Goal: Task Accomplishment & Management: Complete application form

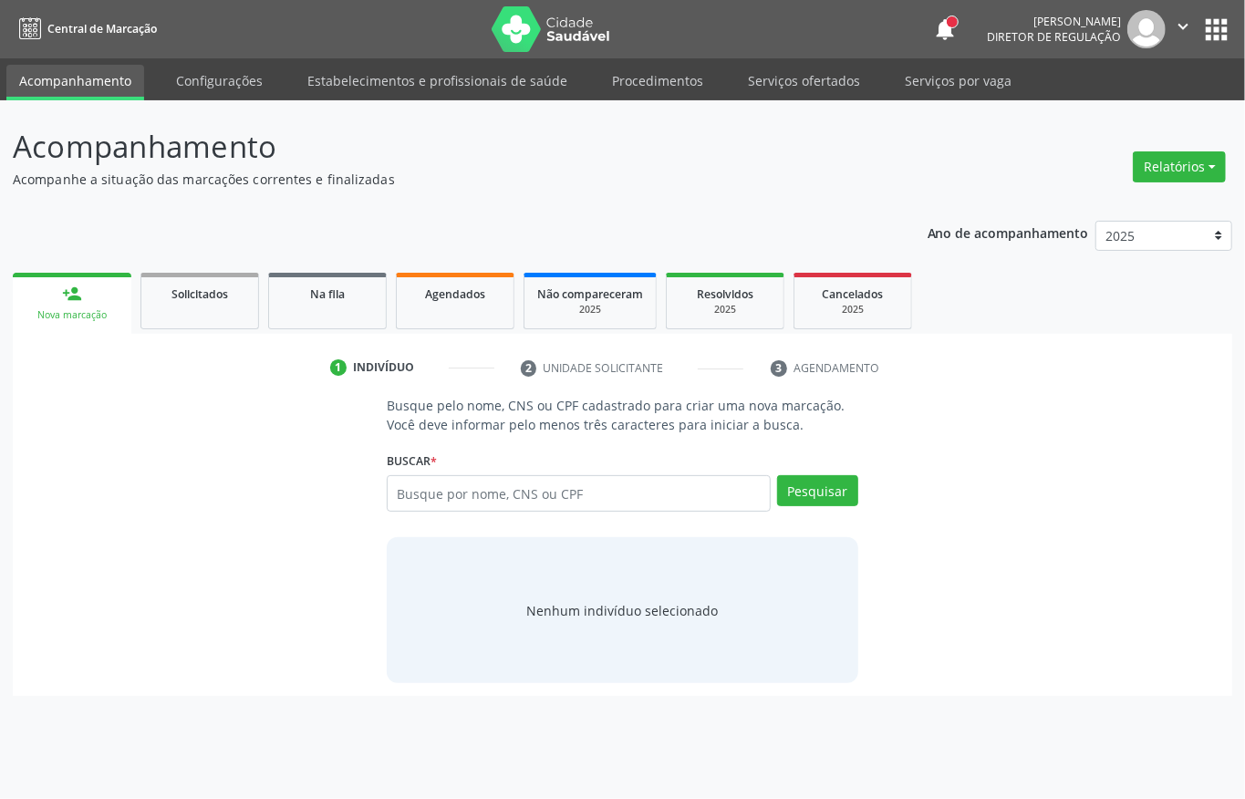
click at [423, 496] on input "text" at bounding box center [579, 493] width 384 height 36
type input "15178179439"
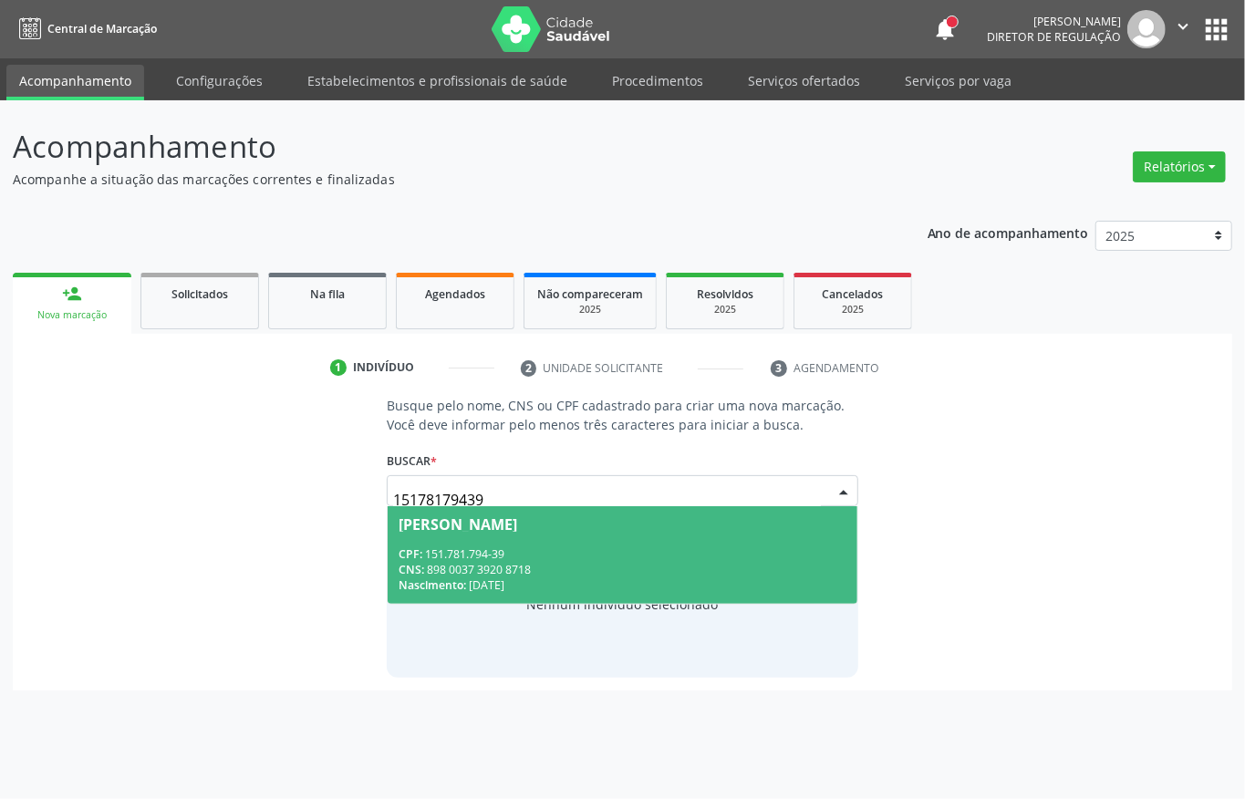
click at [509, 557] on div "CPF: 151.781.794-39" at bounding box center [623, 554] width 448 height 16
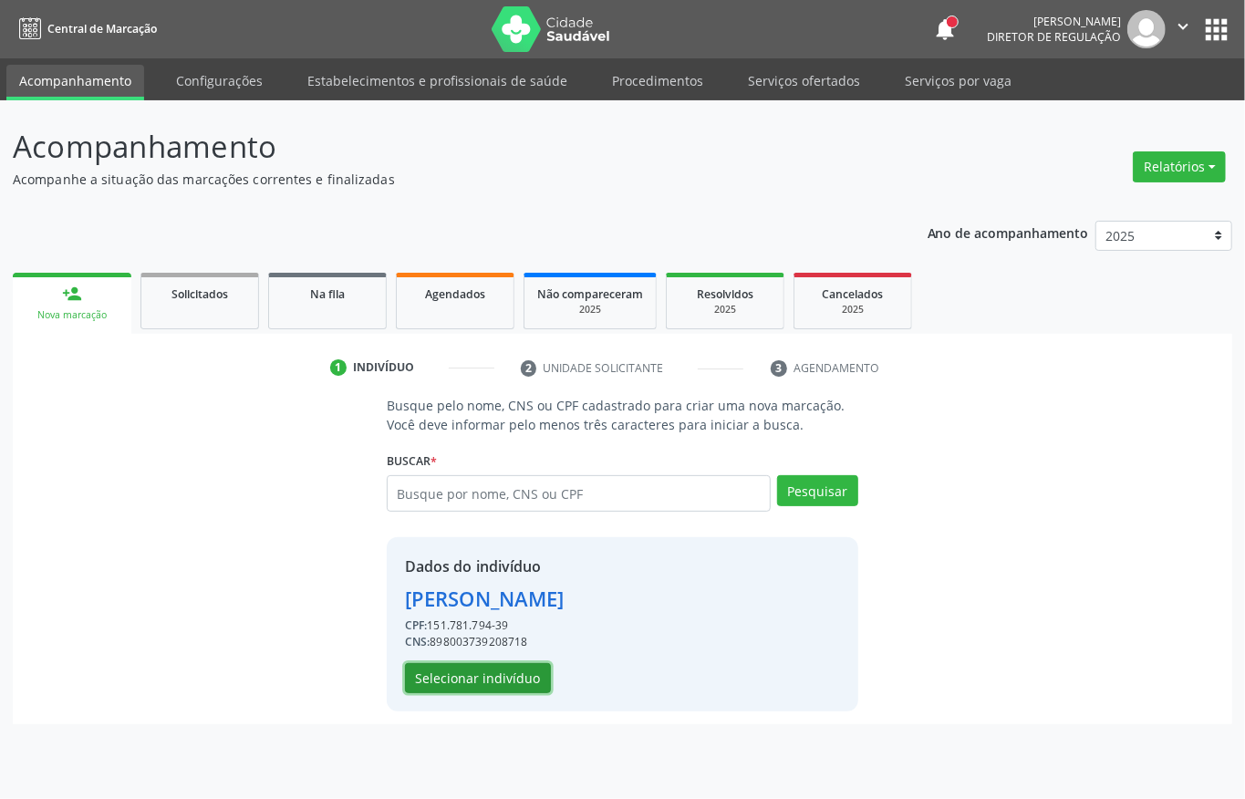
click at [464, 683] on button "Selecionar indivíduo" at bounding box center [478, 678] width 146 height 31
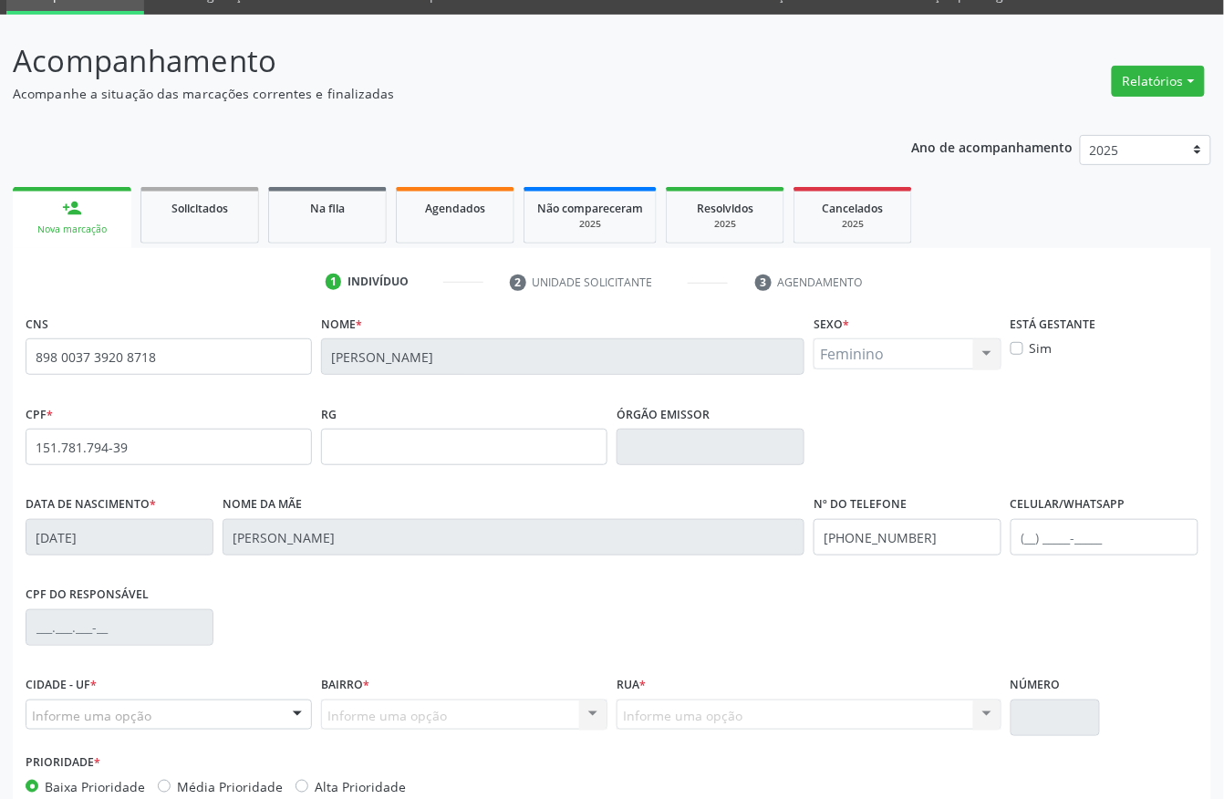
scroll to position [191, 0]
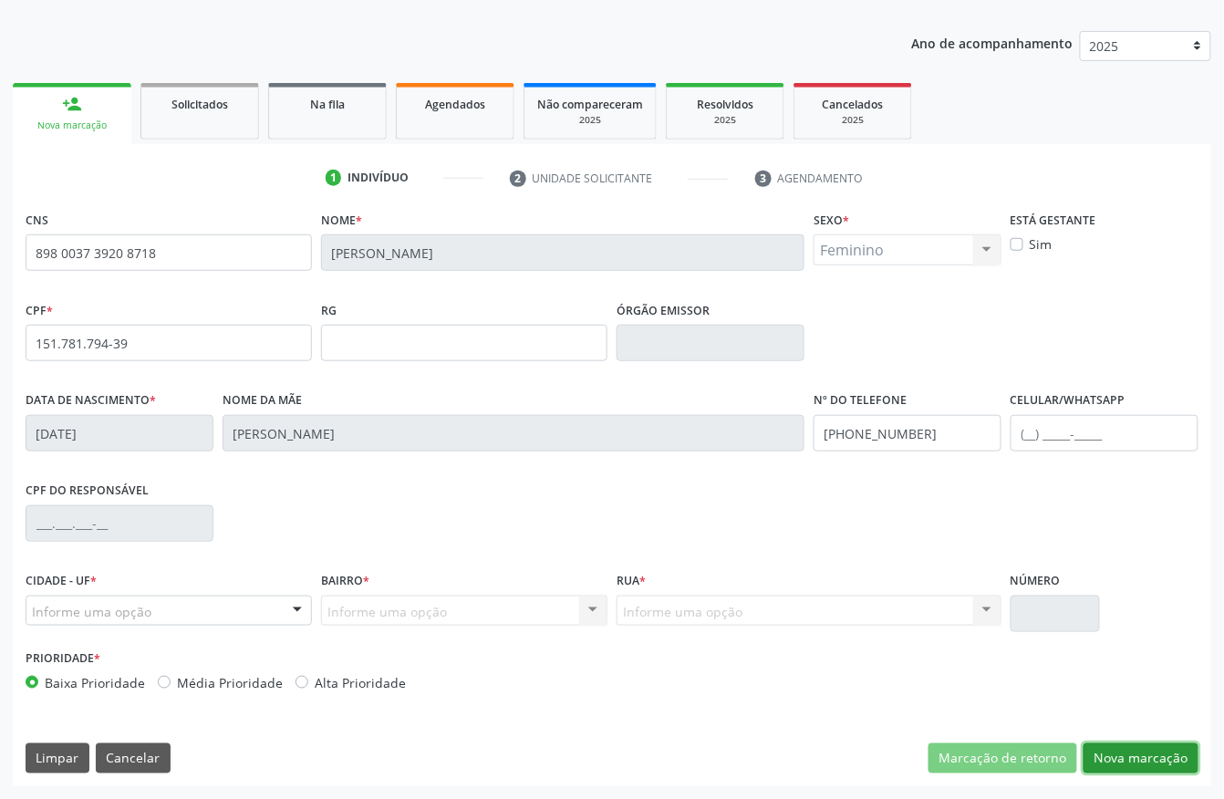
click at [1135, 763] on button "Nova marcação" at bounding box center [1141, 759] width 115 height 31
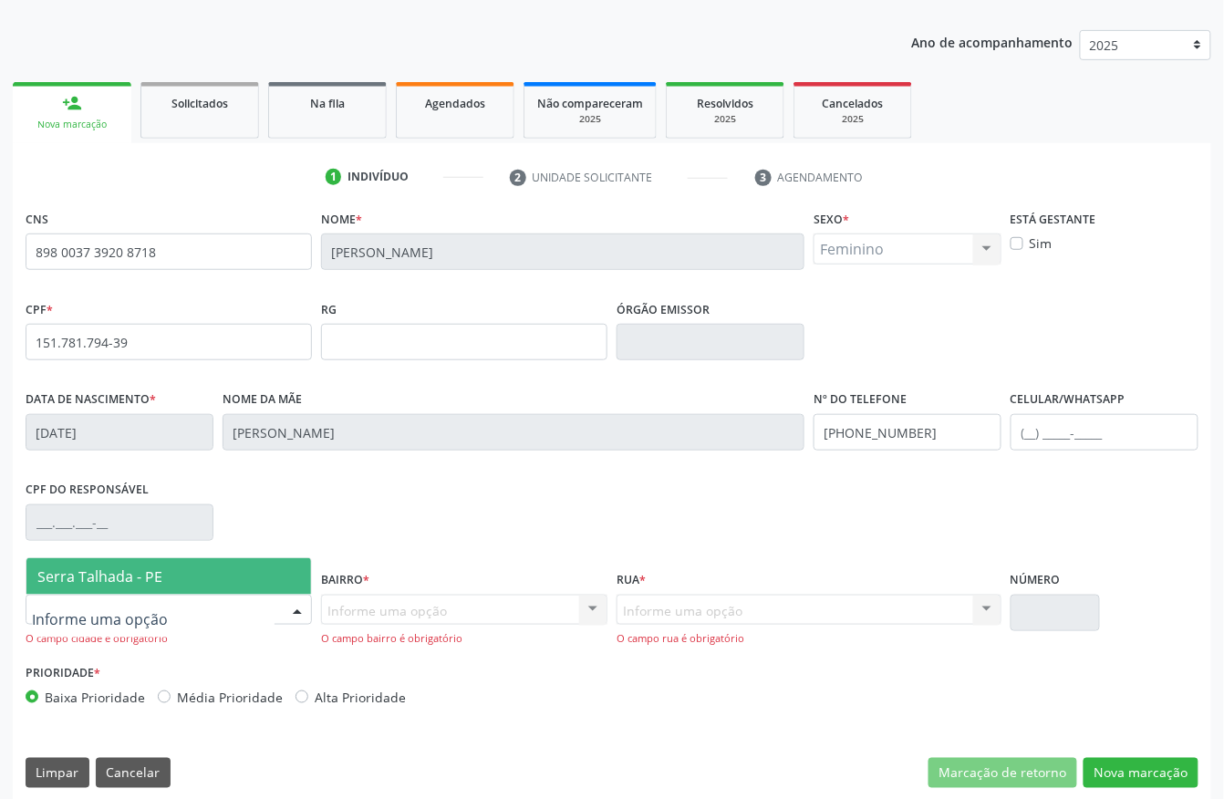
click at [221, 603] on div at bounding box center [169, 610] width 286 height 31
click at [198, 580] on span "Serra Talhada - PE" at bounding box center [168, 576] width 285 height 36
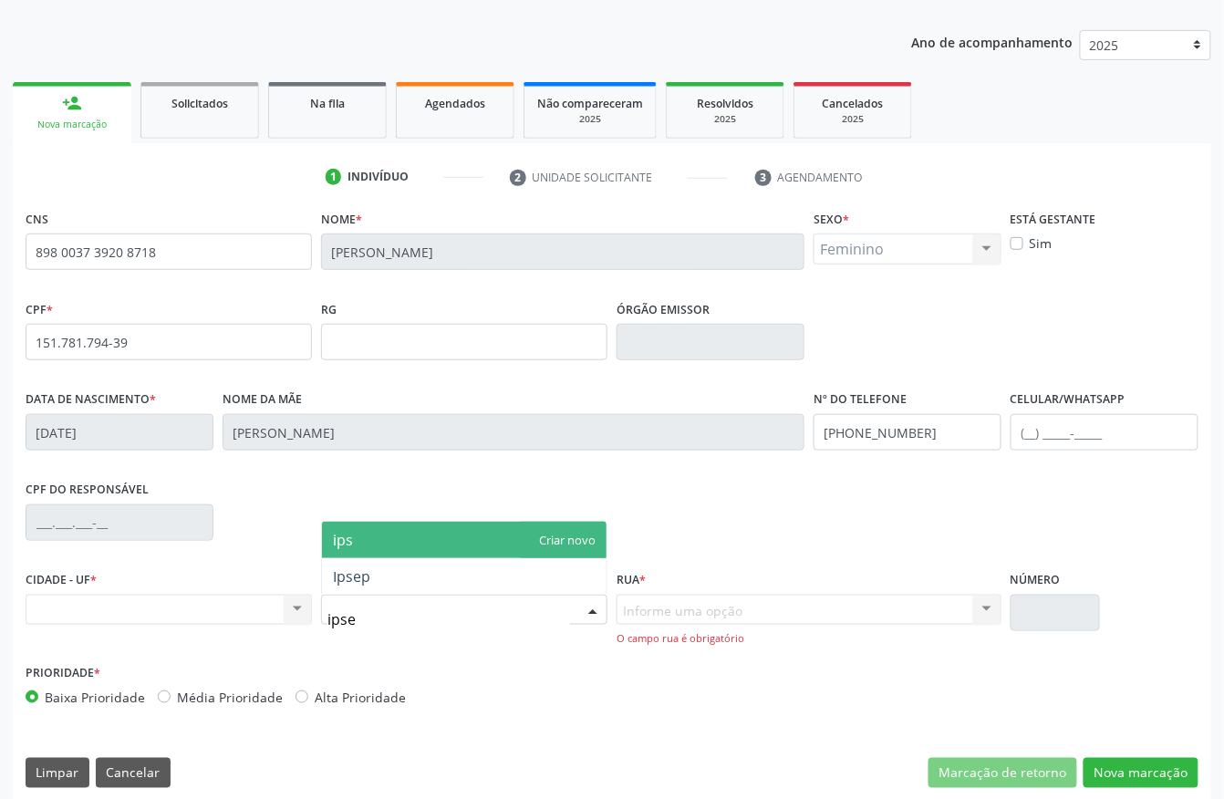
type input "ipsep"
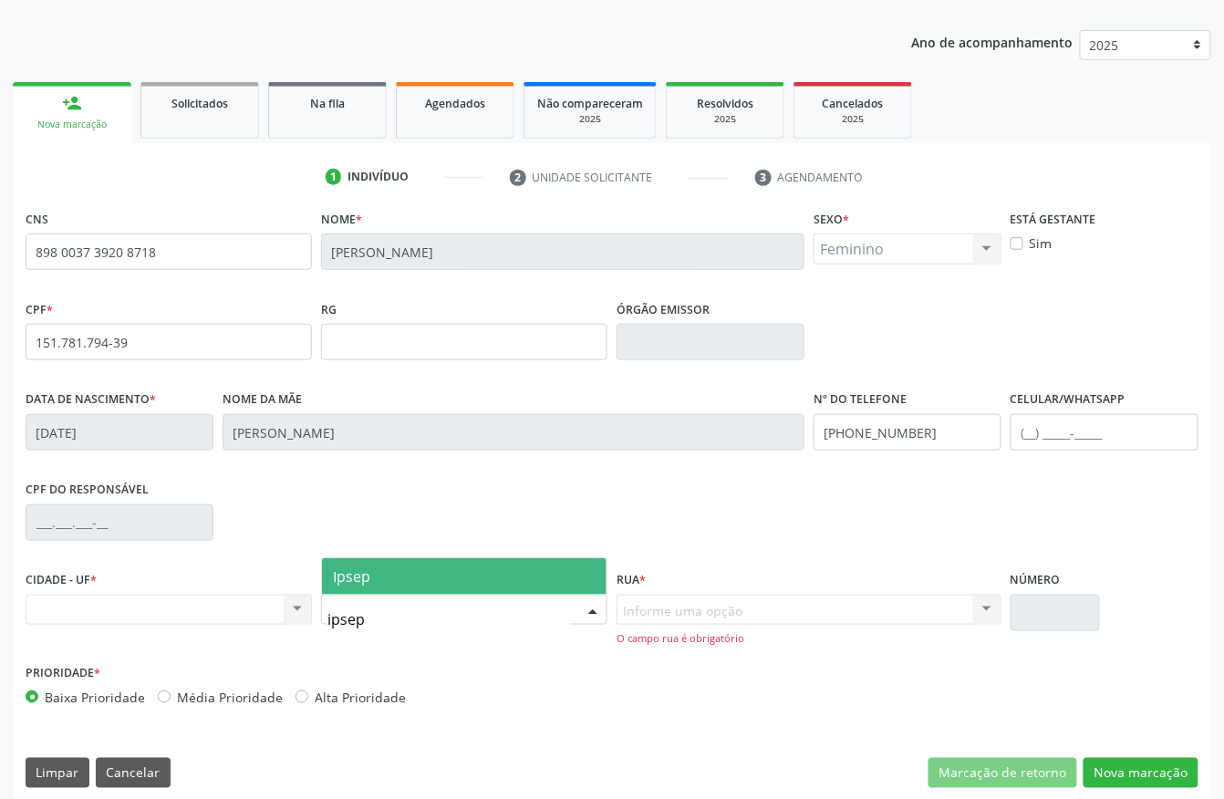
click at [387, 604] on input "ipsep" at bounding box center [449, 619] width 243 height 36
click at [385, 589] on span "Ipsep" at bounding box center [464, 576] width 285 height 36
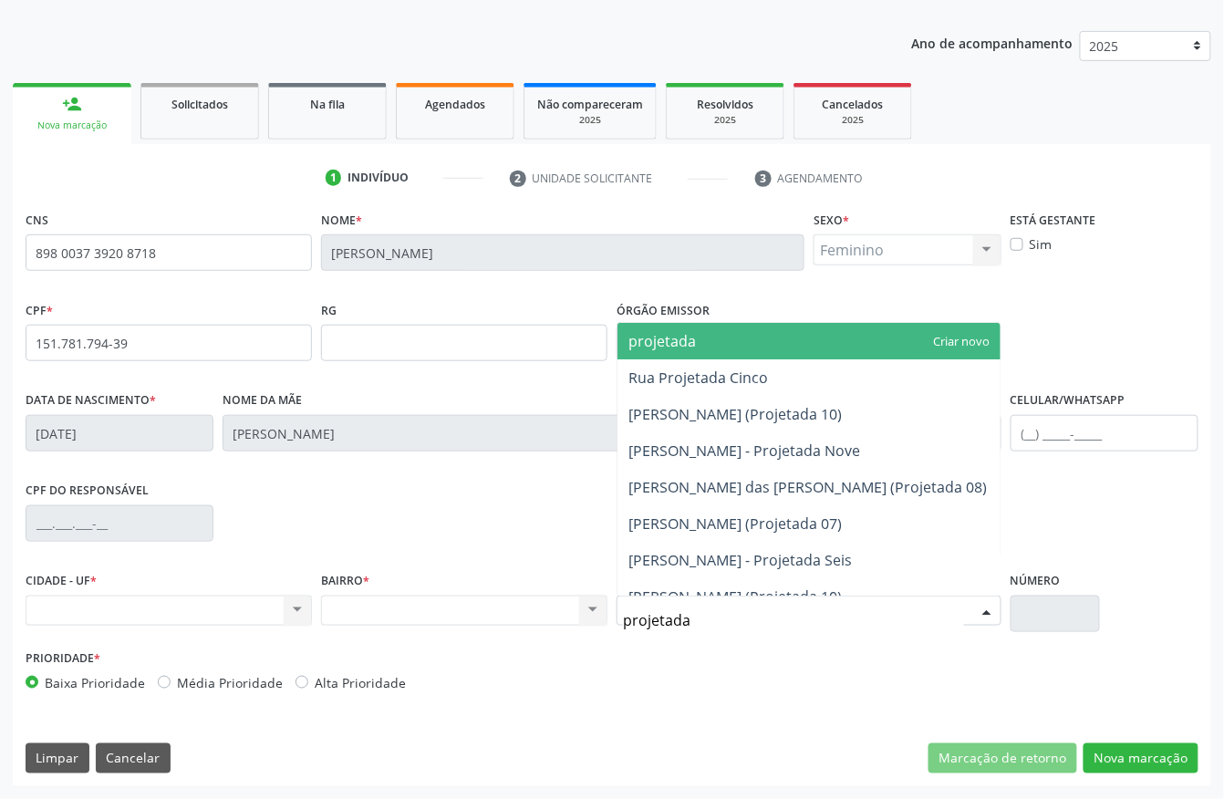
type input "projetada 7"
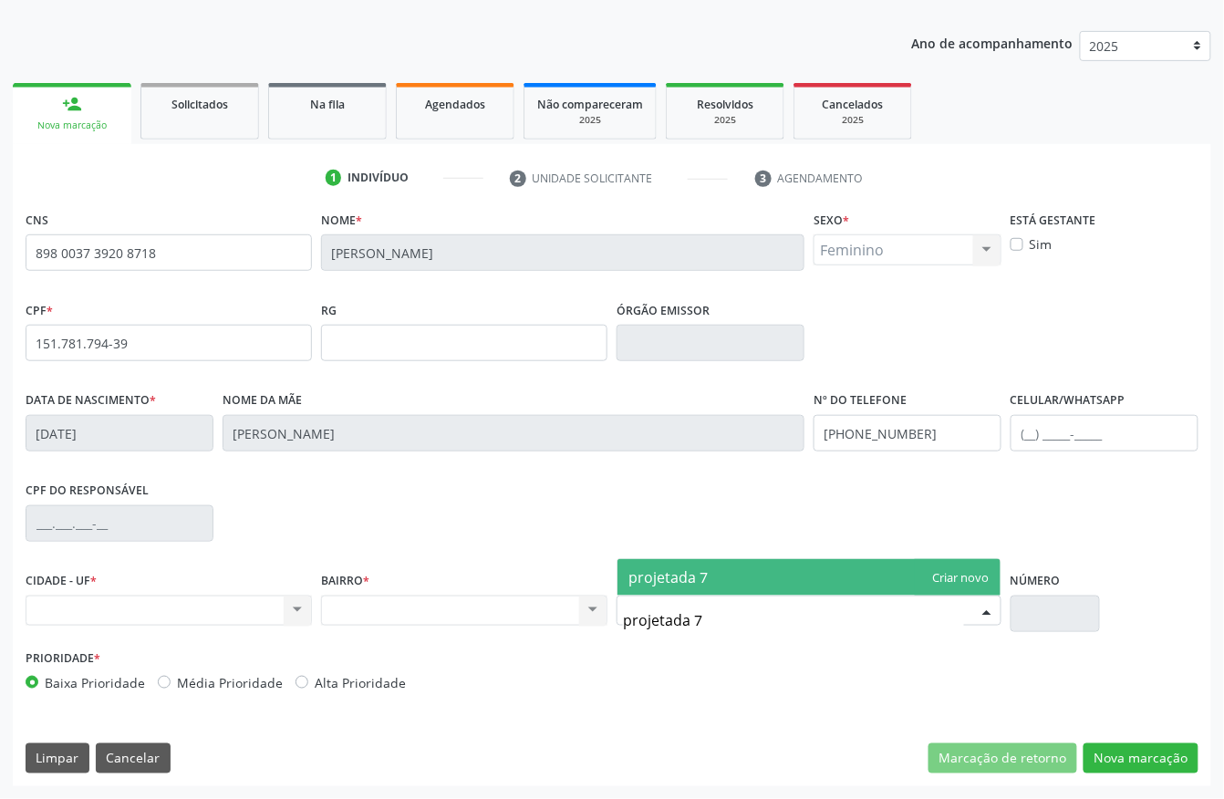
click at [828, 566] on span "projetada 7" at bounding box center [809, 577] width 383 height 36
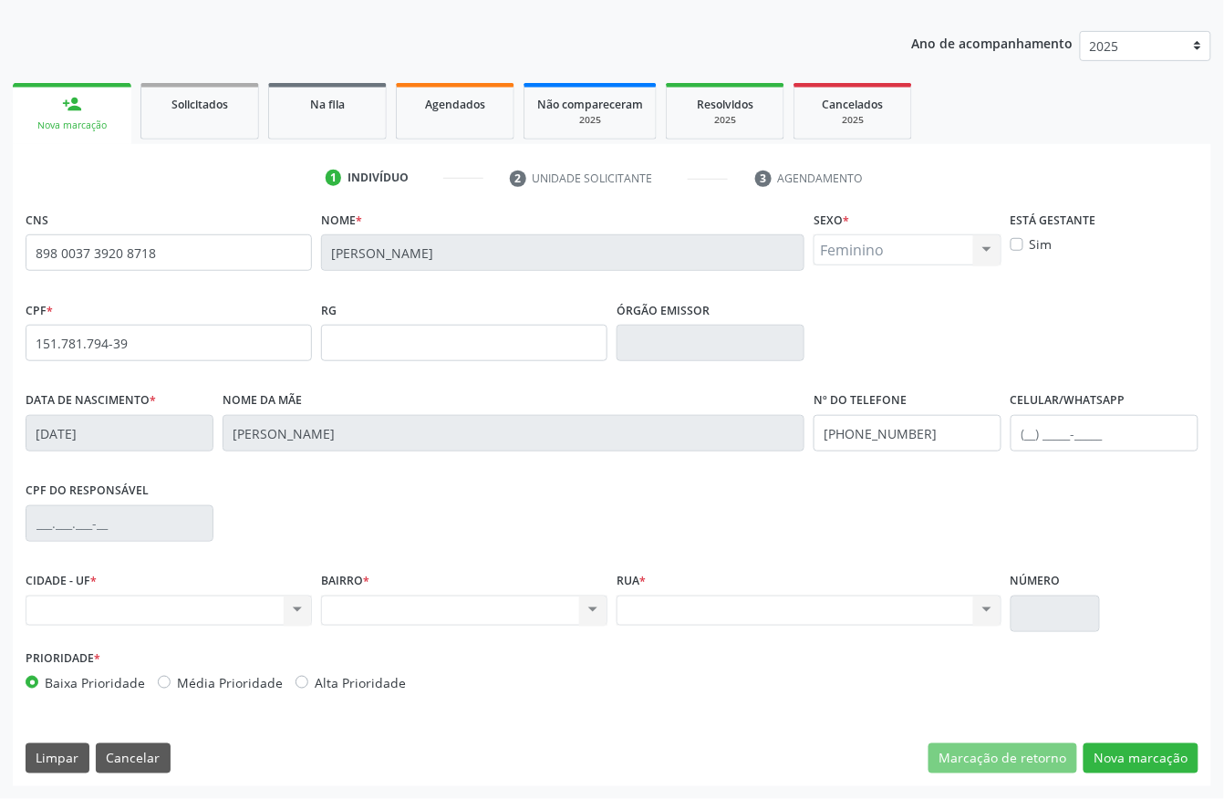
click at [1044, 613] on input "text" at bounding box center [1055, 614] width 89 height 36
click at [1048, 619] on input "text" at bounding box center [1055, 614] width 89 height 36
click at [1155, 766] on button "Nova marcação" at bounding box center [1141, 759] width 115 height 31
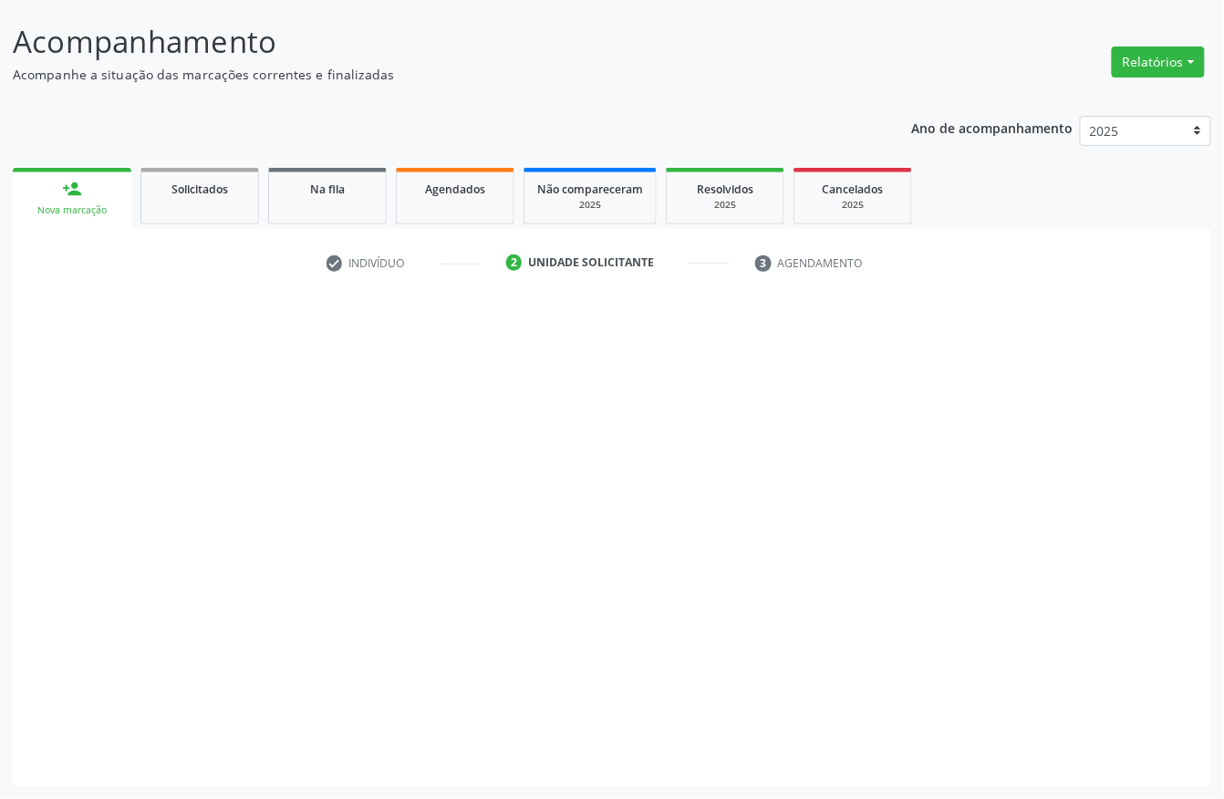
scroll to position [107, 0]
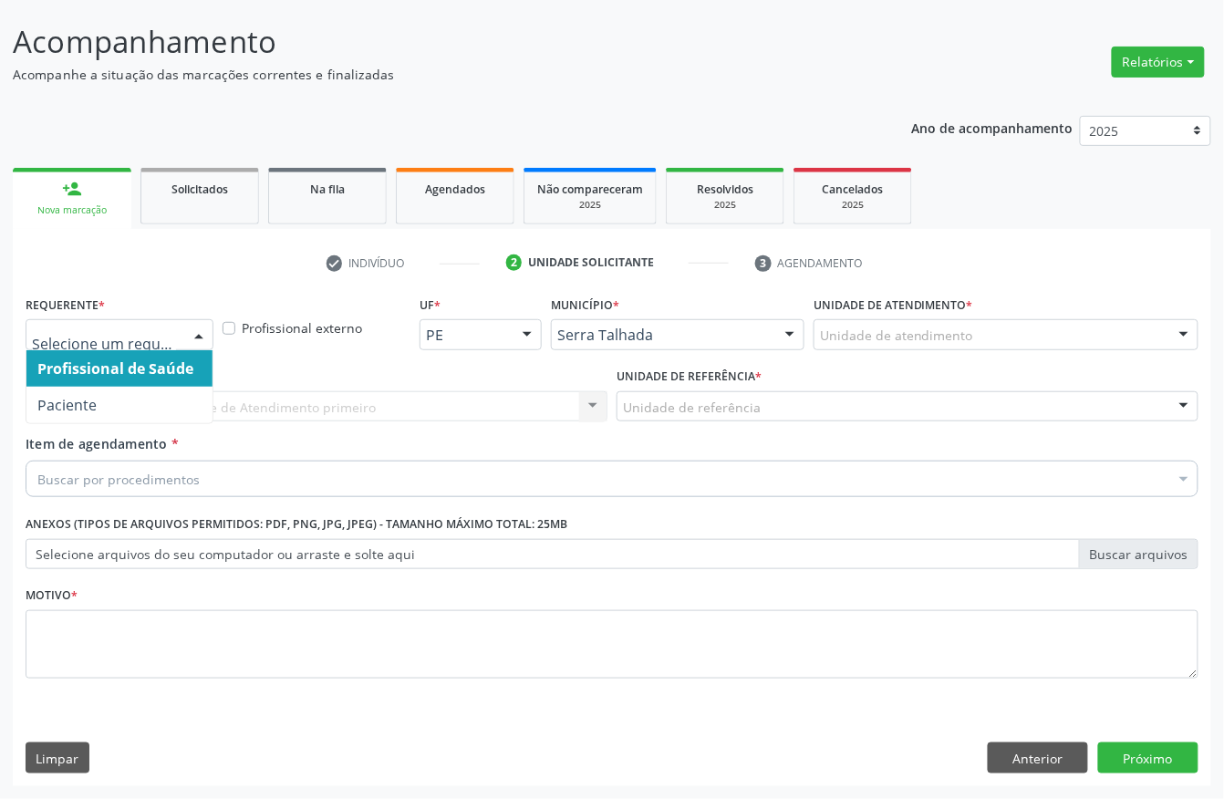
click at [148, 345] on div at bounding box center [120, 334] width 188 height 31
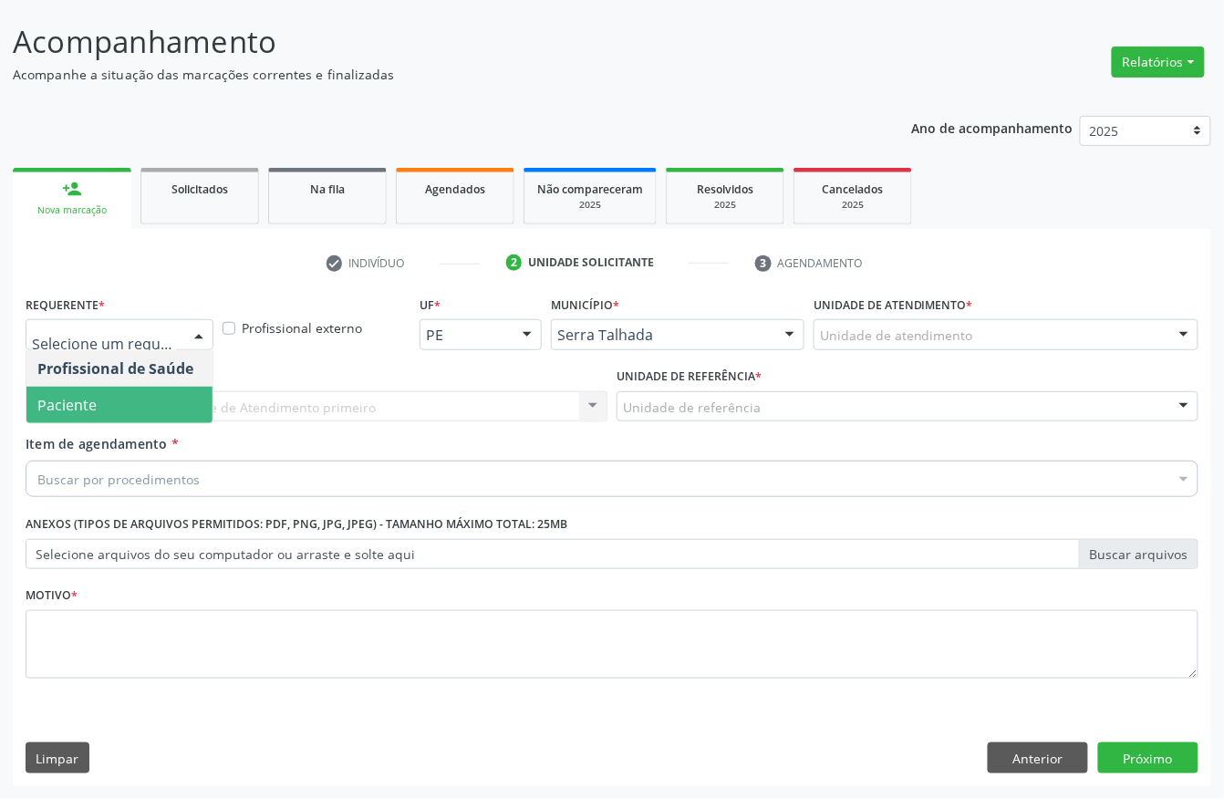
click at [110, 406] on span "Paciente" at bounding box center [119, 405] width 186 height 36
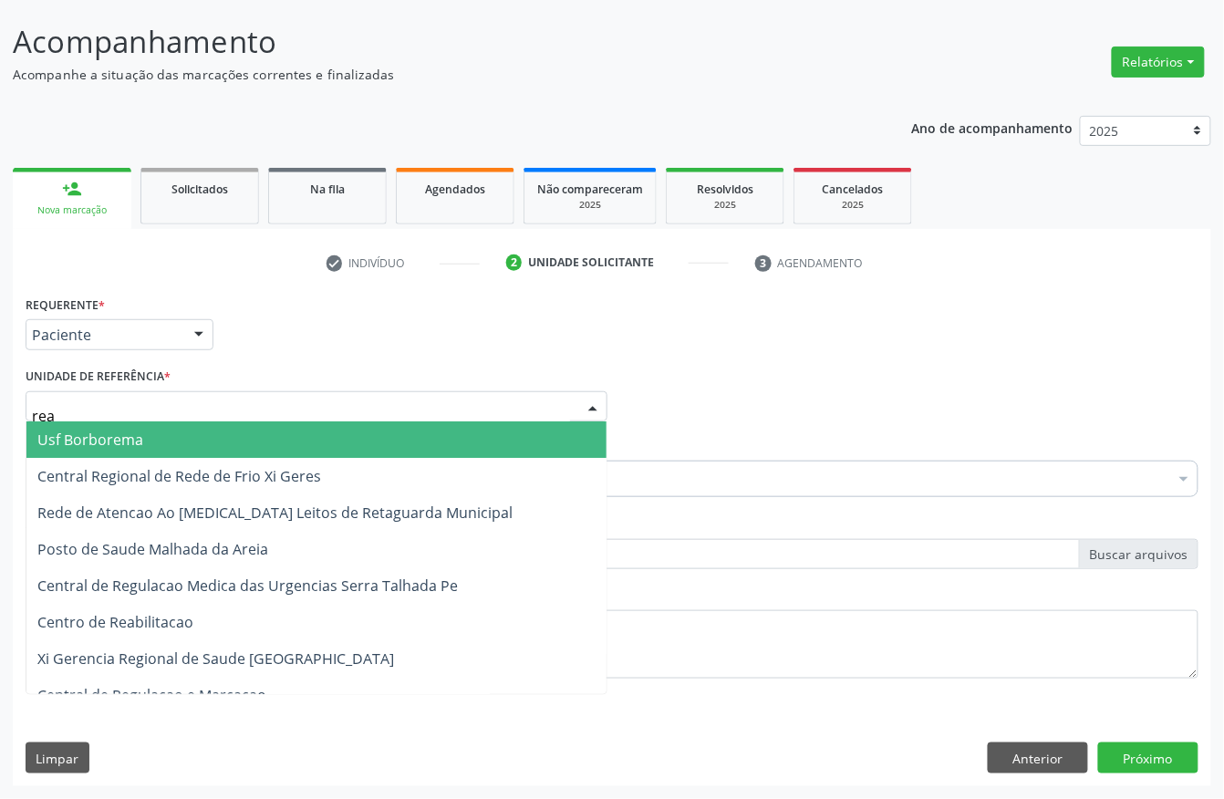
type input "reab"
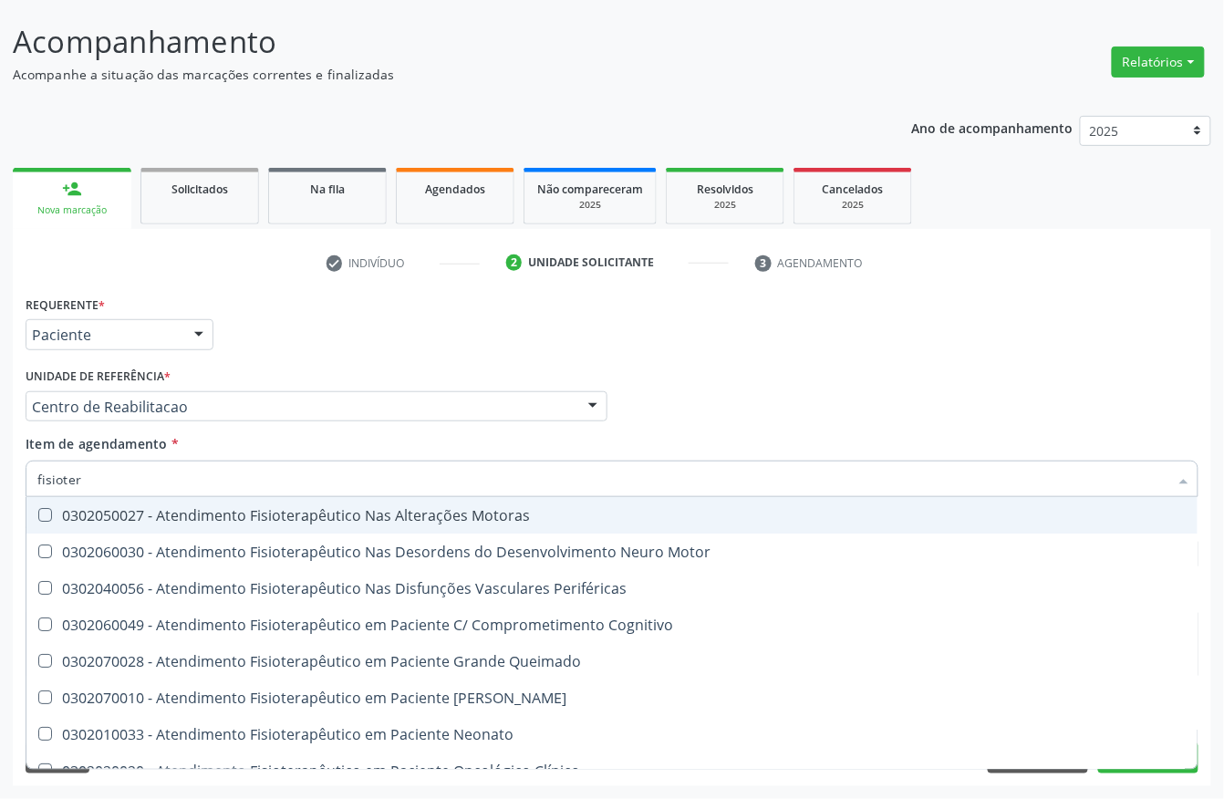
type input "fisiotera"
click at [421, 512] on div "0302050027 - Atendimento Fisioterapêutico Nas Alterações Motoras" at bounding box center [612, 515] width 1150 height 15
checkbox Motoras "true"
click at [694, 395] on div "Profissional Solicitante Por favor, selecione a Unidade de Atendimento primeiro…" at bounding box center [612, 398] width 1182 height 71
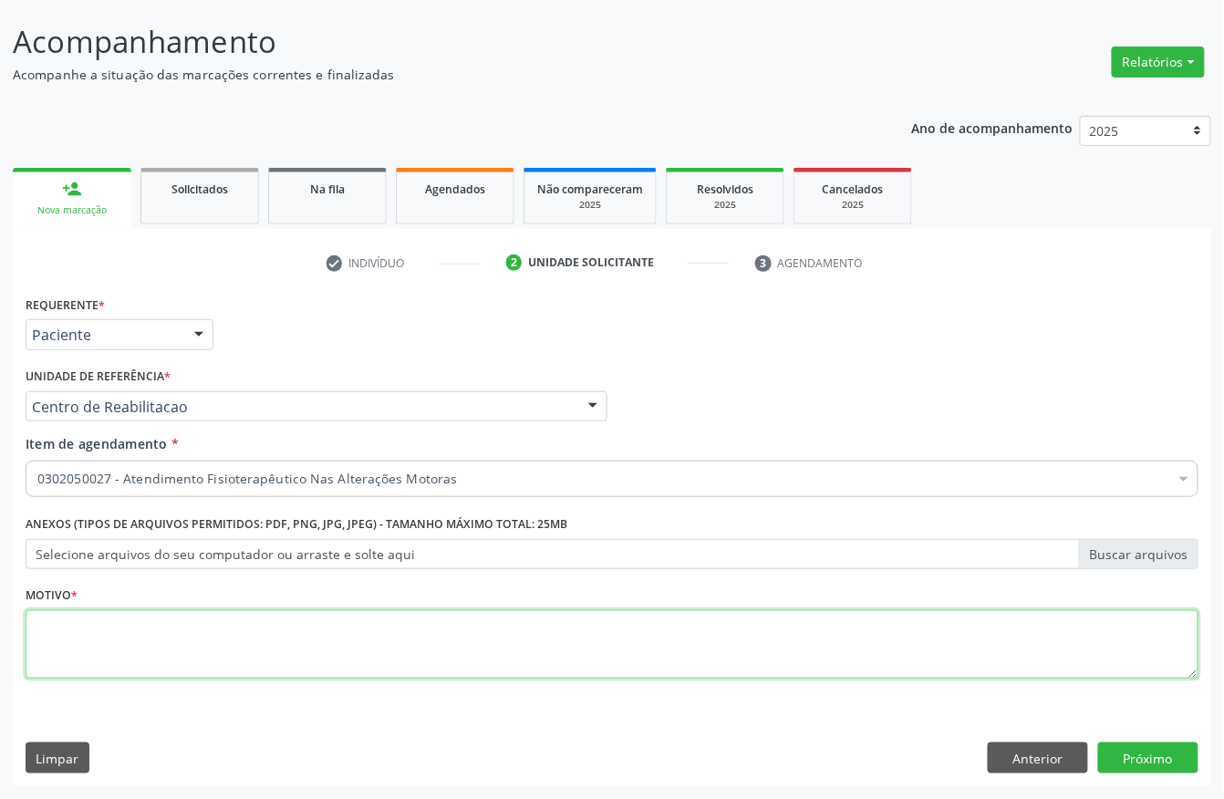
click at [108, 657] on textarea at bounding box center [612, 644] width 1173 height 69
type textarea "z"
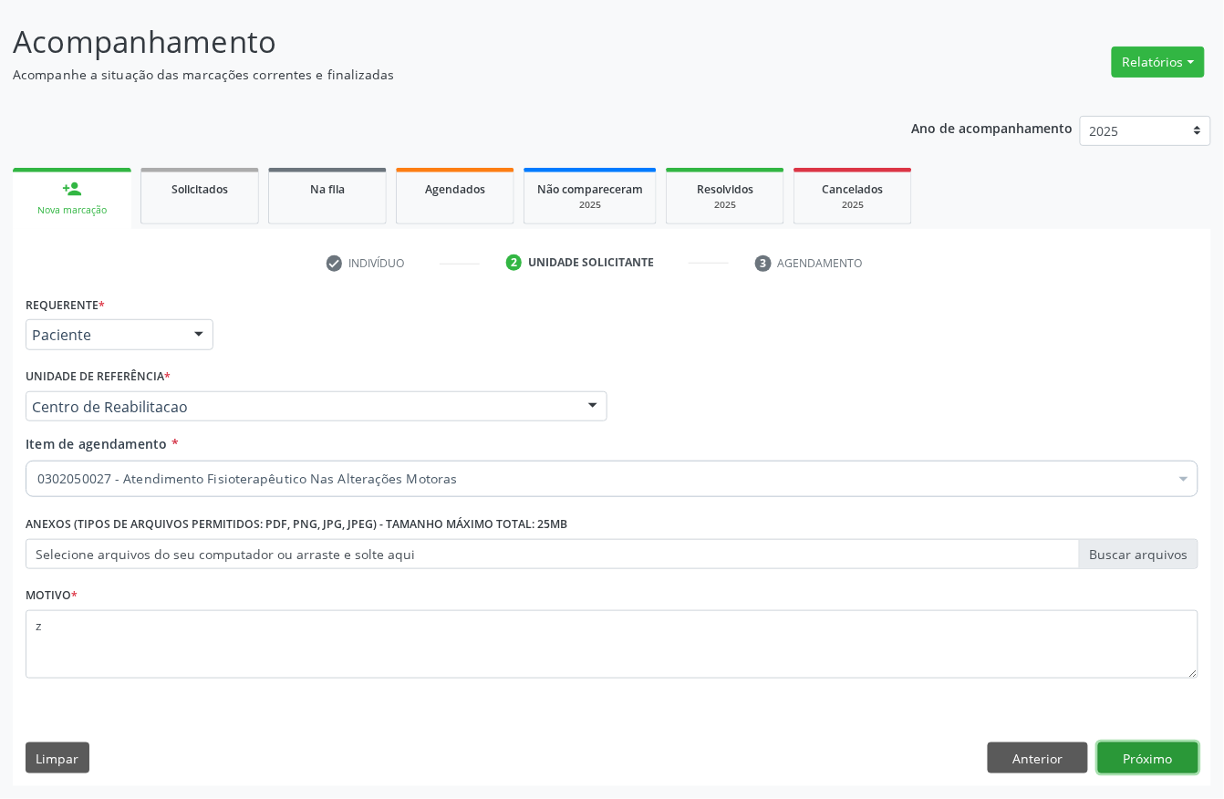
click at [1157, 766] on button "Próximo" at bounding box center [1148, 758] width 100 height 31
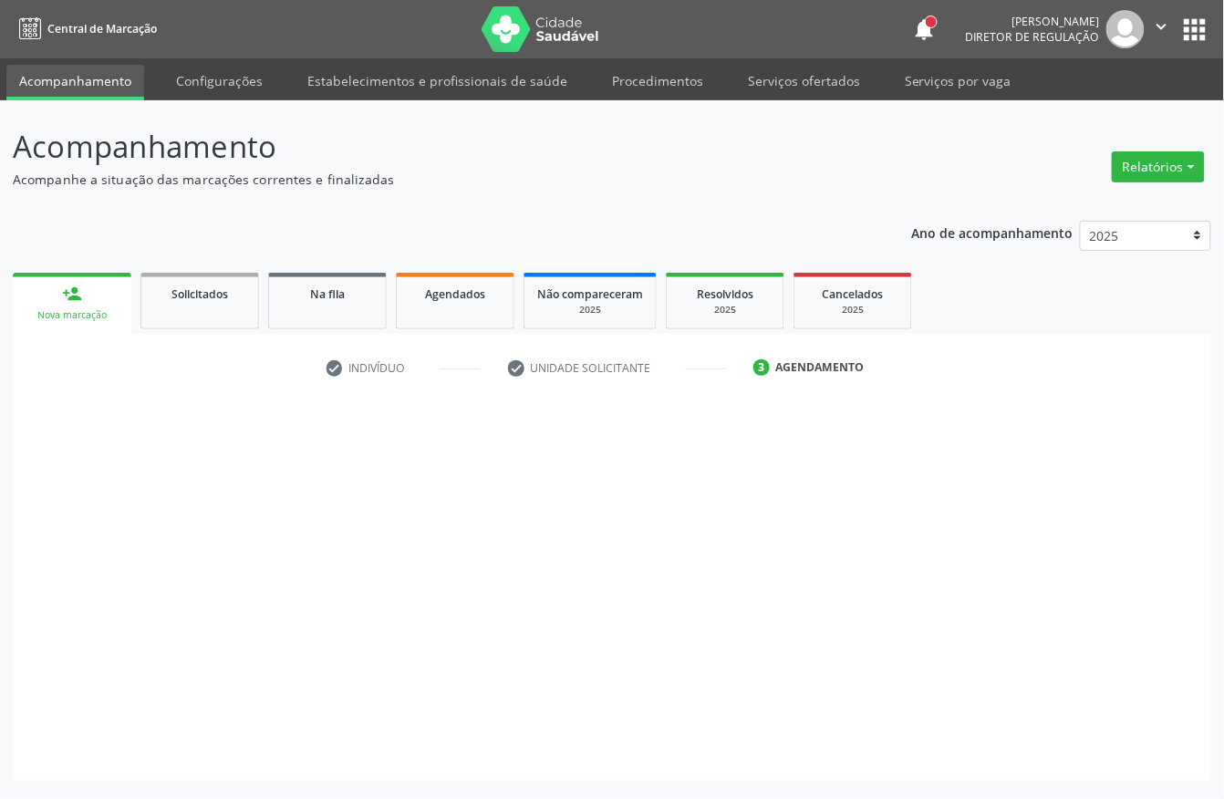
scroll to position [0, 0]
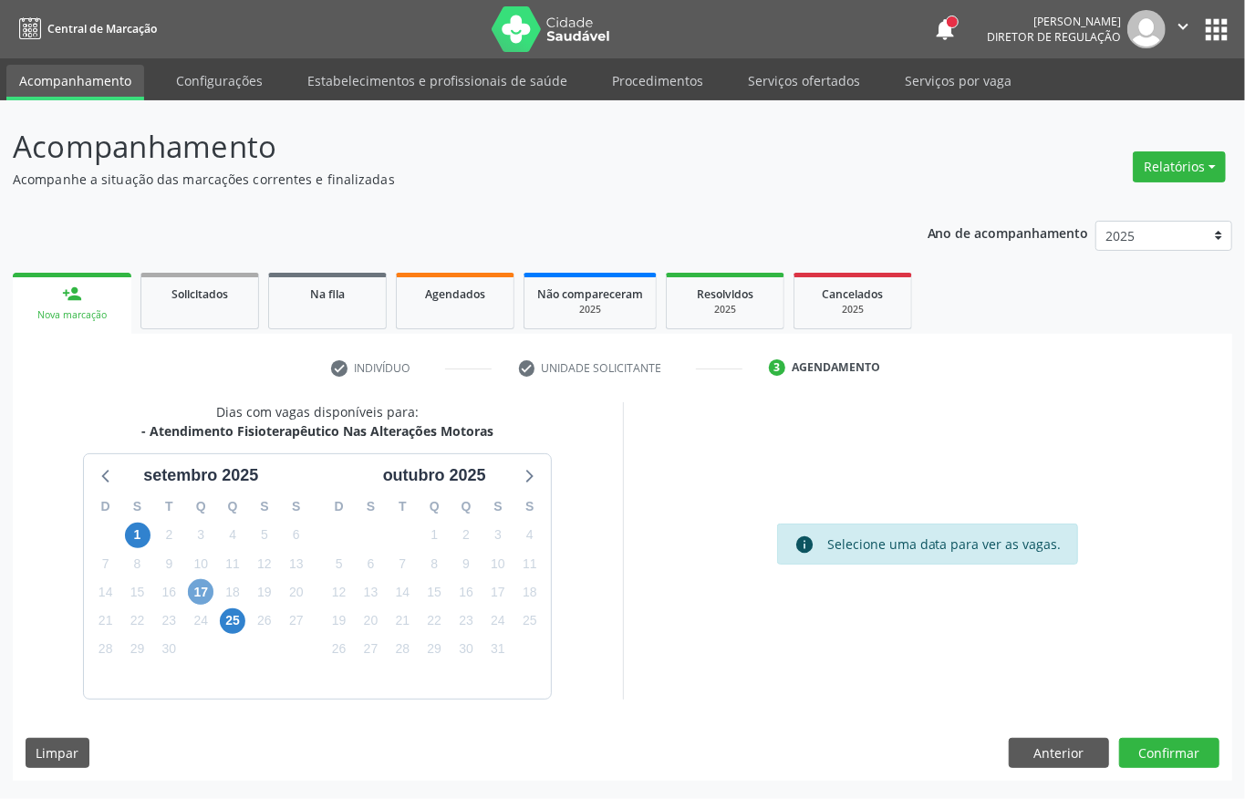
click at [204, 588] on span "17" at bounding box center [201, 592] width 26 height 26
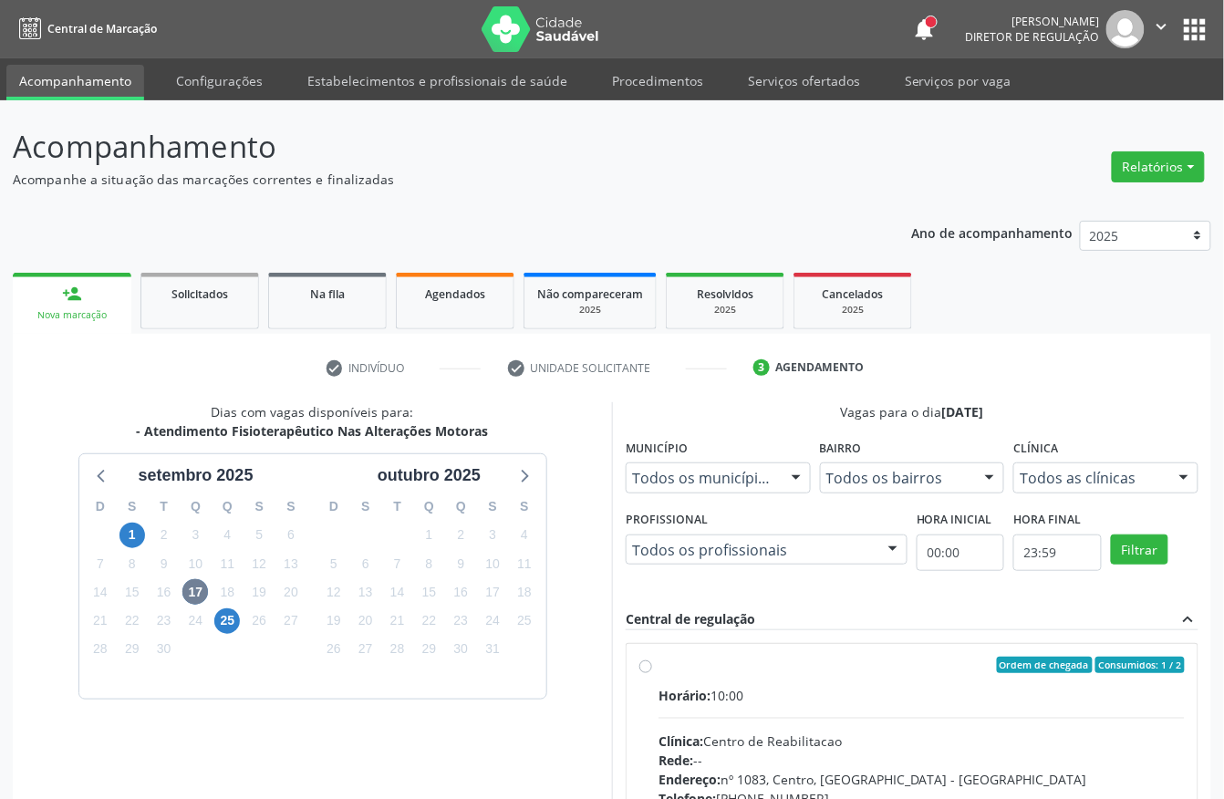
click at [854, 710] on div "Horário: 10:00 Clínica: Centro de Reabilitacao Rede: -- Endereço: nº 1083, Cent…" at bounding box center [922, 811] width 526 height 251
click at [652, 673] on input "Ordem de chegada Consumidos: 1 / 2 Horário: 10:00 Clínica: Centro de Reabilitac…" at bounding box center [646, 665] width 13 height 16
radio input "true"
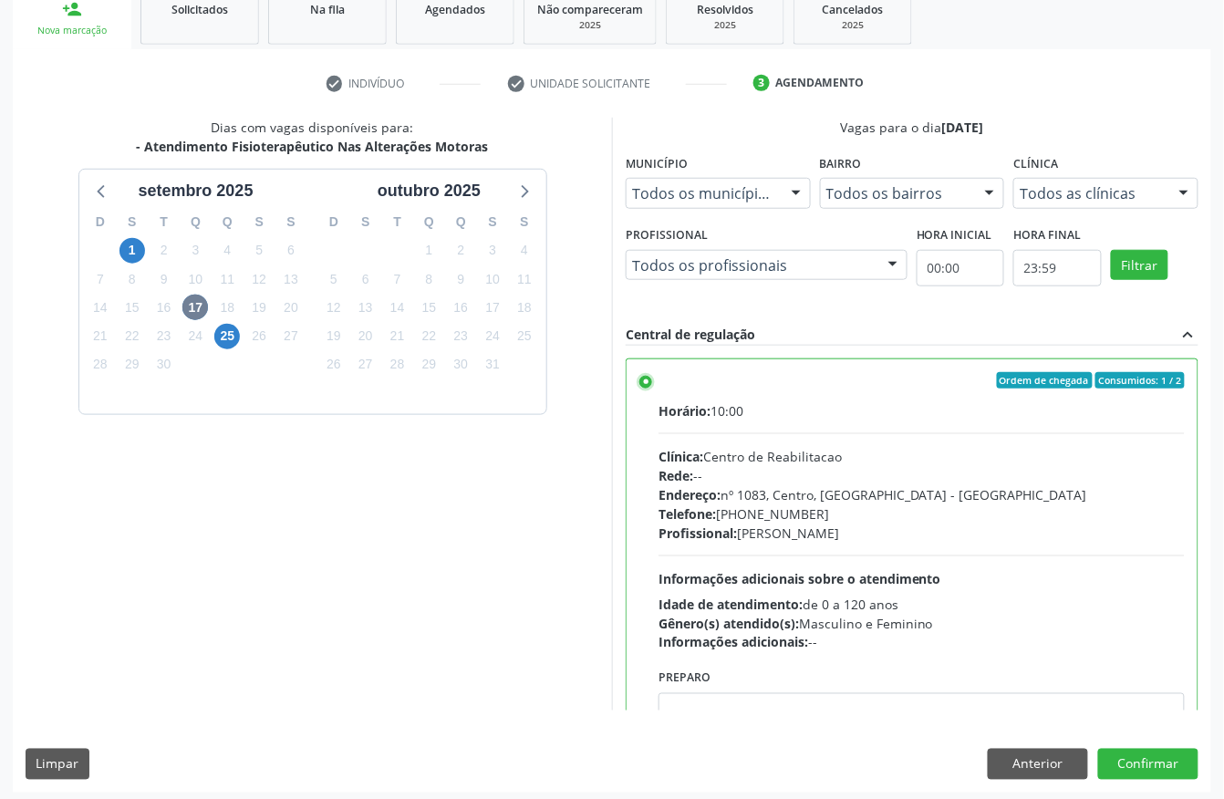
scroll to position [292, 0]
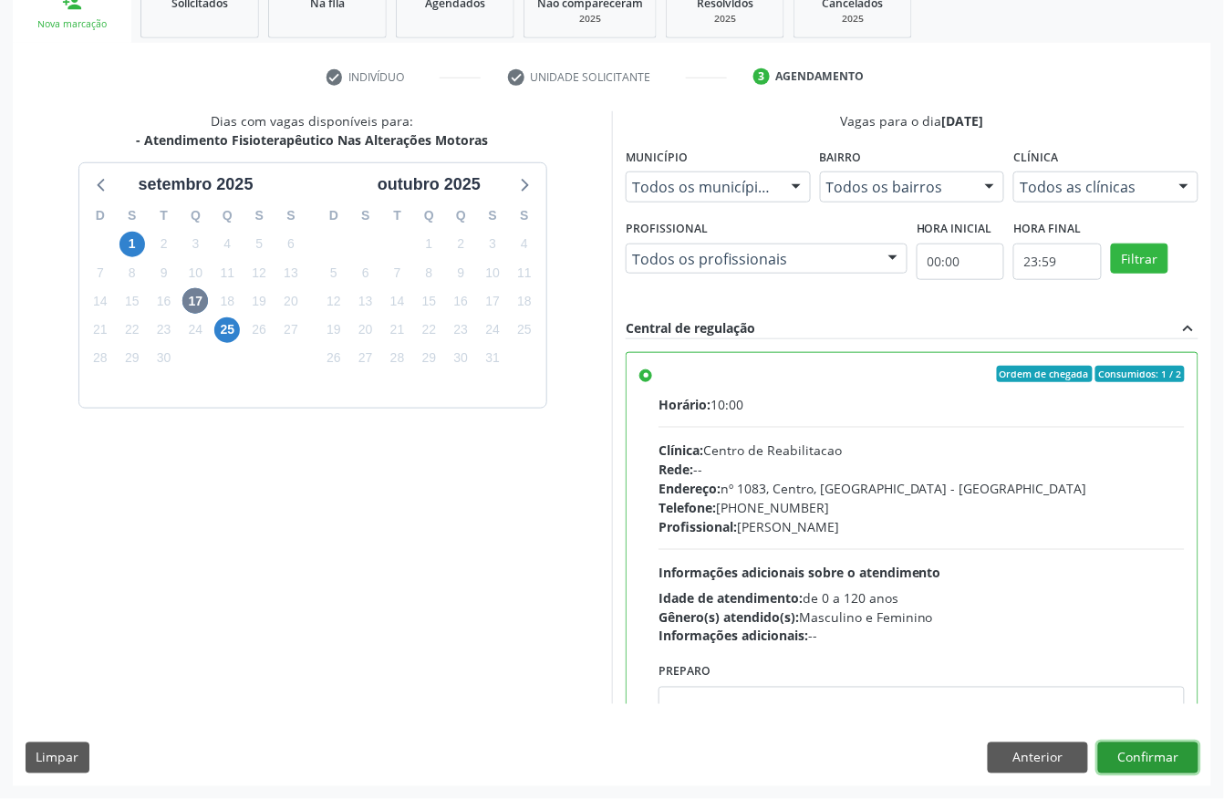
click at [1176, 759] on button "Confirmar" at bounding box center [1148, 758] width 100 height 31
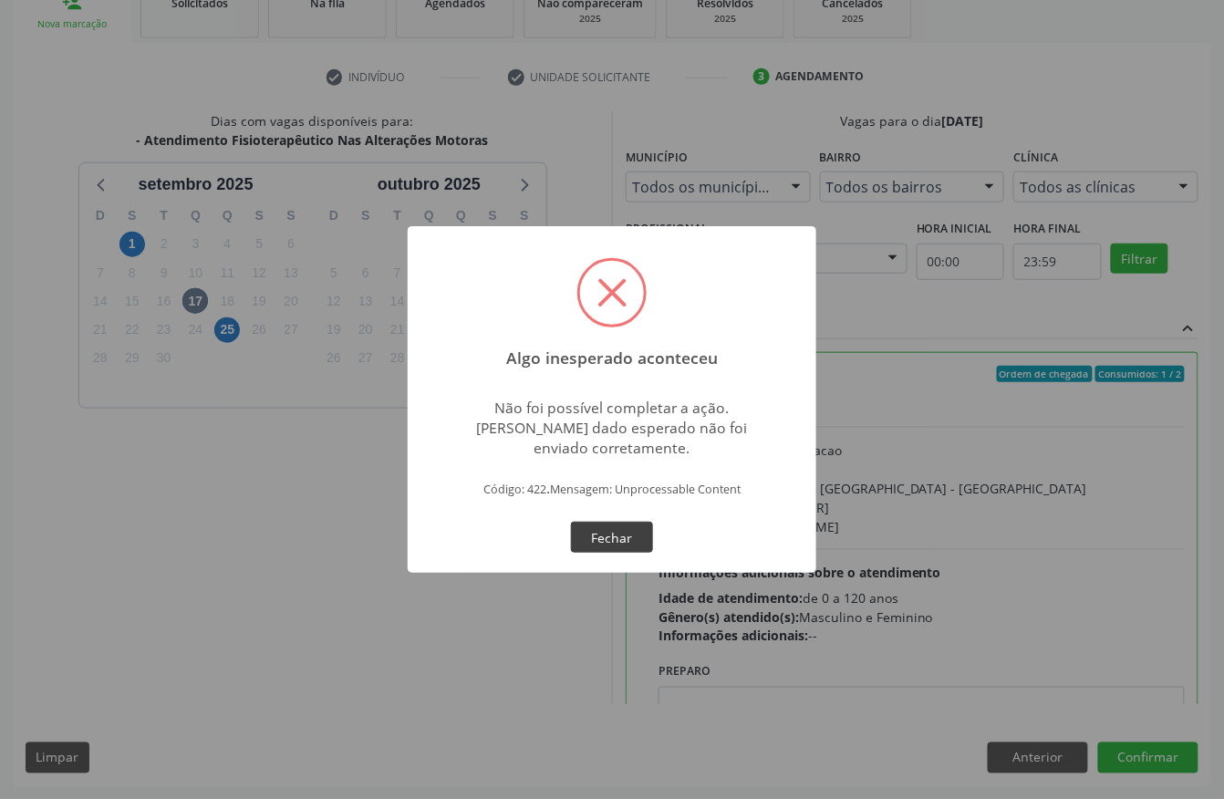
click at [628, 540] on button "Fechar" at bounding box center [612, 537] width 82 height 31
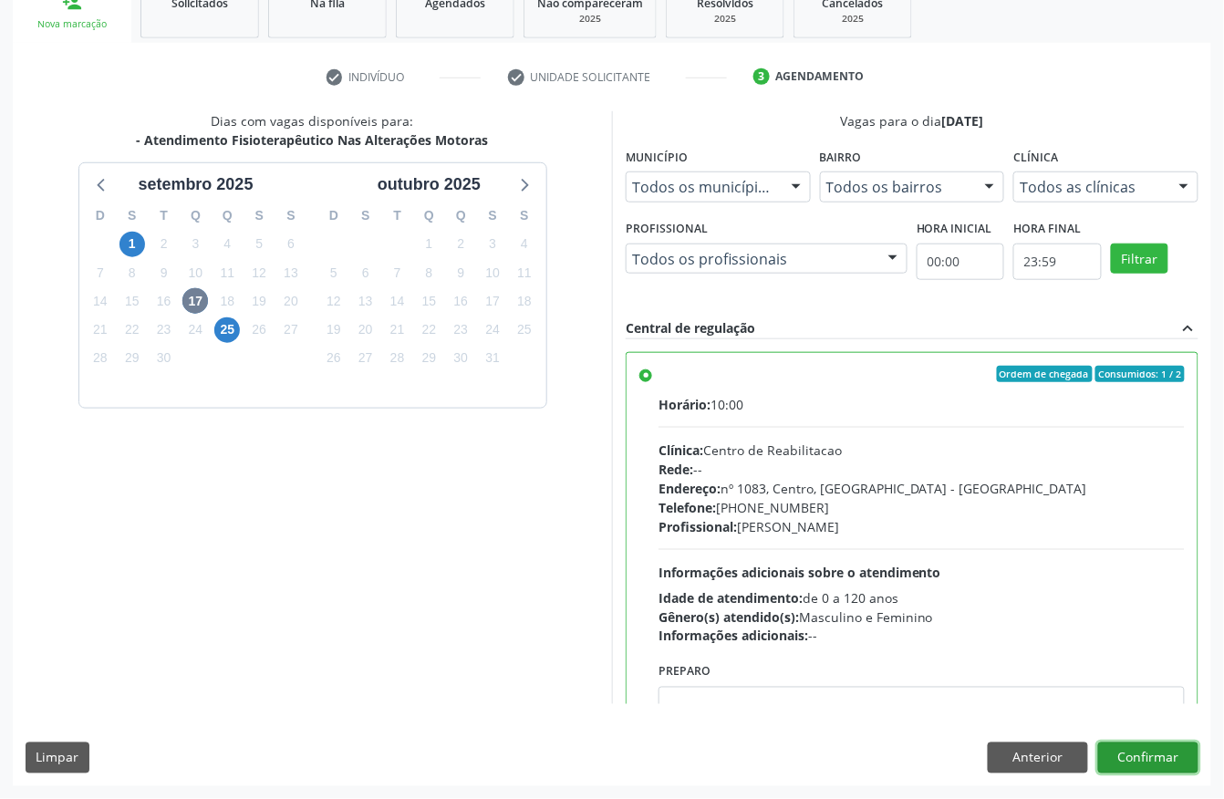
click at [1154, 748] on button "Confirmar" at bounding box center [1148, 758] width 100 height 31
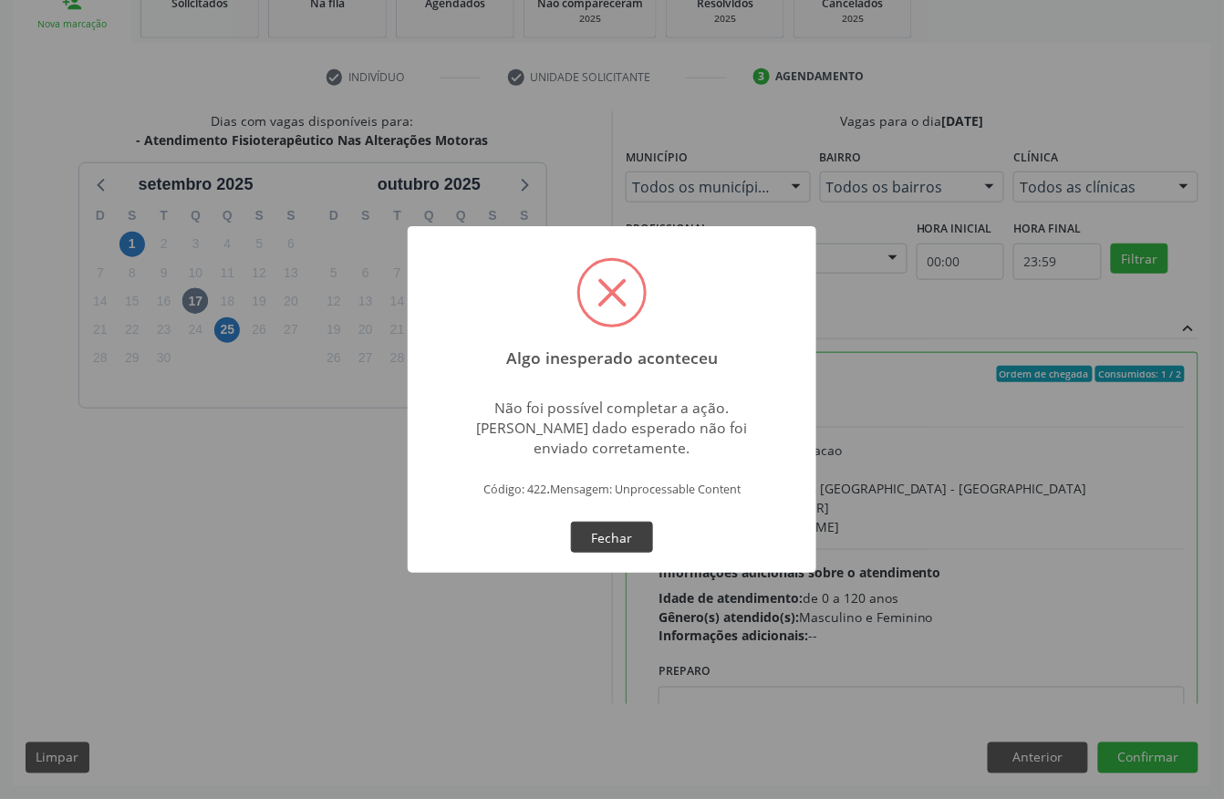
click at [604, 538] on button "Fechar" at bounding box center [612, 537] width 82 height 31
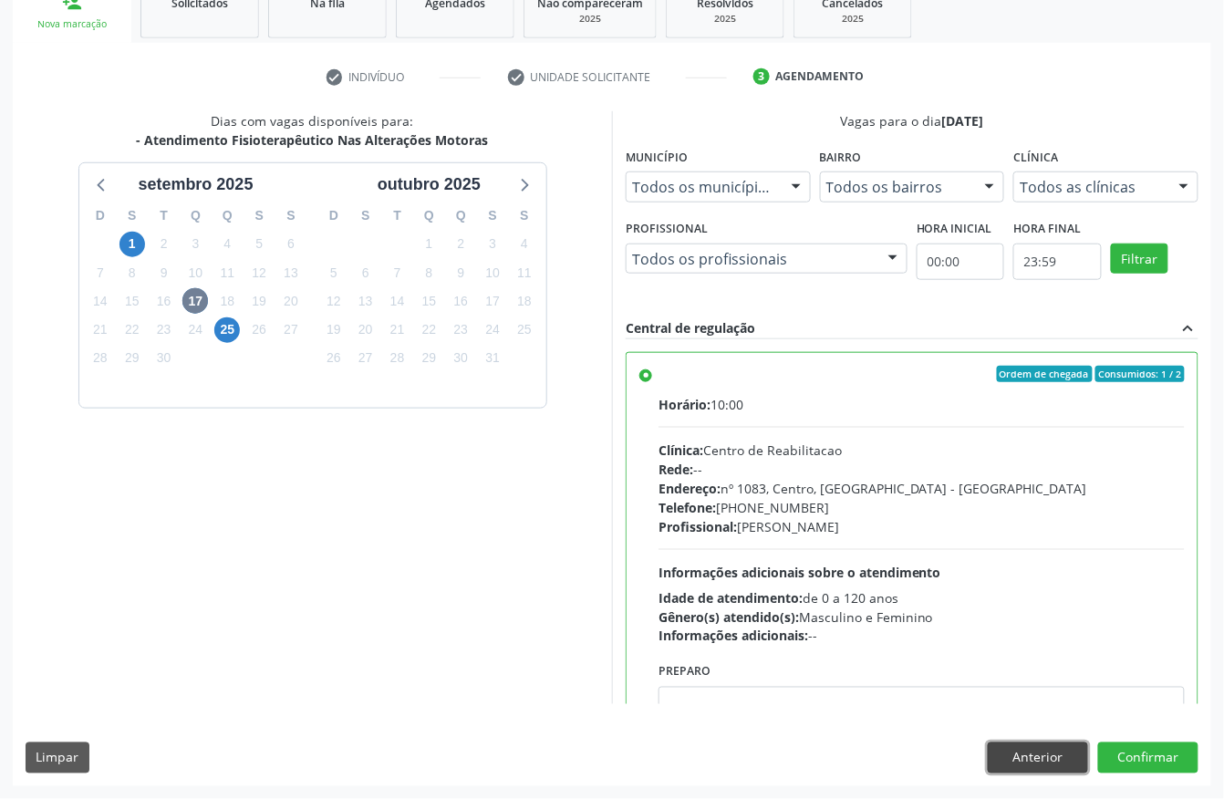
click at [1056, 765] on button "Anterior" at bounding box center [1038, 758] width 100 height 31
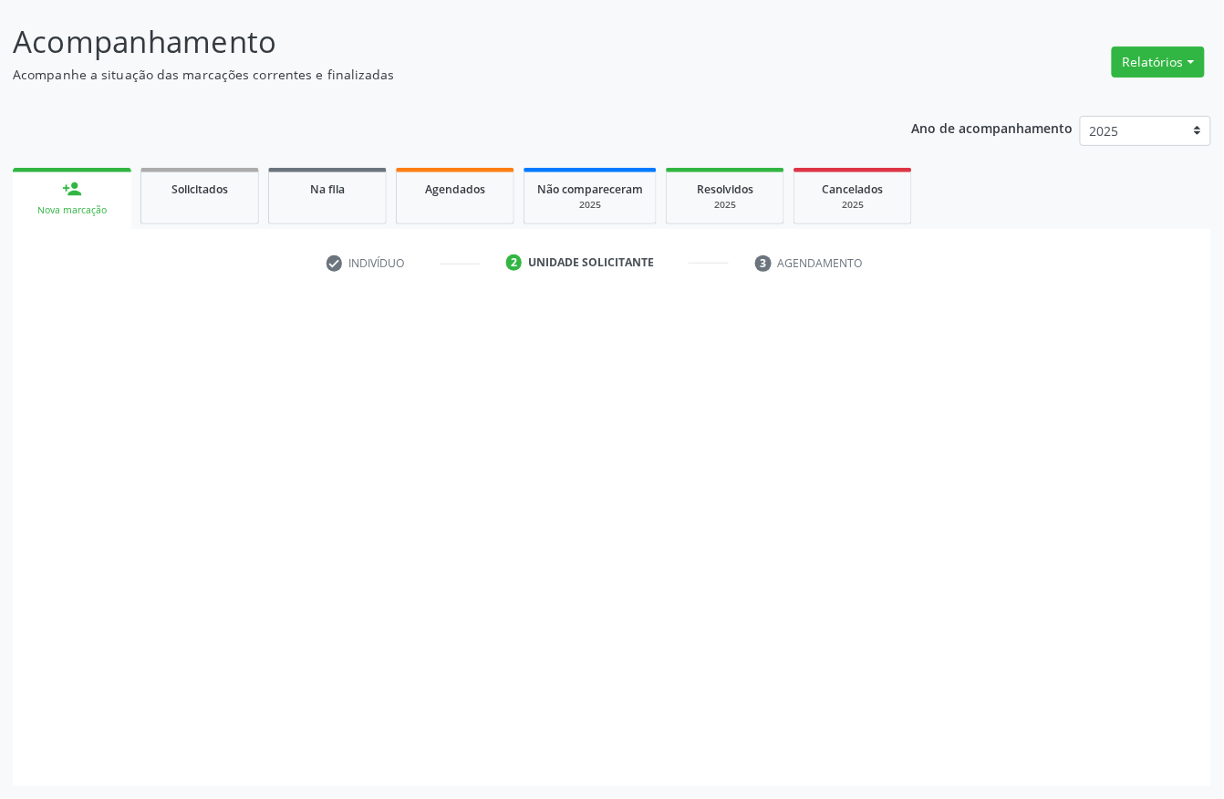
scroll to position [107, 0]
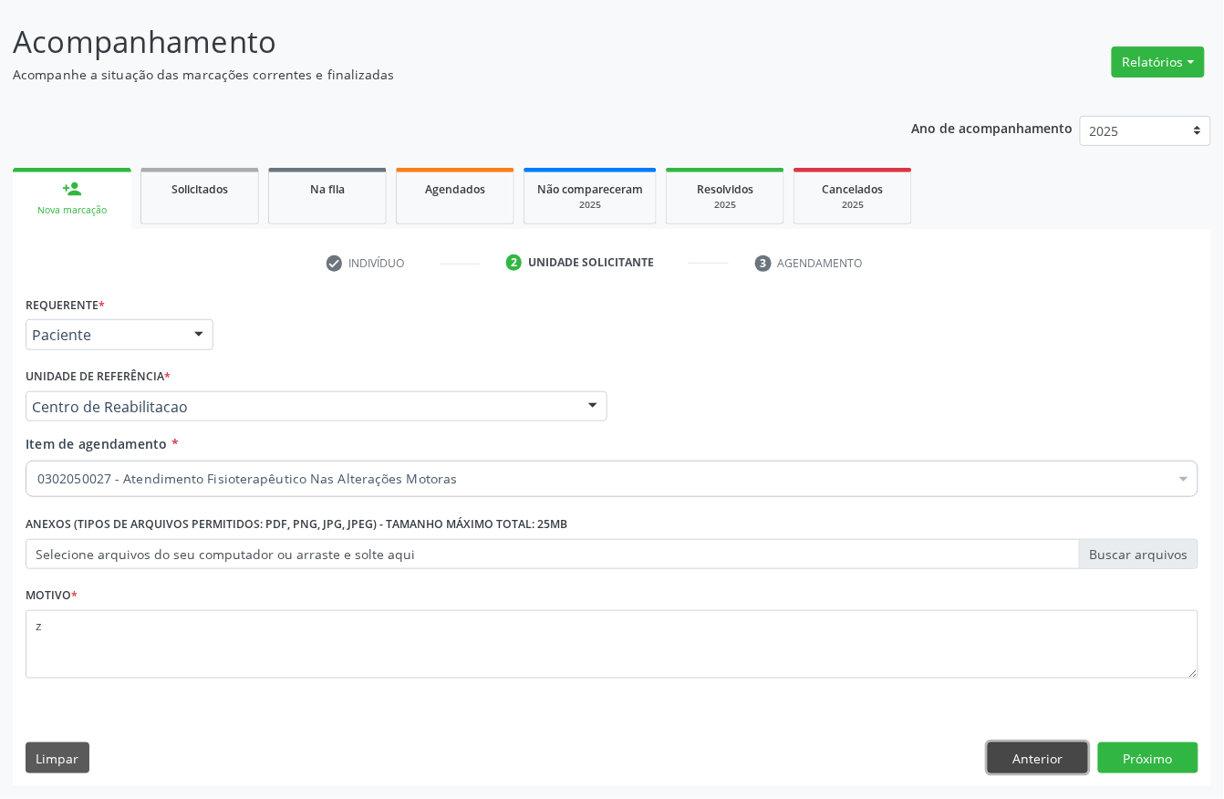
click at [1056, 765] on button "Anterior" at bounding box center [1038, 758] width 100 height 31
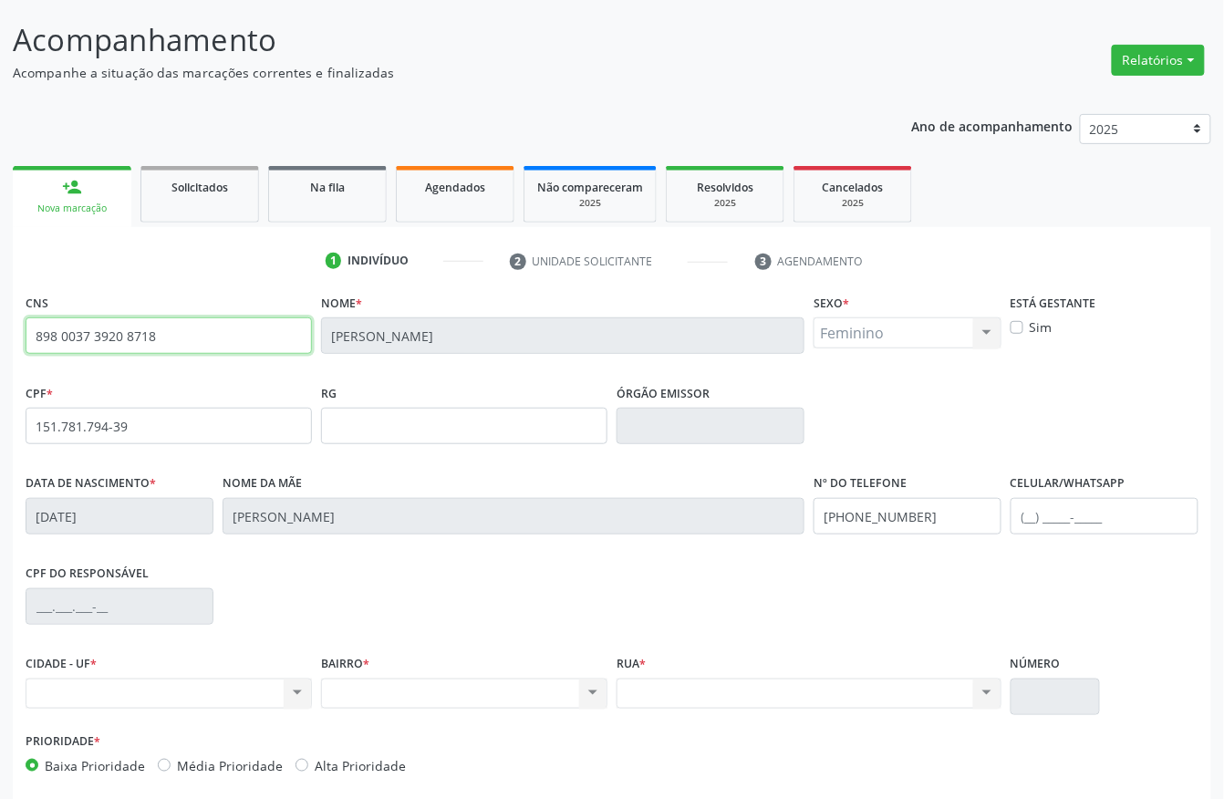
click at [91, 334] on input "898 0037 3920 8718" at bounding box center [169, 335] width 286 height 36
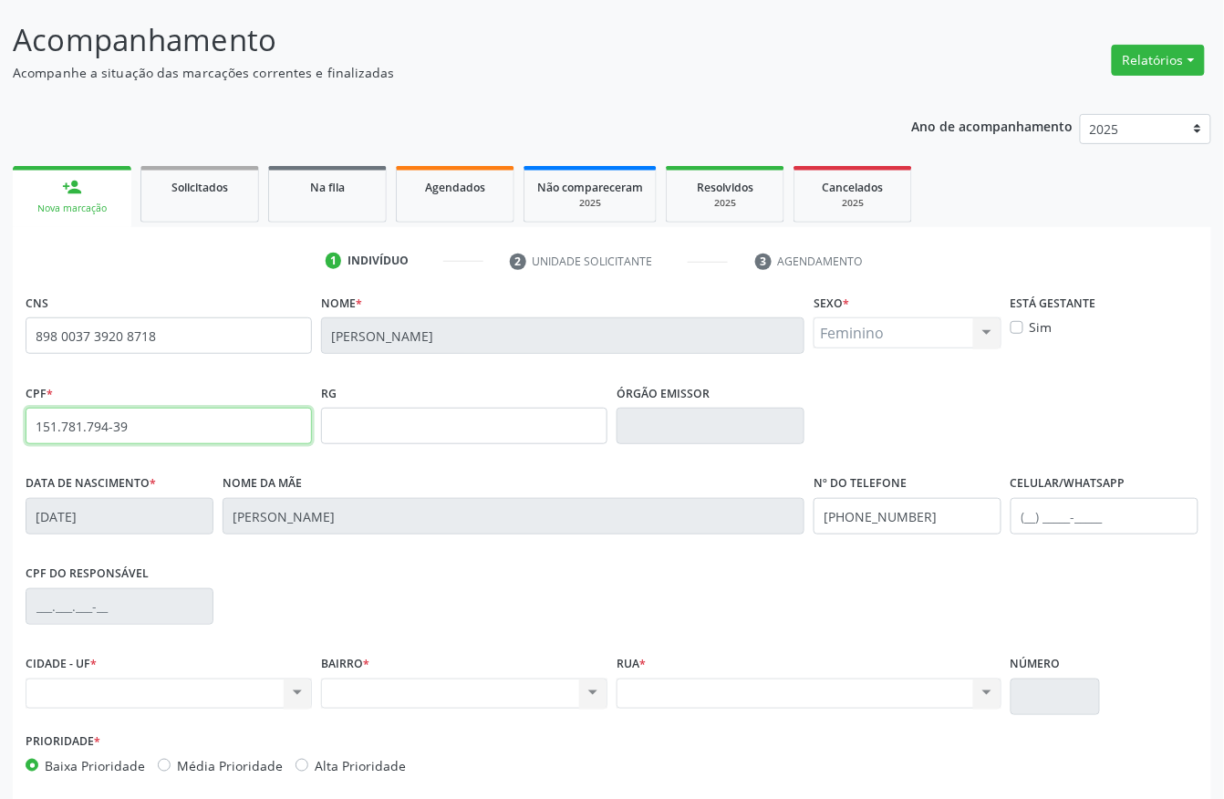
click at [89, 425] on input "151.781.794-39" at bounding box center [169, 426] width 286 height 36
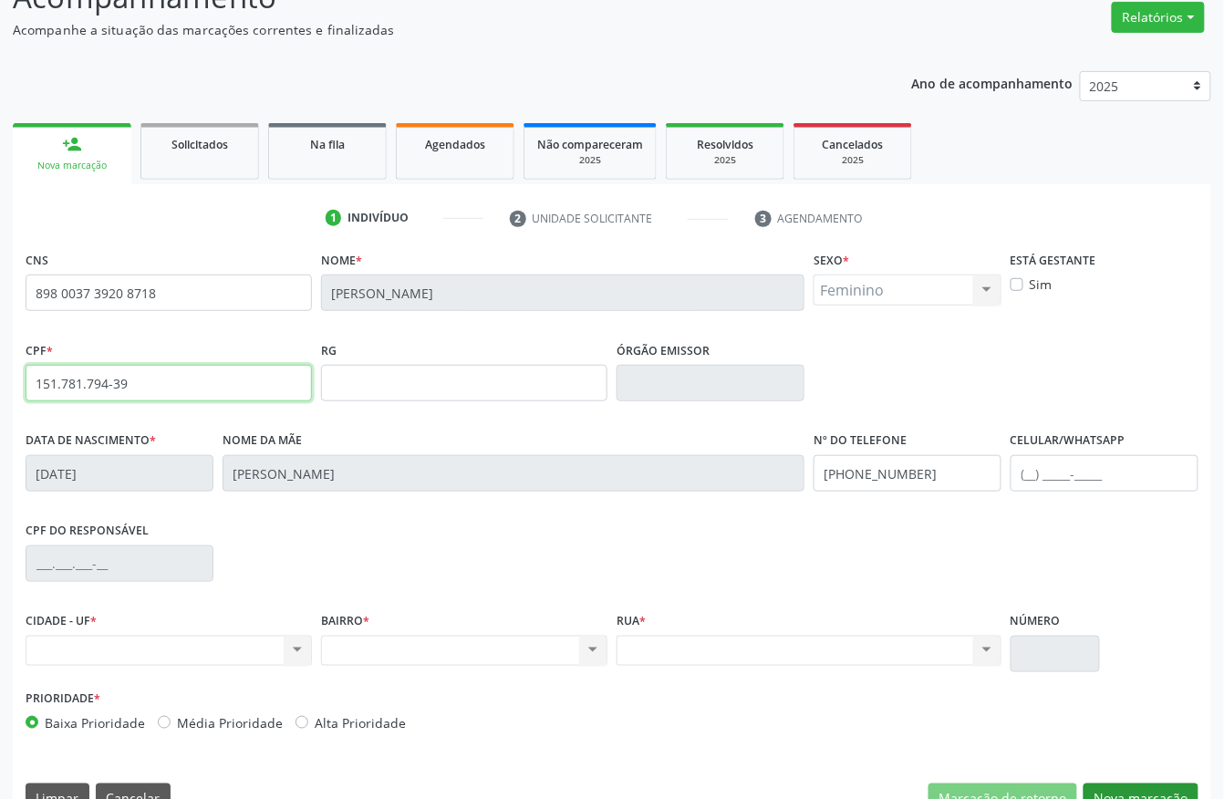
scroll to position [191, 0]
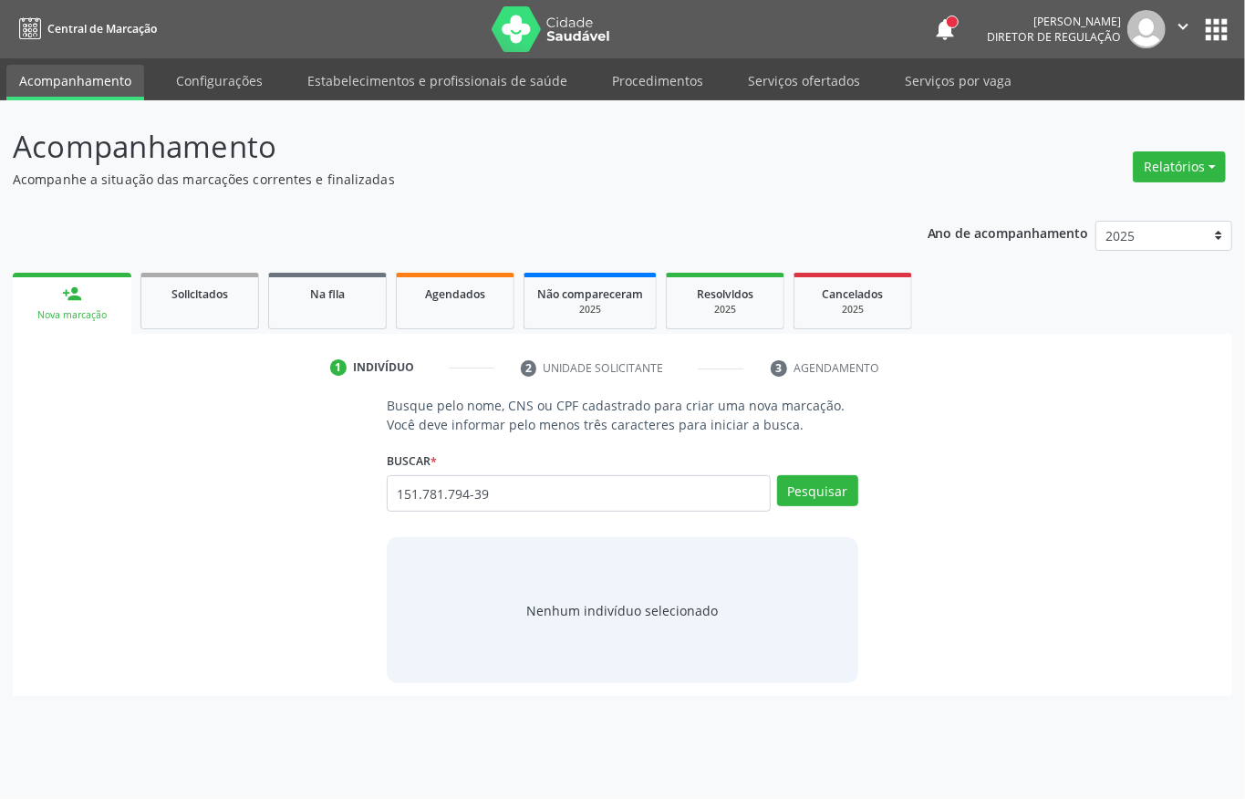
type input "151.781.794-39"
click at [800, 479] on button "Pesquisar" at bounding box center [817, 490] width 81 height 31
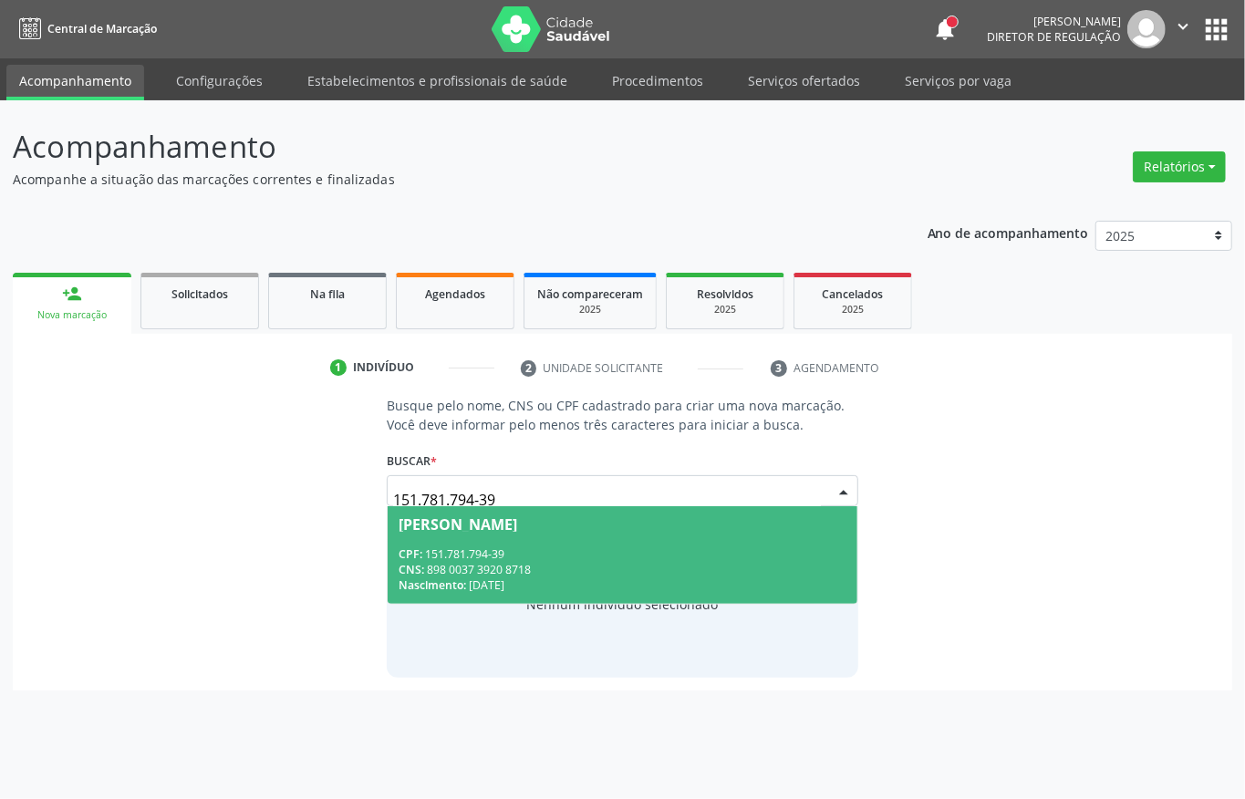
click at [559, 566] on div "CNS: 898 0037 3920 8718" at bounding box center [623, 570] width 448 height 16
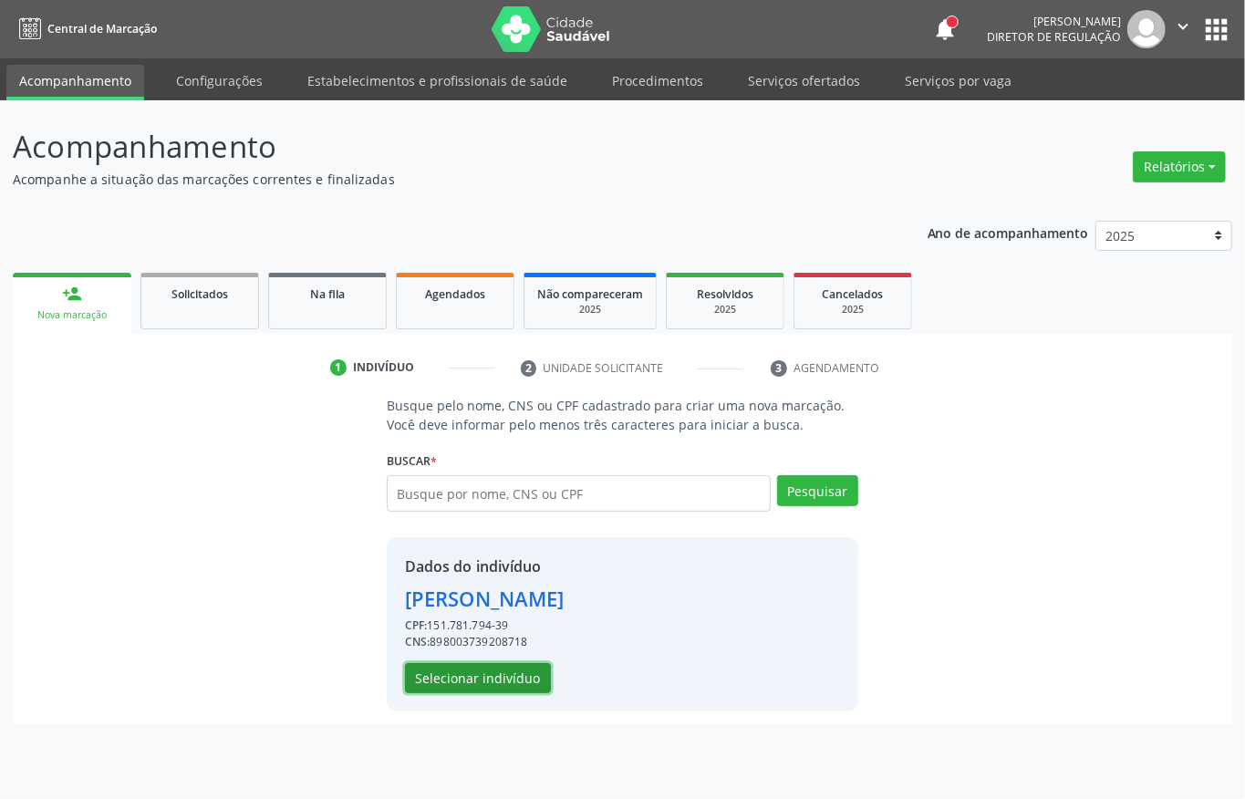
click at [467, 683] on button "Selecionar indivíduo" at bounding box center [478, 678] width 146 height 31
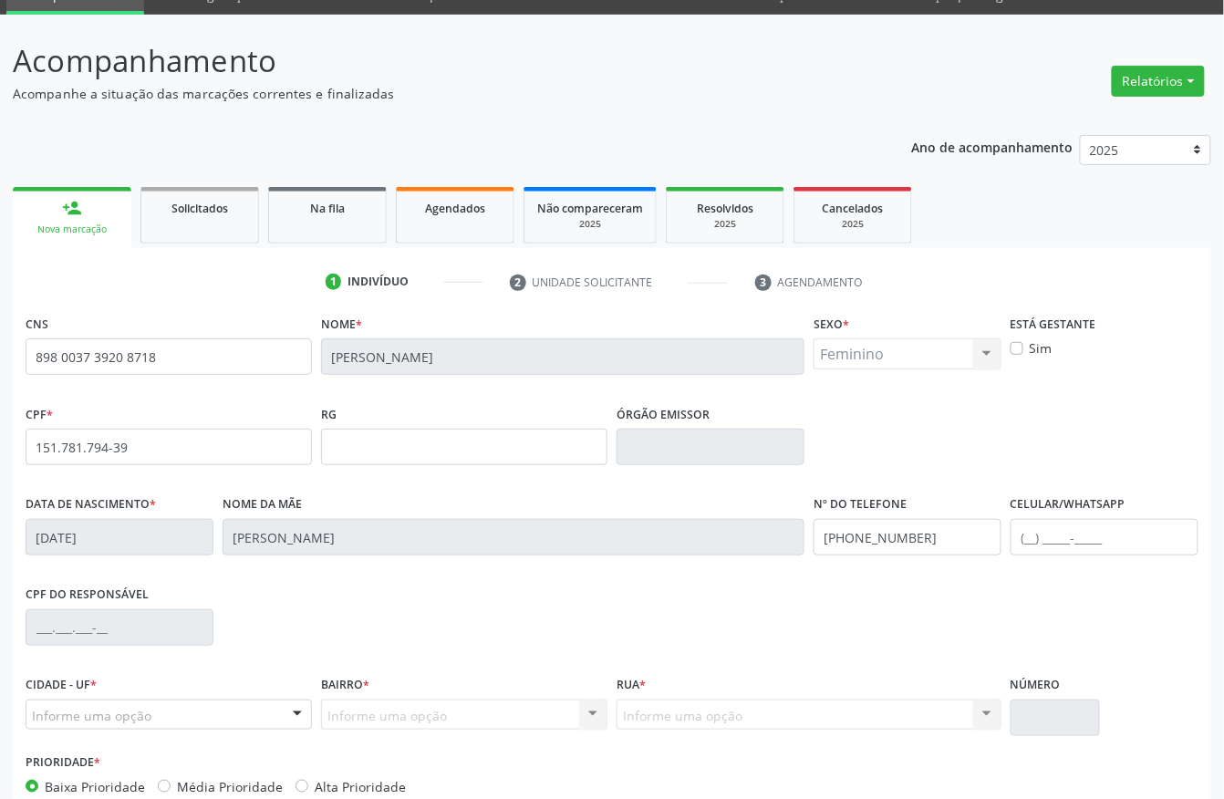
scroll to position [191, 0]
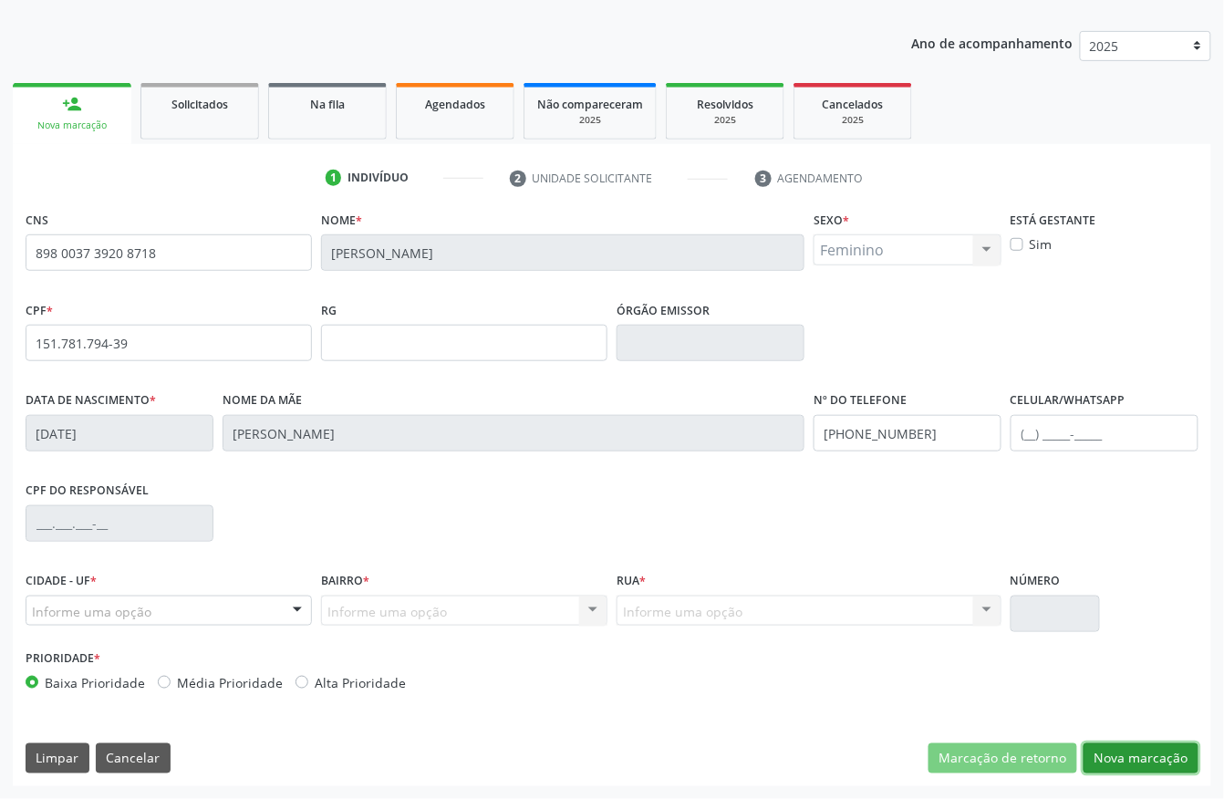
click at [1133, 761] on button "Nova marcação" at bounding box center [1141, 759] width 115 height 31
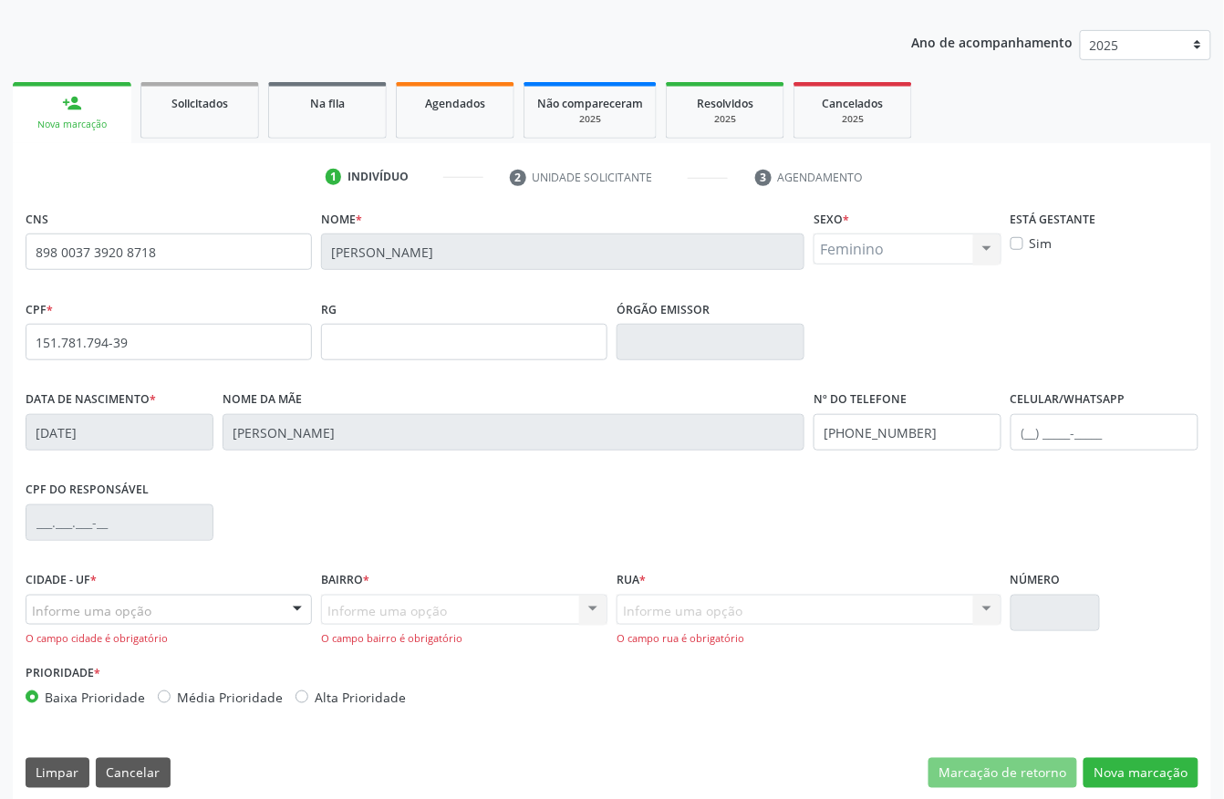
click at [193, 608] on div "Informe uma opção" at bounding box center [169, 610] width 286 height 31
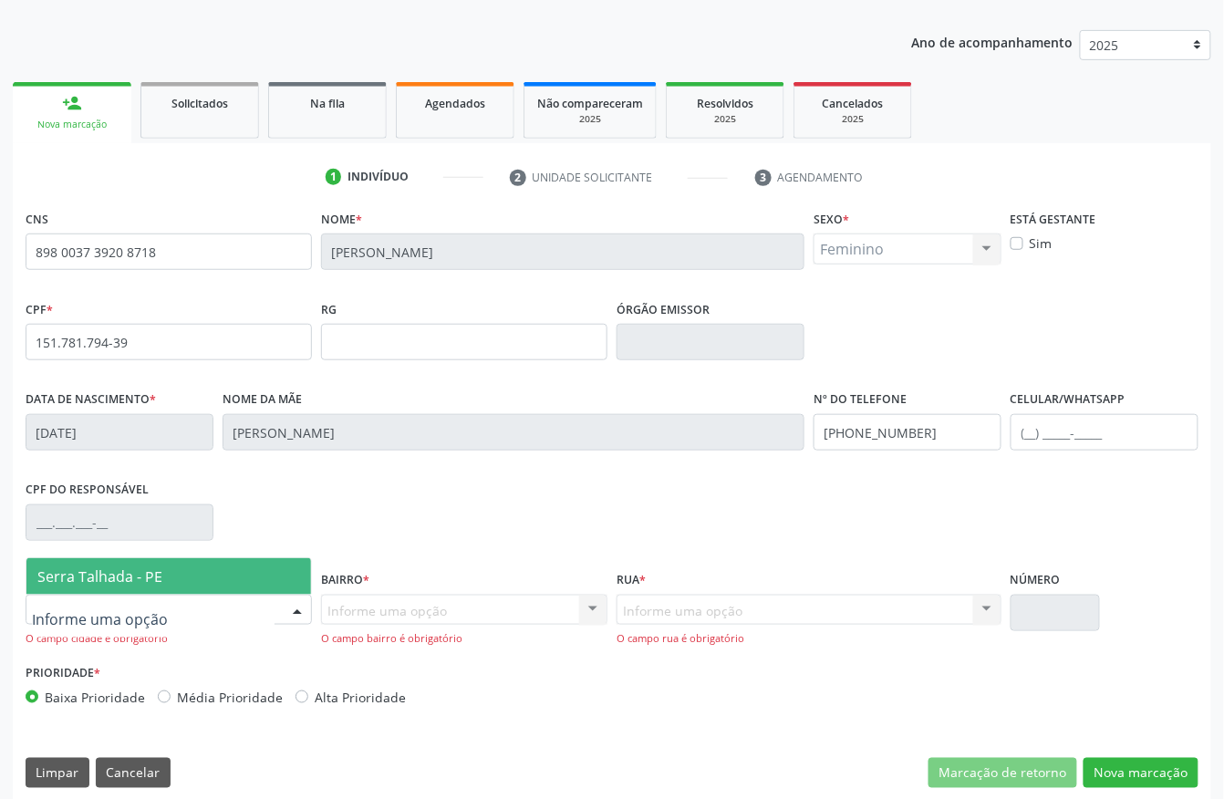
click at [193, 563] on span "Serra Talhada - PE" at bounding box center [168, 576] width 285 height 36
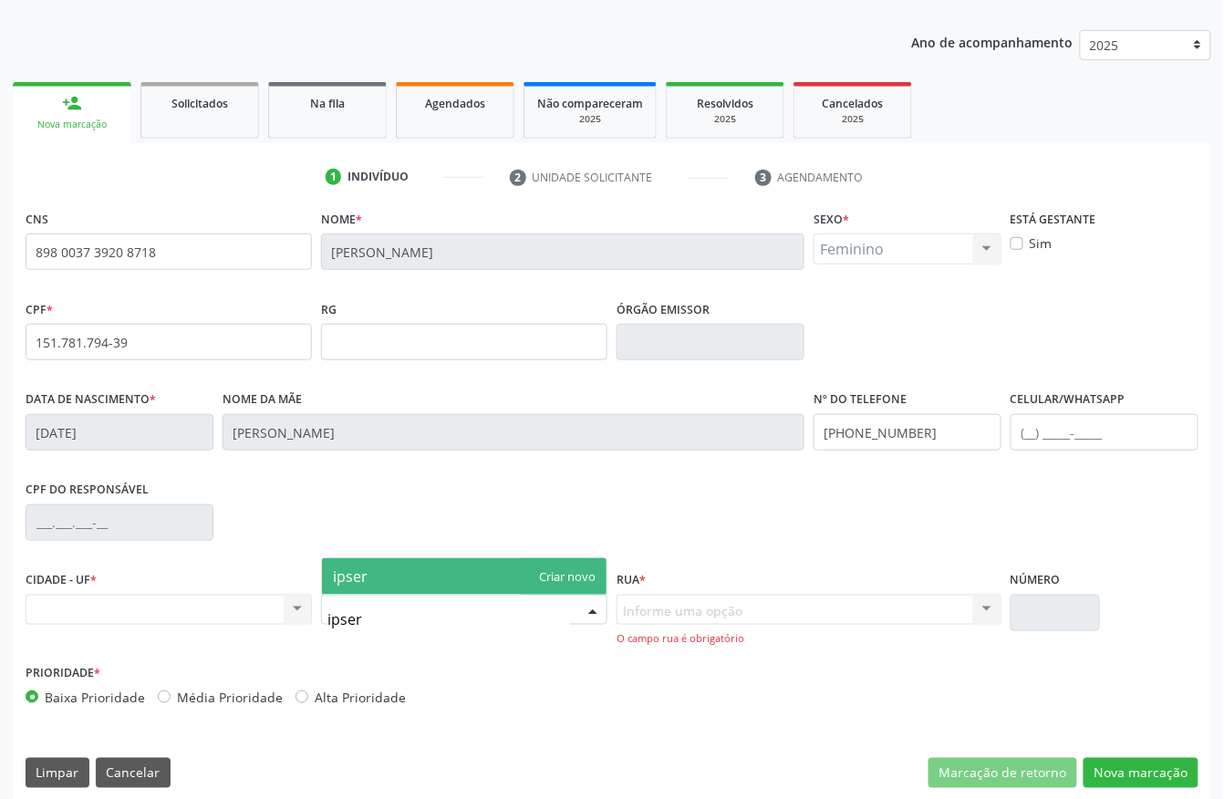
type input "ipse"
click at [456, 592] on span "Ipsep" at bounding box center [464, 576] width 285 height 36
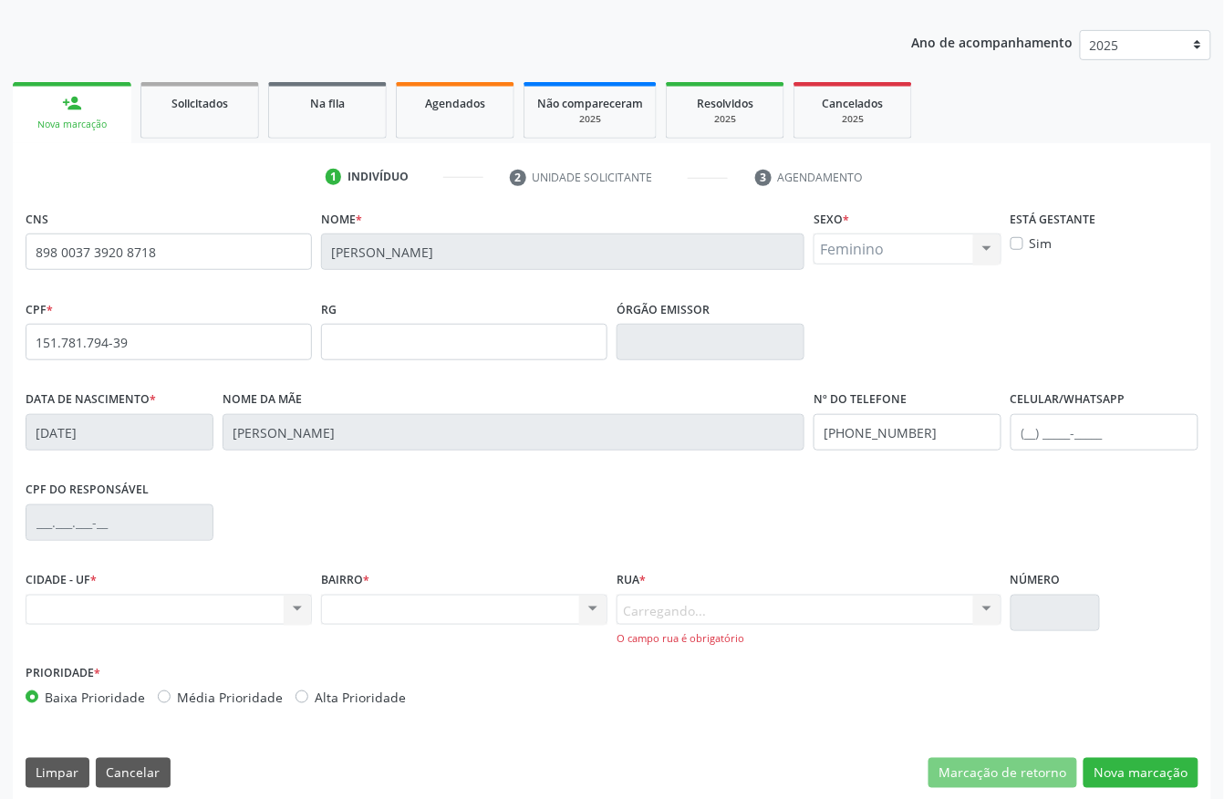
click at [679, 618] on div "Carregando... Nenhum resultado encontrado para: " " Nenhuma opção encontrada. D…" at bounding box center [809, 621] width 385 height 52
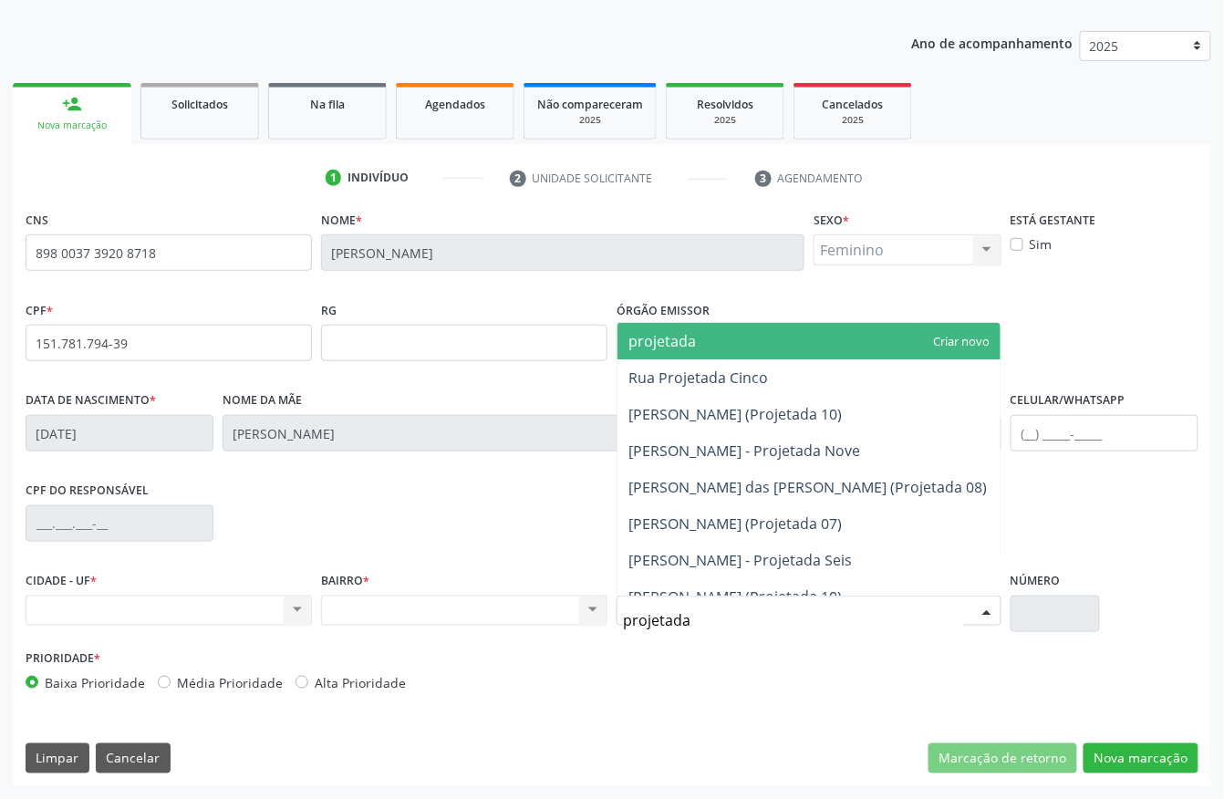
type input "projetada s"
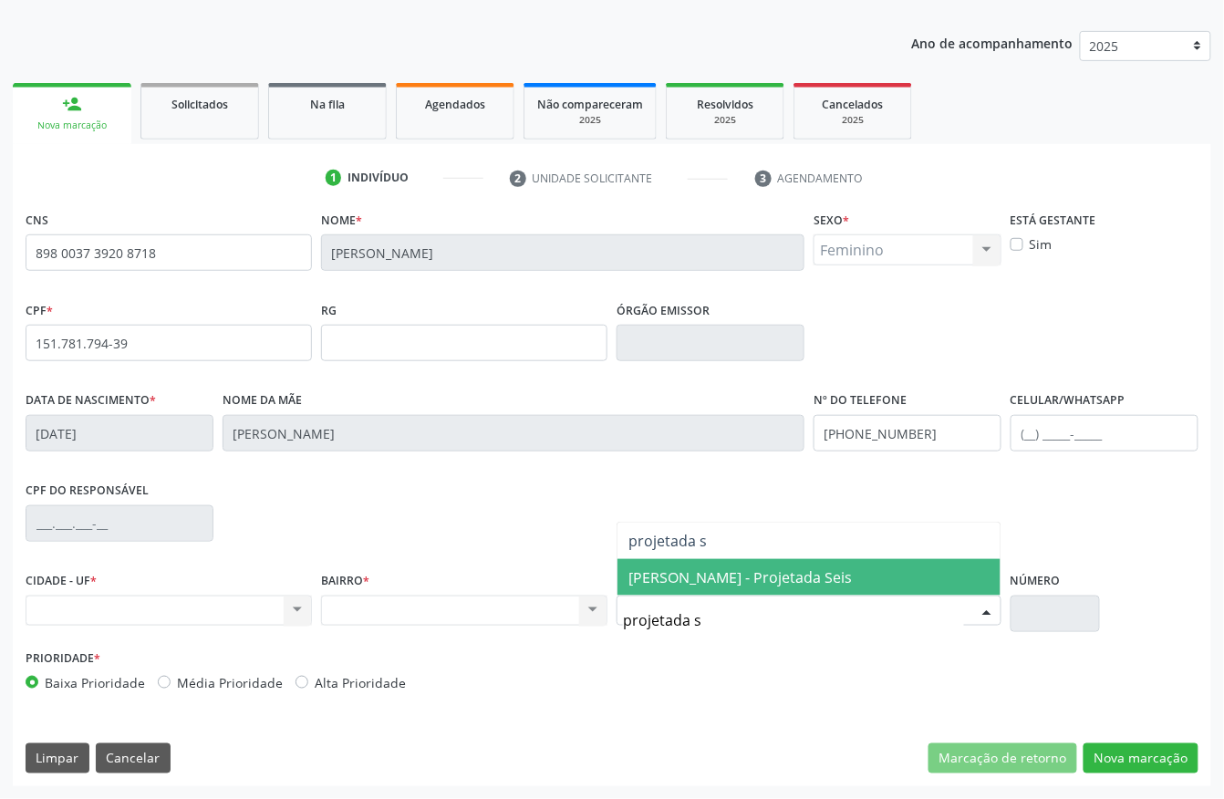
click at [772, 585] on span "Jose Inacio de Souza - Projetada Seis" at bounding box center [741, 577] width 224 height 20
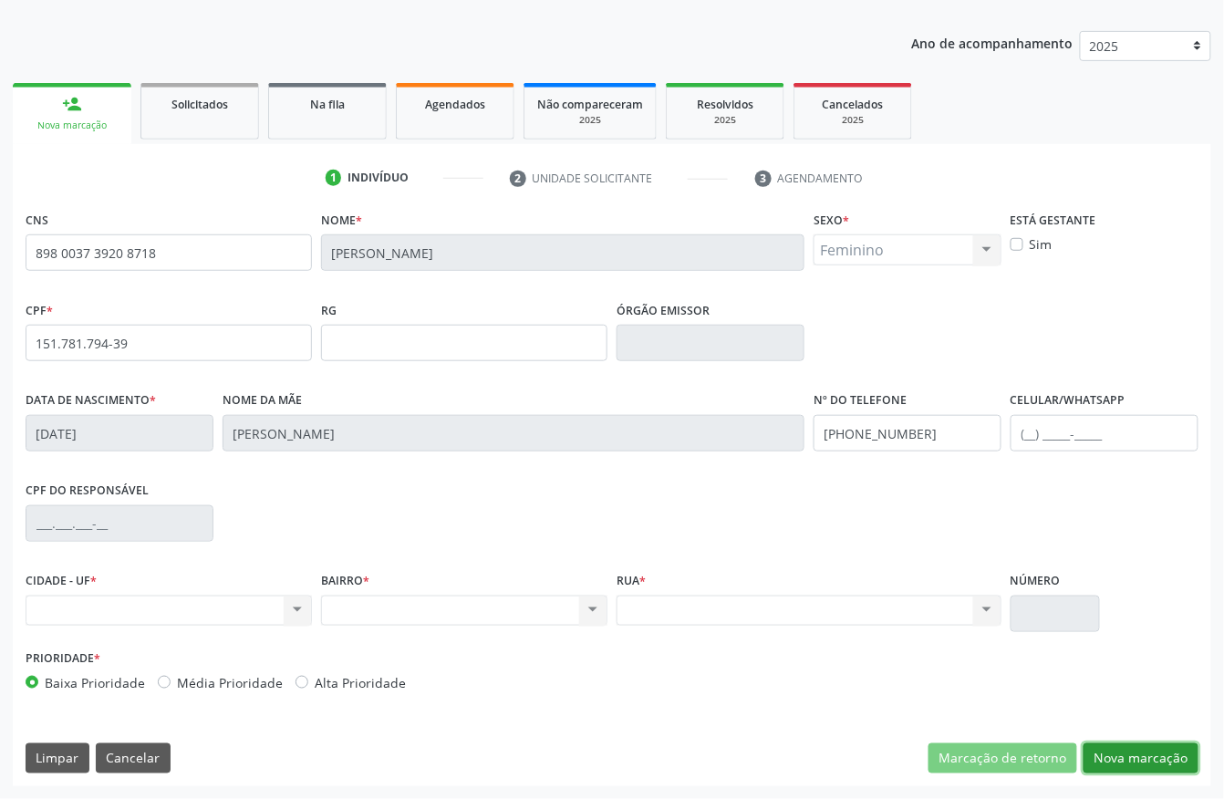
click at [1159, 745] on button "Nova marcação" at bounding box center [1141, 759] width 115 height 31
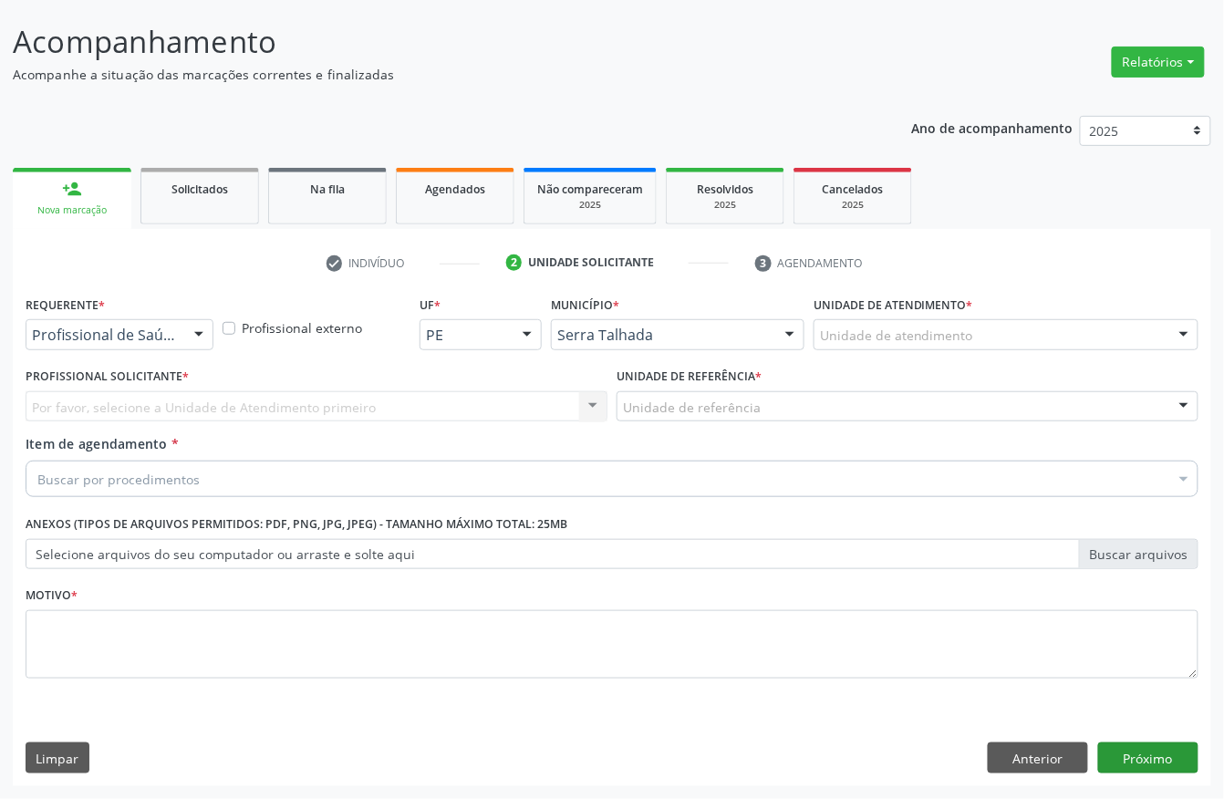
scroll to position [107, 0]
click at [120, 301] on div "Requerente * Profissional de Saúde Profissional de Saúde Paciente Nenhum result…" at bounding box center [120, 320] width 188 height 58
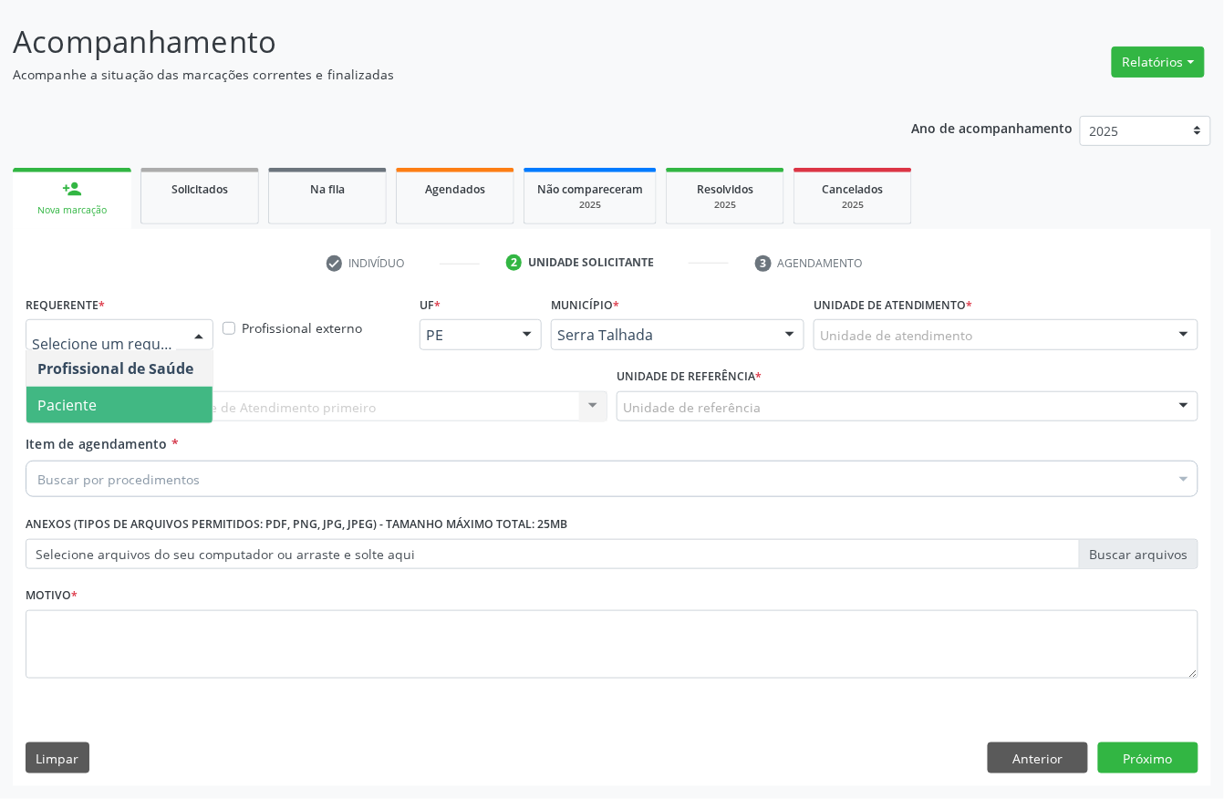
click at [103, 398] on span "Paciente" at bounding box center [119, 405] width 186 height 36
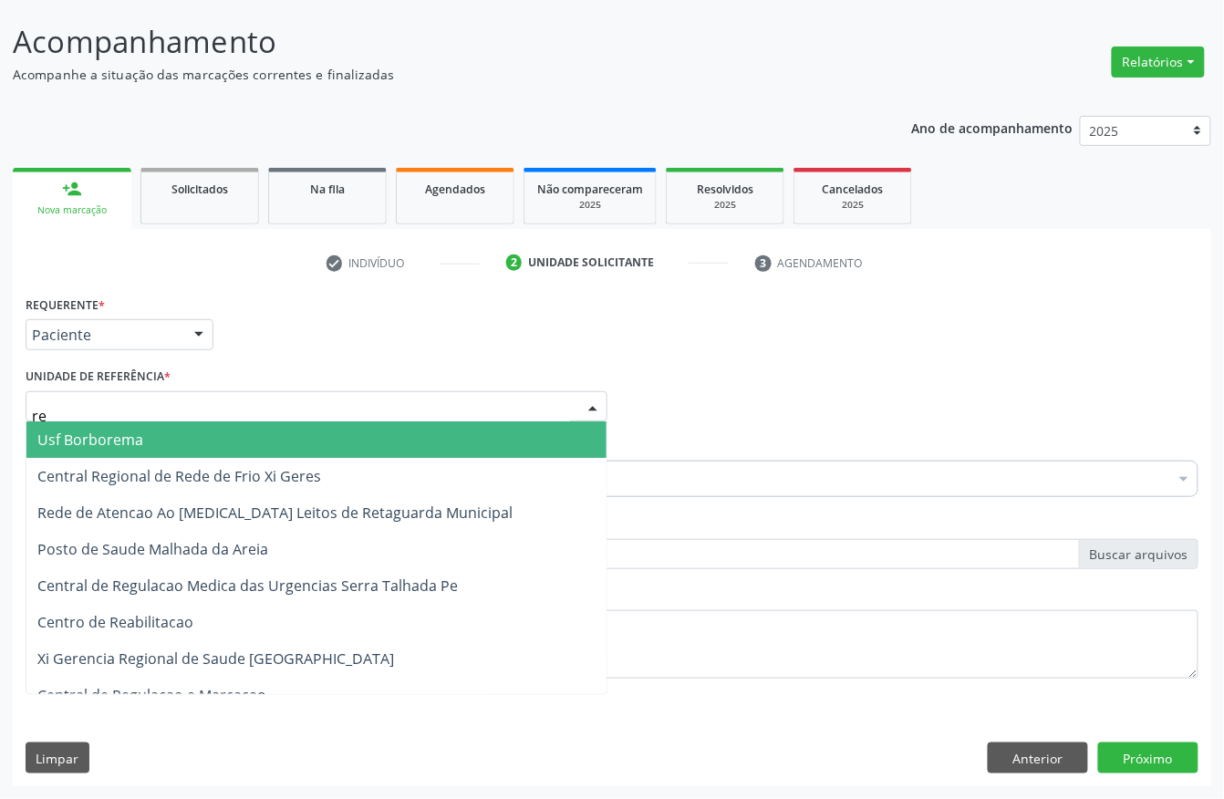
type input "rea"
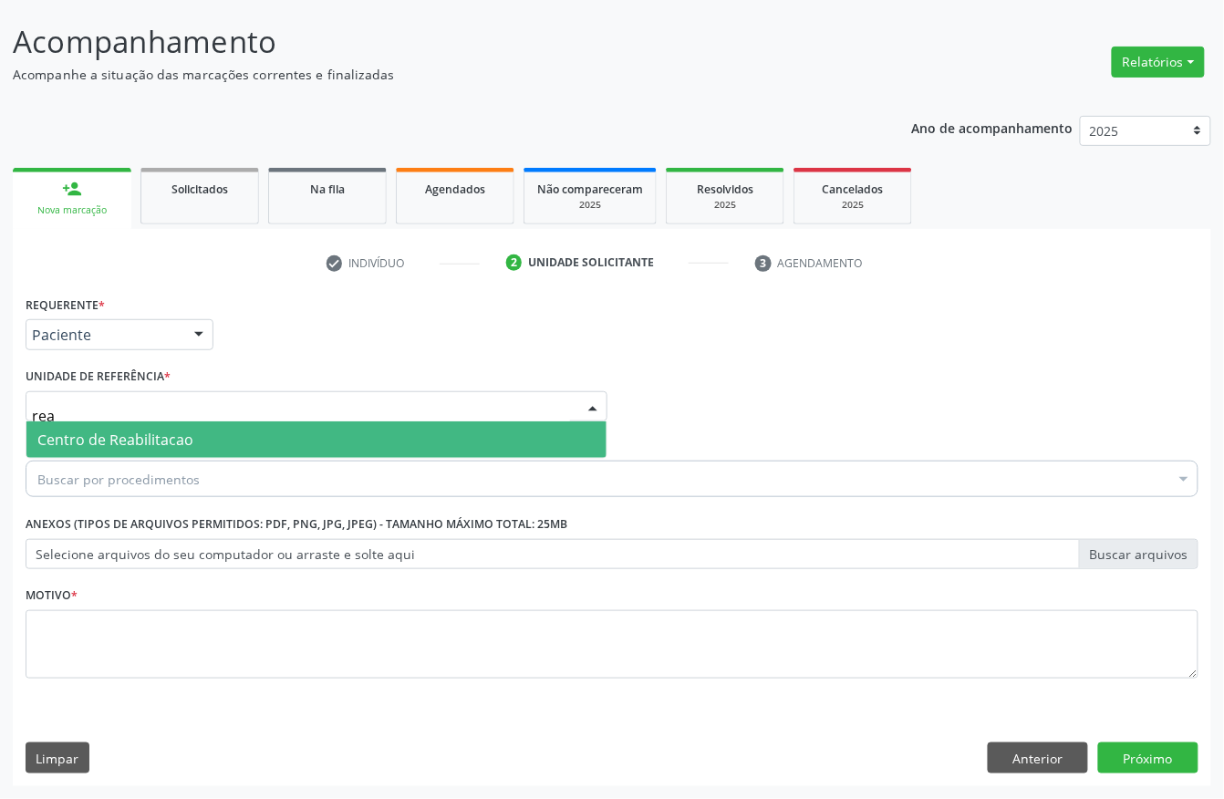
click at [115, 439] on span "Centro de Reabilitacao" at bounding box center [115, 440] width 156 height 20
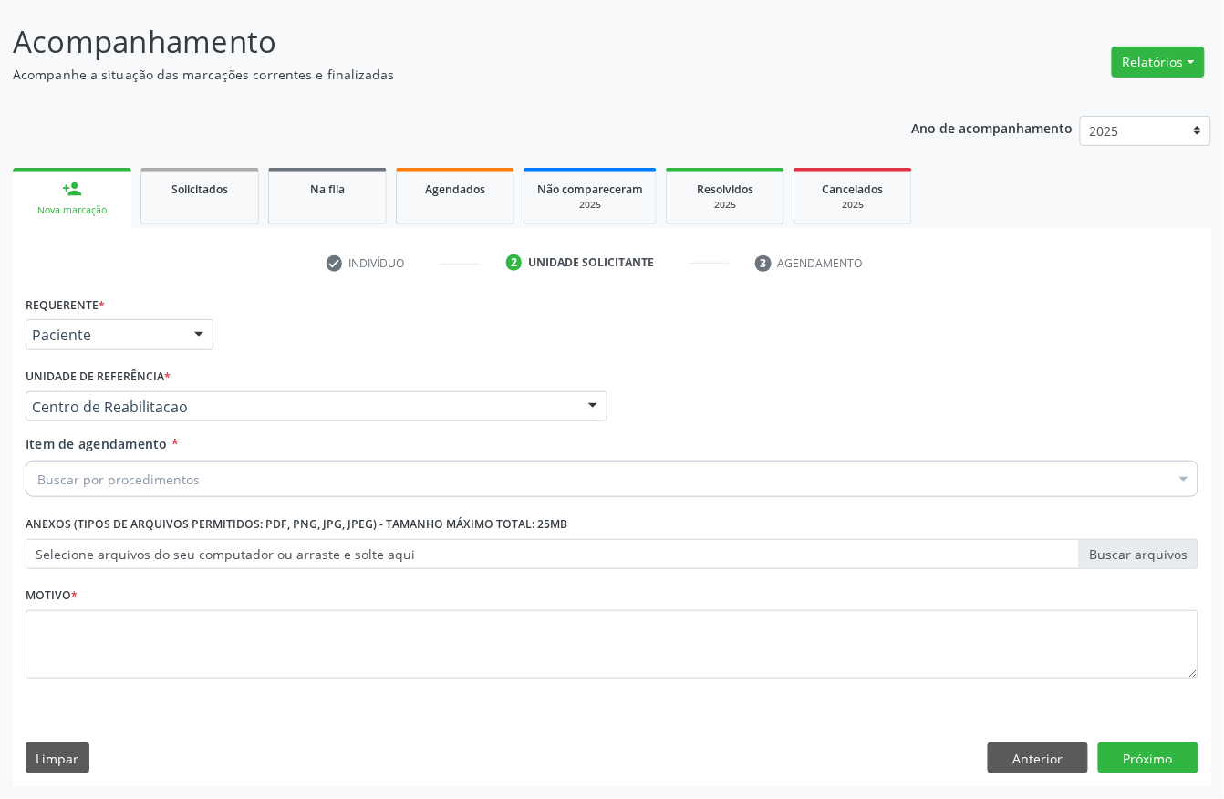
click at [115, 461] on div "Buscar por procedimentos" at bounding box center [612, 479] width 1173 height 36
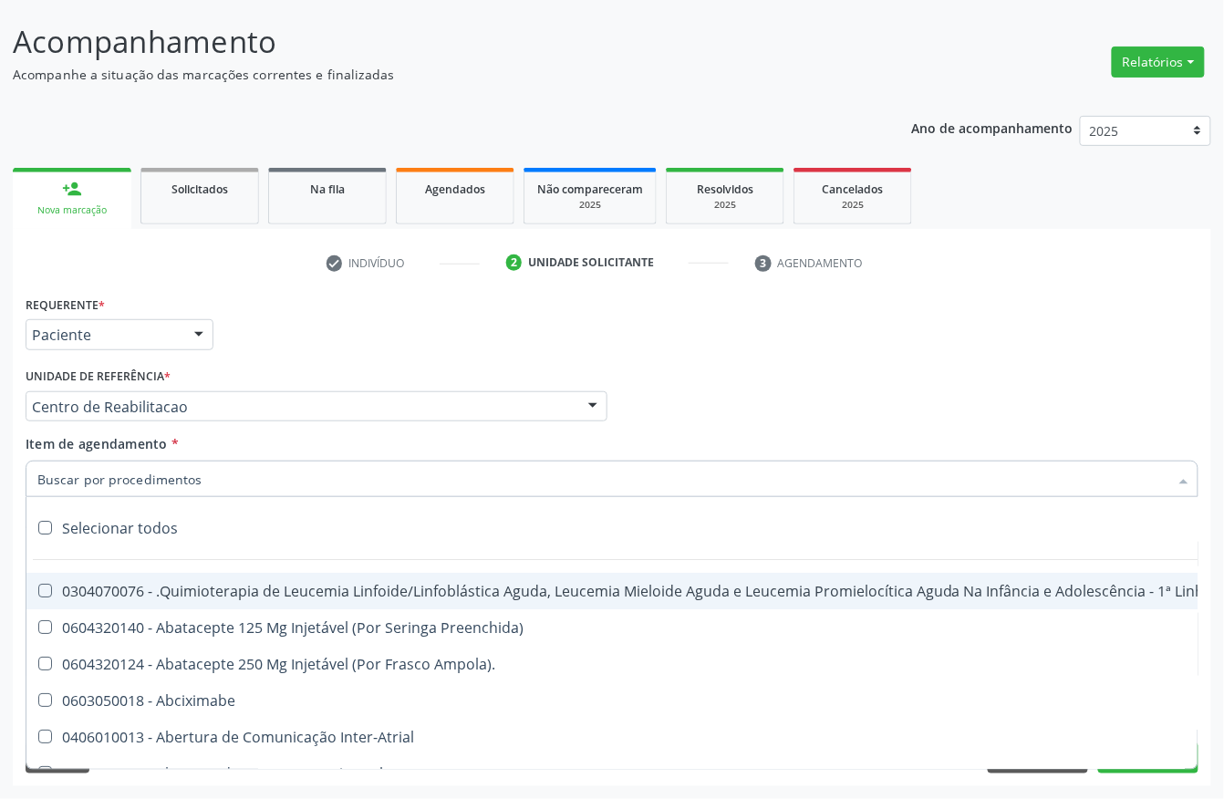
click at [115, 483] on input "Item de agendamento *" at bounding box center [602, 479] width 1131 height 36
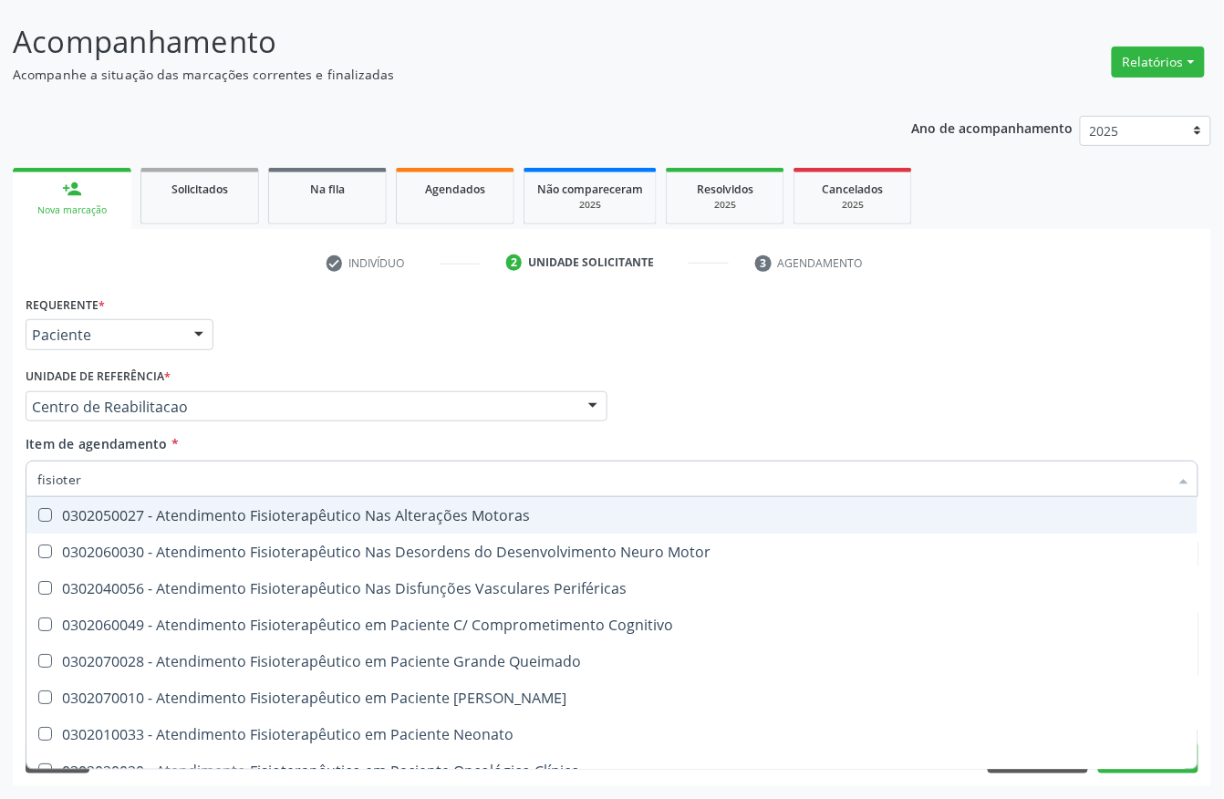
type input "fisiotera"
click at [115, 508] on div "0302050027 - Atendimento Fisioterapêutico Nas Alterações Motoras" at bounding box center [612, 515] width 1150 height 15
checkbox Motoras "true"
click at [344, 355] on div "Requerente * Paciente Profissional de Saúde Paciente Nenhum resultado encontrad…" at bounding box center [612, 326] width 1182 height 71
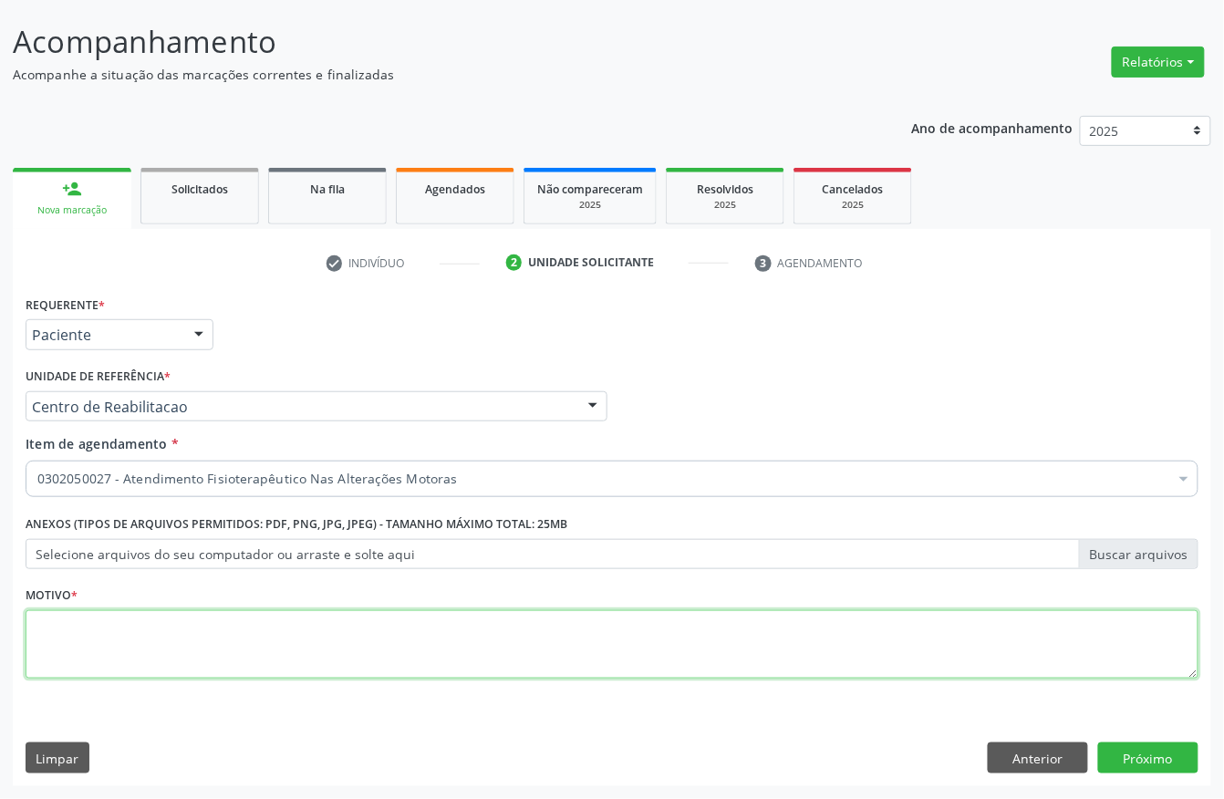
click at [121, 626] on textarea at bounding box center [612, 644] width 1173 height 69
type textarea "a"
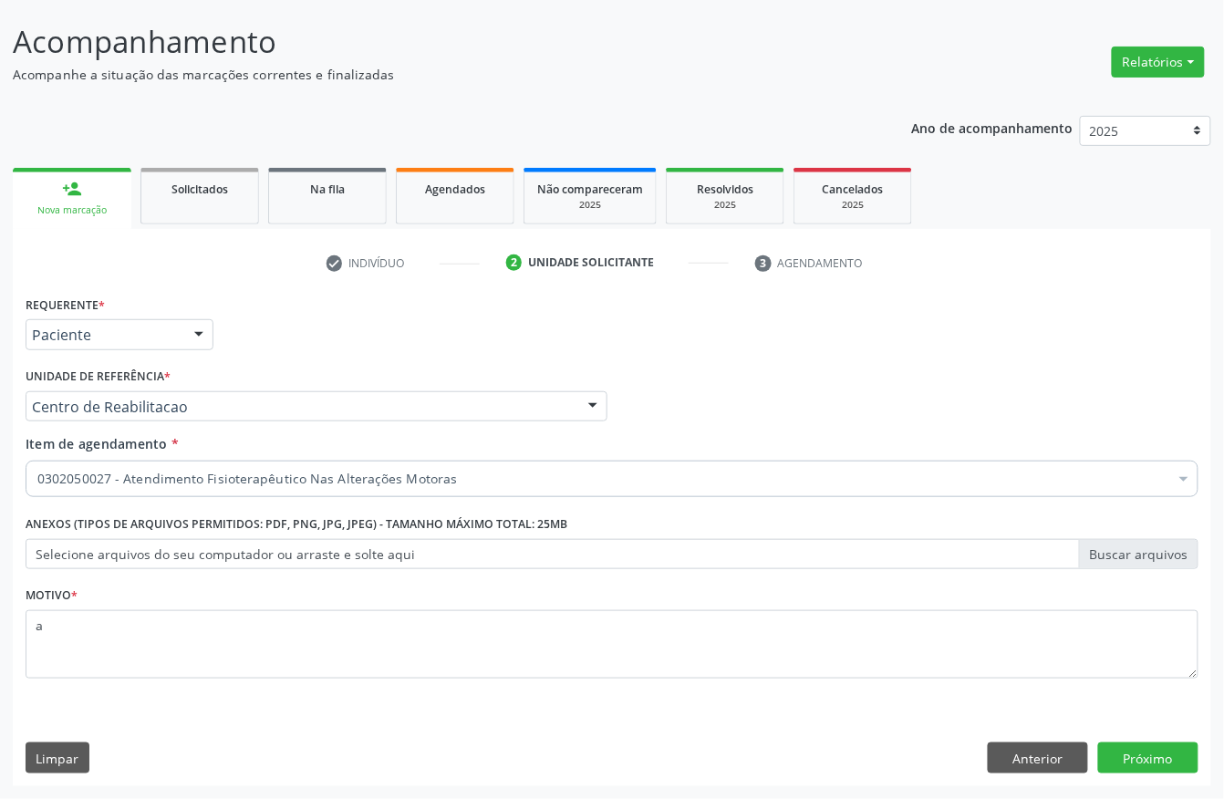
click at [1177, 732] on div "Requerente * Paciente Profissional de Saúde Paciente Nenhum resultado encontrad…" at bounding box center [612, 538] width 1199 height 495
click at [1173, 755] on button "Próximo" at bounding box center [1148, 758] width 100 height 31
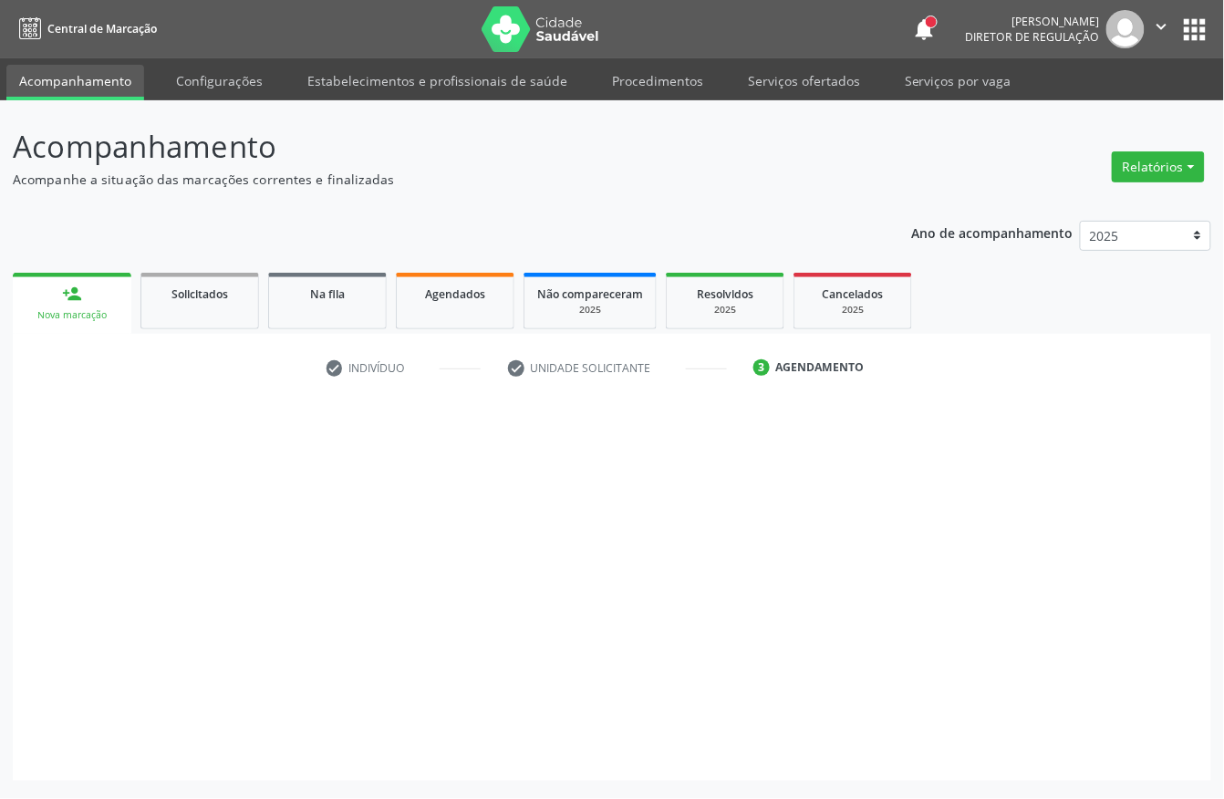
scroll to position [0, 0]
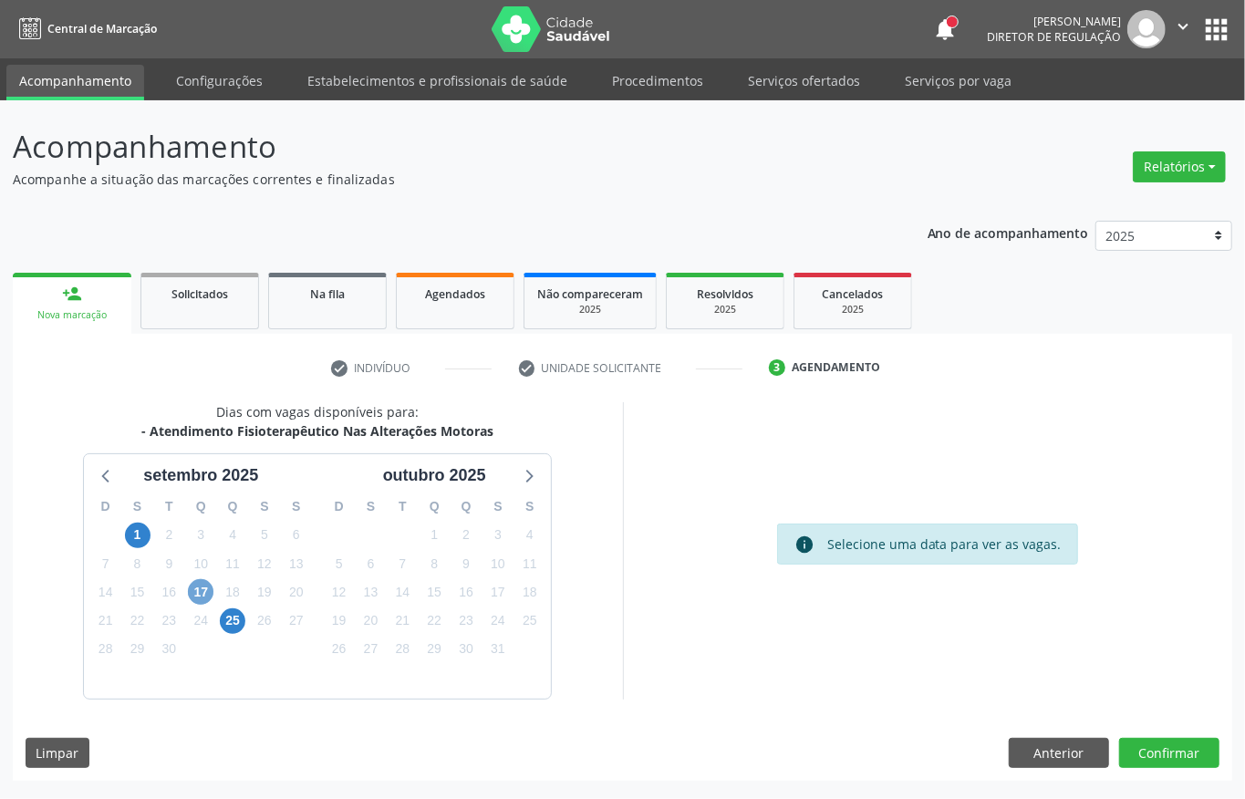
click at [206, 592] on span "17" at bounding box center [201, 592] width 26 height 26
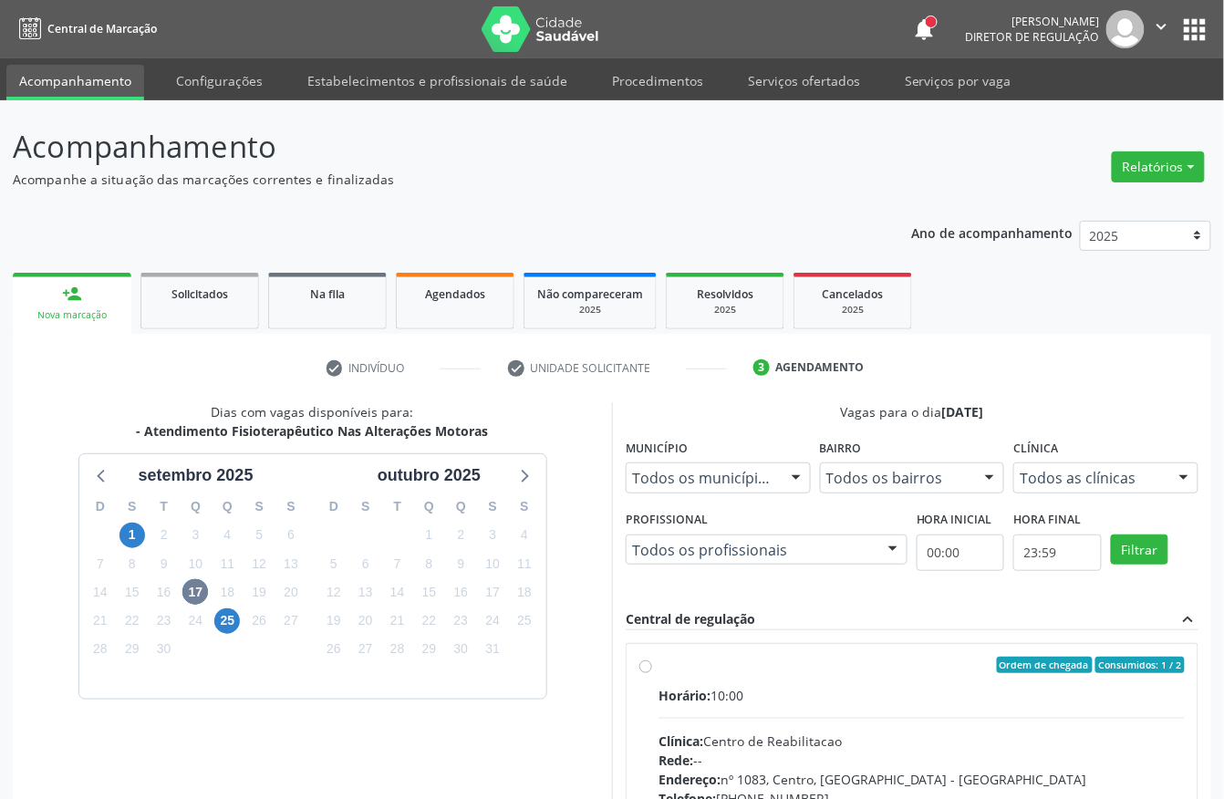
click at [799, 719] on hr at bounding box center [922, 718] width 526 height 1
click at [652, 673] on input "Ordem de chegada Consumidos: 1 / 2 Horário: 10:00 Clínica: Centro de Reabilitac…" at bounding box center [646, 665] width 13 height 16
radio input "true"
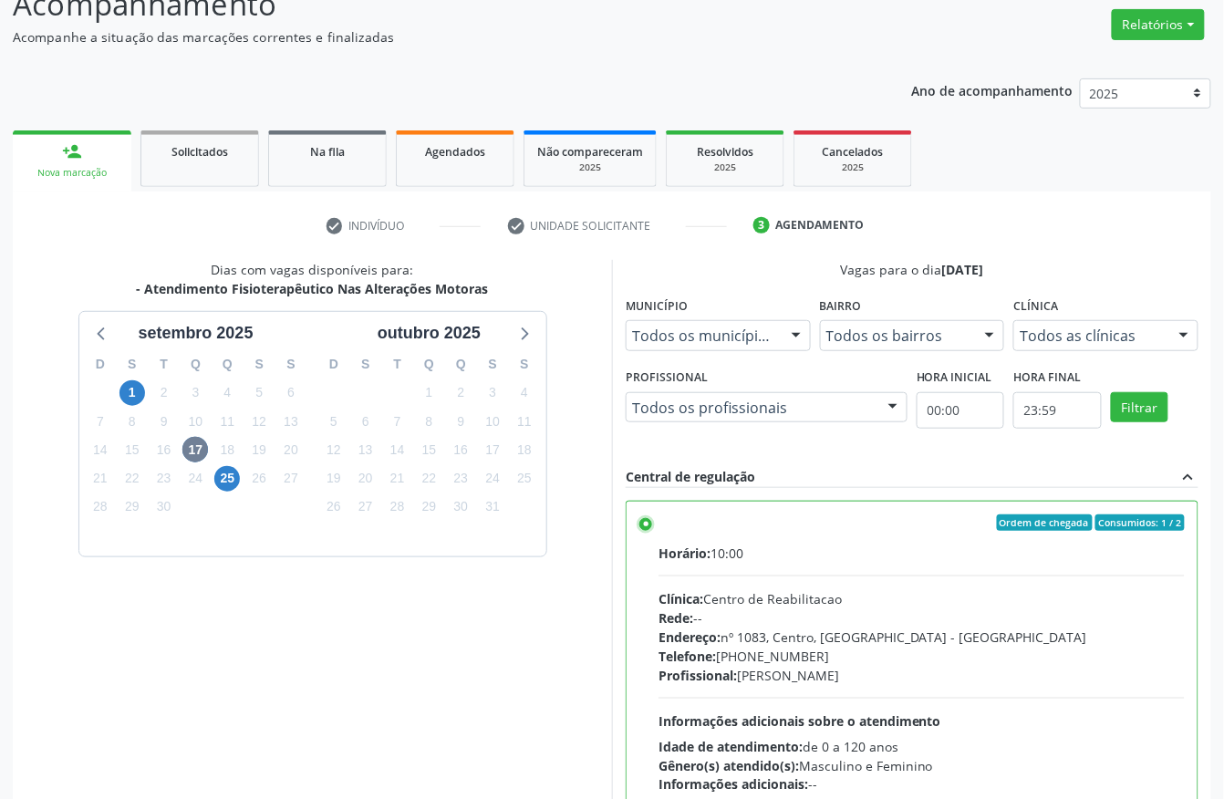
scroll to position [292, 0]
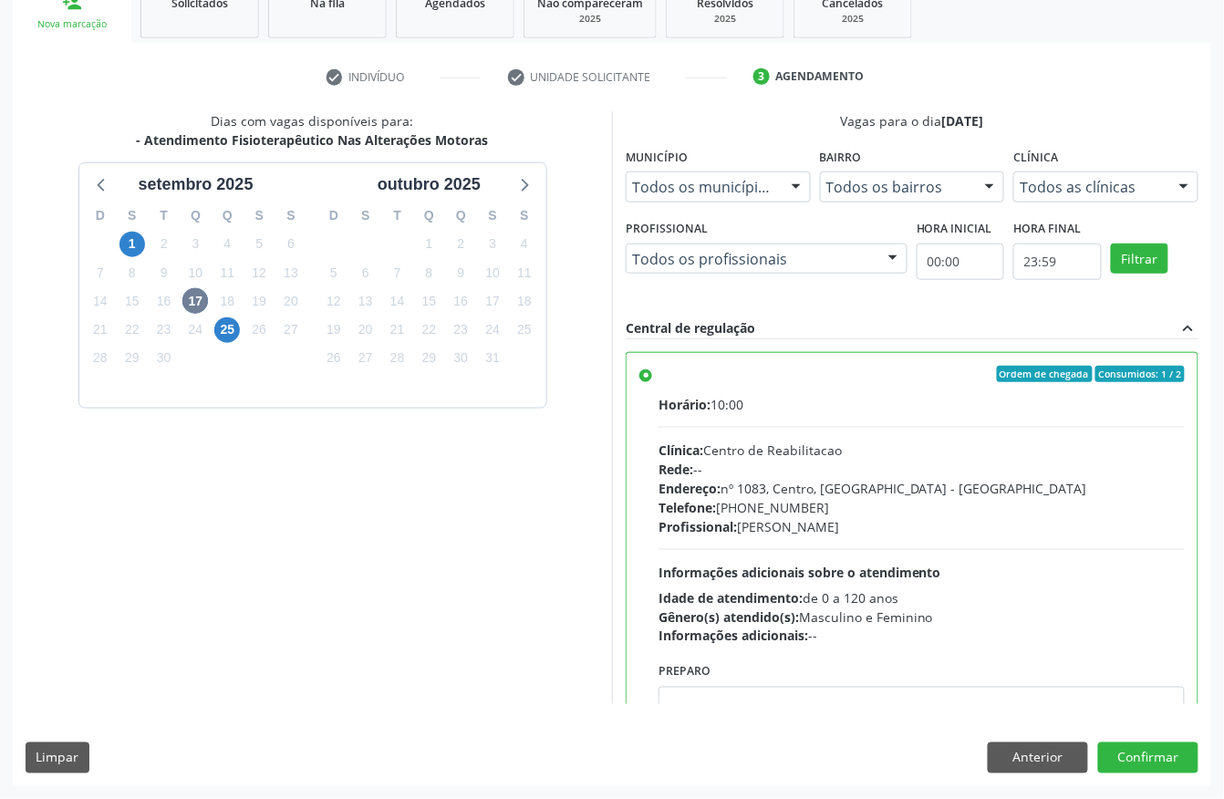
click at [1151, 775] on div "Dias com vagas disponíveis para: - Atendimento Fisioterapêutico Nas Alterações …" at bounding box center [612, 448] width 1199 height 674
click at [1151, 766] on button "Confirmar" at bounding box center [1148, 758] width 100 height 31
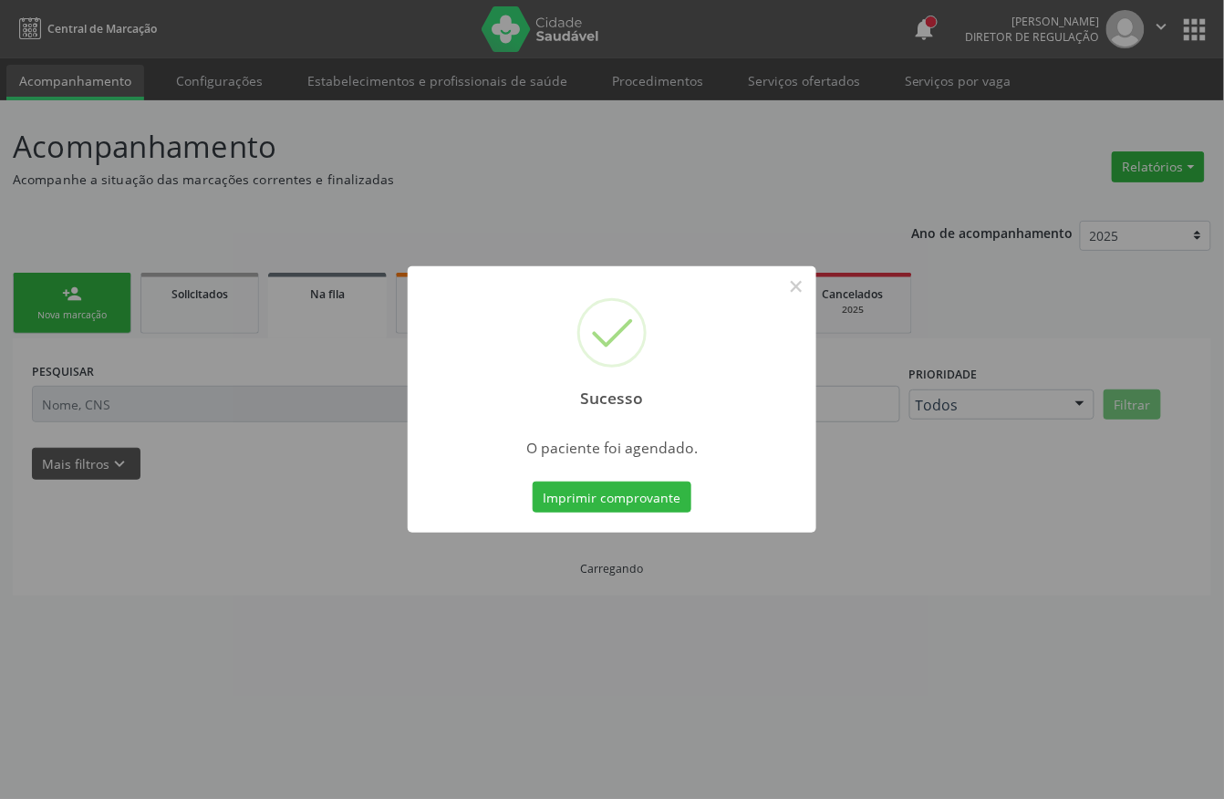
scroll to position [0, 0]
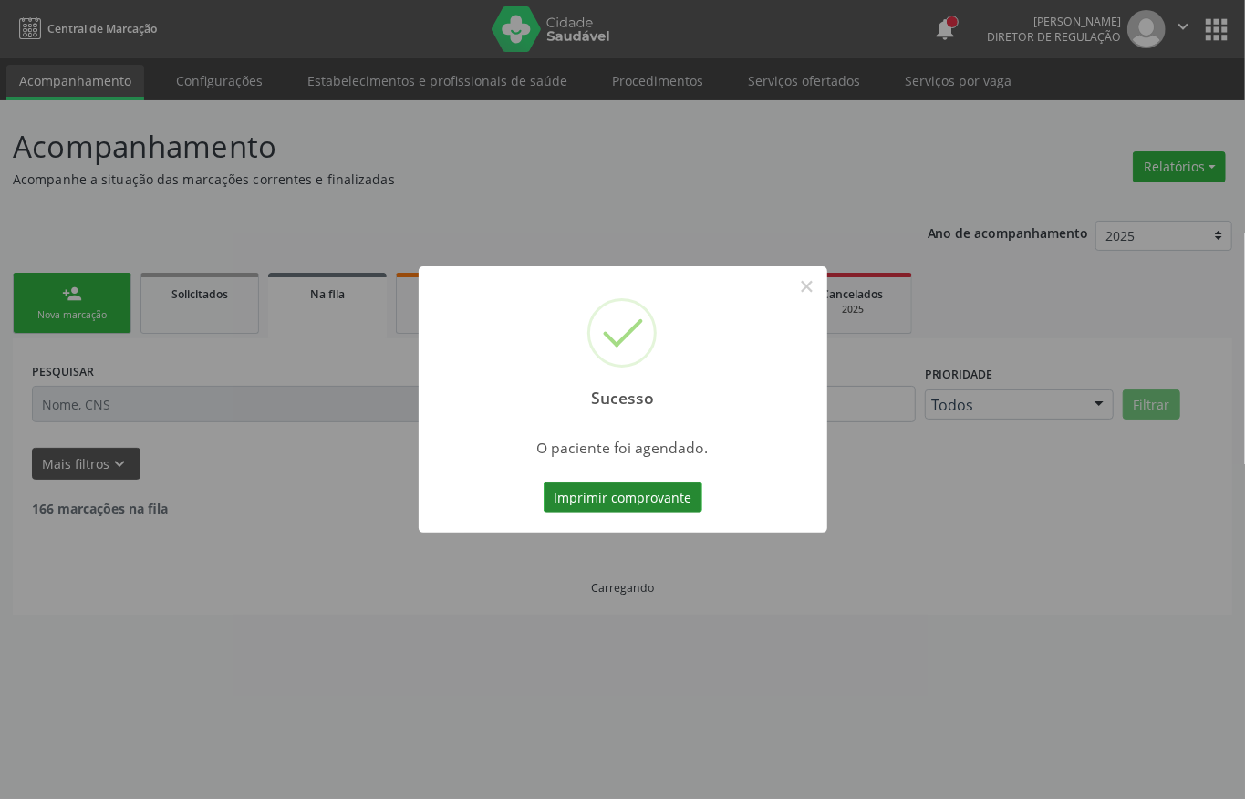
click at [635, 496] on button "Imprimir comprovante" at bounding box center [623, 497] width 159 height 31
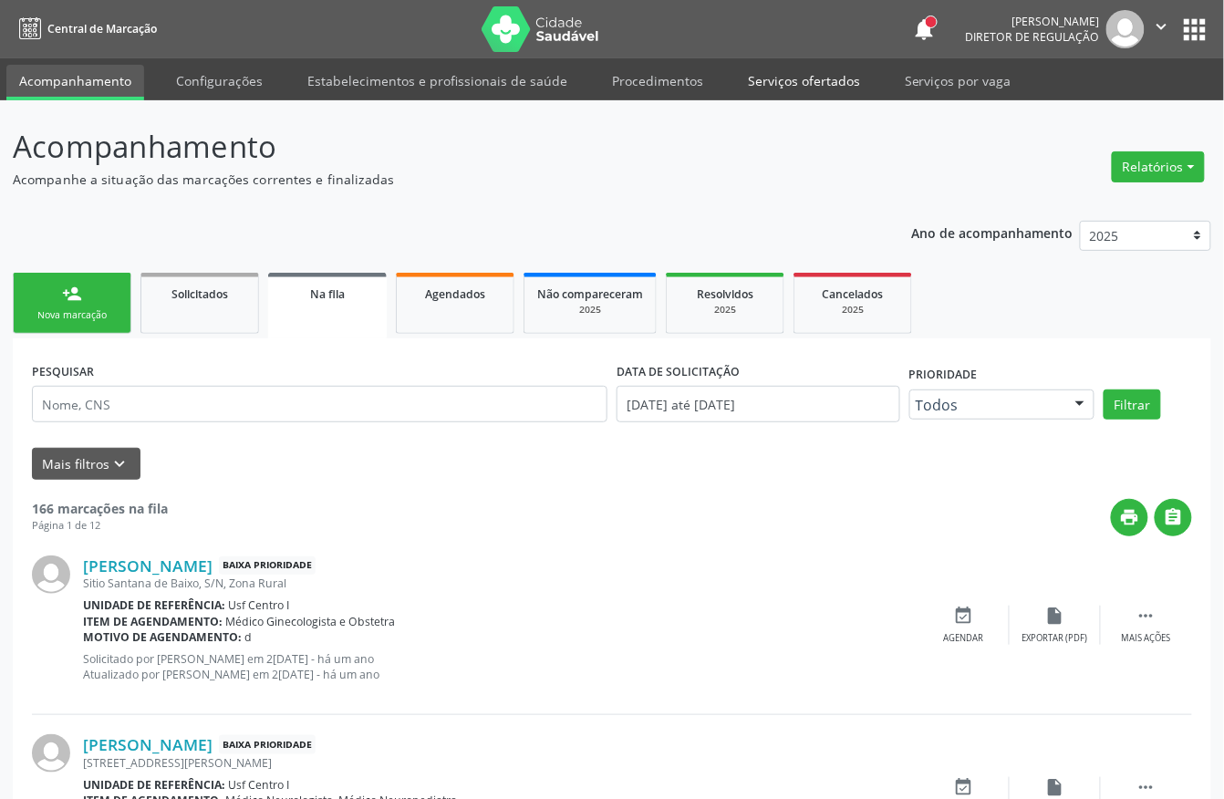
click at [796, 70] on link "Serviços ofertados" at bounding box center [804, 81] width 138 height 32
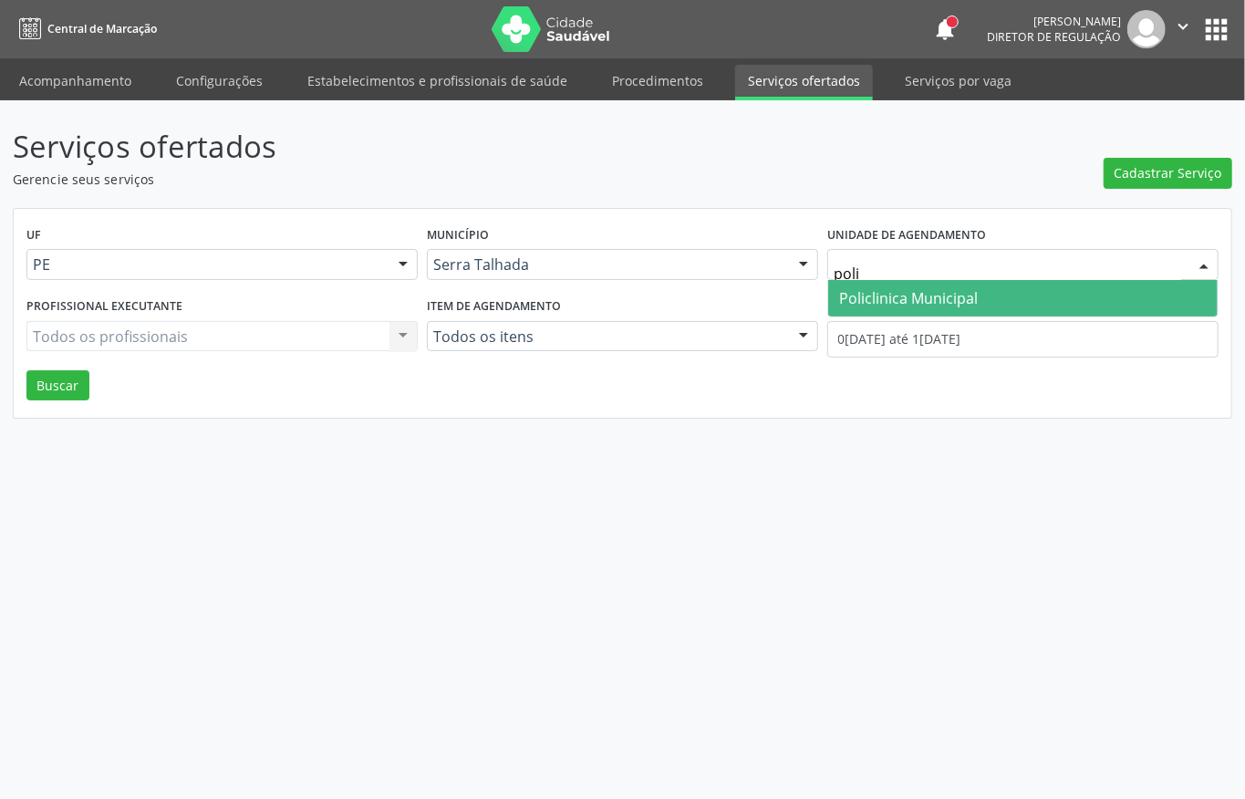
type input "poli"
type input "sao fra"
click at [865, 290] on span "Hospital [GEOGRAPHIC_DATA]" at bounding box center [942, 298] width 206 height 20
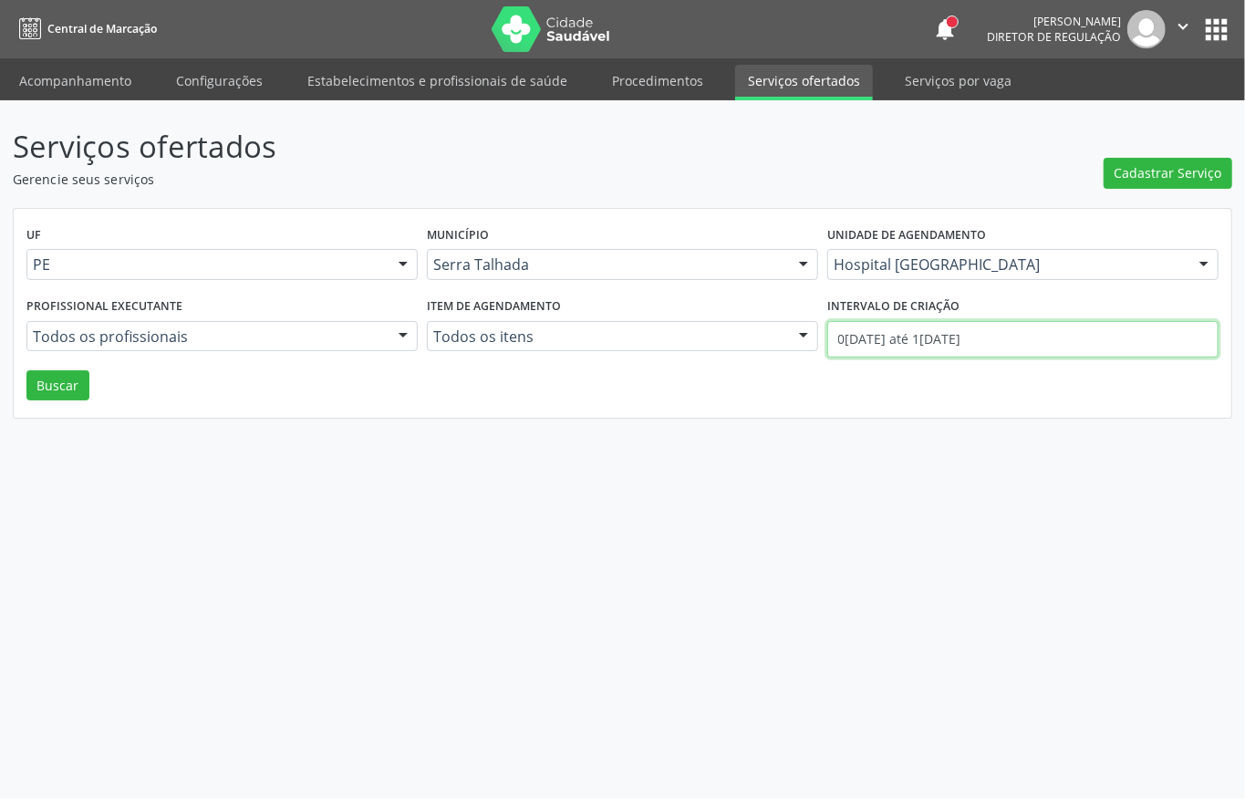
click at [899, 343] on input "01/09/2025 até 16/09/2025" at bounding box center [1022, 339] width 391 height 36
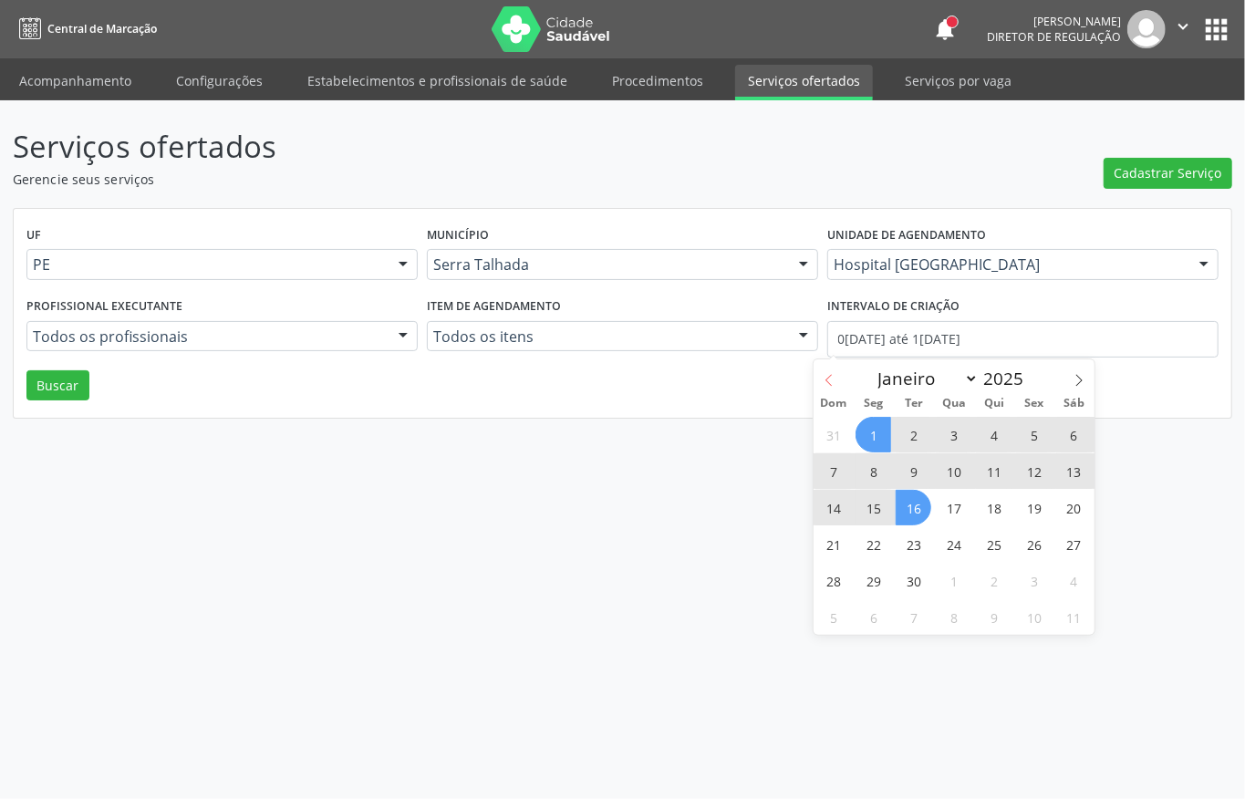
click at [816, 376] on span at bounding box center [829, 374] width 31 height 31
select select "7"
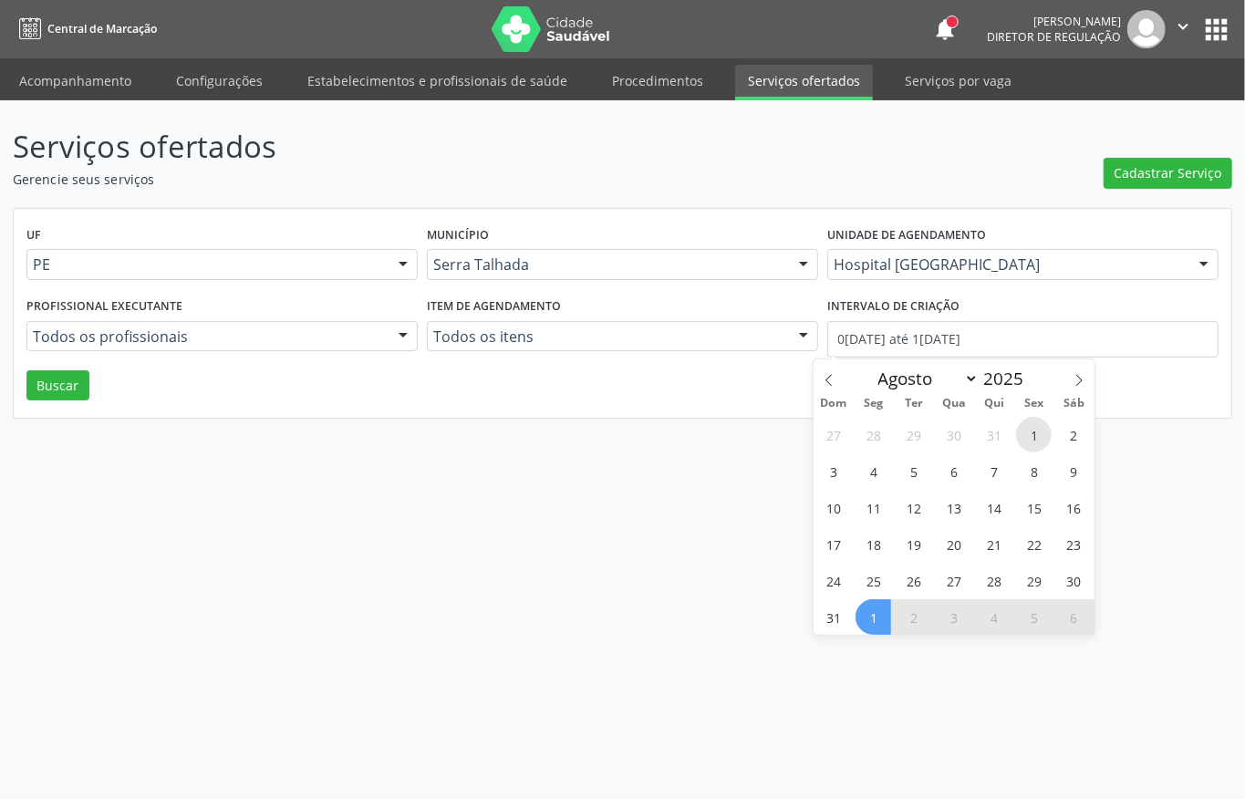
click at [1034, 436] on span "1" at bounding box center [1034, 435] width 36 height 36
type input "01/08/2025"
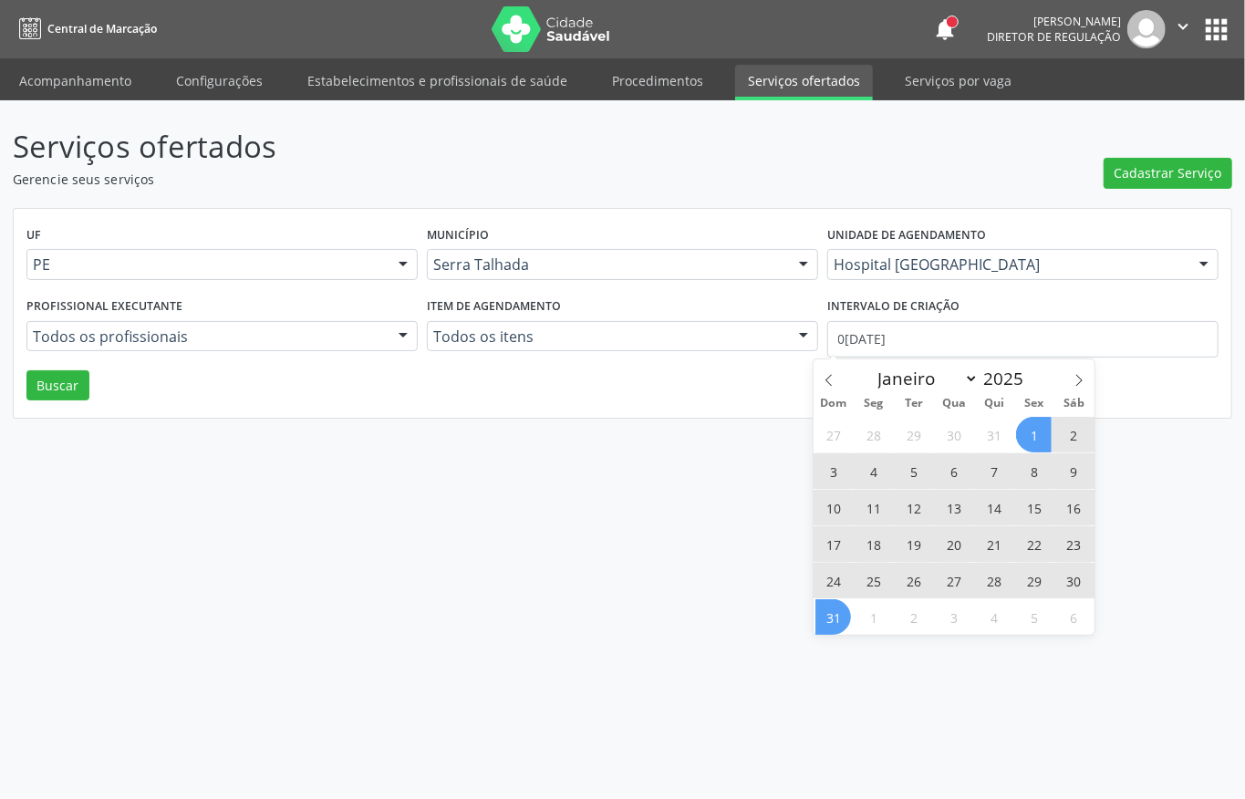
click at [848, 622] on span "31" at bounding box center [834, 617] width 36 height 36
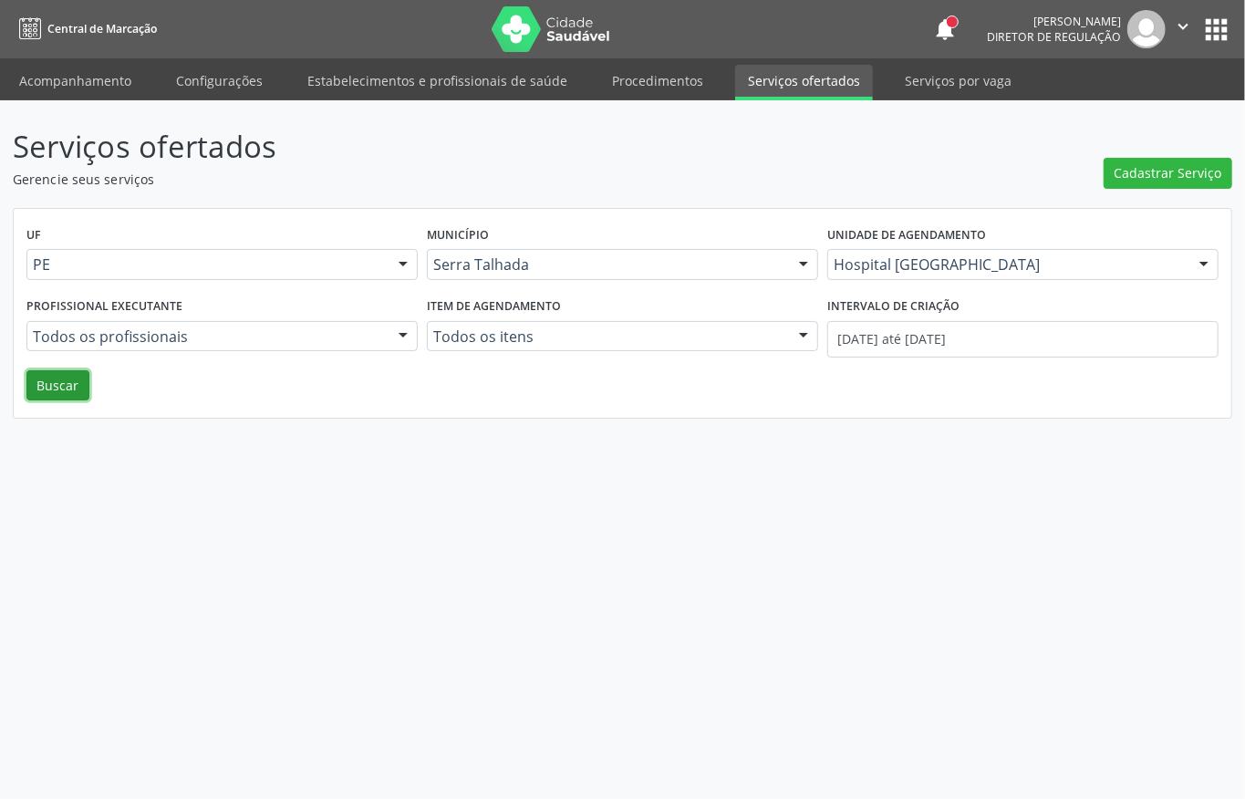
click at [64, 387] on button "Buscar" at bounding box center [57, 385] width 63 height 31
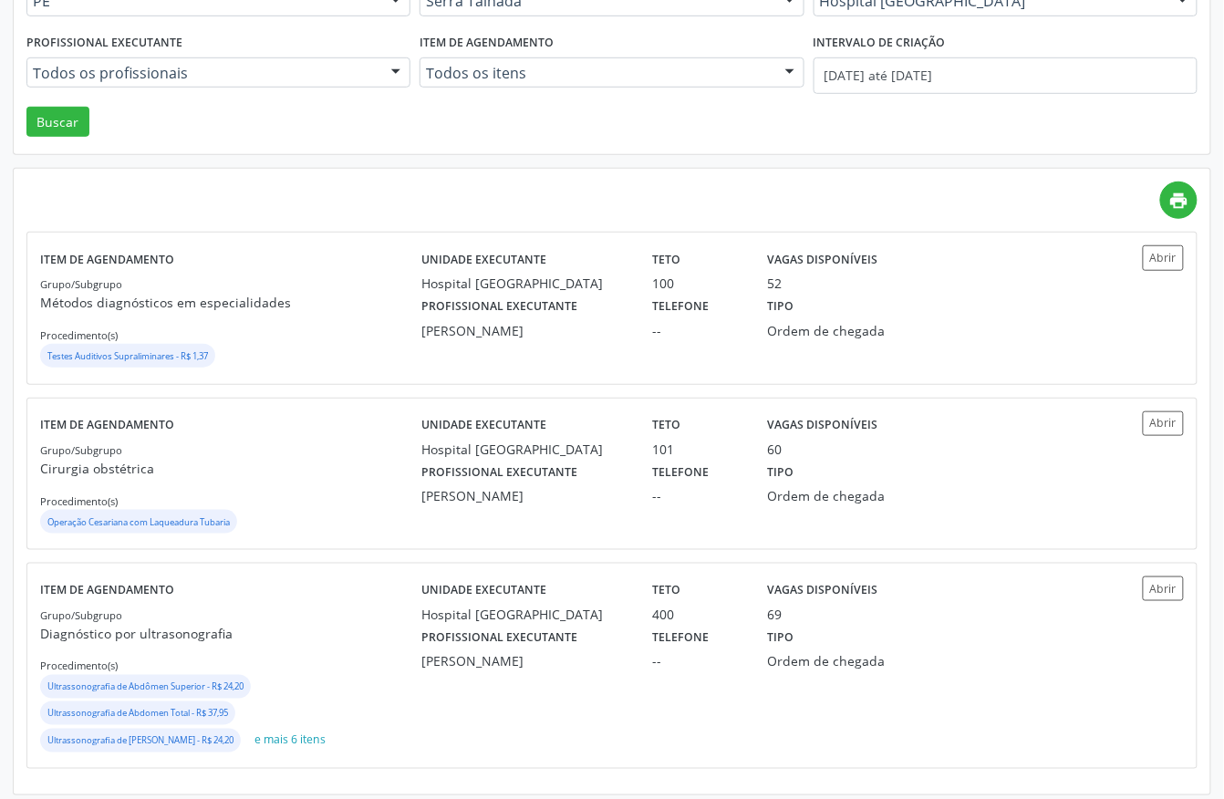
scroll to position [277, 0]
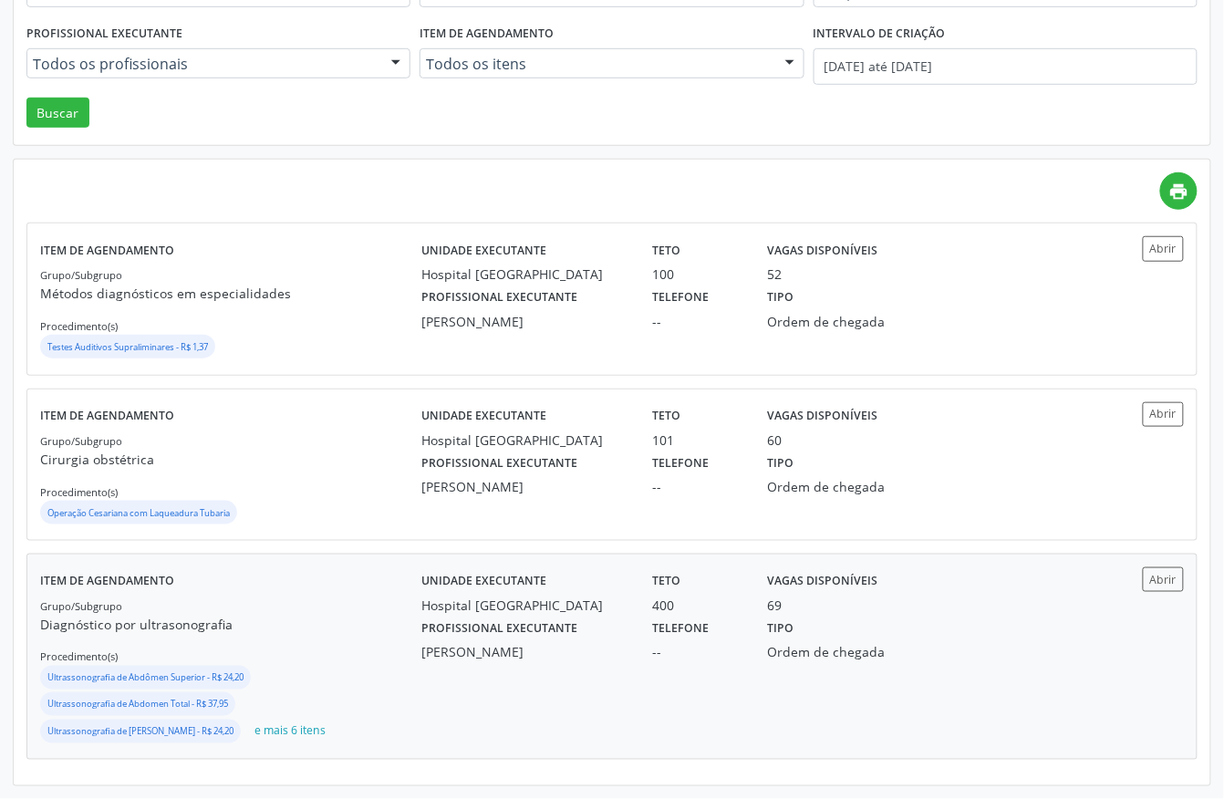
click at [614, 650] on div "Yuri Araujo Magalhaes" at bounding box center [524, 652] width 205 height 19
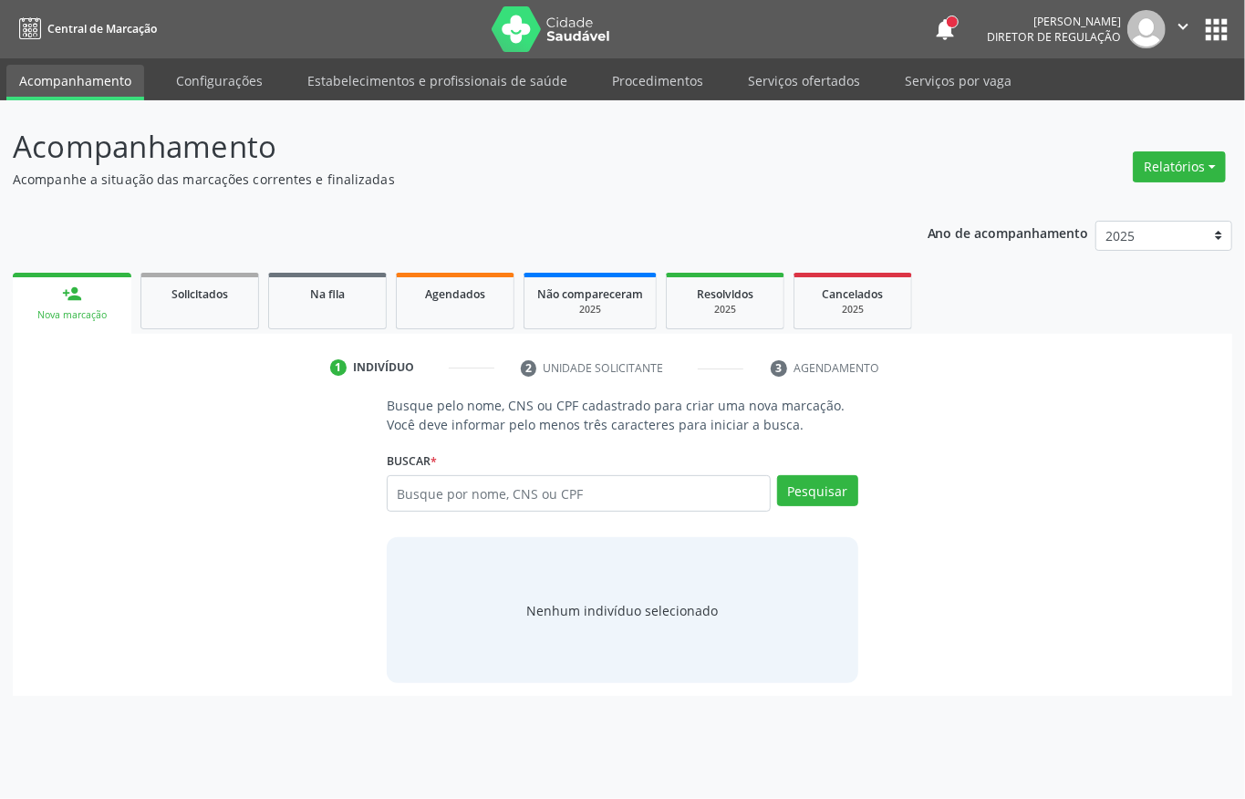
click at [479, 511] on input "text" at bounding box center [579, 493] width 384 height 36
type input "samra de lima moura"
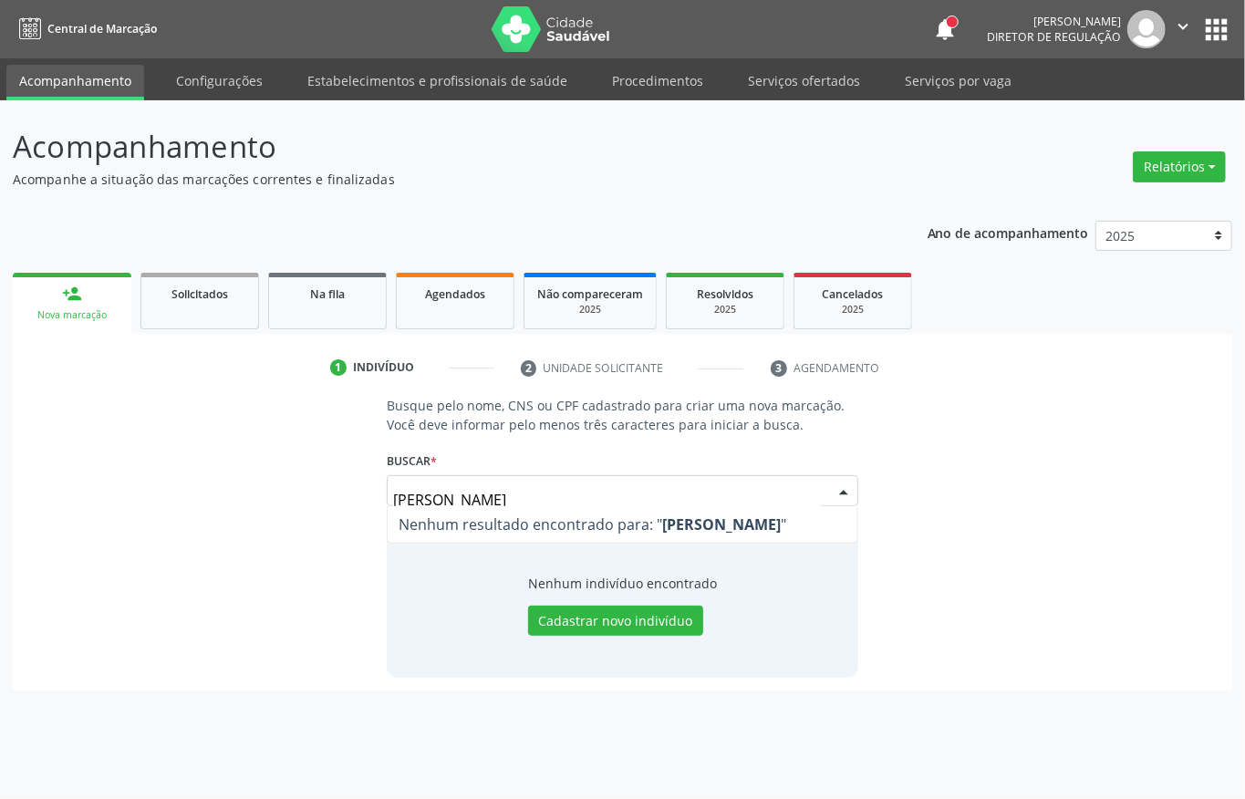
click at [142, 558] on div "Busque pelo nome, CNS ou CPF cadastrado para criar uma nova marcação. Você deve…" at bounding box center [623, 536] width 1194 height 281
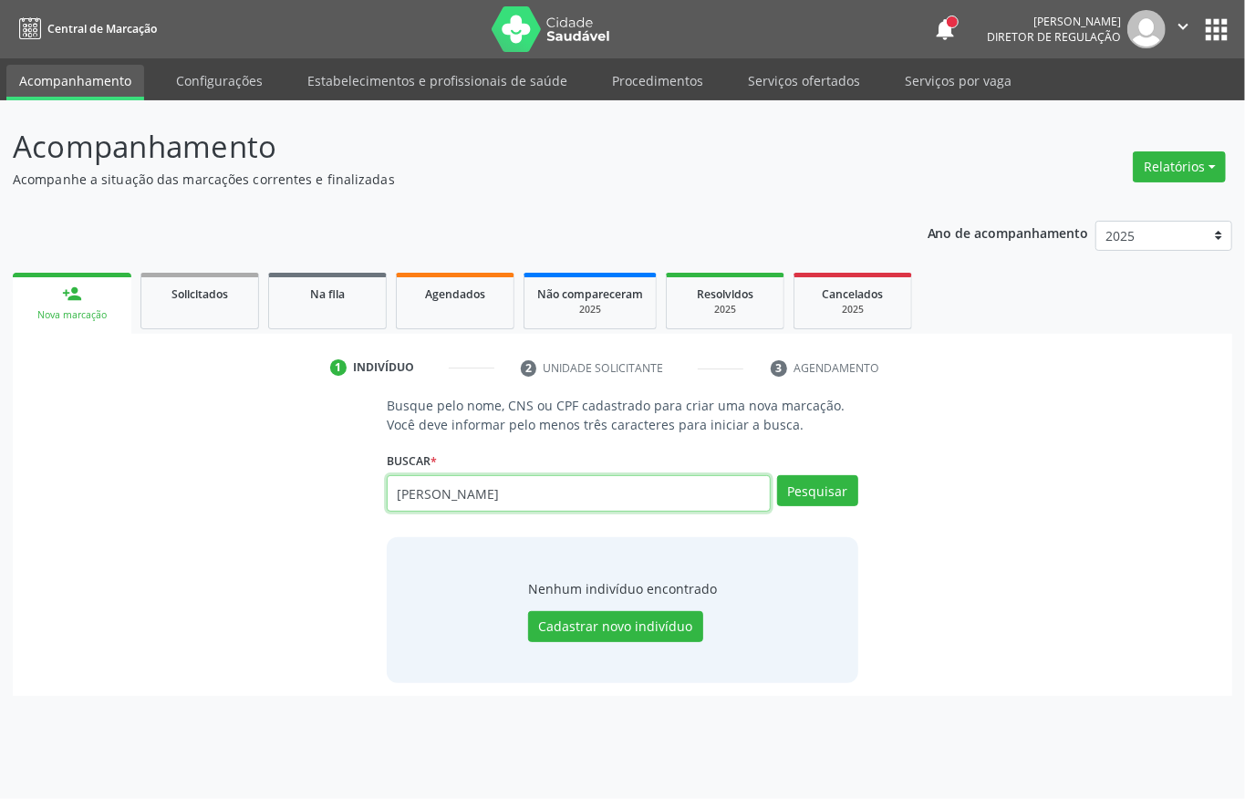
click at [423, 500] on input "samra de lima moura" at bounding box center [579, 493] width 384 height 36
type input "samara de lima moura"
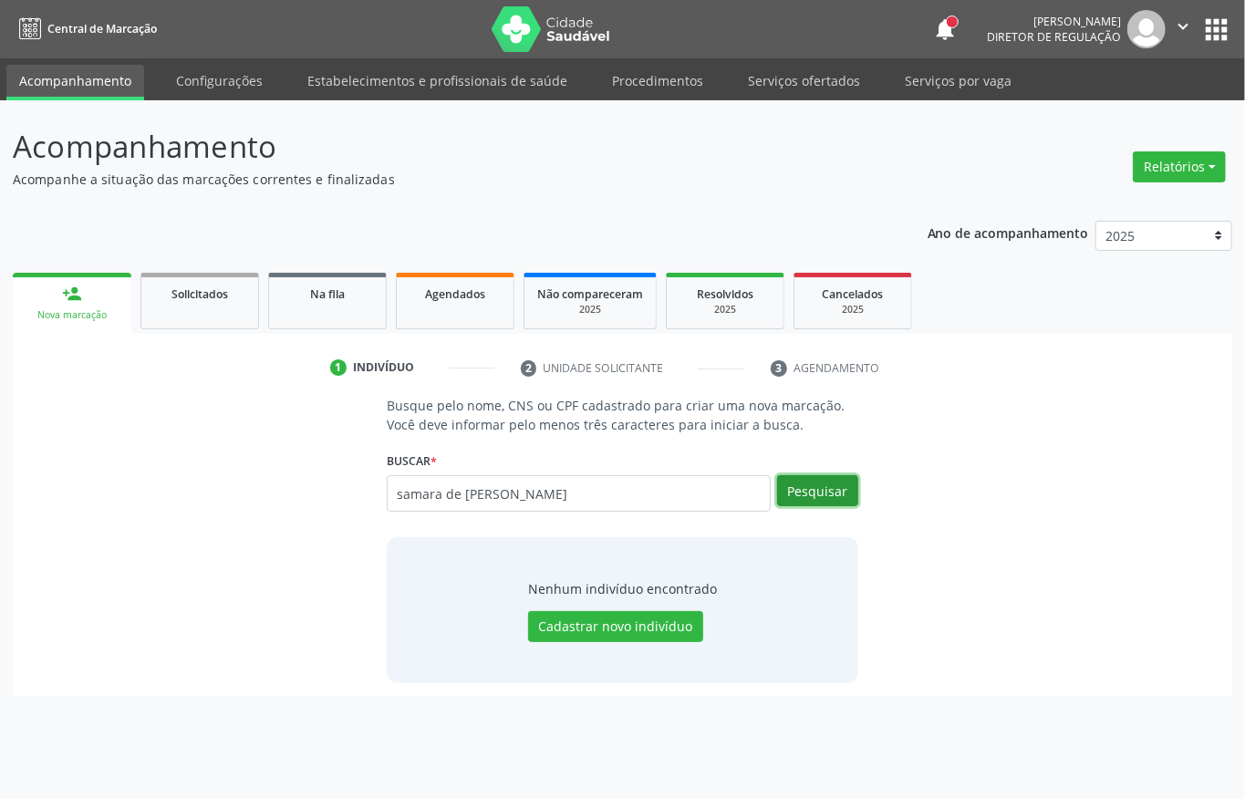
click at [828, 504] on button "Pesquisar" at bounding box center [817, 490] width 81 height 31
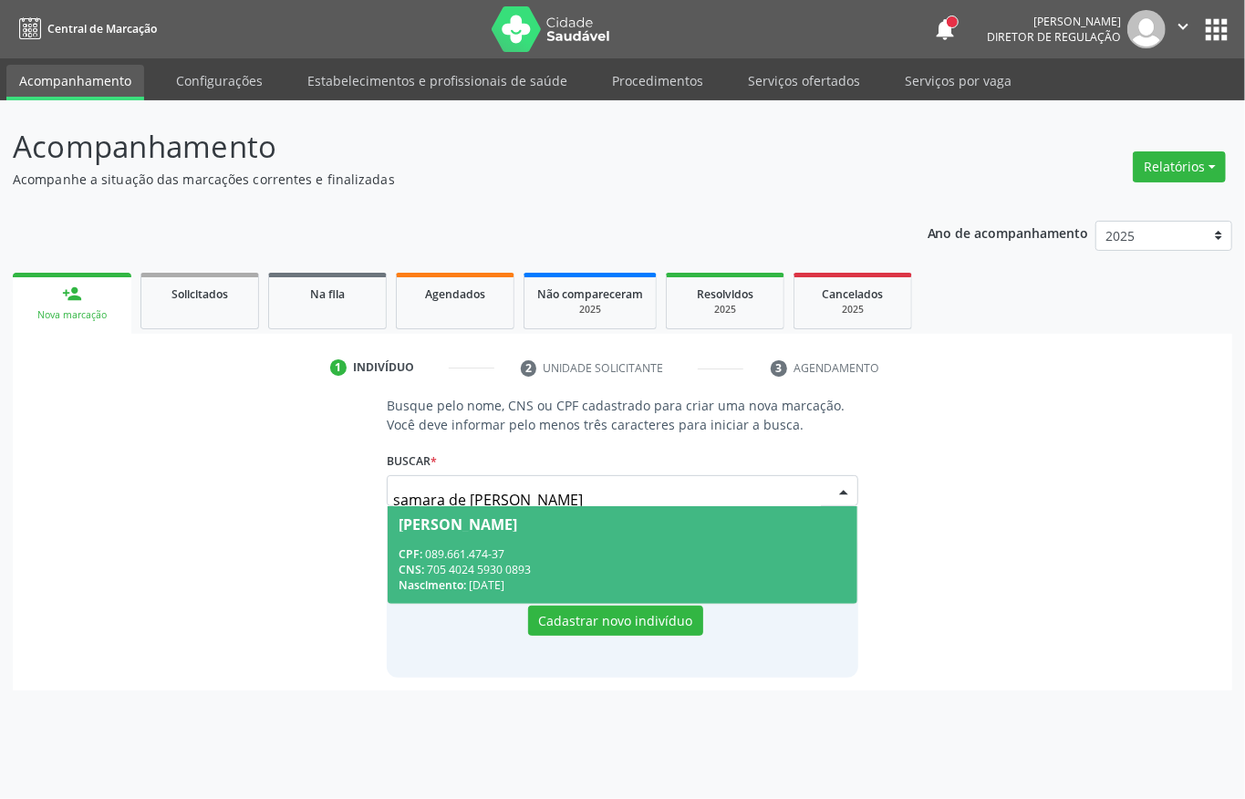
click at [719, 545] on span "Samara de Lima Moura CPF: 089.661.474-37 CNS: 705 4024 5930 0893 Nascimento: 22…" at bounding box center [623, 555] width 470 height 98
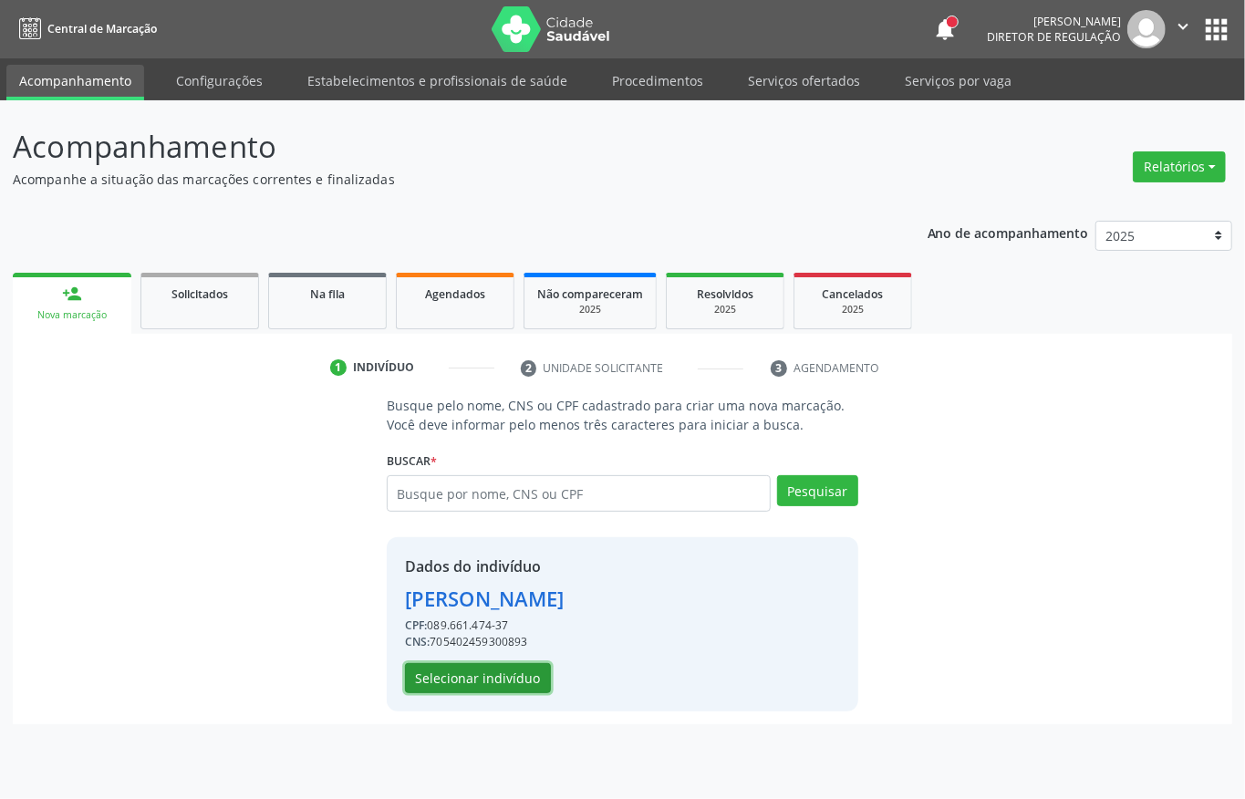
click at [482, 691] on button "Selecionar indivíduo" at bounding box center [478, 678] width 146 height 31
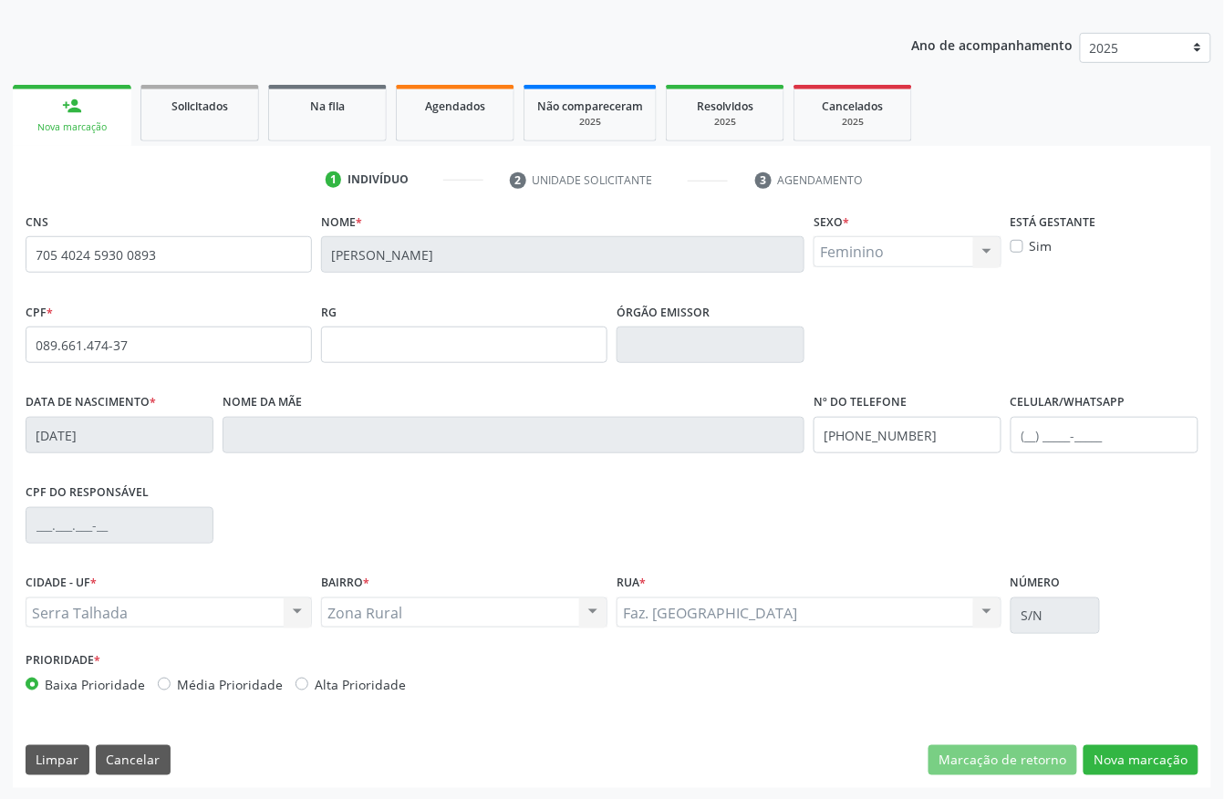
scroll to position [191, 0]
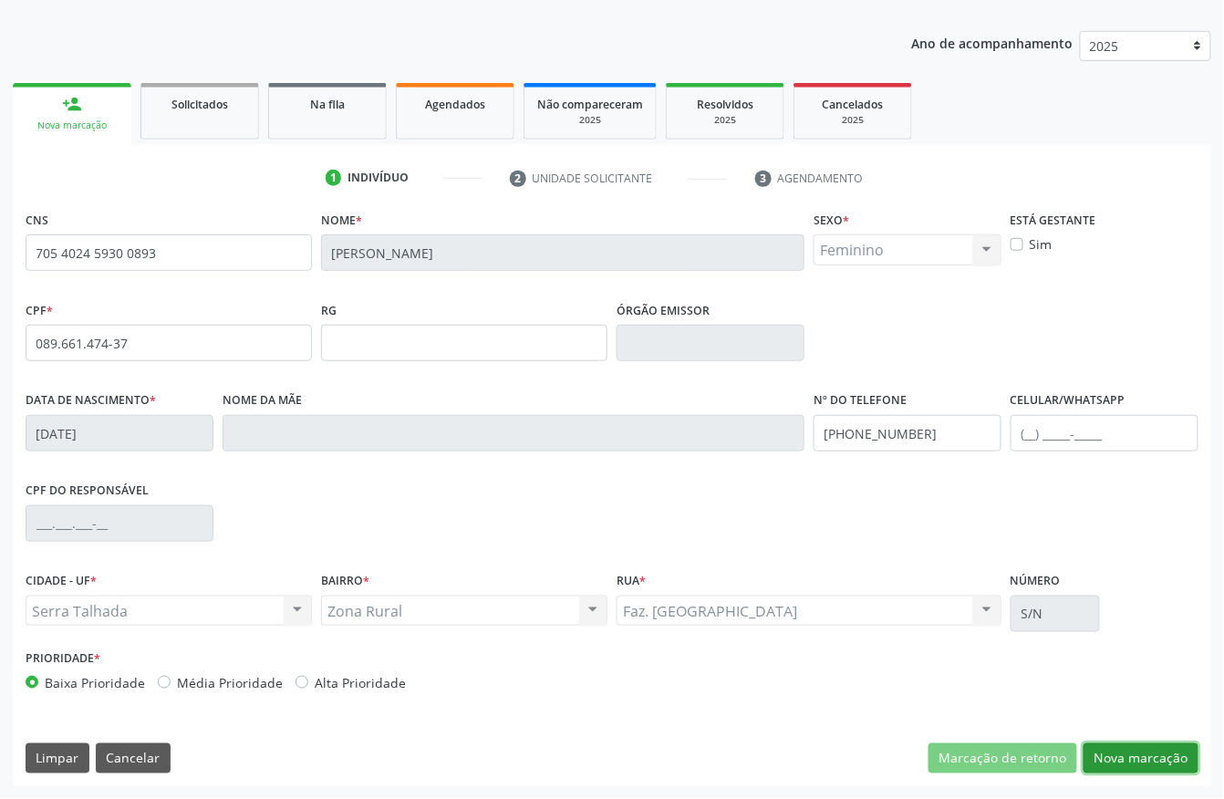
click at [1169, 766] on button "Nova marcação" at bounding box center [1141, 759] width 115 height 31
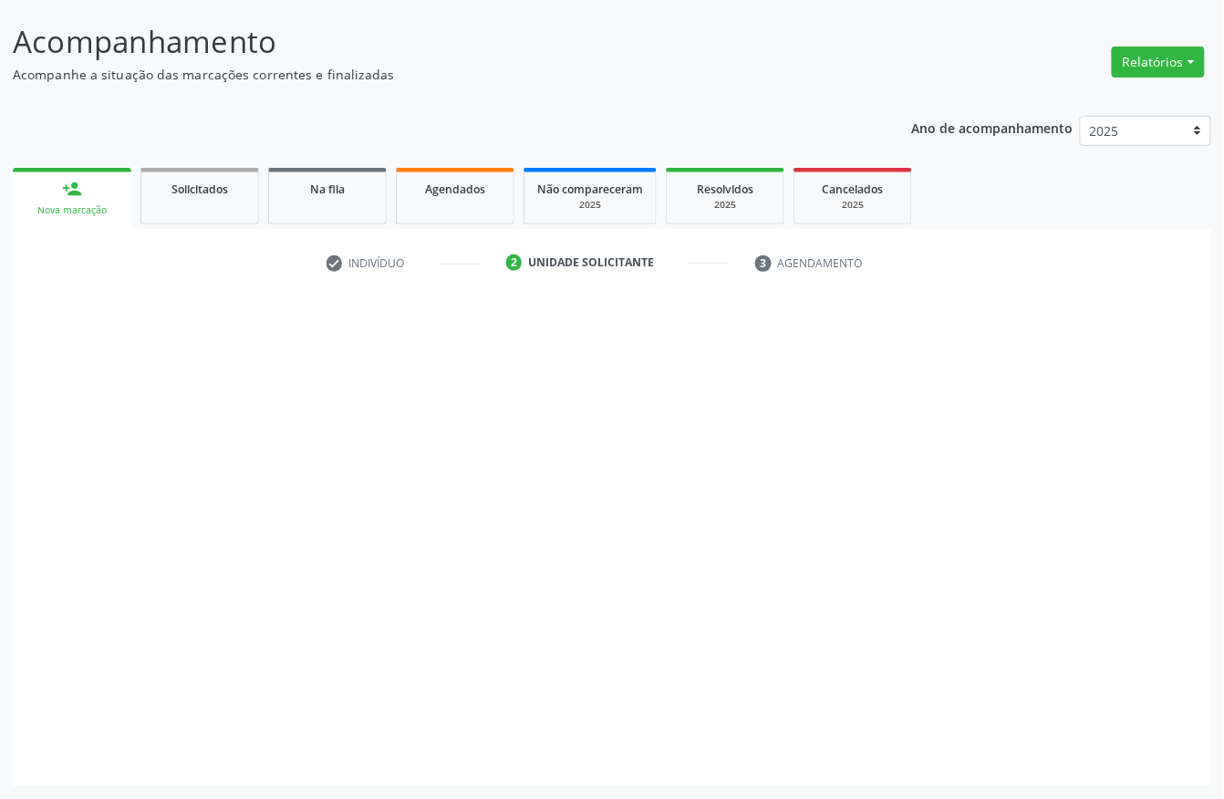
scroll to position [107, 0]
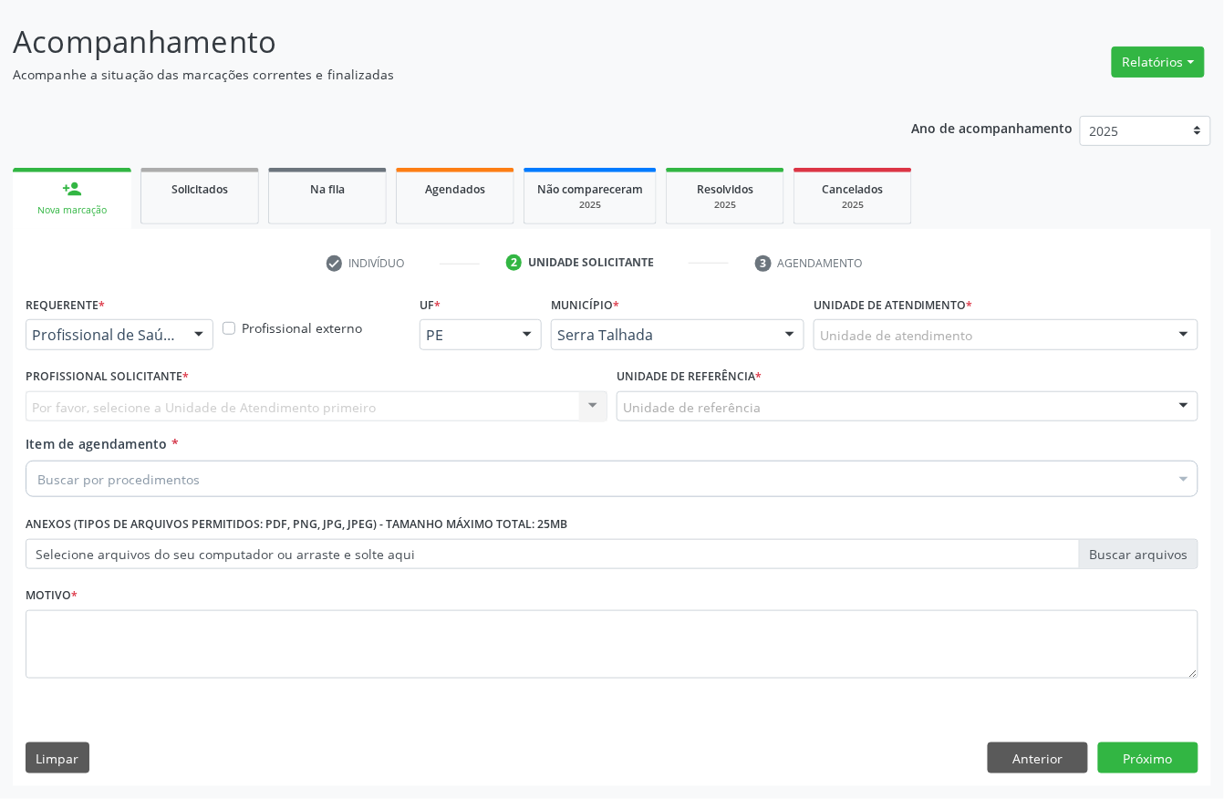
click at [111, 347] on div "Profissional de Saúde" at bounding box center [120, 334] width 188 height 31
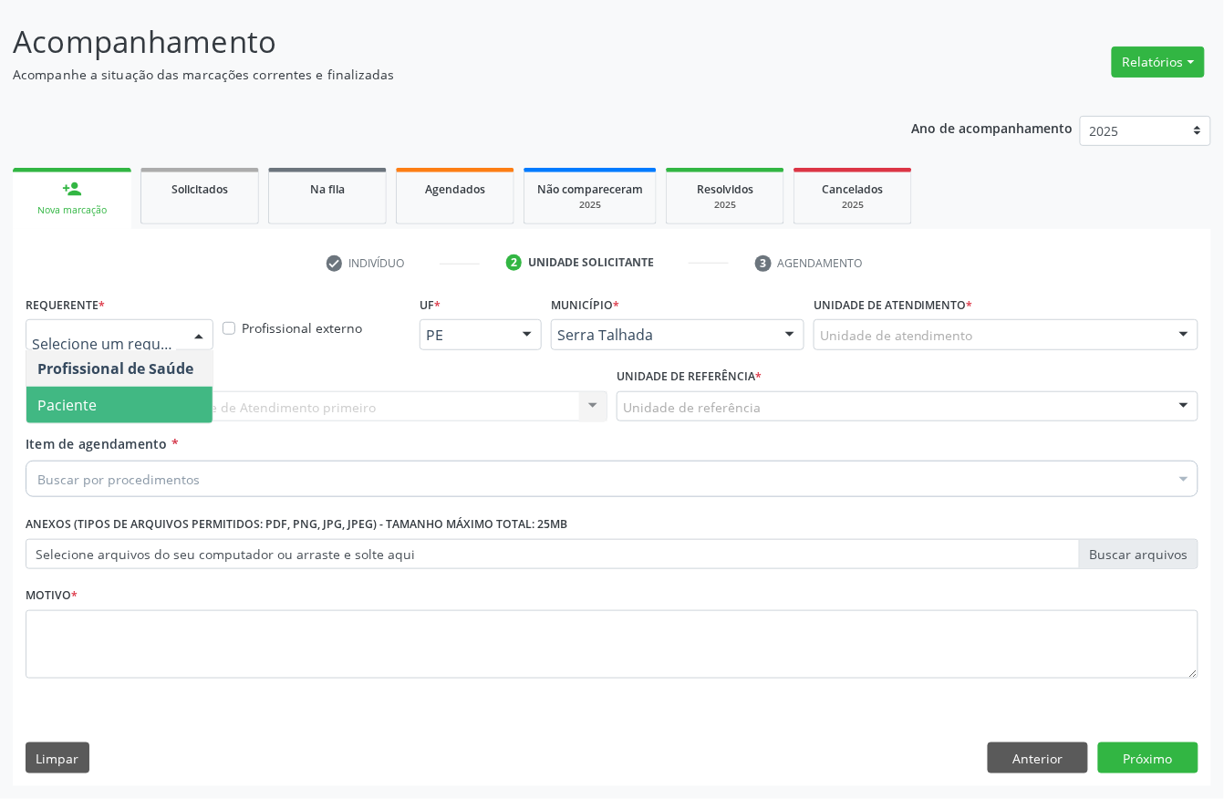
click at [96, 399] on span "Paciente" at bounding box center [119, 405] width 186 height 36
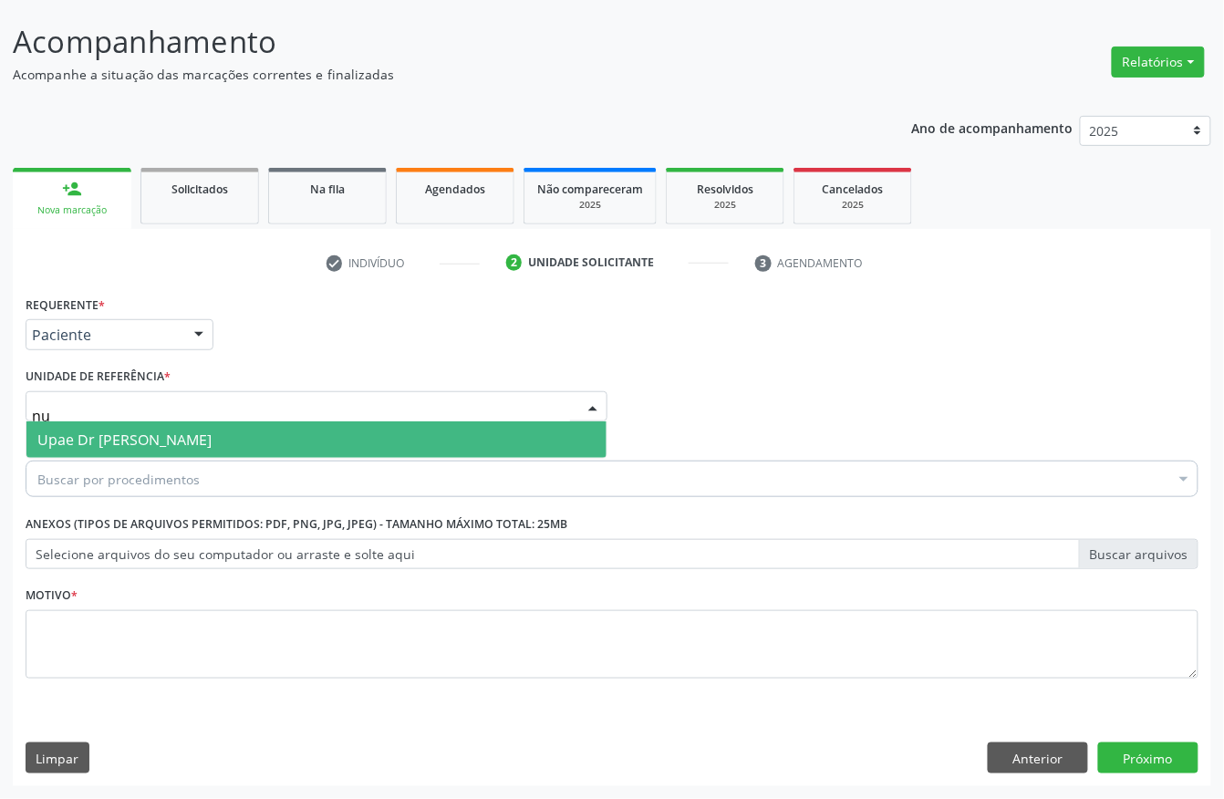
type input "n"
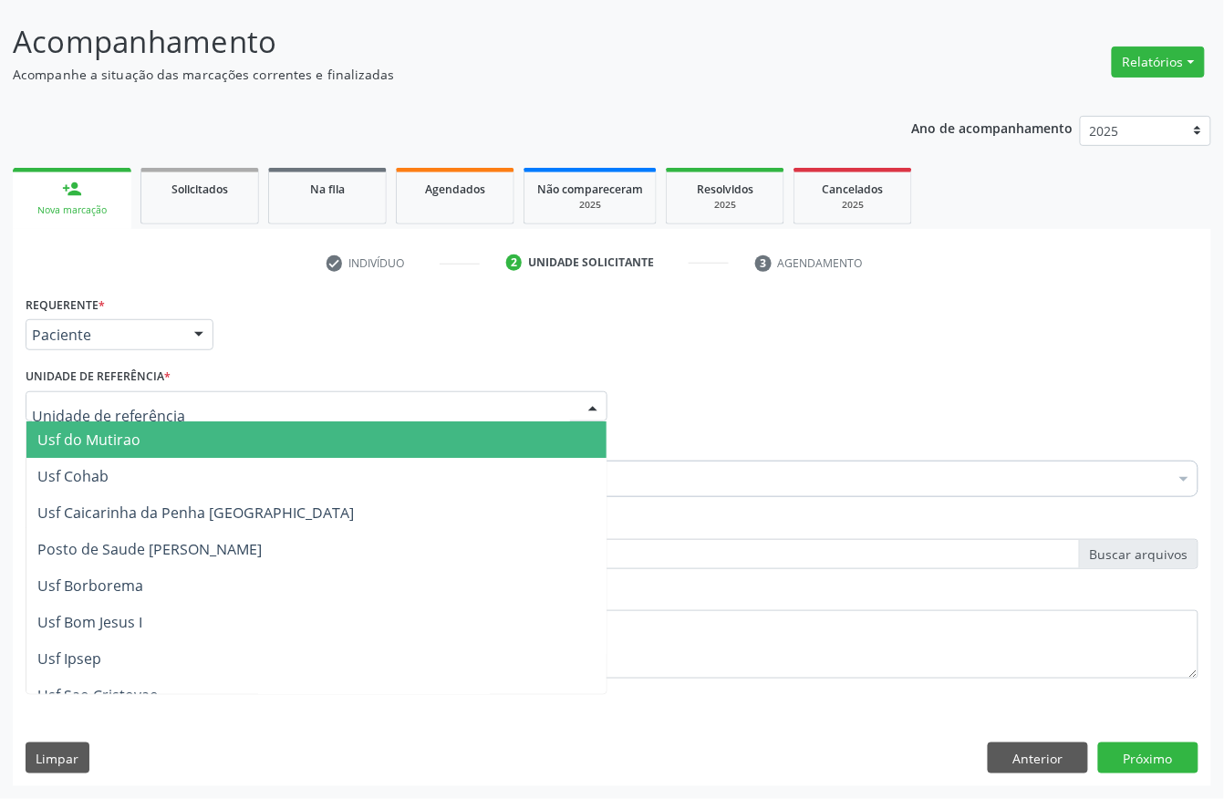
paste input "151.781.794-39"
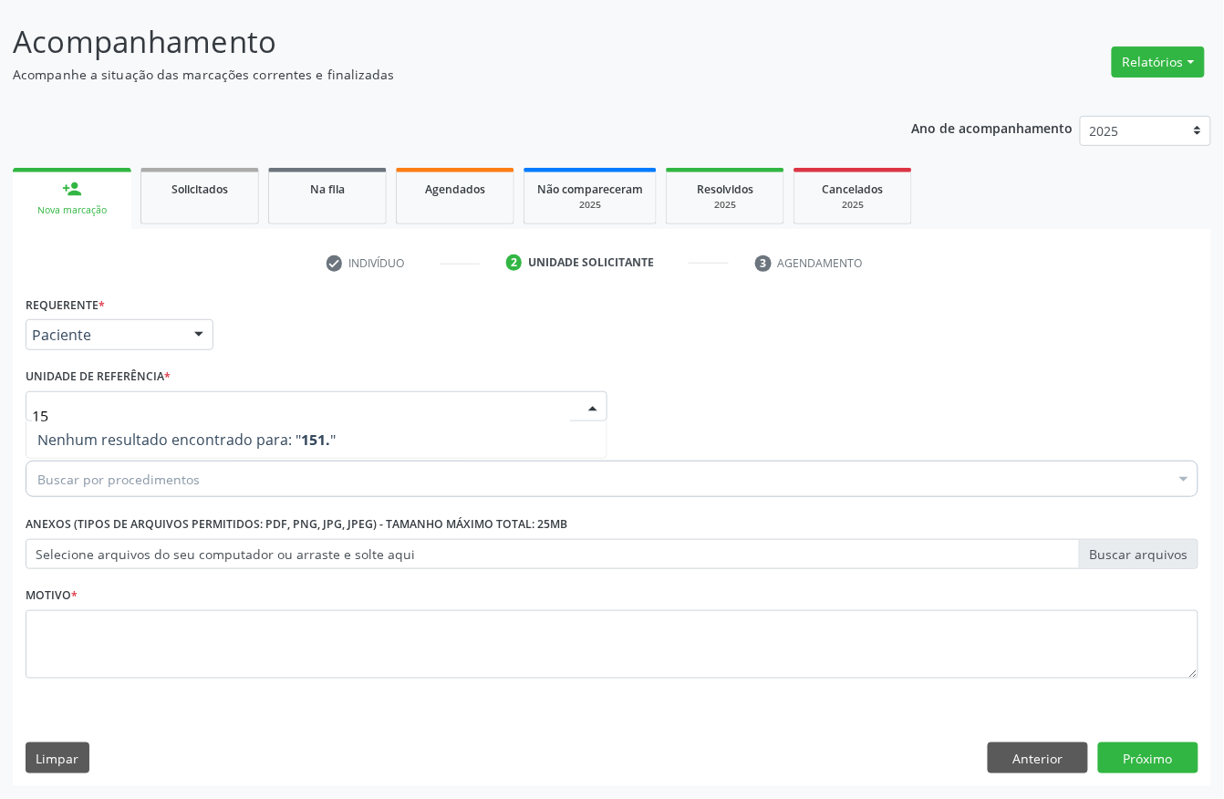
type input "1"
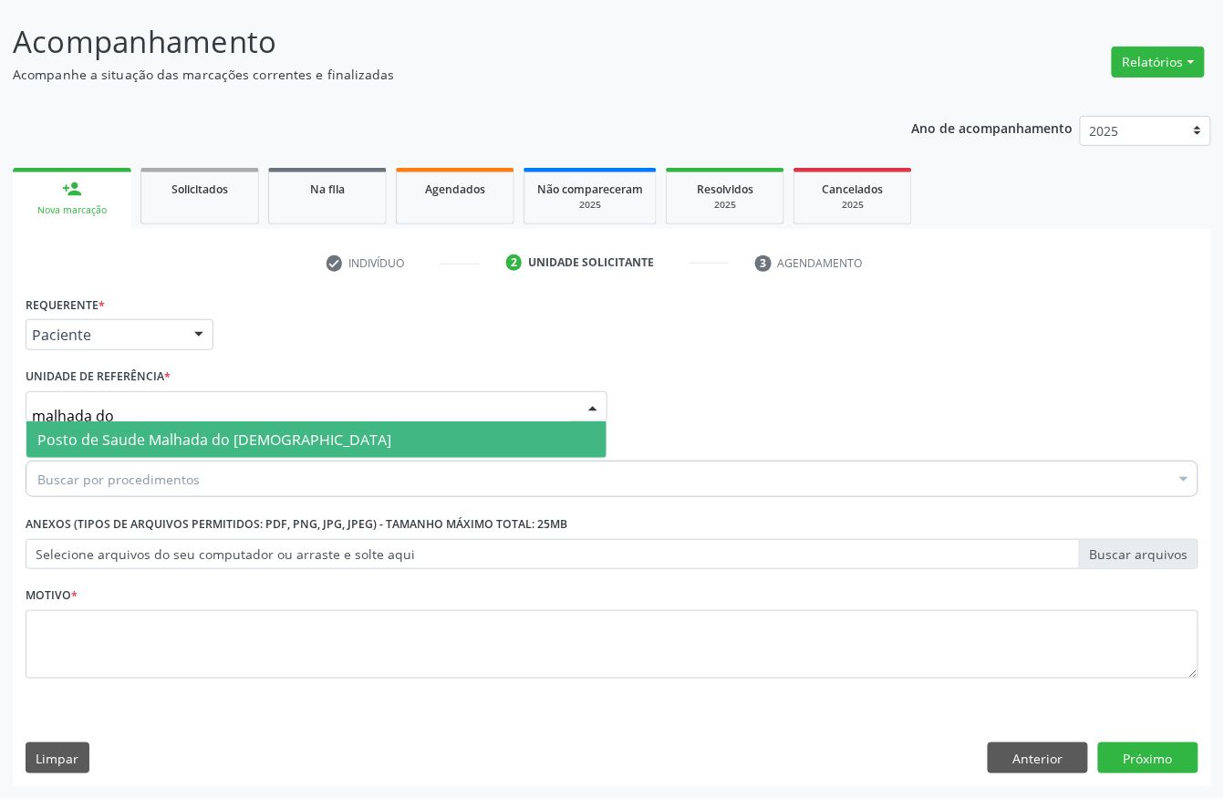
type input "malhada do j"
click at [113, 432] on span "Posto de Saude Malhada do [DEMOGRAPHIC_DATA]" at bounding box center [214, 440] width 354 height 20
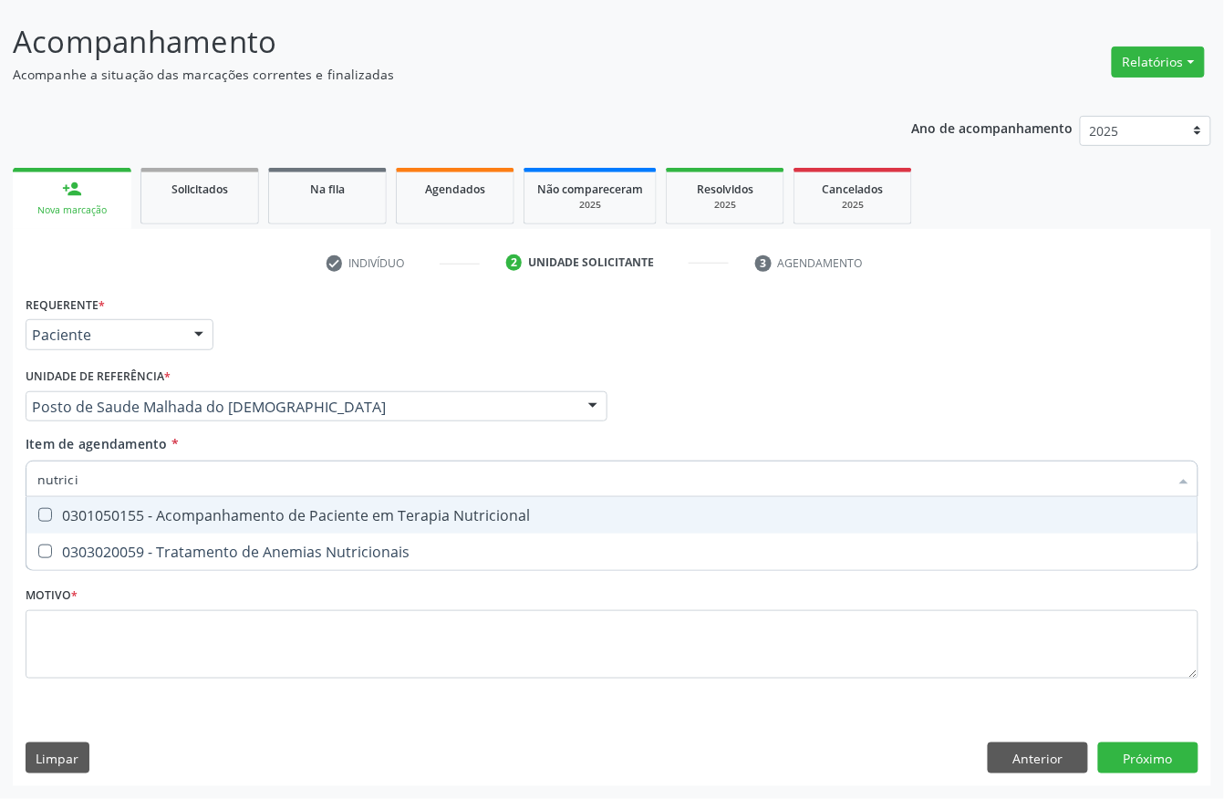
type input "nutricio"
click at [253, 501] on span "0301050155 - Acompanhamento de Paciente em Terapia Nutricional" at bounding box center [611, 515] width 1171 height 36
checkbox Nutricional "true"
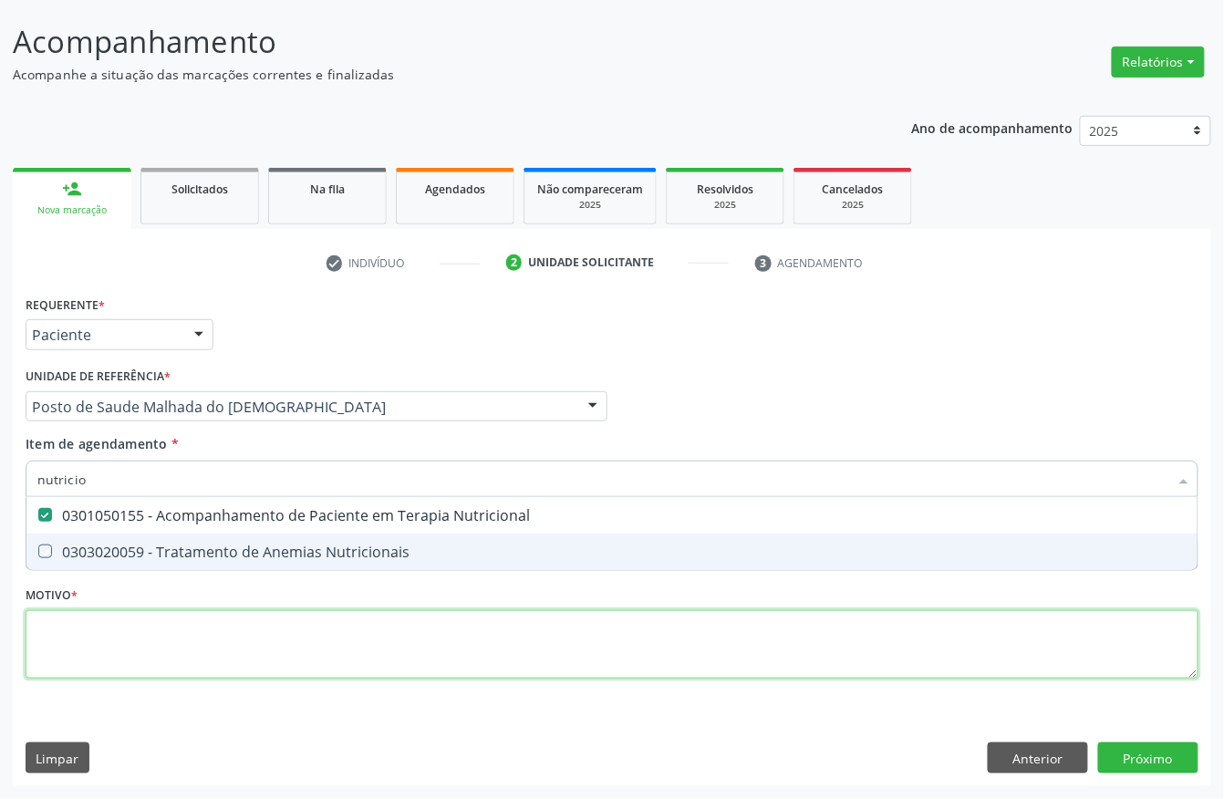
click at [154, 647] on div "Requerente * Paciente Profissional de Saúde Paciente Nenhum resultado encontrad…" at bounding box center [612, 497] width 1173 height 413
checkbox Nutricionais "true"
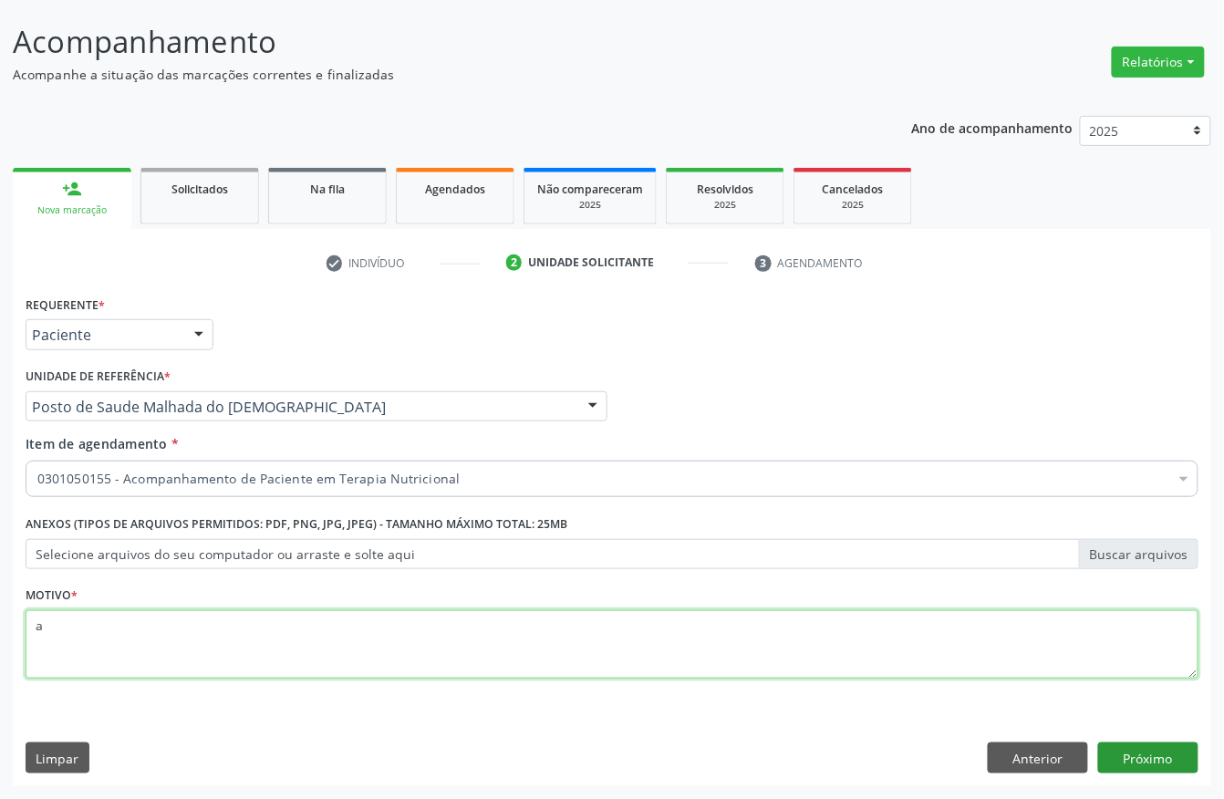
type textarea "a"
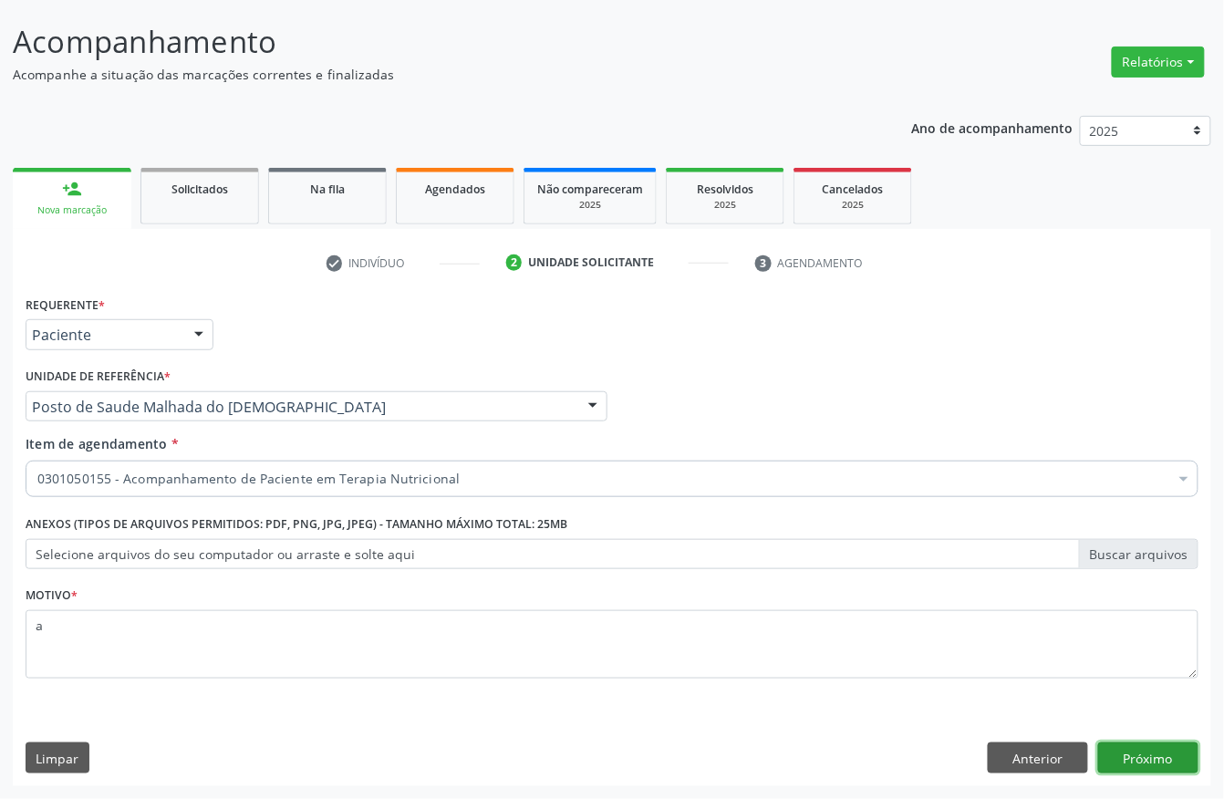
click at [1117, 750] on button "Próximo" at bounding box center [1148, 758] width 100 height 31
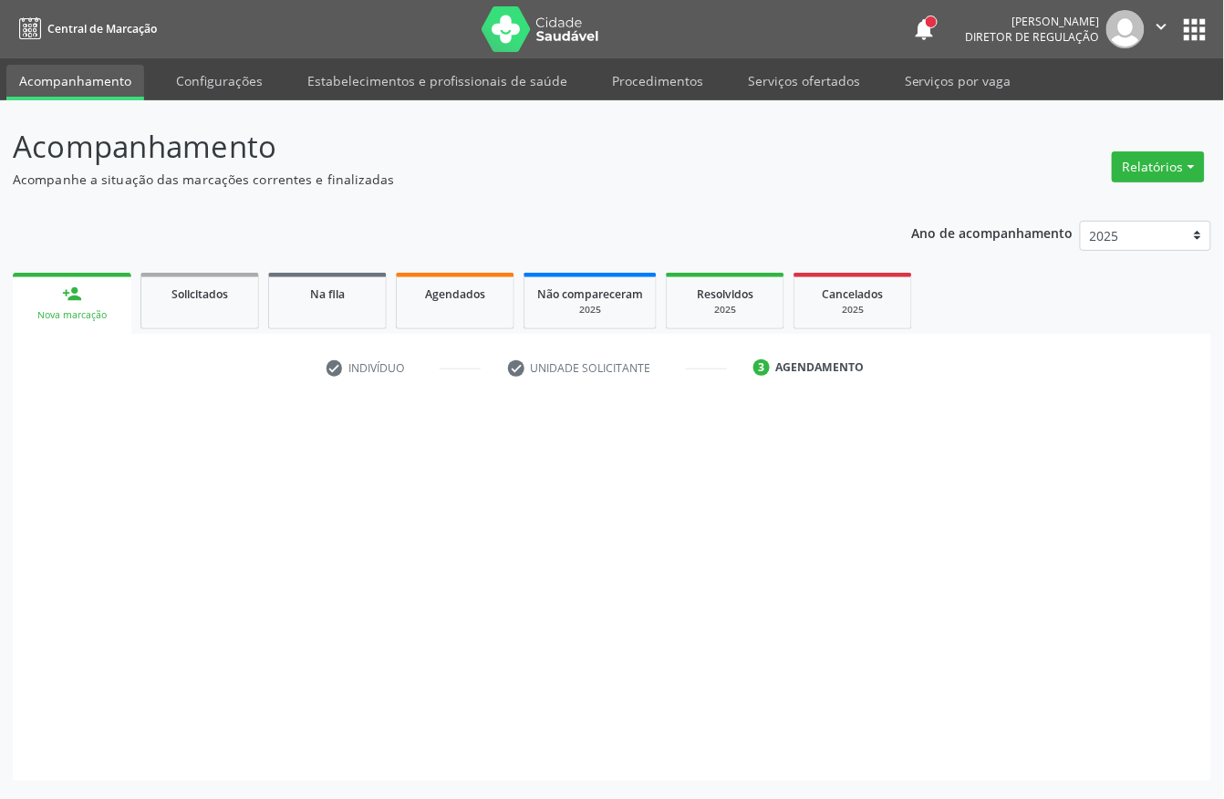
scroll to position [0, 0]
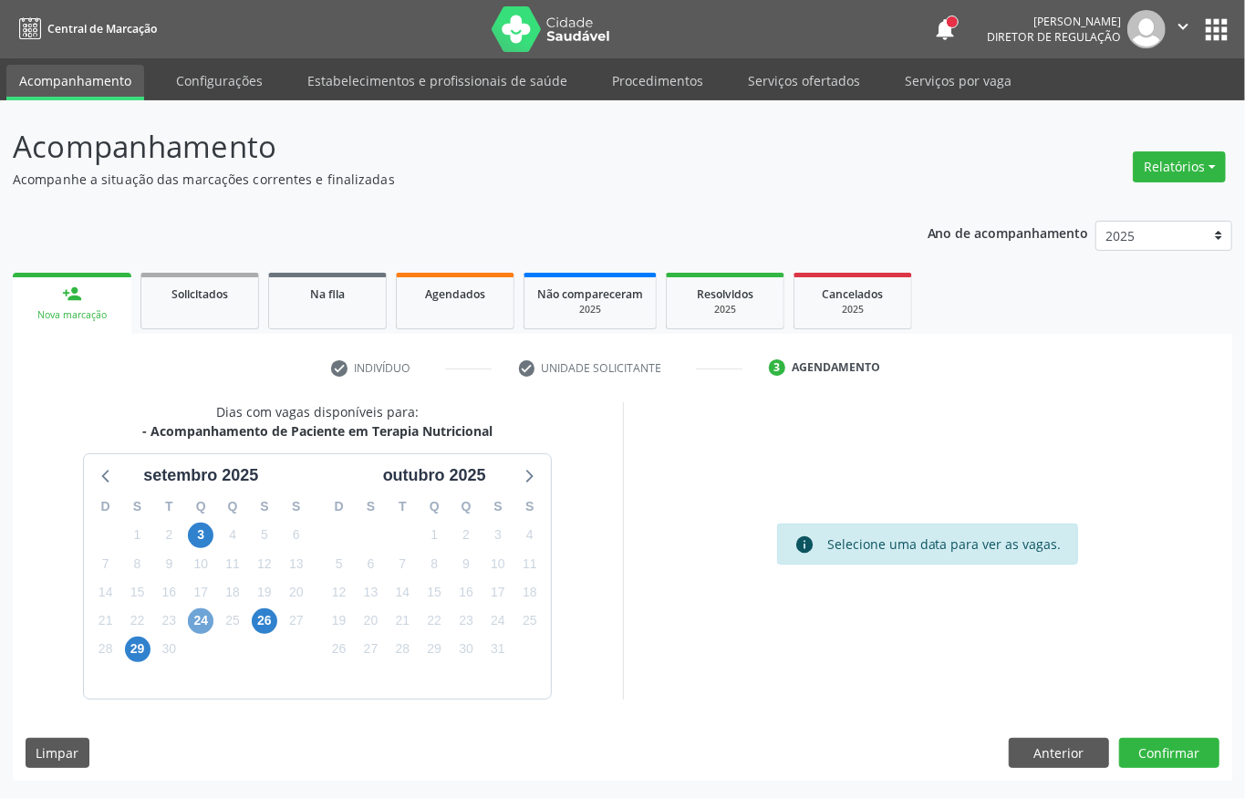
click at [195, 622] on span "24" at bounding box center [201, 622] width 26 height 26
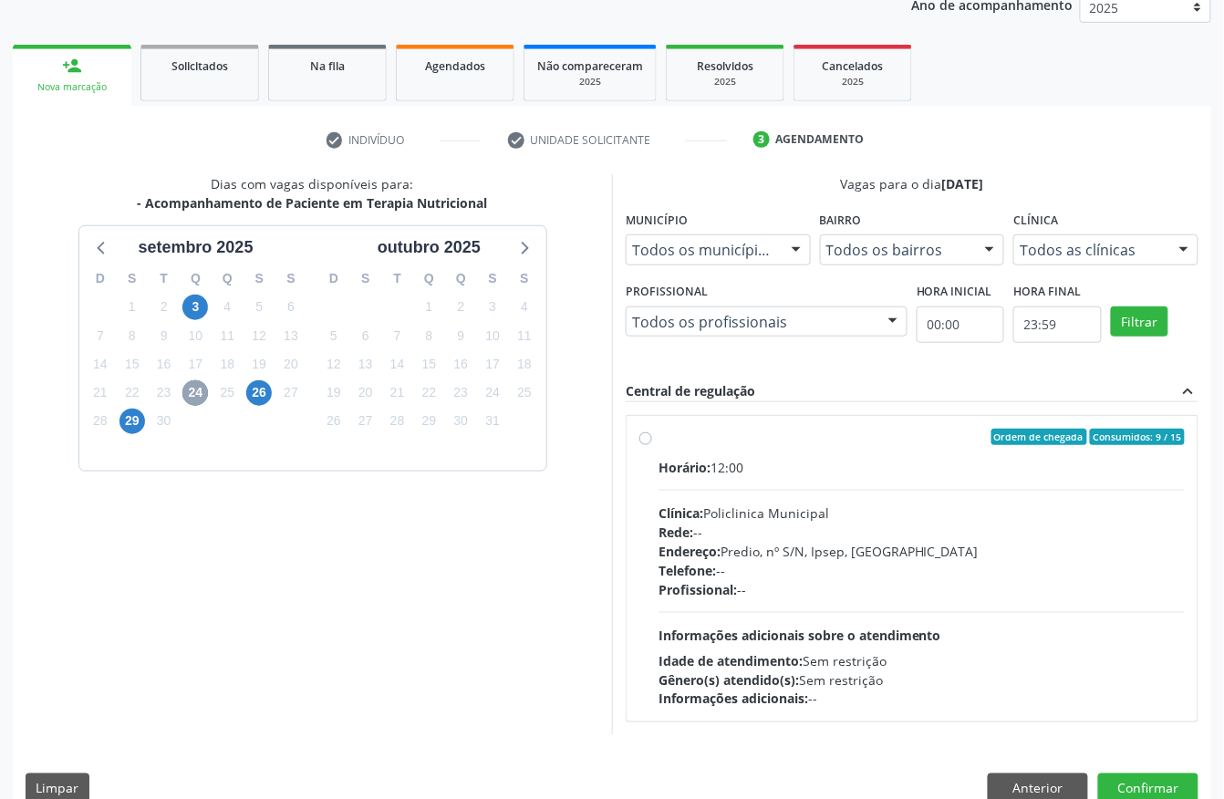
scroll to position [261, 0]
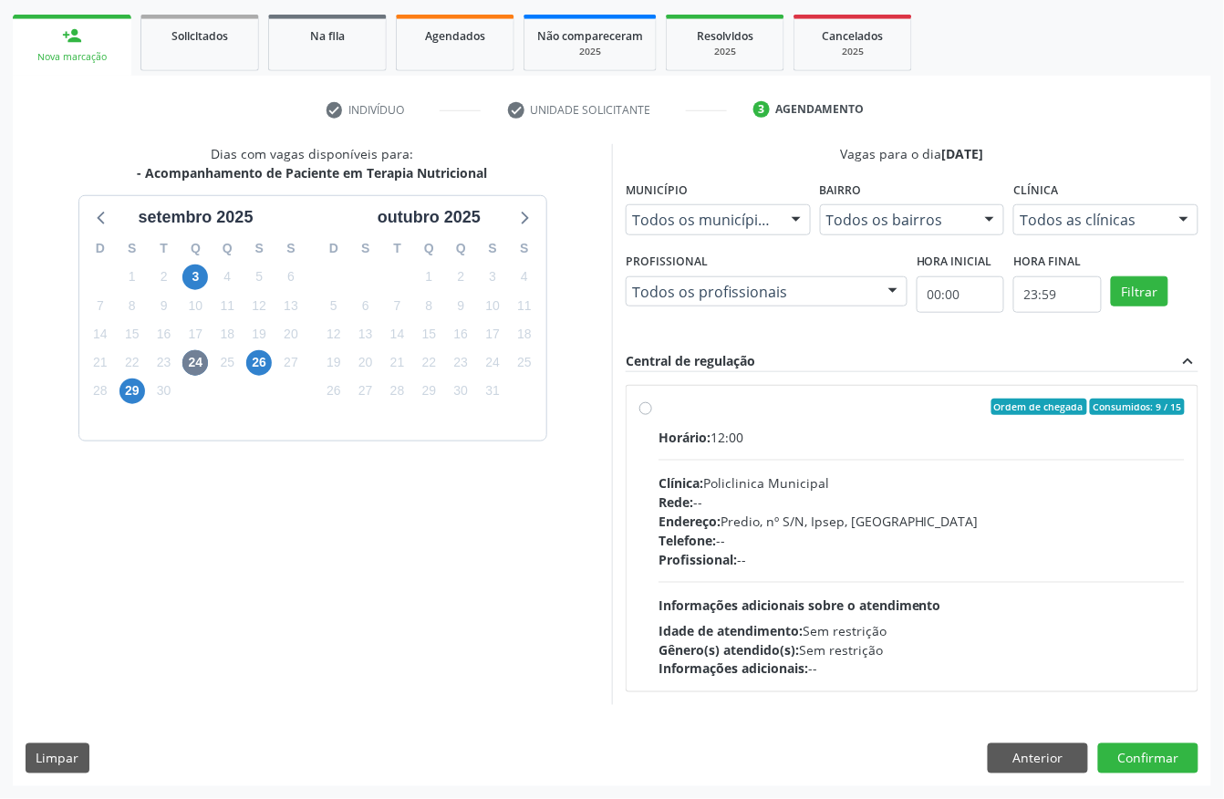
click at [828, 597] on span "Informações adicionais sobre o atendimento" at bounding box center [800, 605] width 283 height 17
click at [652, 415] on input "Ordem de chegada Consumidos: 9 / 15 Horário: 12:00 Clínica: Policlinica Municip…" at bounding box center [646, 407] width 13 height 16
radio input "true"
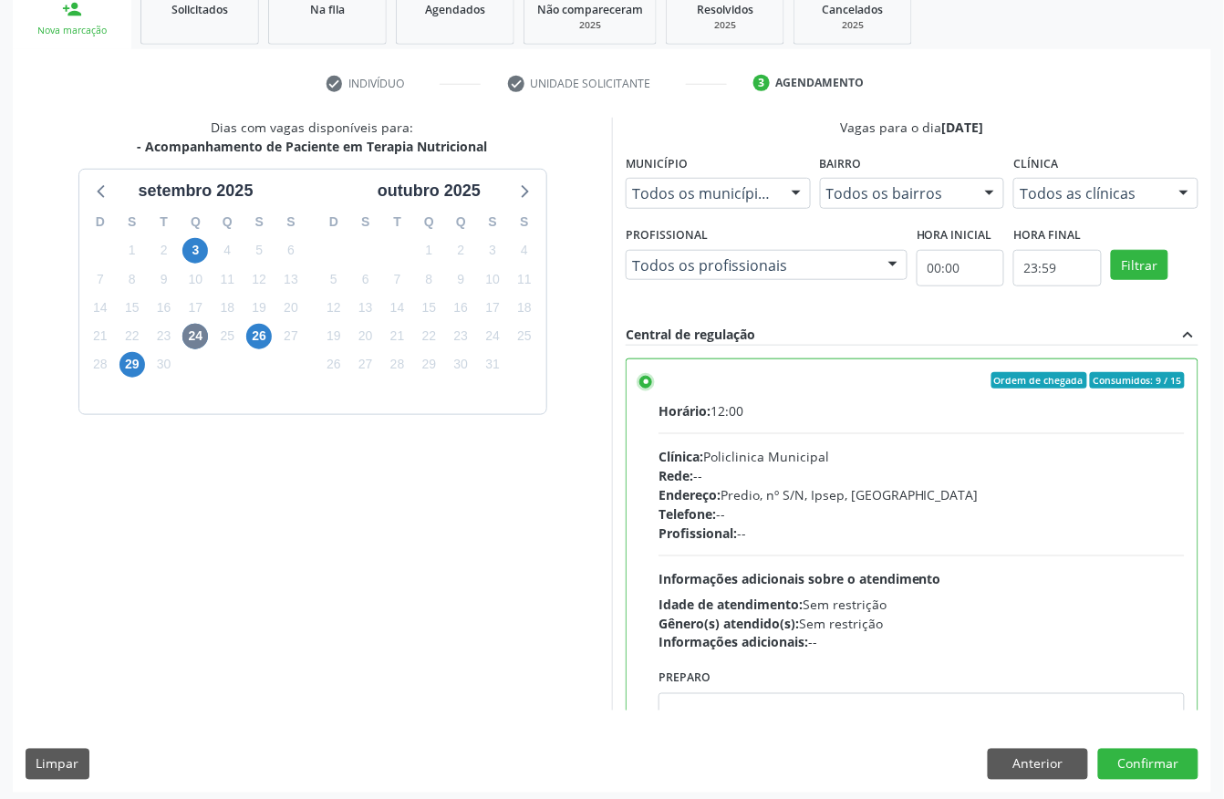
scroll to position [292, 0]
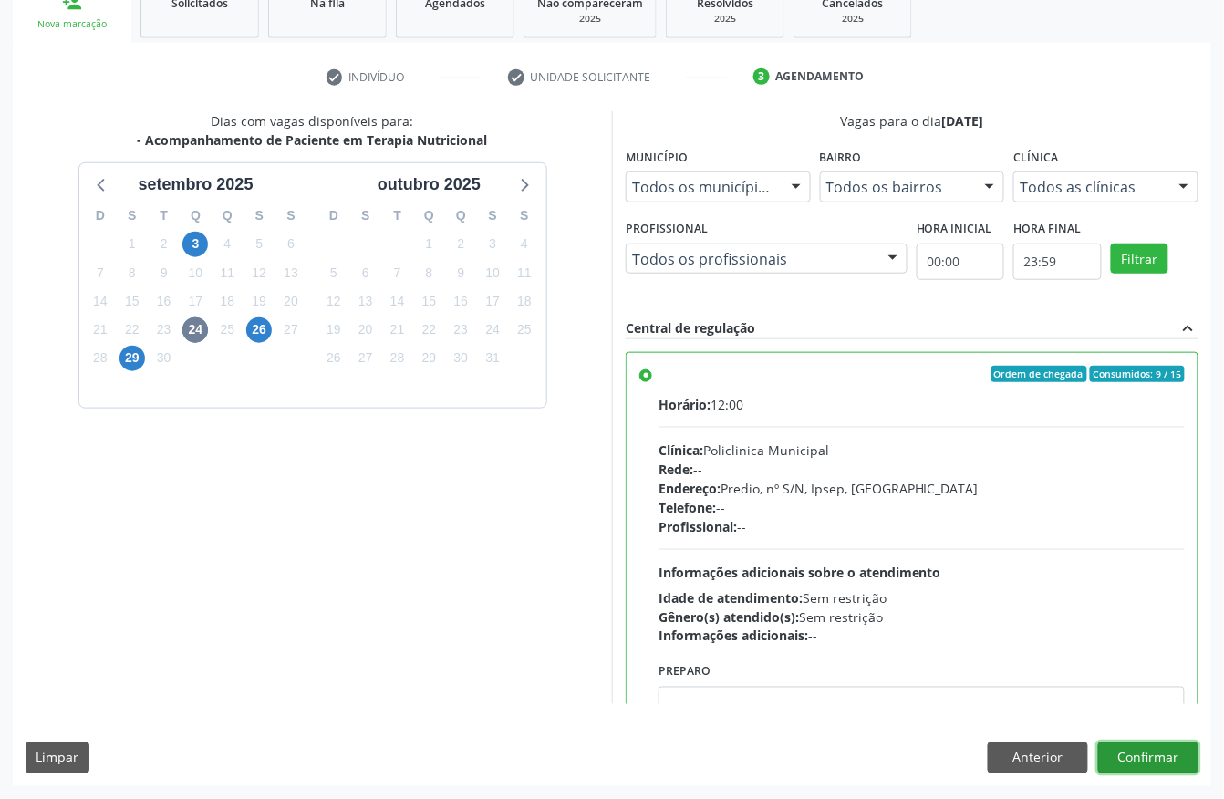
click at [1165, 765] on button "Confirmar" at bounding box center [1148, 758] width 100 height 31
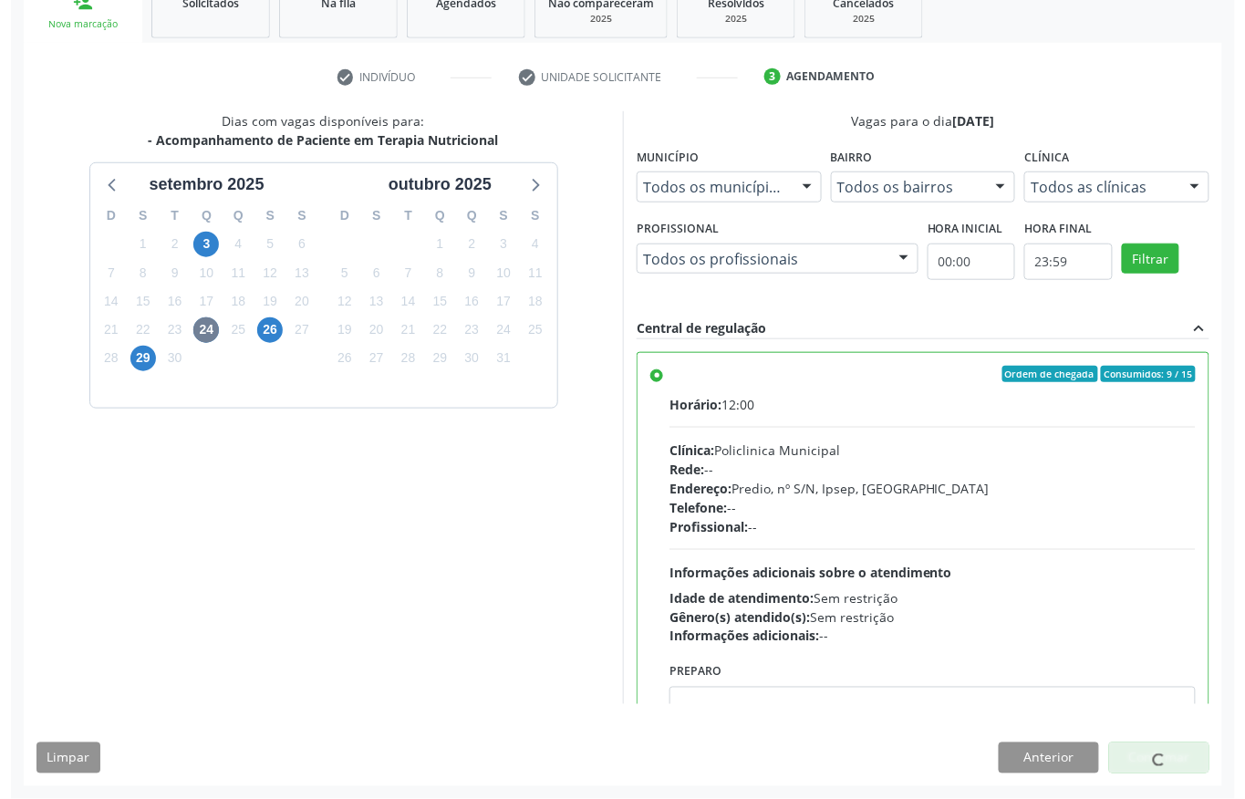
scroll to position [0, 0]
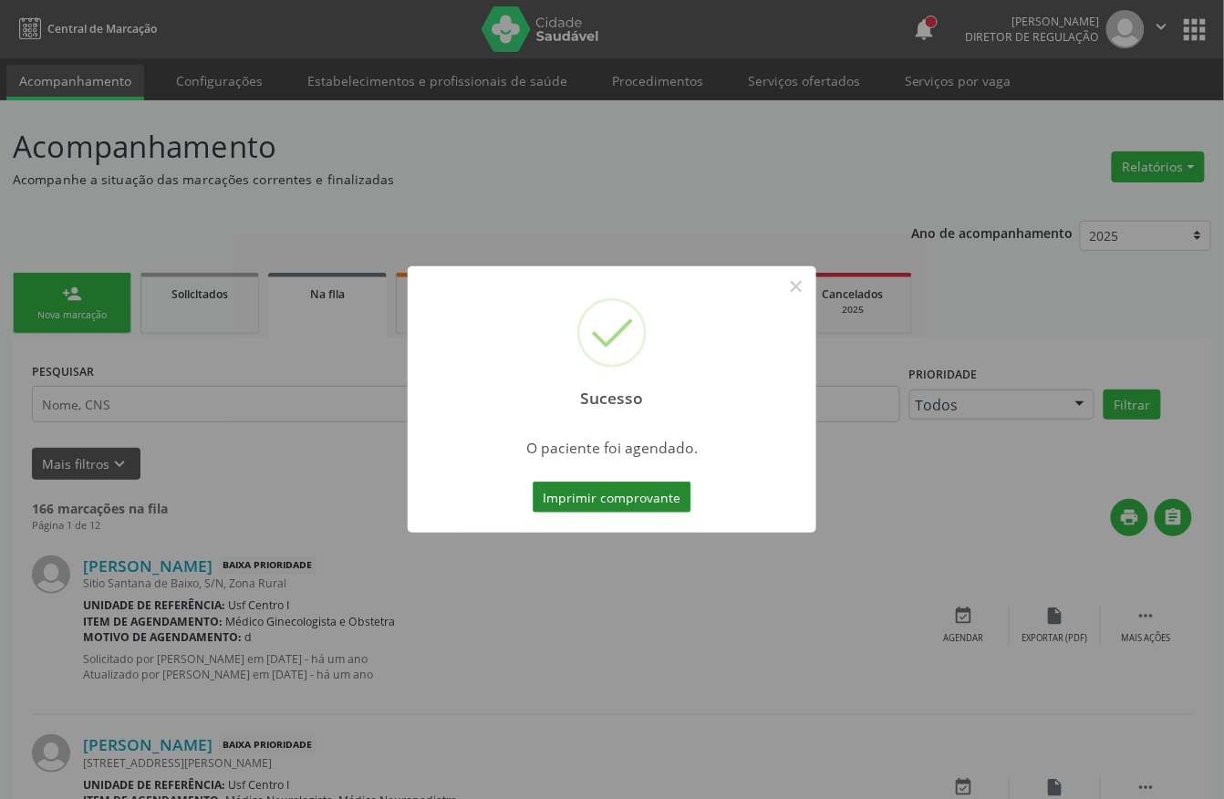
click at [597, 482] on button "Imprimir comprovante" at bounding box center [612, 497] width 159 height 31
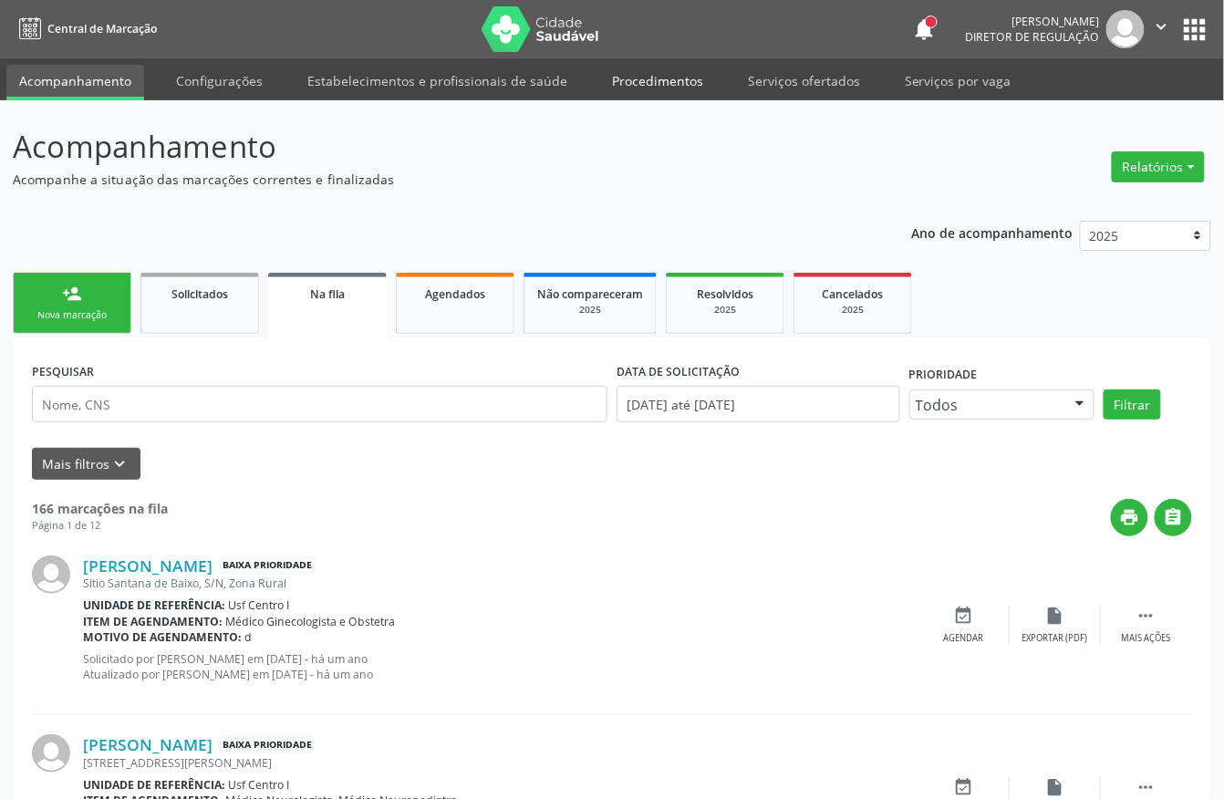
click at [617, 88] on link "Procedimentos" at bounding box center [657, 81] width 117 height 32
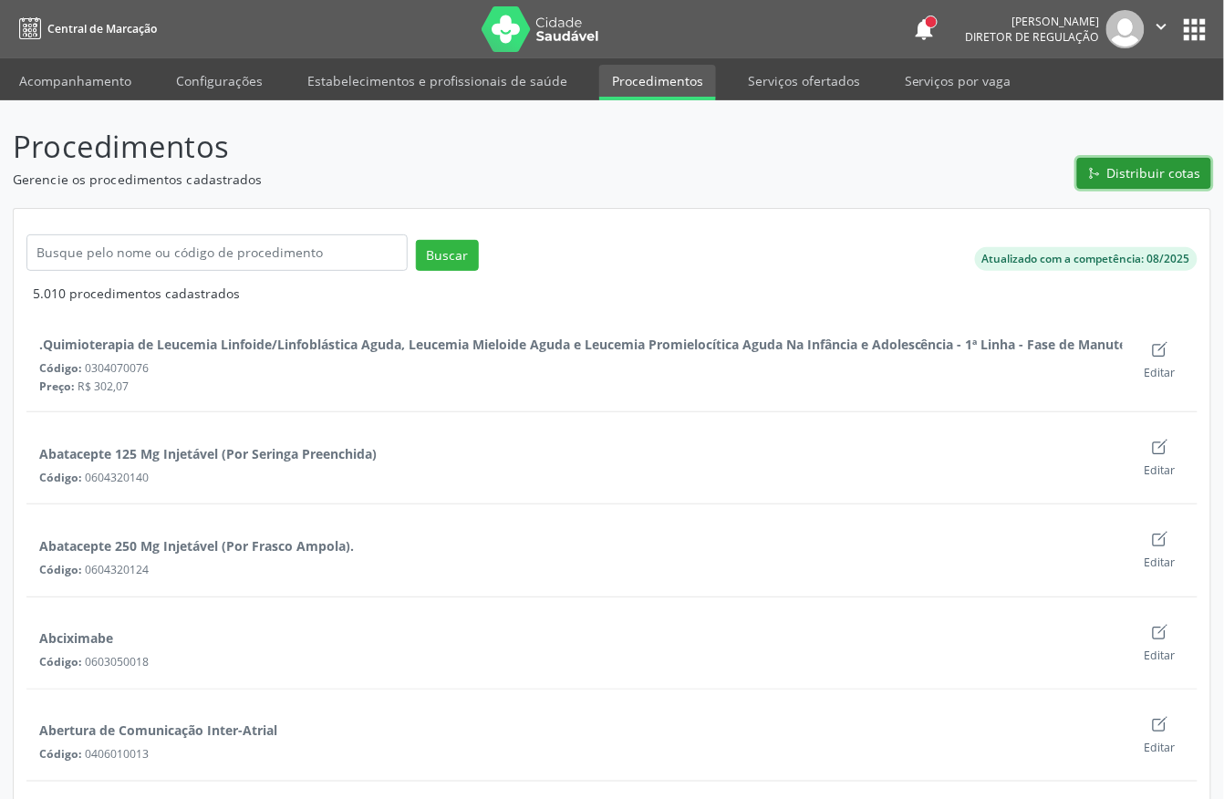
click at [1168, 173] on span "Distribuir cotas" at bounding box center [1155, 172] width 94 height 19
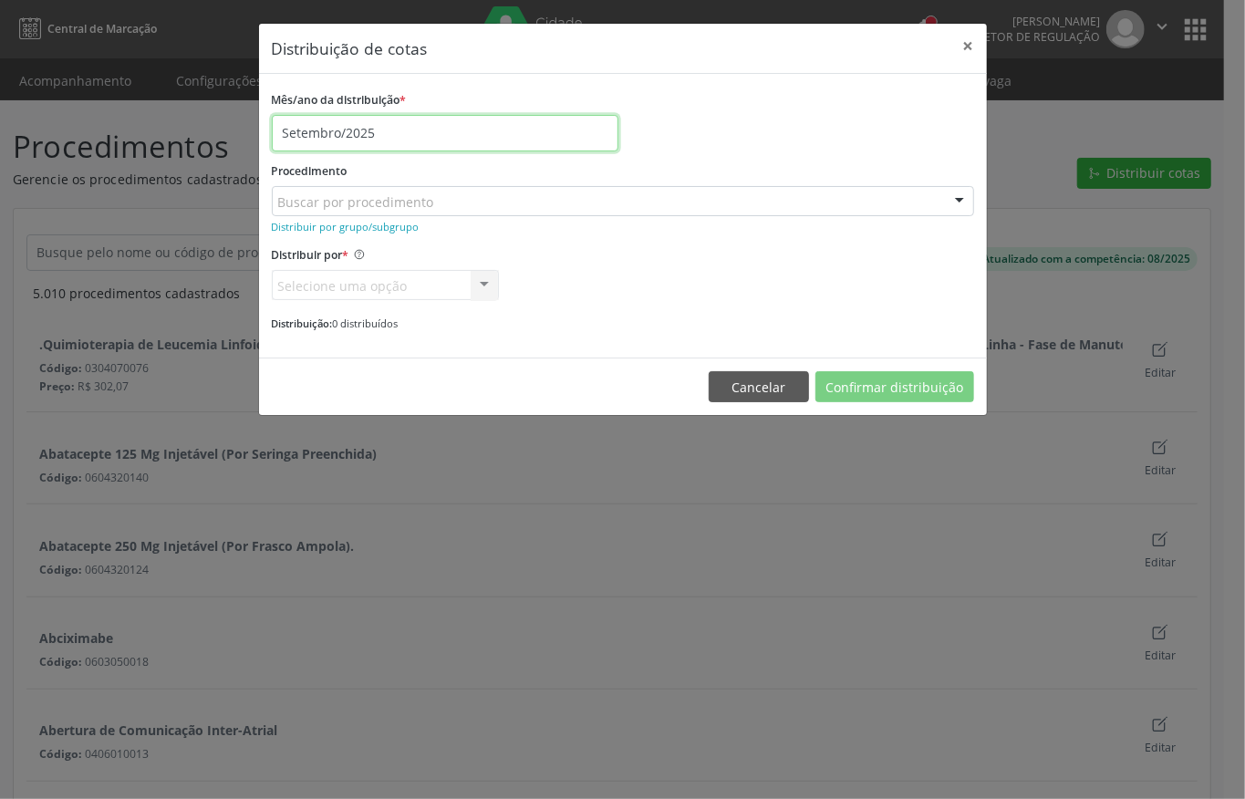
click at [323, 124] on input "Setembro/2025" at bounding box center [445, 133] width 347 height 36
click at [686, 120] on div "Mês/ano da distribuição * Setembro/2025" at bounding box center [623, 119] width 712 height 65
click at [289, 224] on small "Distribuir por grupo/subgrupo" at bounding box center [346, 227] width 148 height 14
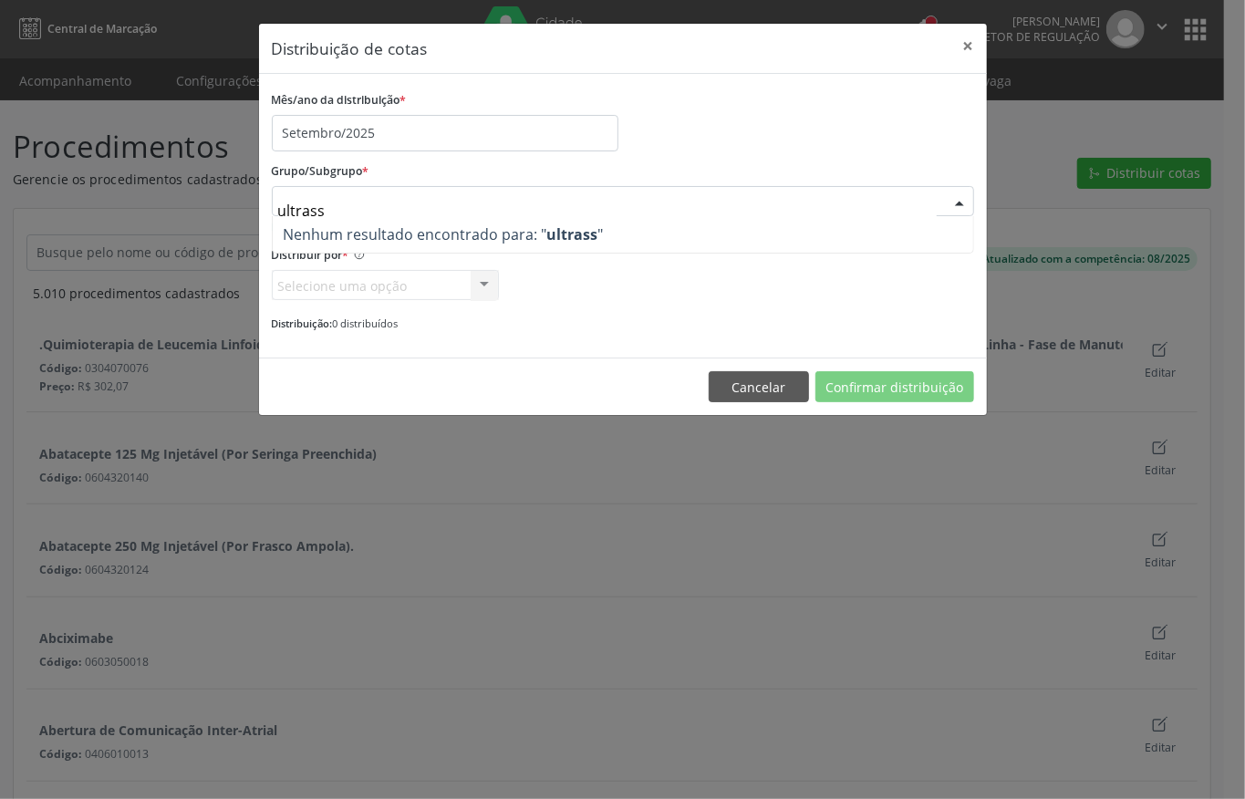
type input "ultras"
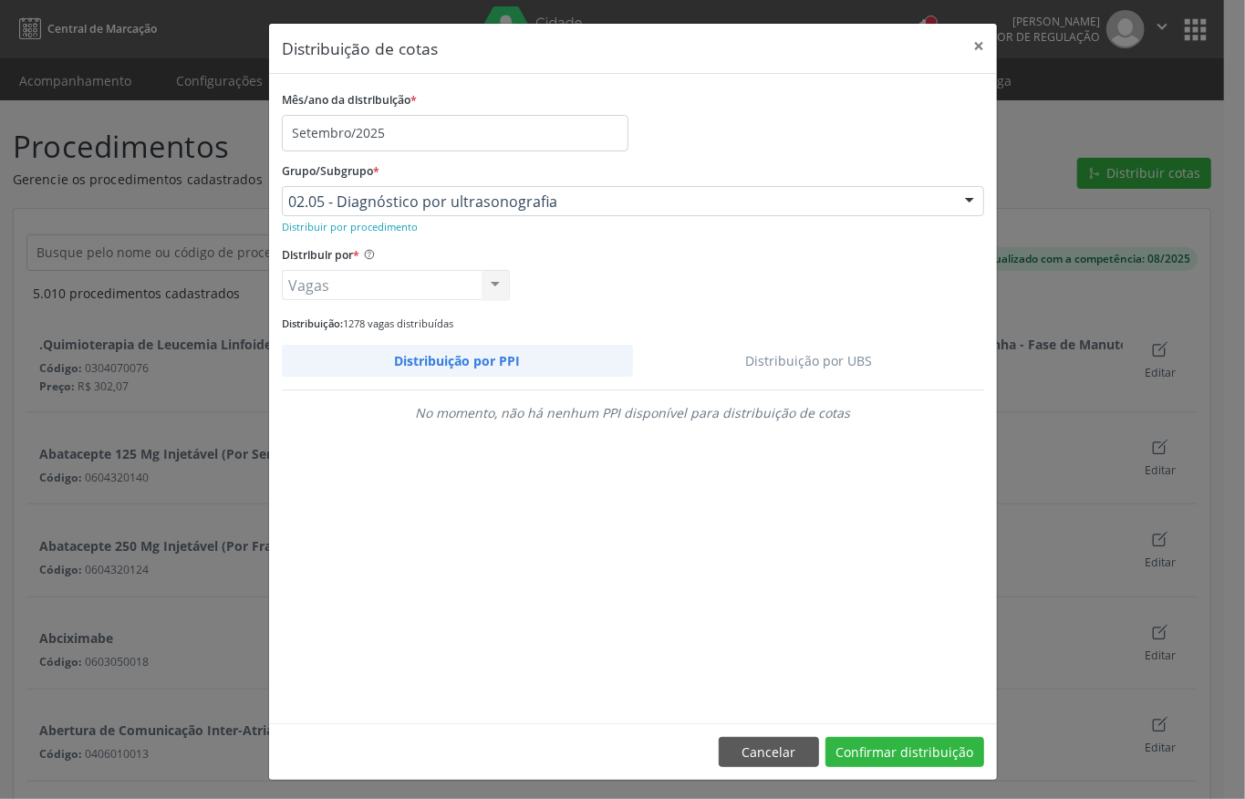
click at [839, 354] on link "Distribuição por UBS" at bounding box center [809, 361] width 352 height 32
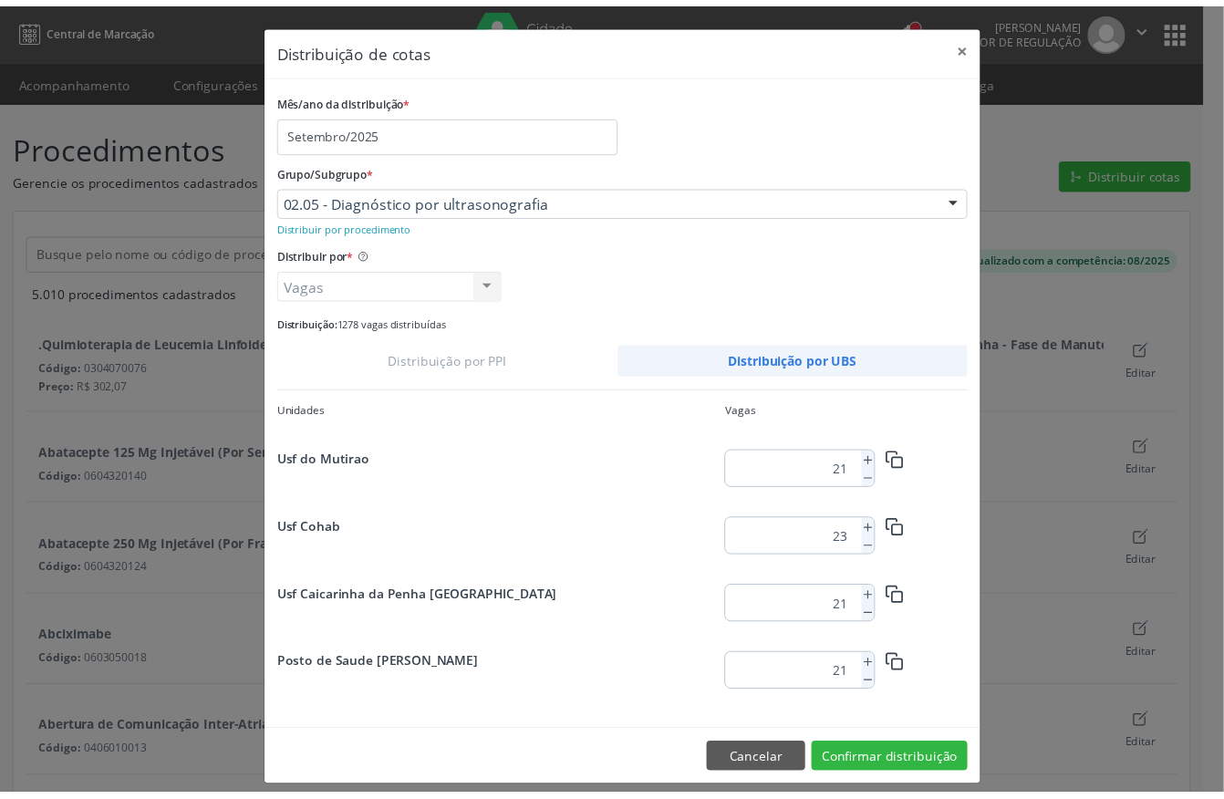
scroll to position [978, 0]
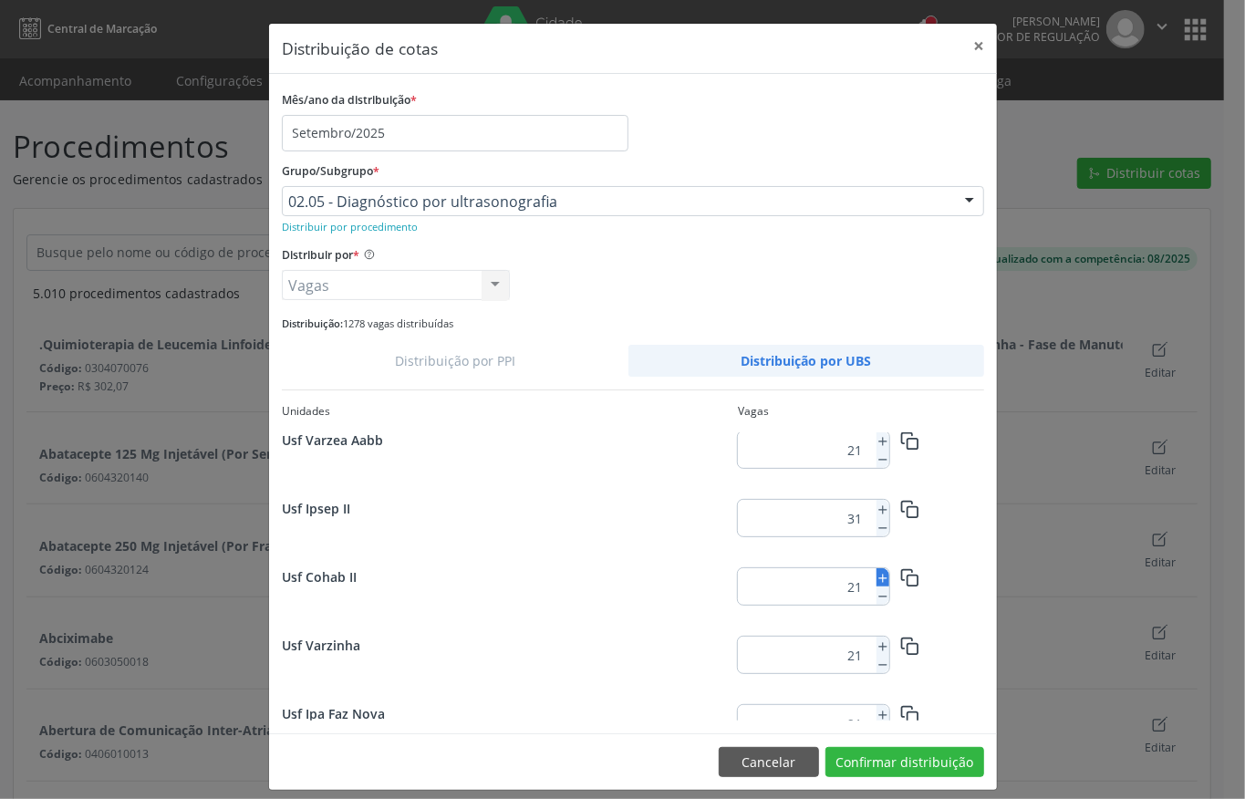
click at [877, 577] on icon at bounding box center [883, 578] width 13 height 13
type input "23"
click at [881, 764] on button "Confirmar distribuição" at bounding box center [905, 762] width 159 height 31
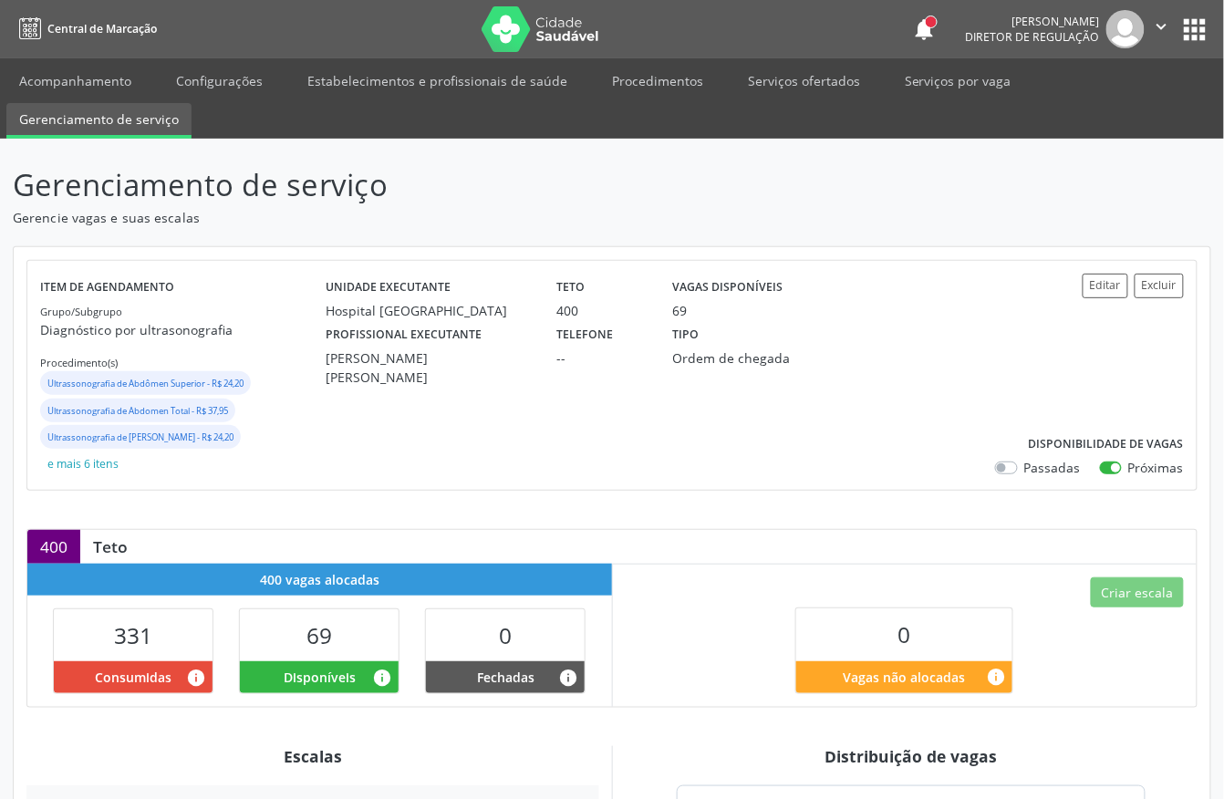
scroll to position [365, 0]
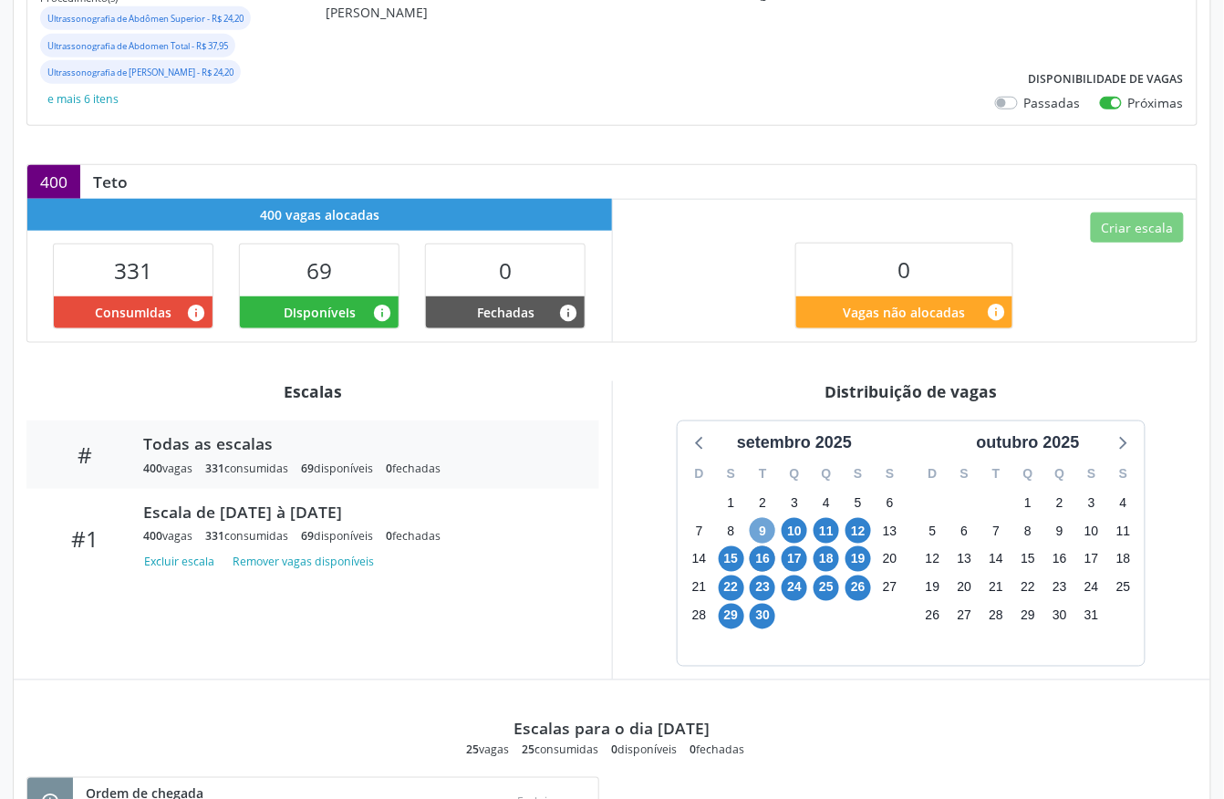
click at [759, 530] on span "9" at bounding box center [763, 531] width 26 height 26
click at [763, 626] on span "30" at bounding box center [763, 617] width 26 height 26
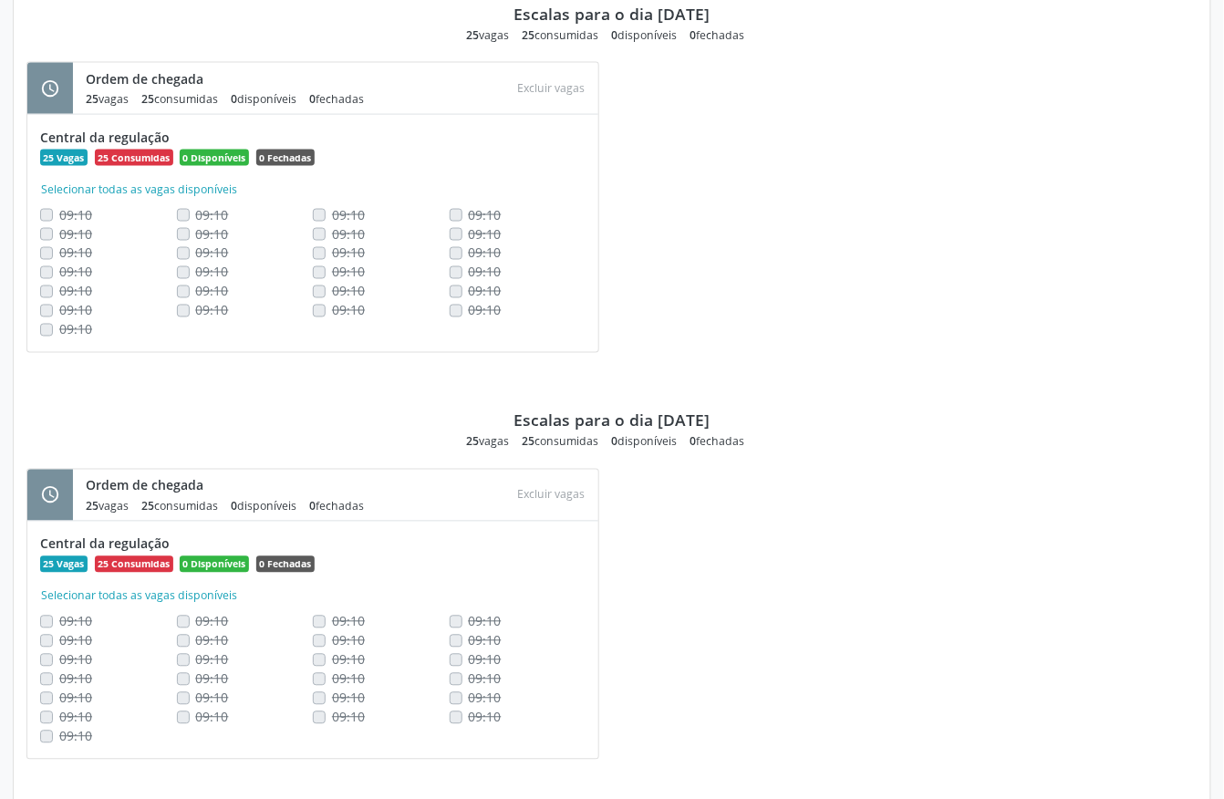
scroll to position [3883, 0]
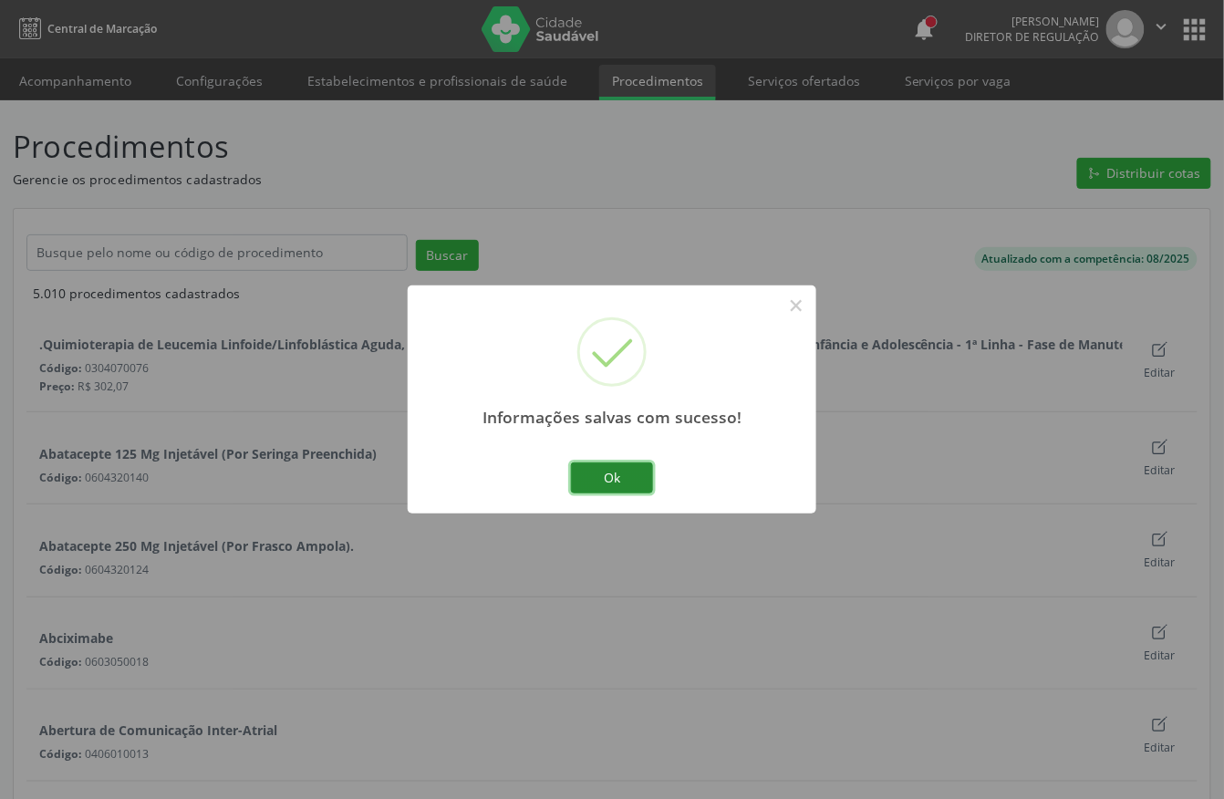
click at [640, 478] on button "Ok" at bounding box center [612, 478] width 82 height 31
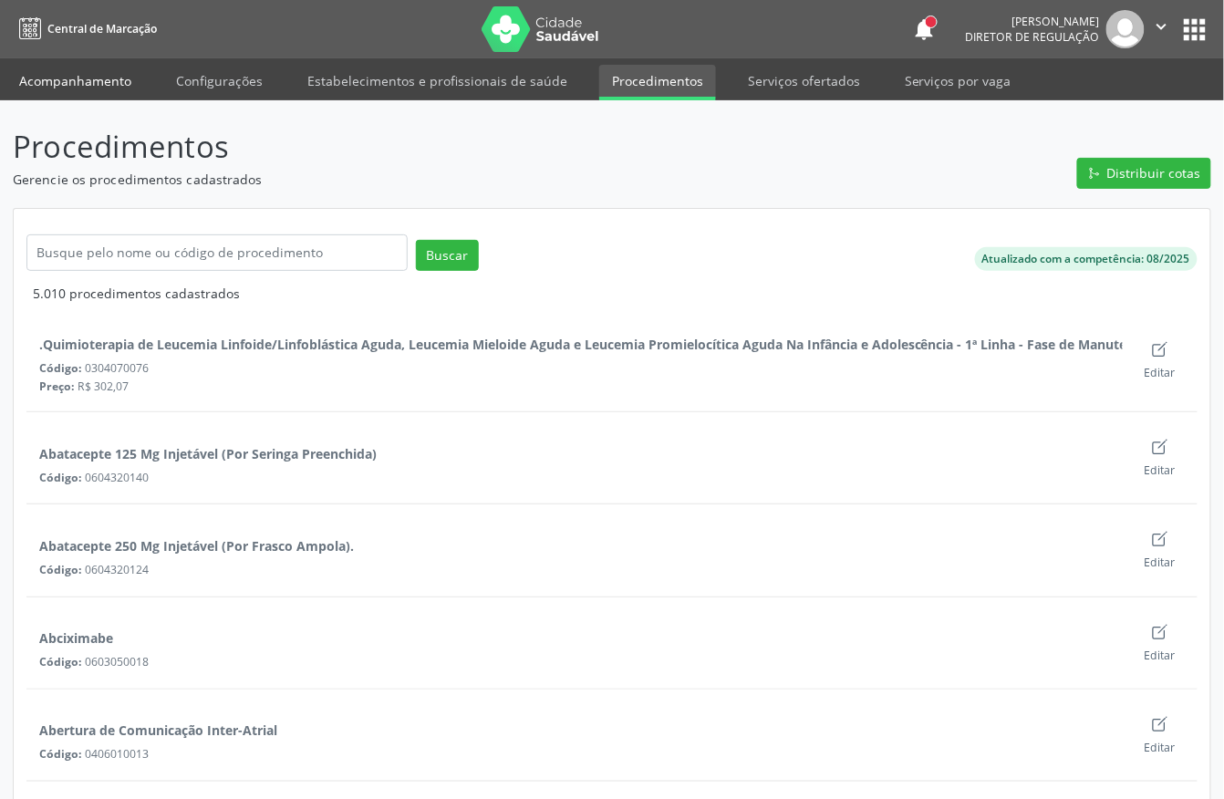
click at [85, 80] on link "Acompanhamento" at bounding box center [75, 81] width 138 height 32
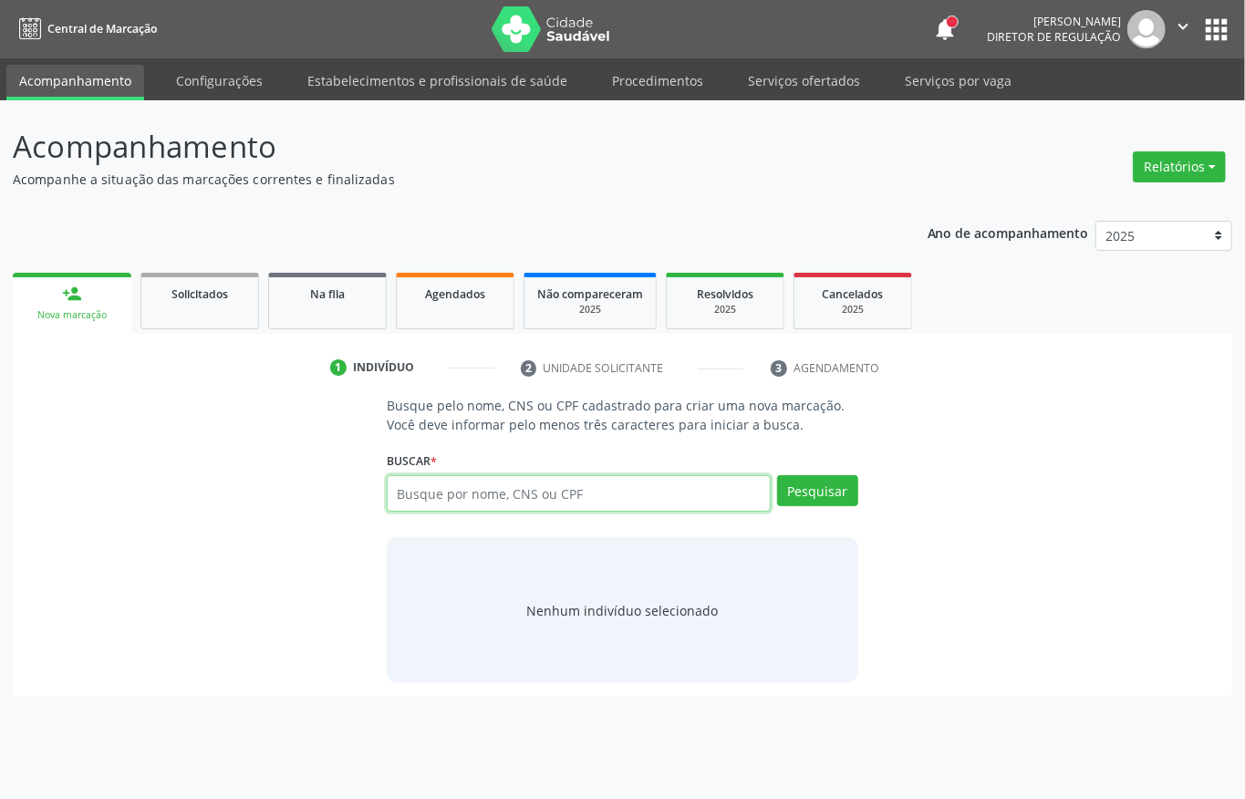
click at [478, 490] on input "text" at bounding box center [579, 493] width 384 height 36
type input "702905538881779"
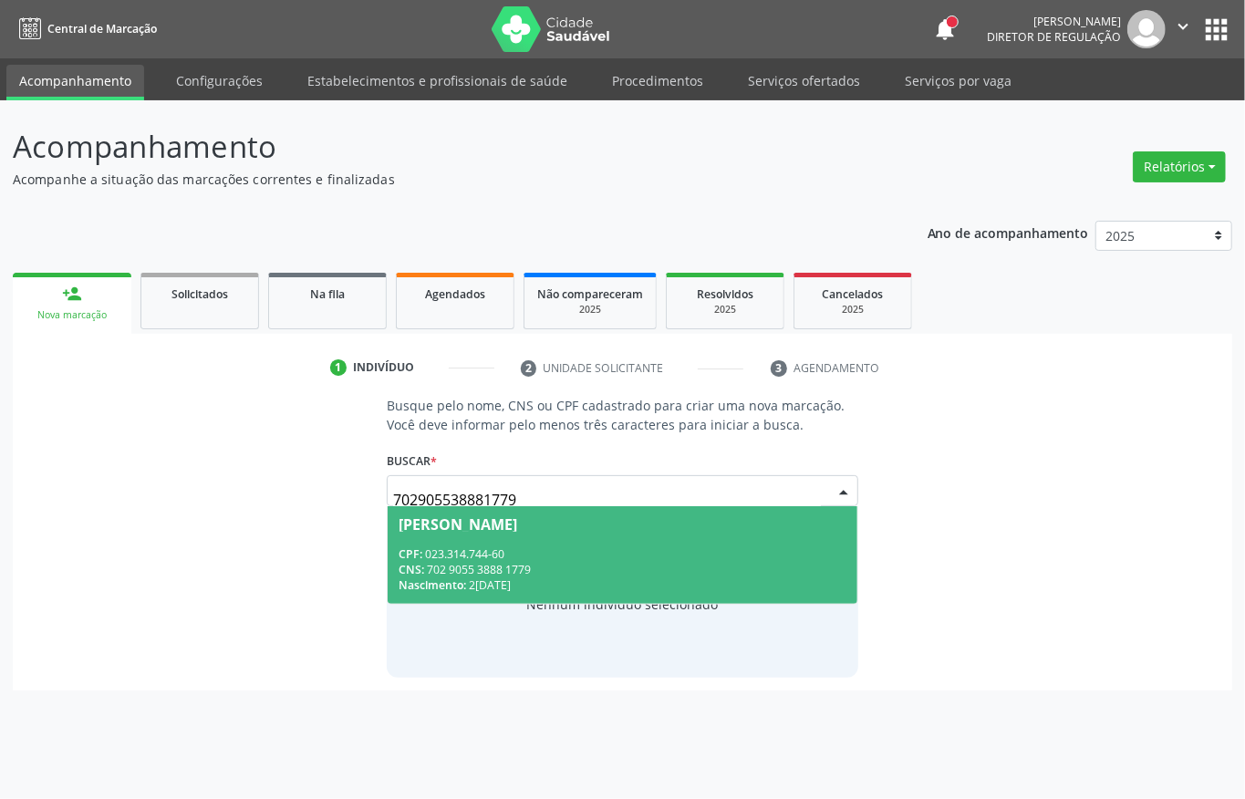
click at [480, 553] on div "CPF: 023.314.744-60" at bounding box center [623, 554] width 448 height 16
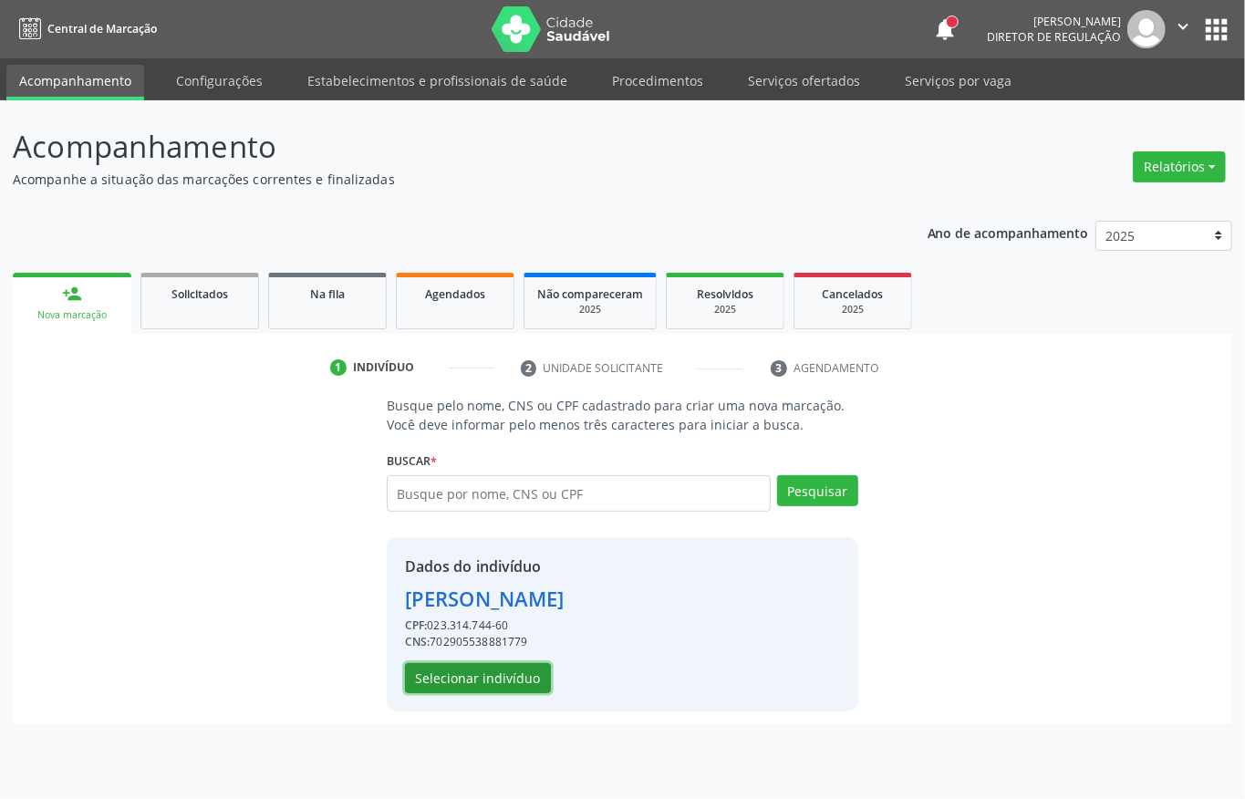
click at [512, 665] on button "Selecionar indivíduo" at bounding box center [478, 678] width 146 height 31
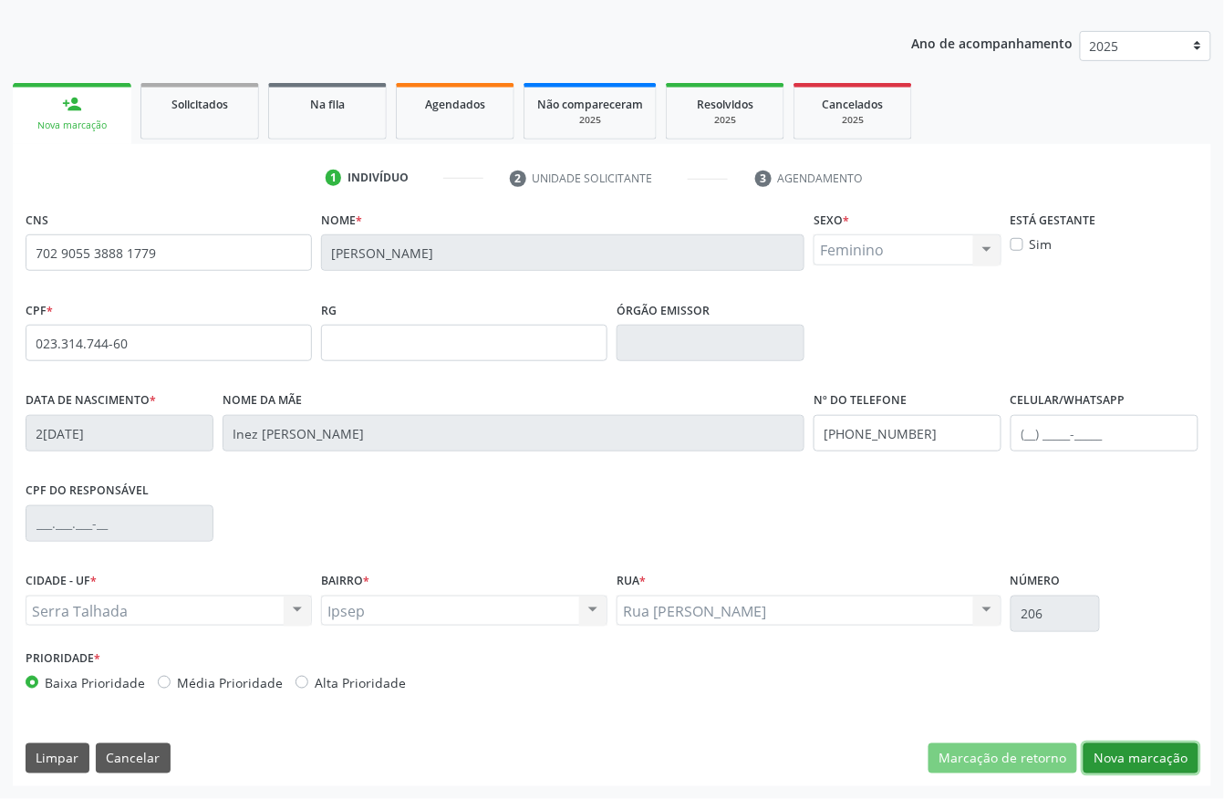
click at [1129, 759] on button "Nova marcação" at bounding box center [1141, 759] width 115 height 31
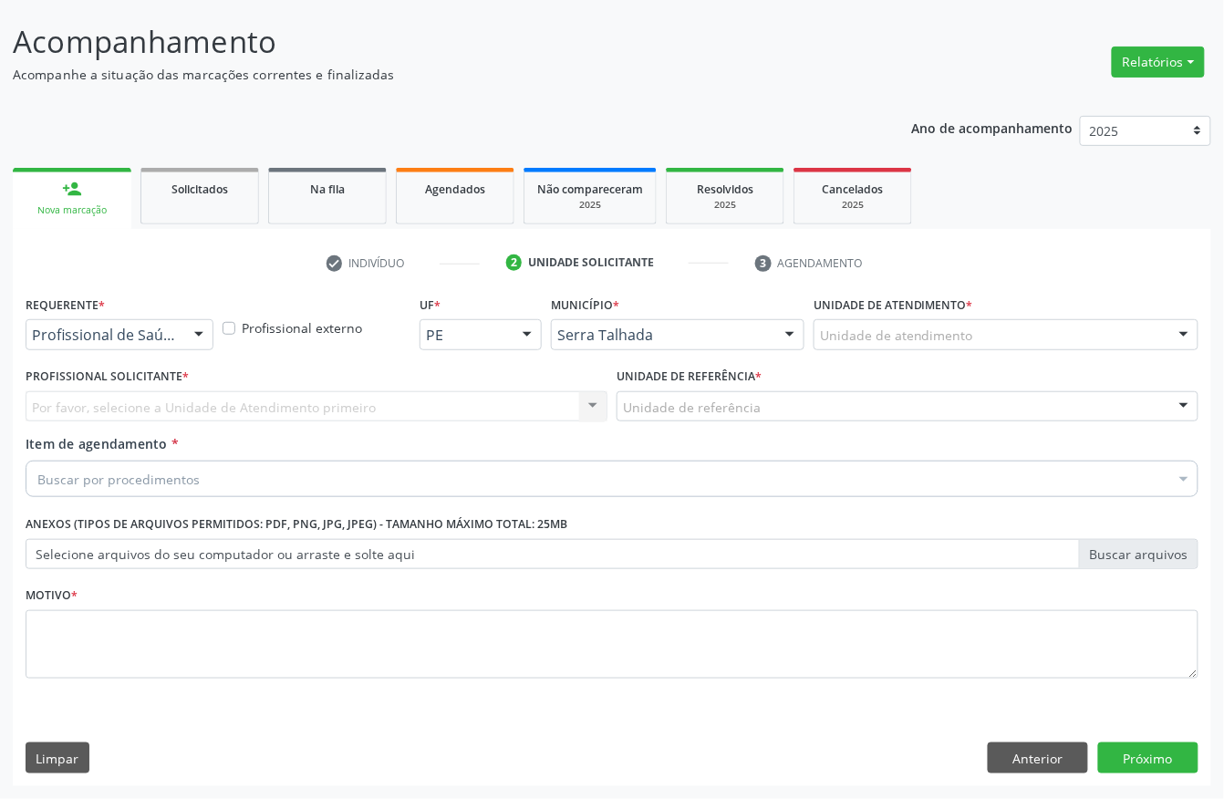
scroll to position [107, 0]
click at [74, 343] on div "Profissional de Saúde" at bounding box center [120, 334] width 188 height 31
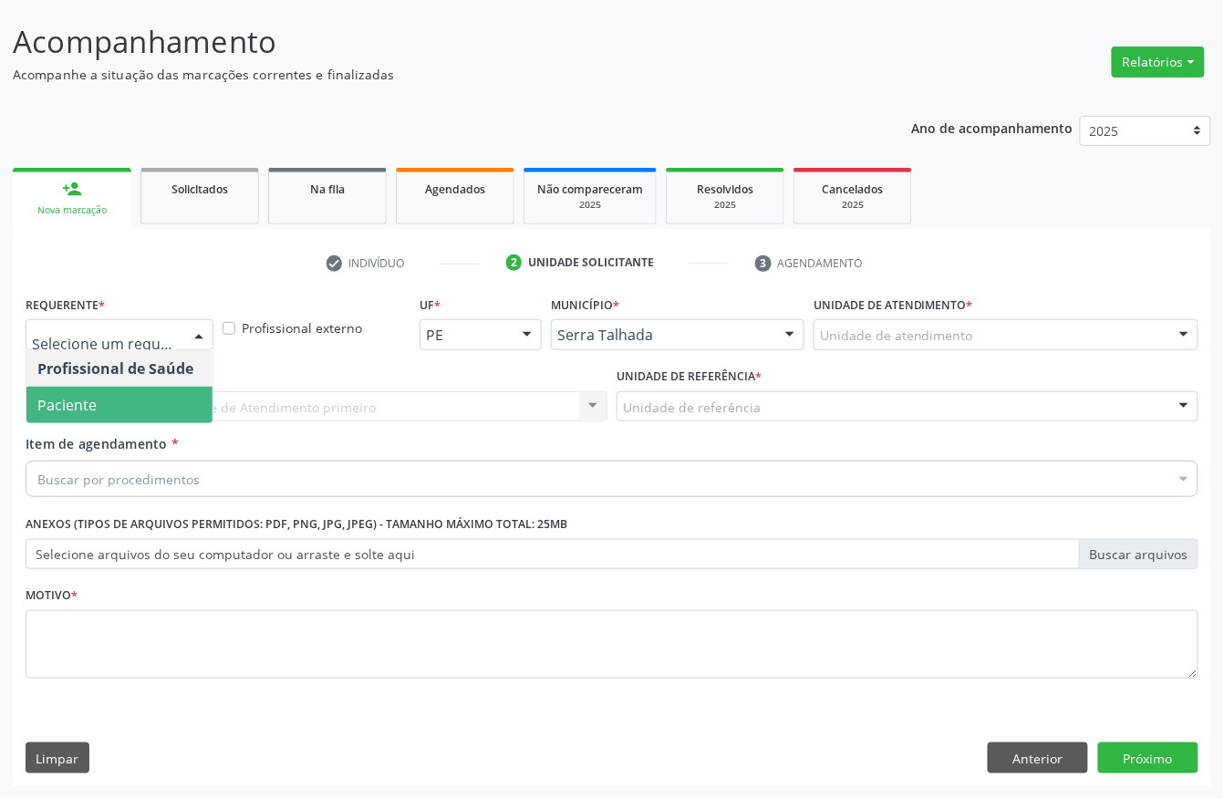
click at [74, 427] on div "Profissional Solicitante * Por favor, selecione a Unidade de Atendimento primei…" at bounding box center [316, 398] width 591 height 71
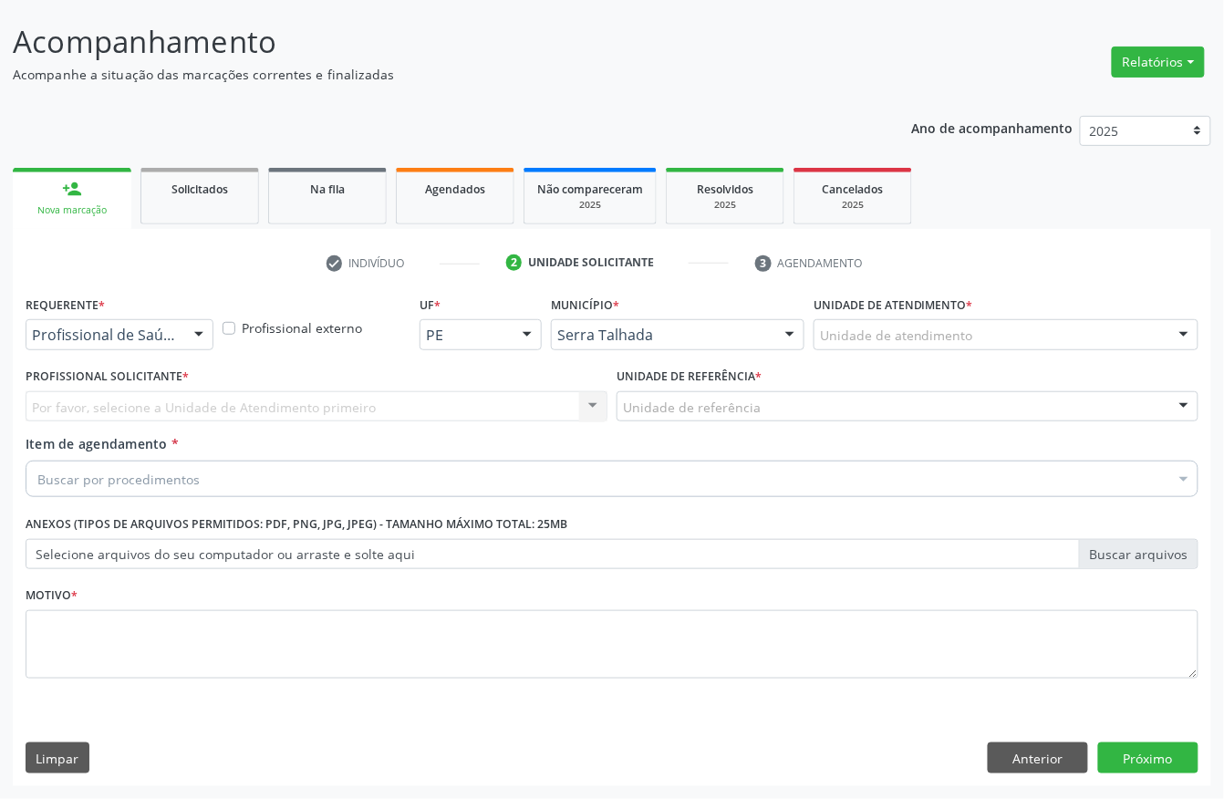
click at [102, 321] on div "Profissional de Saúde" at bounding box center [120, 334] width 188 height 31
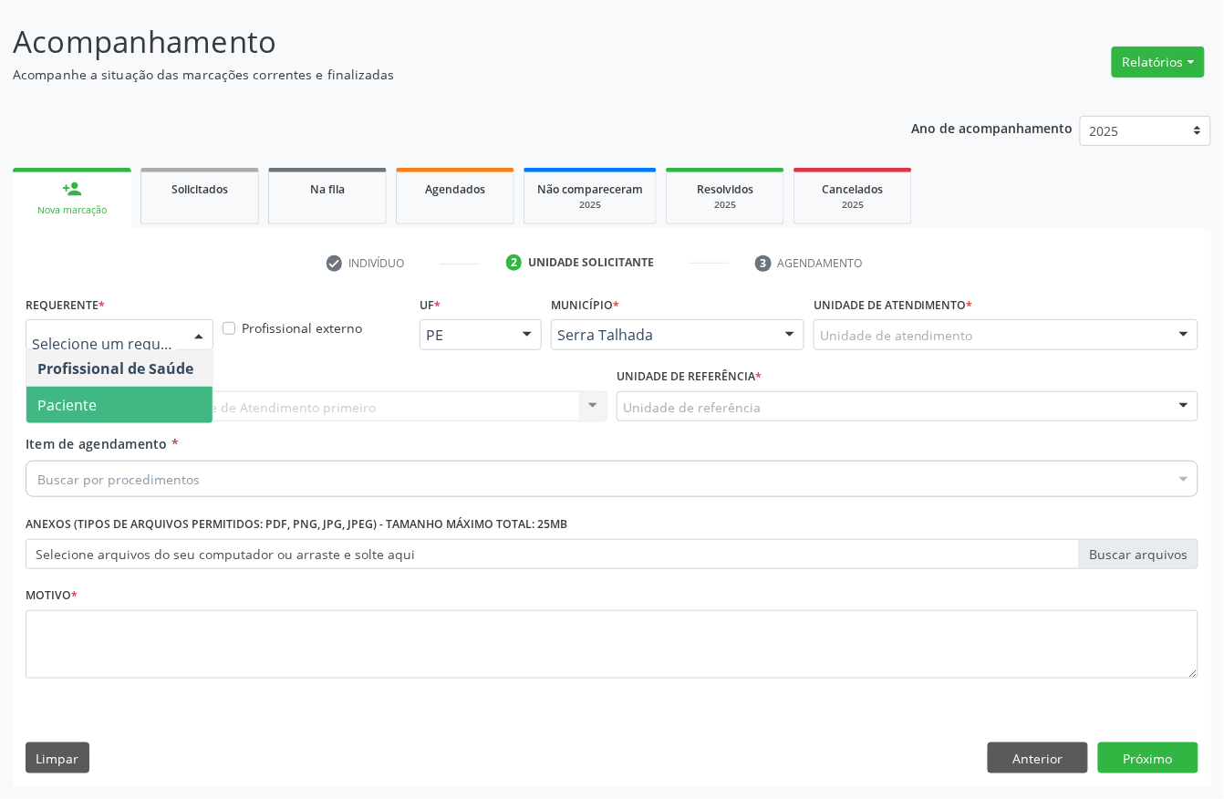
click at [88, 395] on span "Paciente" at bounding box center [66, 405] width 59 height 20
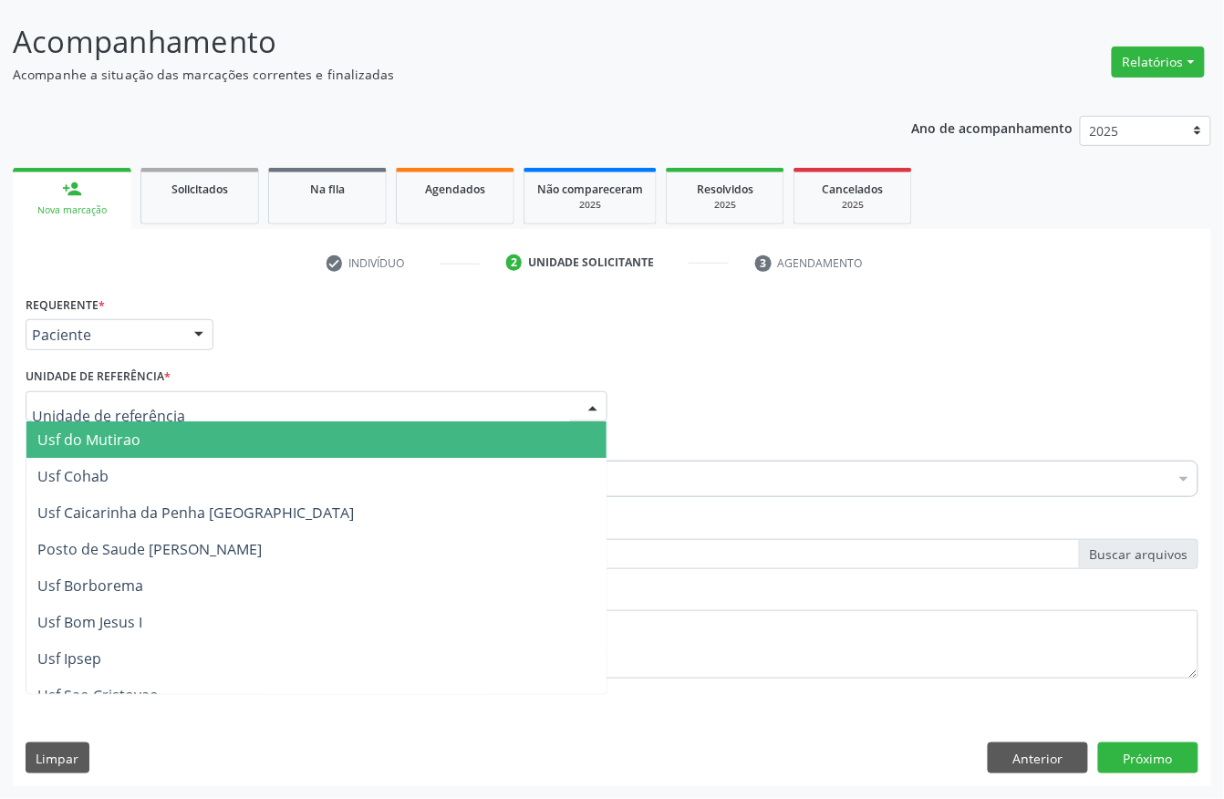
click at [88, 392] on div at bounding box center [317, 406] width 582 height 31
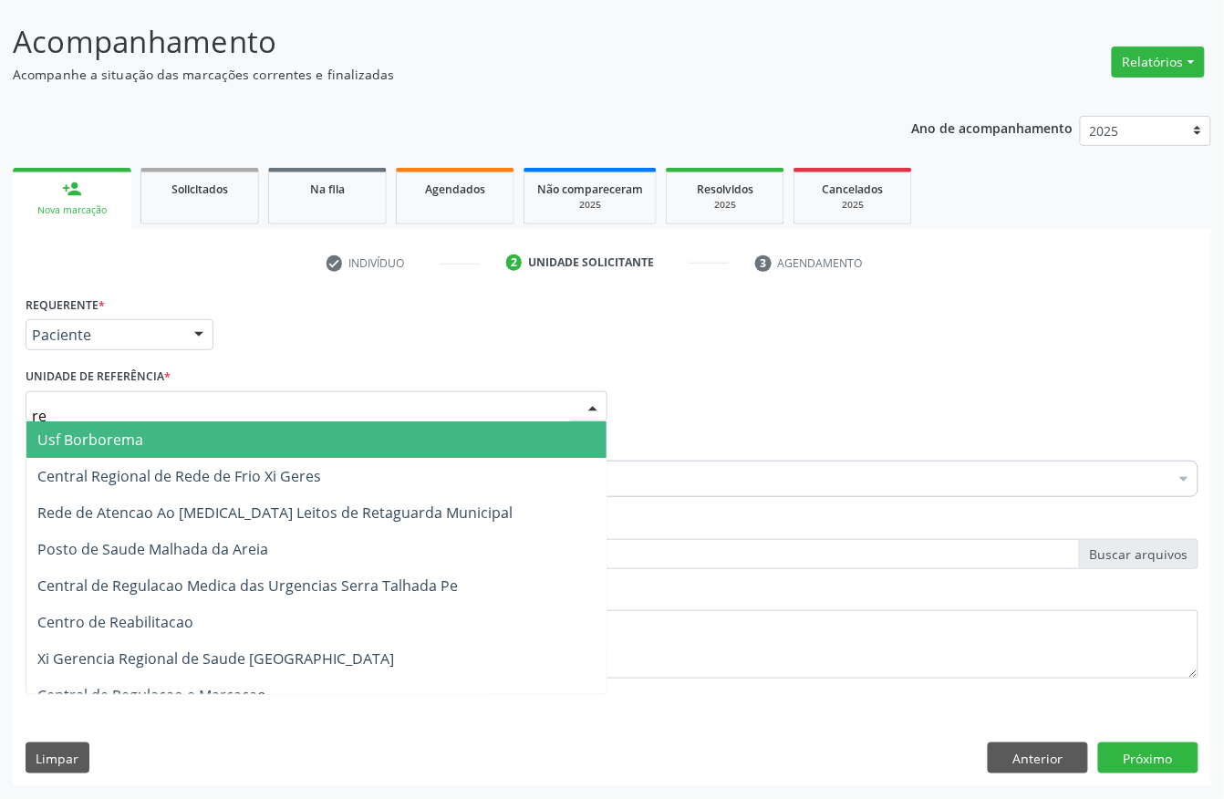
type input "rea"
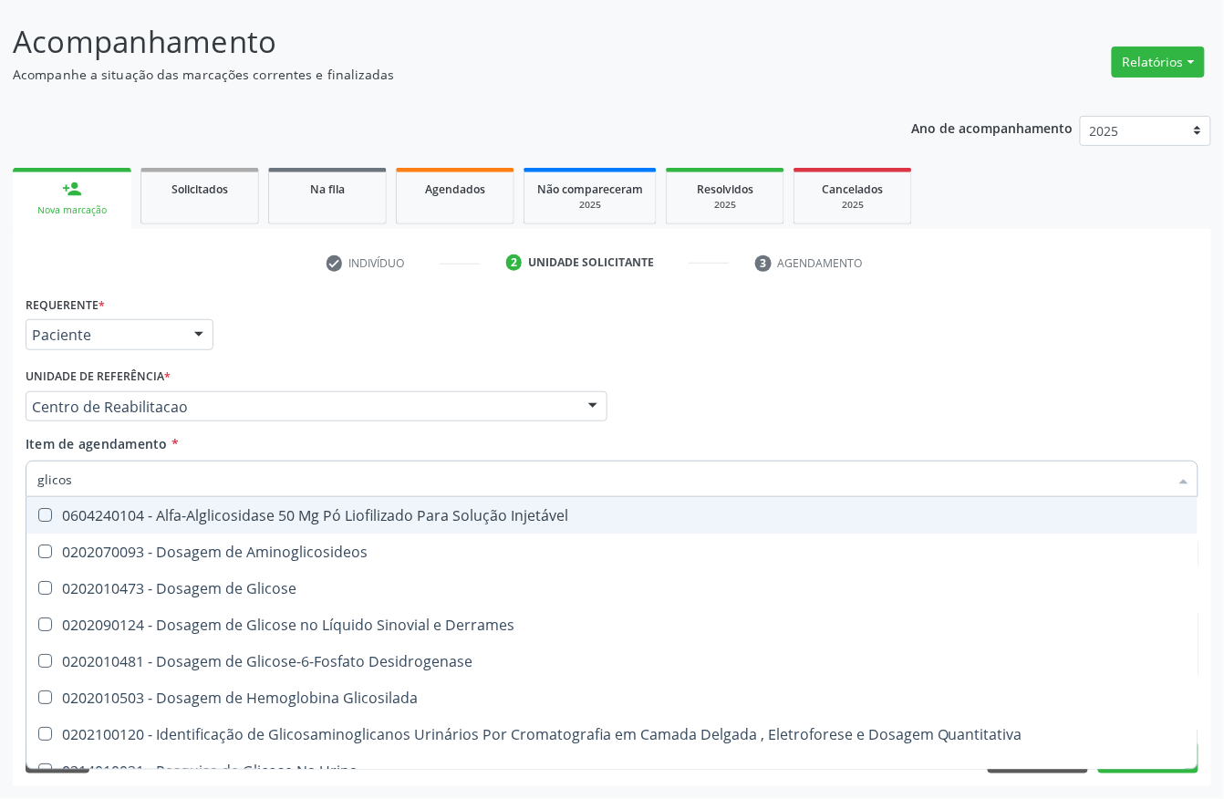
type input "glicose"
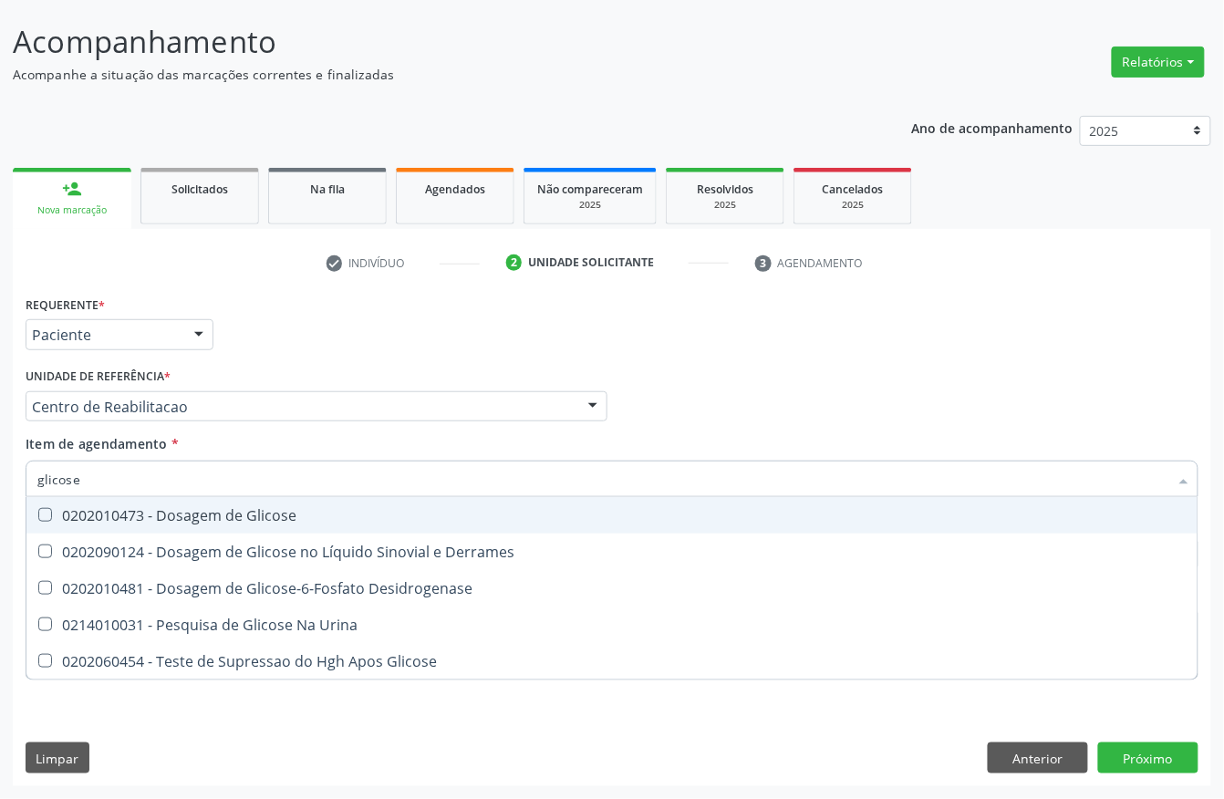
click at [210, 508] on div "0202010473 - Dosagem de Glicose" at bounding box center [612, 515] width 1150 height 15
checkbox Glicose "true"
click at [191, 483] on input "glicose" at bounding box center [602, 479] width 1131 height 36
type input "cre"
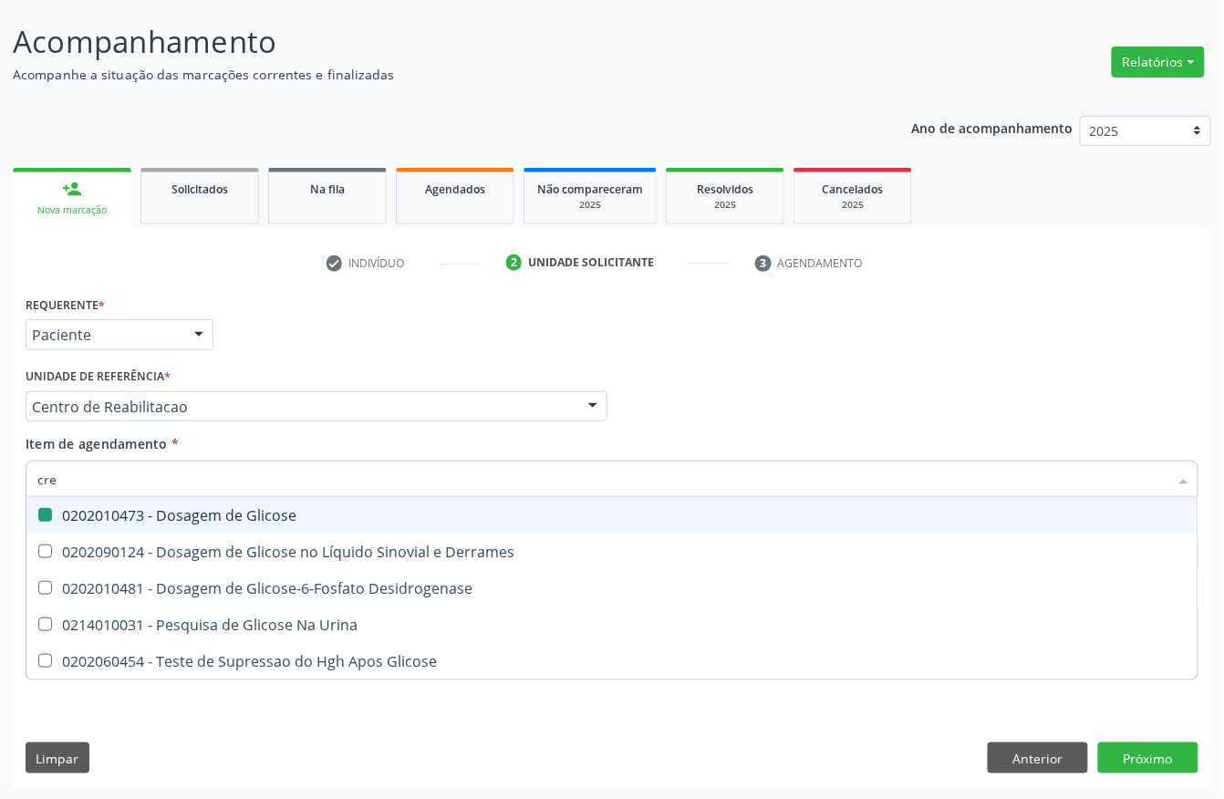
checkbox Glicose "false"
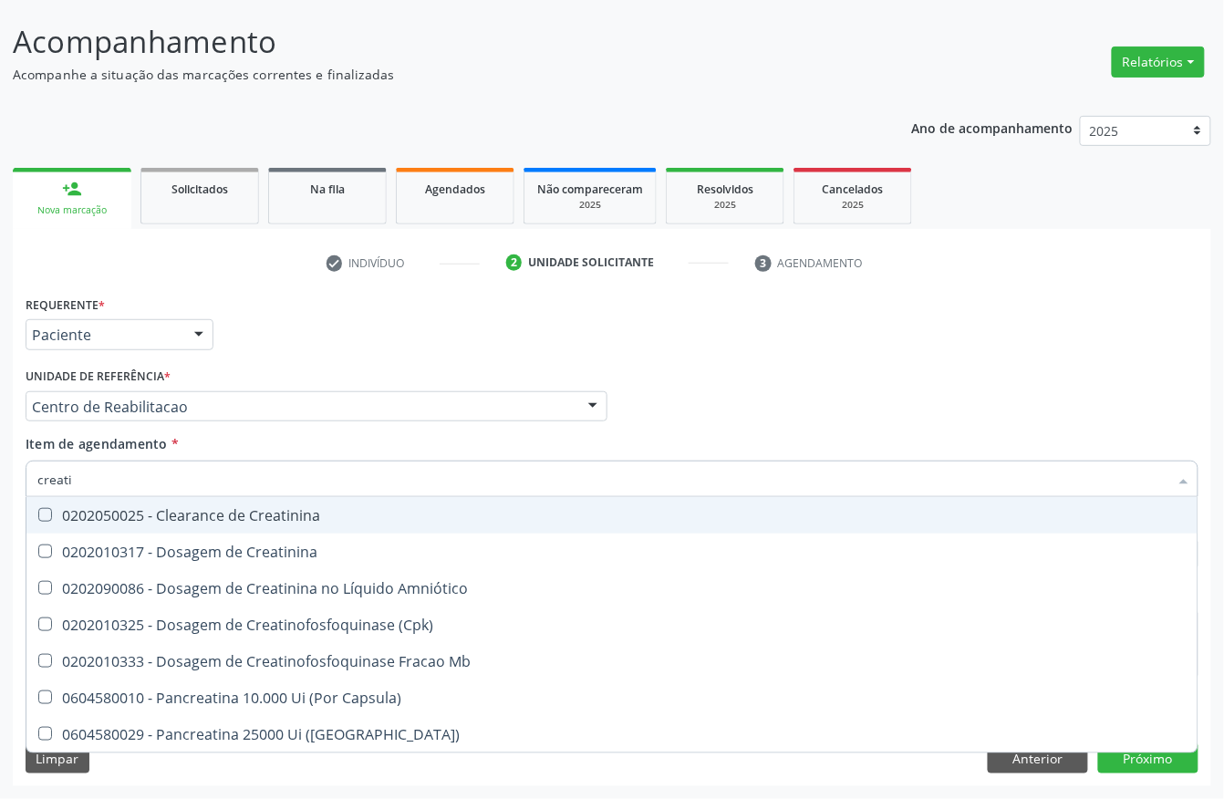
type input "creatin"
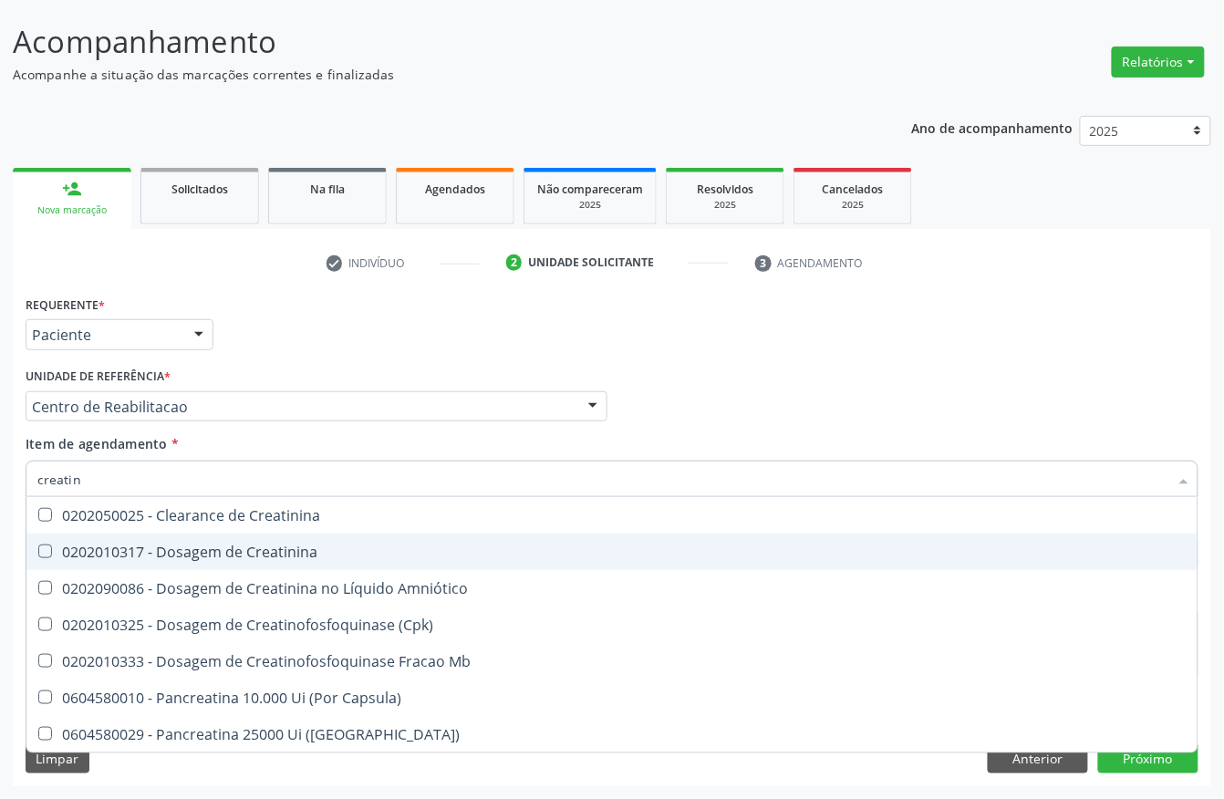
click at [161, 546] on div "0202010317 - Dosagem de Creatinina" at bounding box center [612, 552] width 1150 height 15
checkbox Creatinina "true"
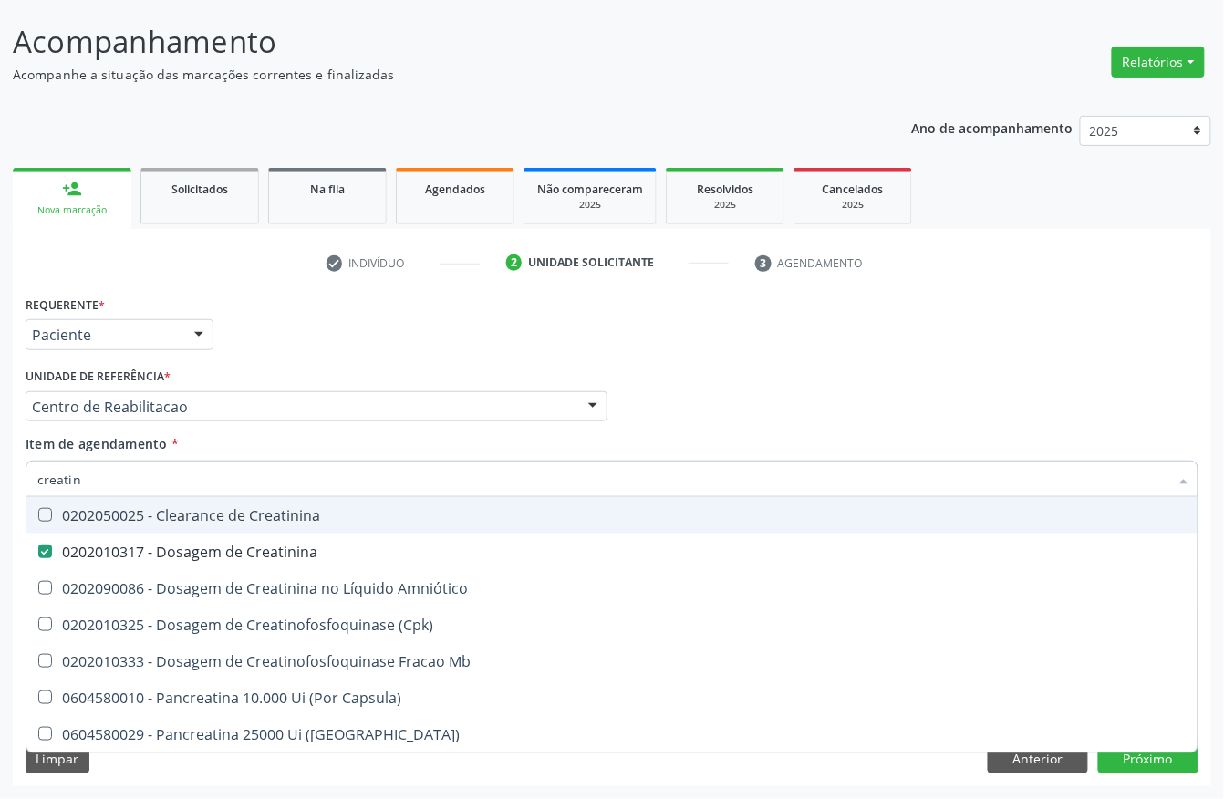
click at [173, 475] on input "creatin" at bounding box center [602, 479] width 1131 height 36
type input "urei"
checkbox Creatinina "false"
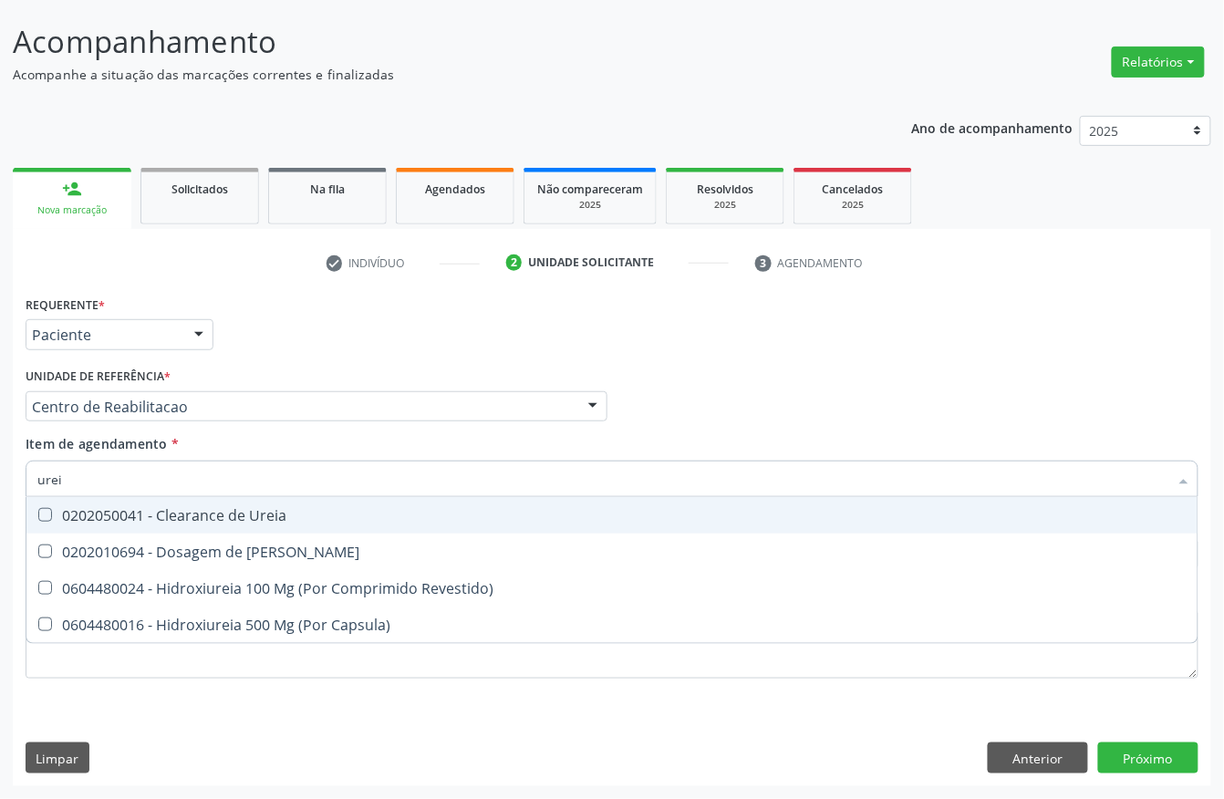
type input "ureia"
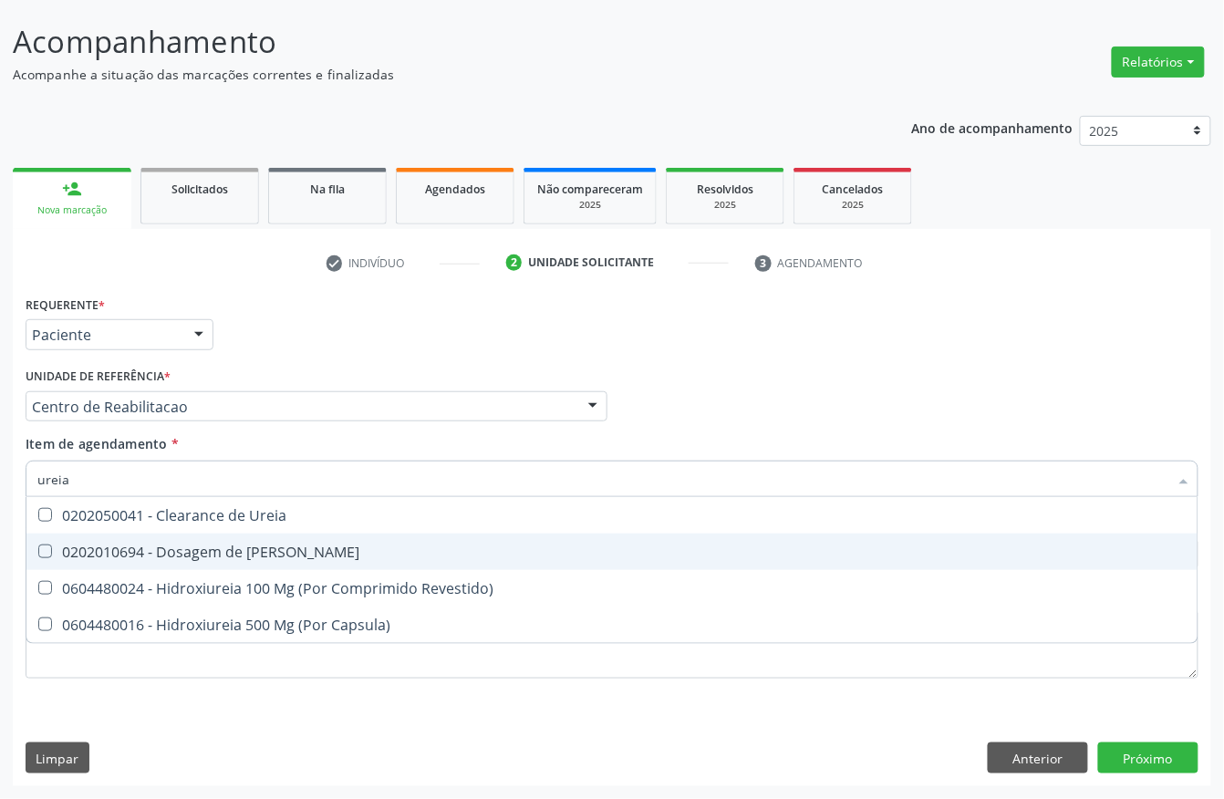
click at [143, 547] on div "0202010694 - Dosagem de [PERSON_NAME]" at bounding box center [612, 552] width 1150 height 15
checkbox Ureia "true"
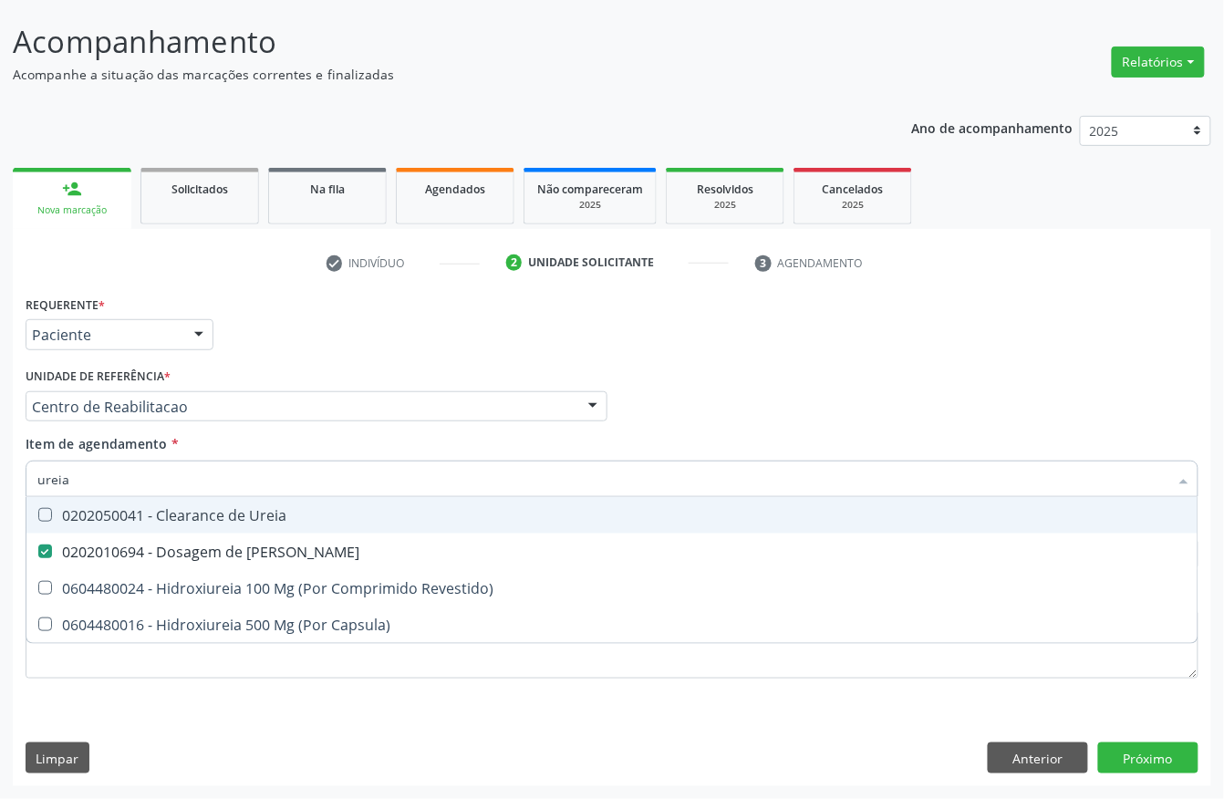
type input "ureia"
click at [88, 438] on span "Item de agendamento" at bounding box center [97, 443] width 142 height 17
click at [88, 461] on input "ureia" at bounding box center [602, 479] width 1131 height 36
click at [80, 473] on input "ureia" at bounding box center [602, 479] width 1131 height 36
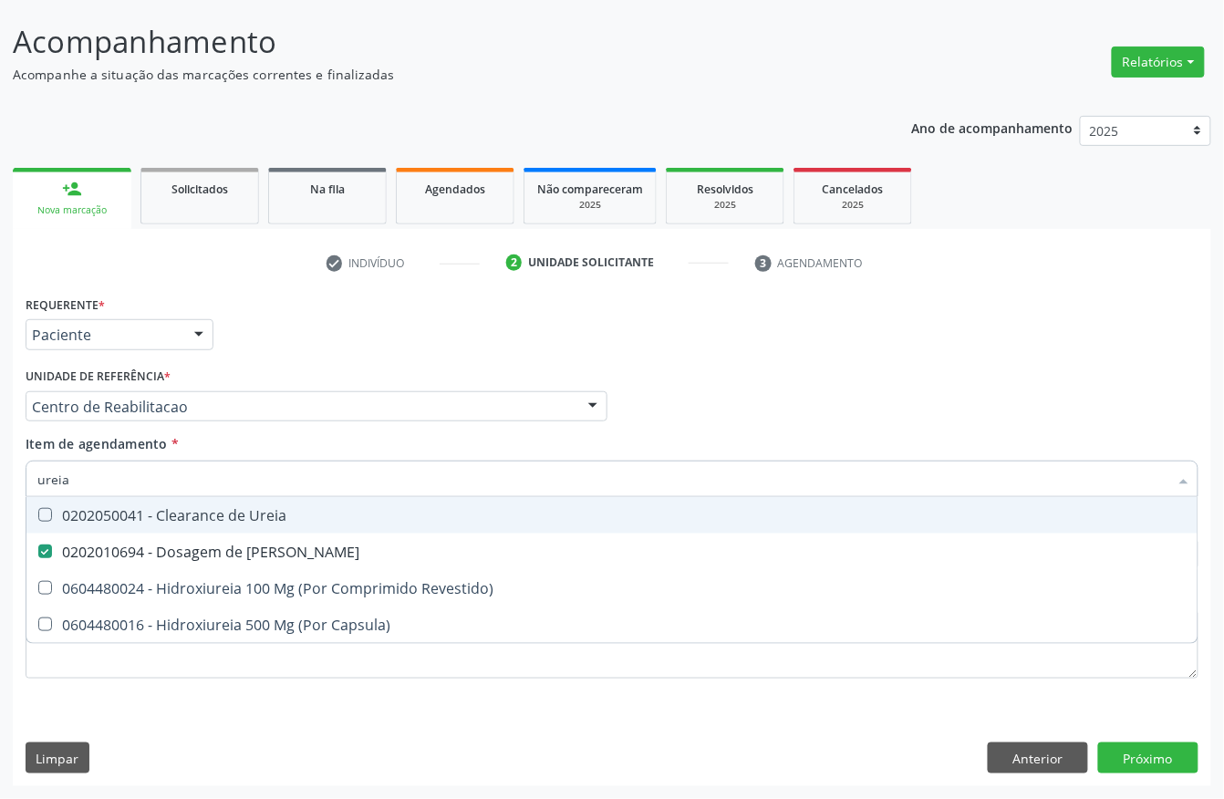
checkbox Revestido\) "true"
checkbox Capsula\) "true"
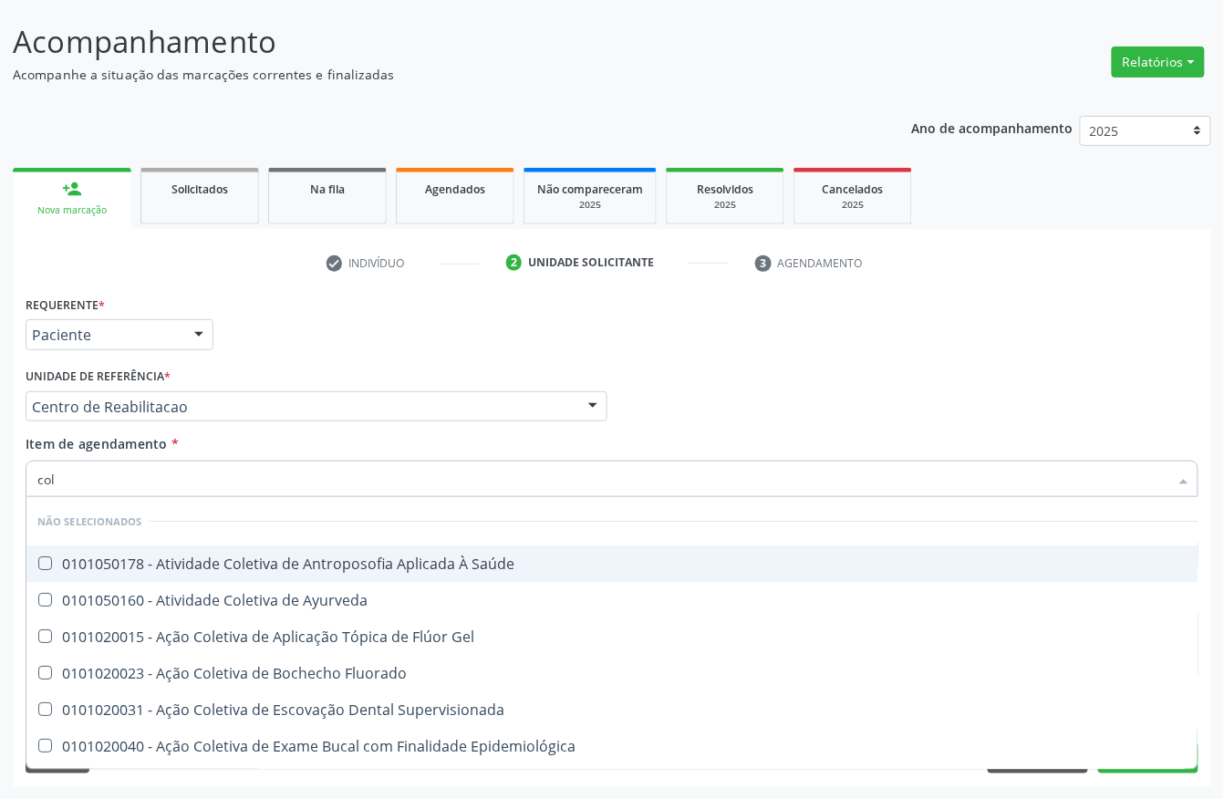
type input "cole"
checkbox Saúde "false"
type input "colest"
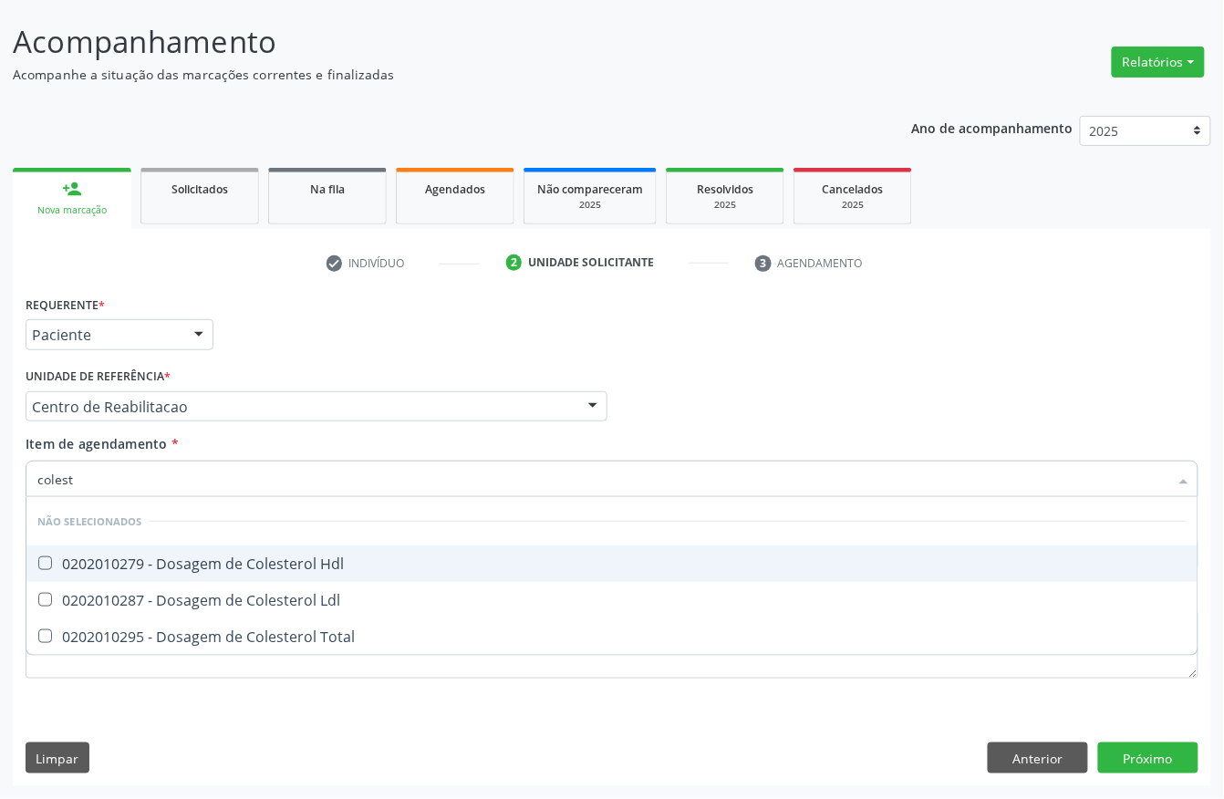
click at [78, 549] on span "0202010279 - Dosagem de Colesterol Hdl" at bounding box center [611, 564] width 1171 height 36
checkbox Hdl "true"
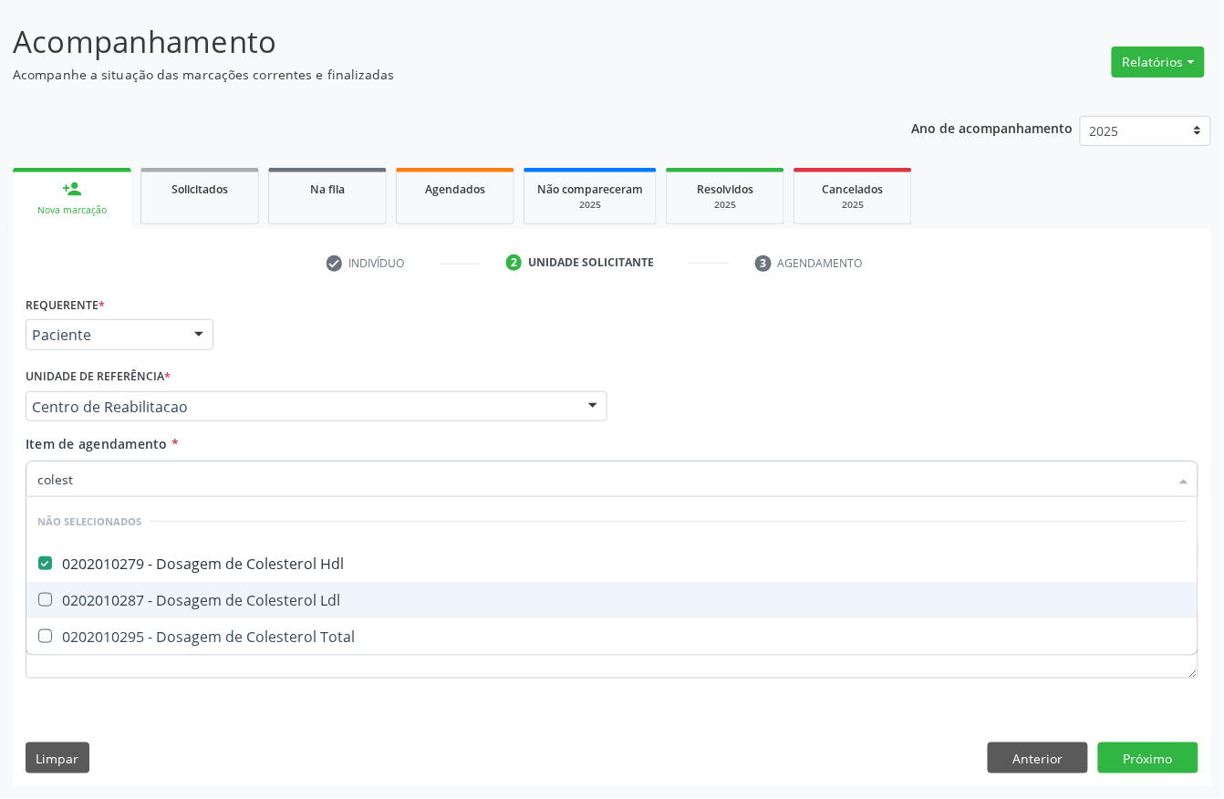
click at [78, 584] on span "0202010287 - Dosagem de Colesterol Ldl" at bounding box center [611, 600] width 1171 height 36
checkbox Ldl "true"
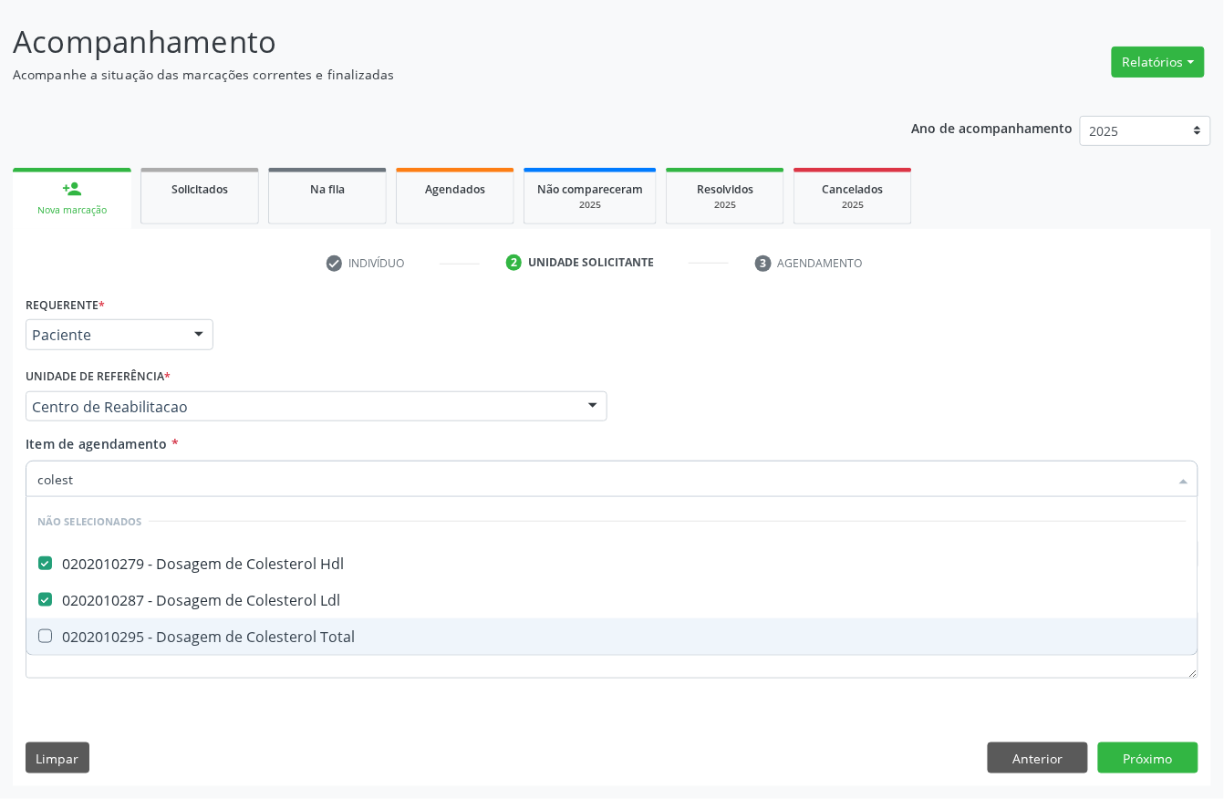
click at [78, 643] on div "0202010295 - Dosagem de Colesterol Total" at bounding box center [612, 637] width 1150 height 15
checkbox Total "true"
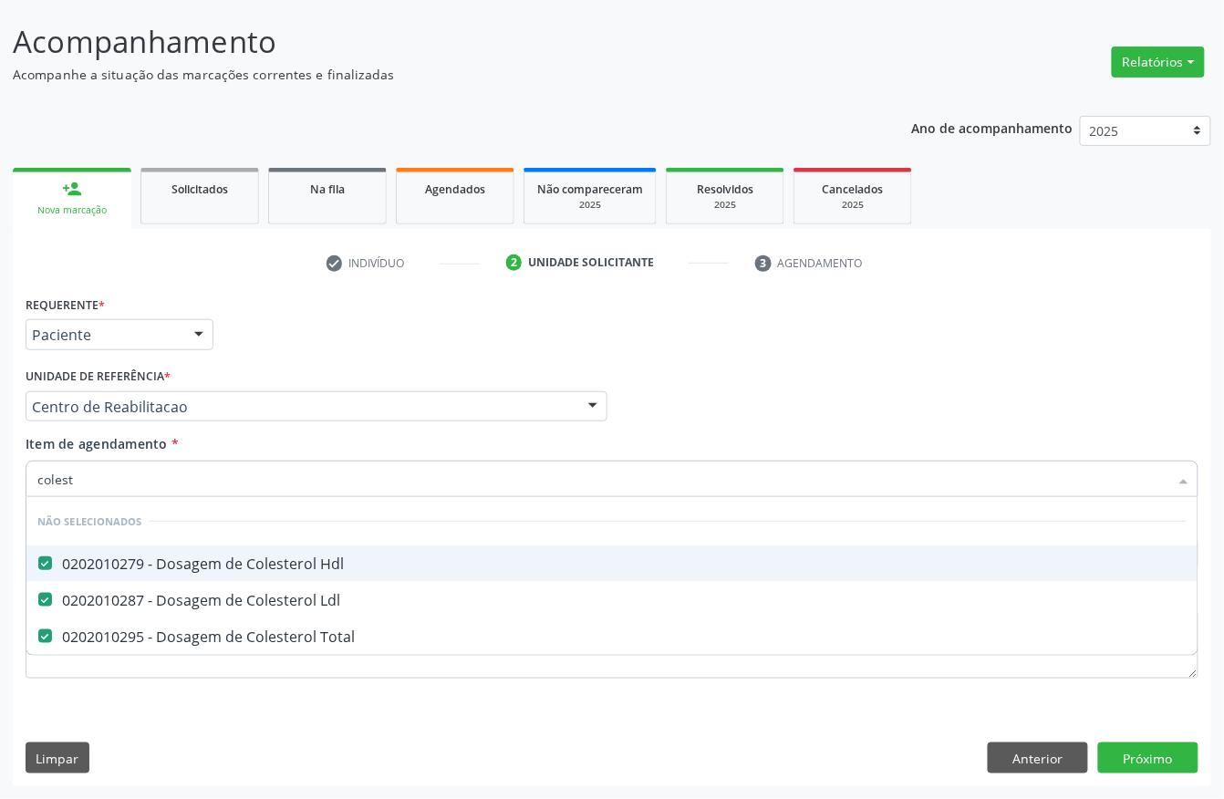
click at [107, 486] on input "colest" at bounding box center [602, 479] width 1131 height 36
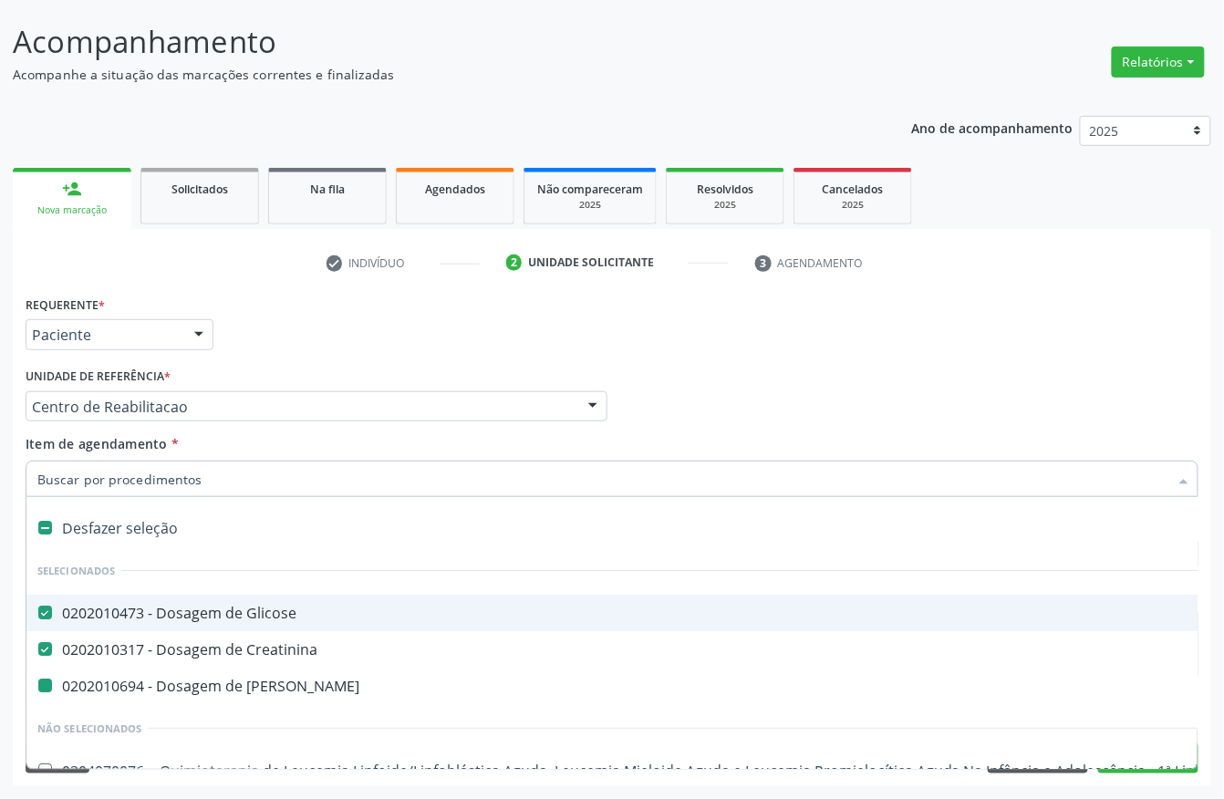
type input "t"
checkbox Ureia "false"
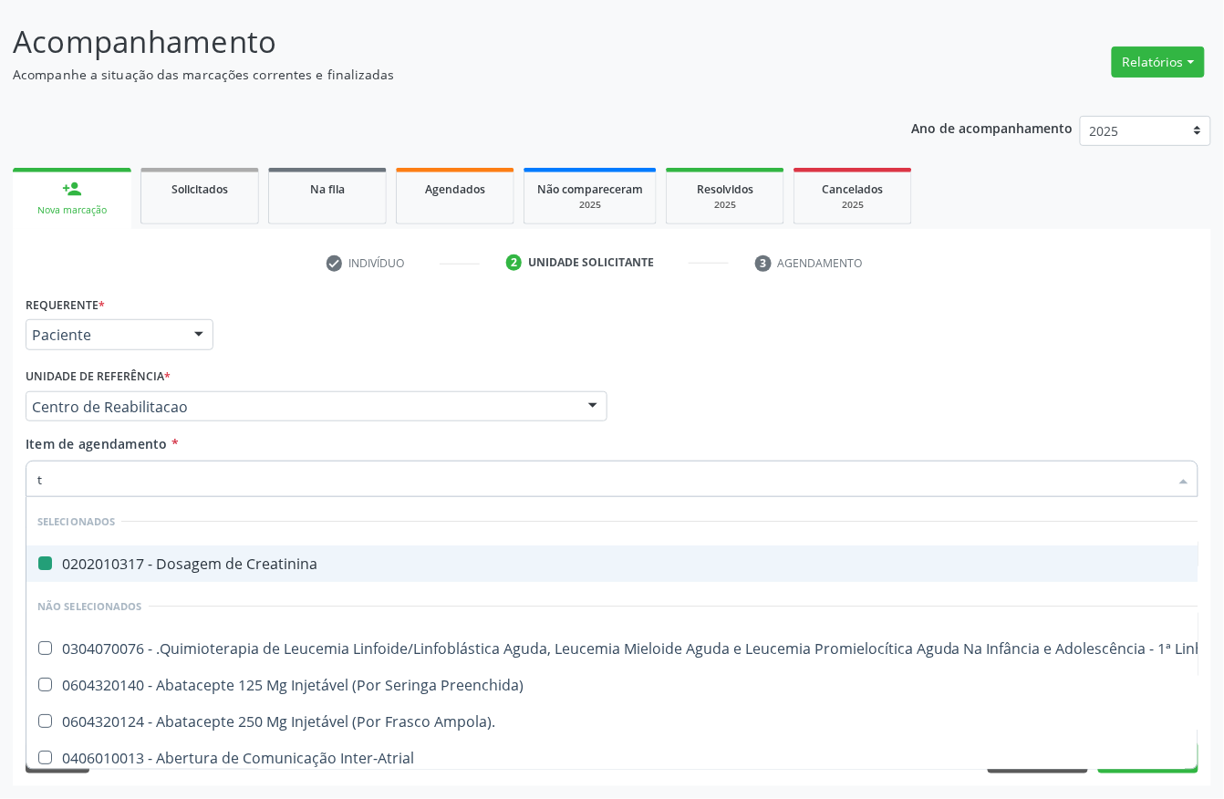
type input "tr"
checkbox Creatinina "false"
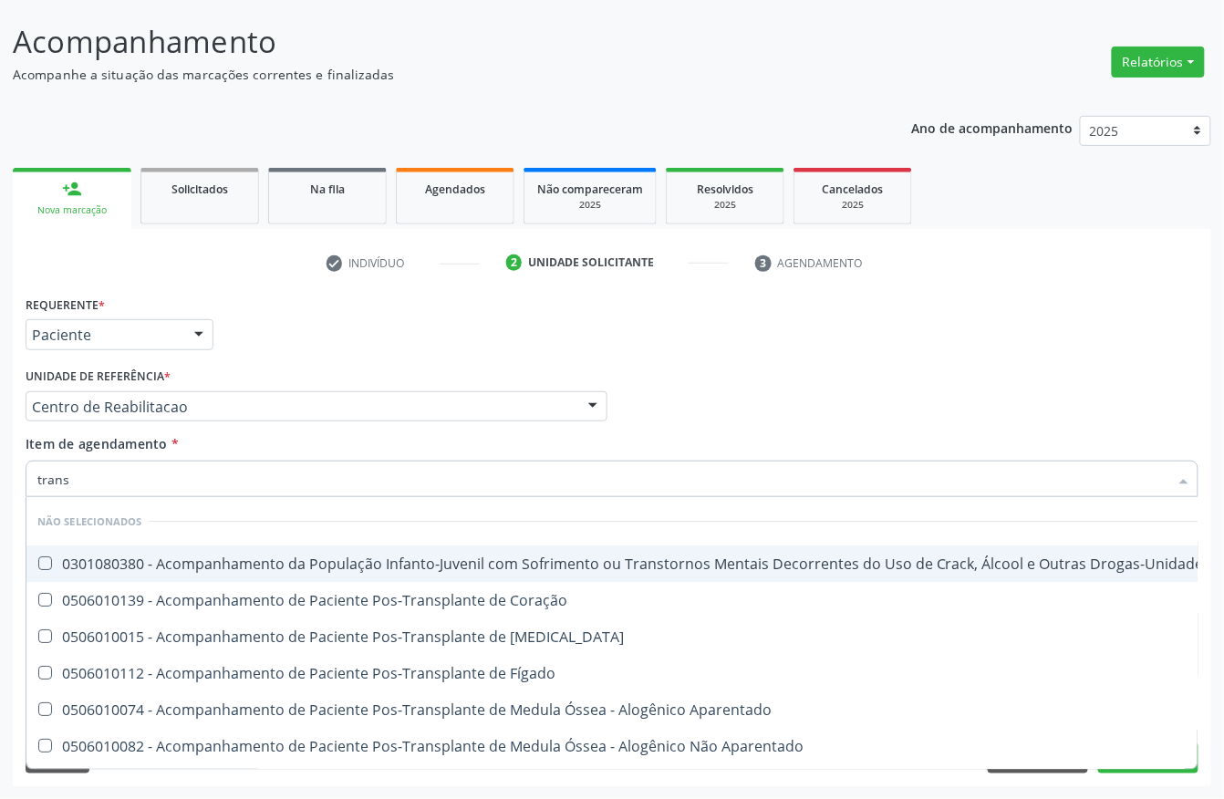
type input "transa"
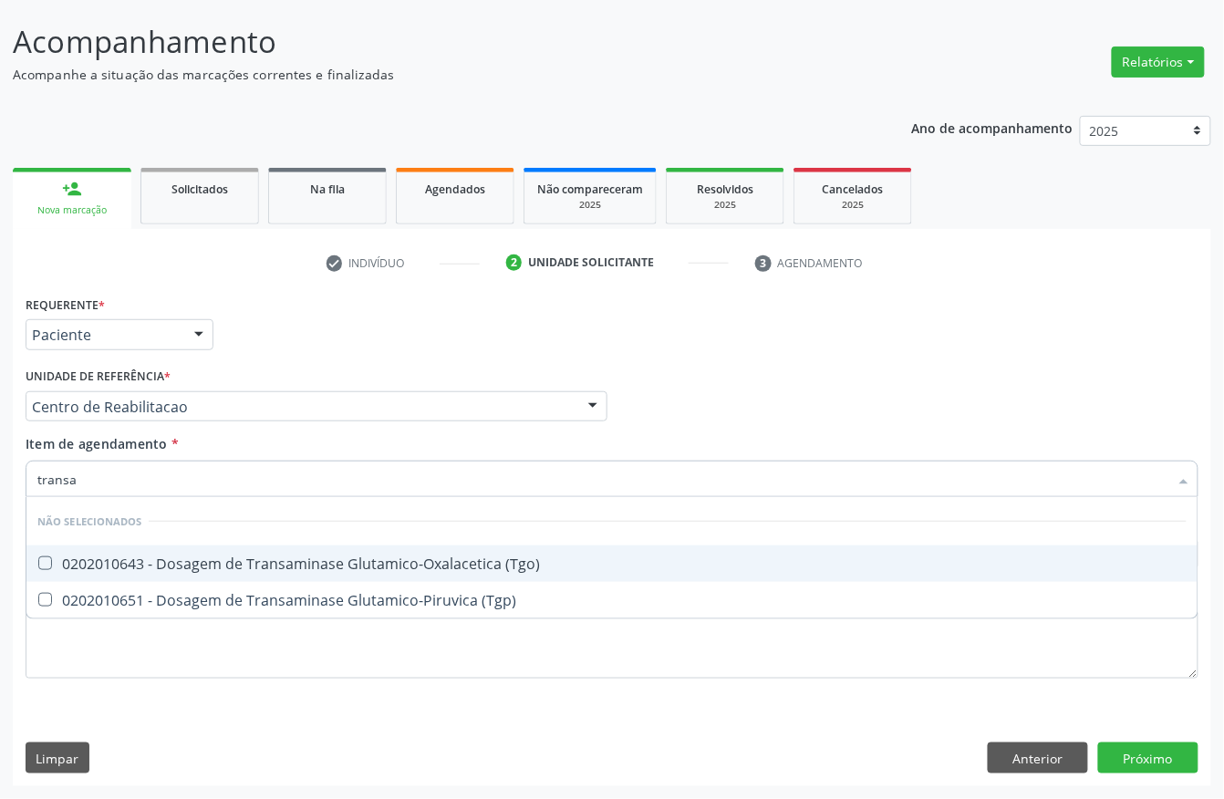
click at [60, 566] on div "0202010643 - Dosagem de Transaminase Glutamico-Oxalacetica (Tgo)" at bounding box center [612, 564] width 1150 height 15
checkbox \(Tgo\) "true"
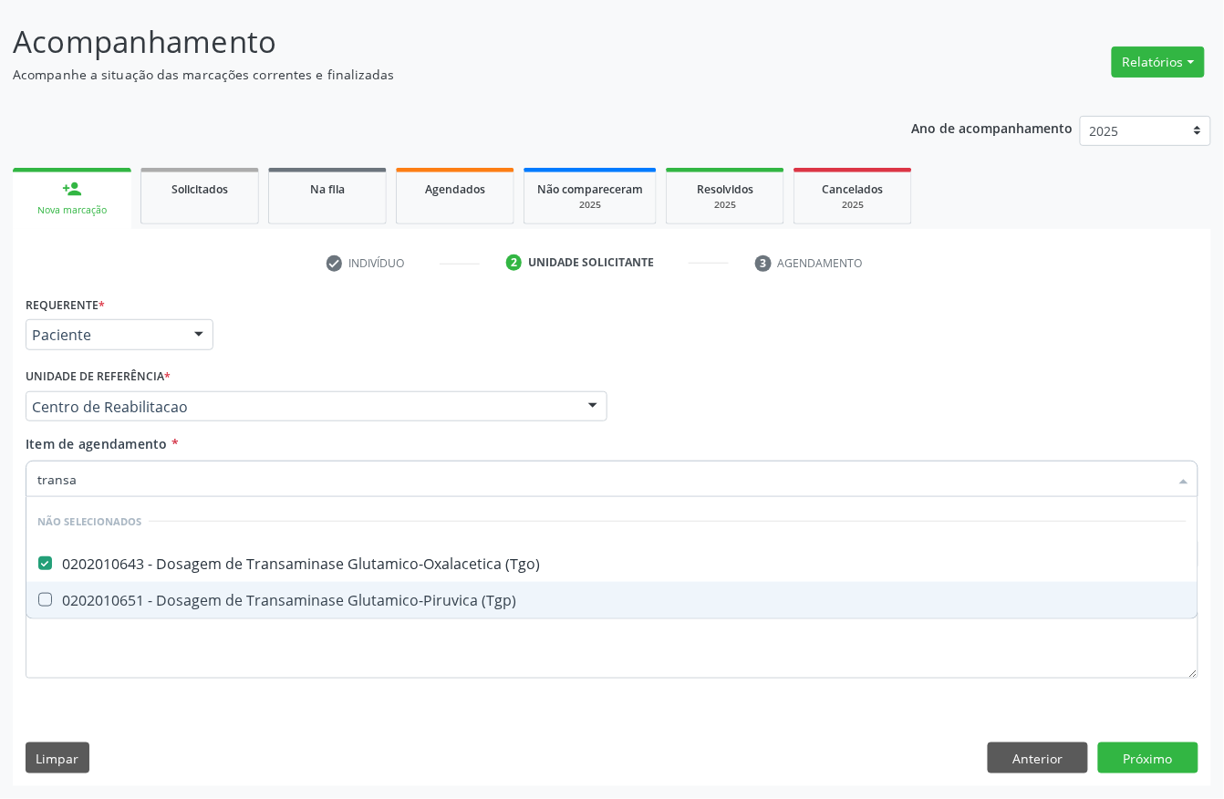
click at [69, 600] on div "0202010651 - Dosagem de Transaminase Glutamico-Piruvica (Tgp)" at bounding box center [612, 600] width 1150 height 15
checkbox \(Tgp\) "true"
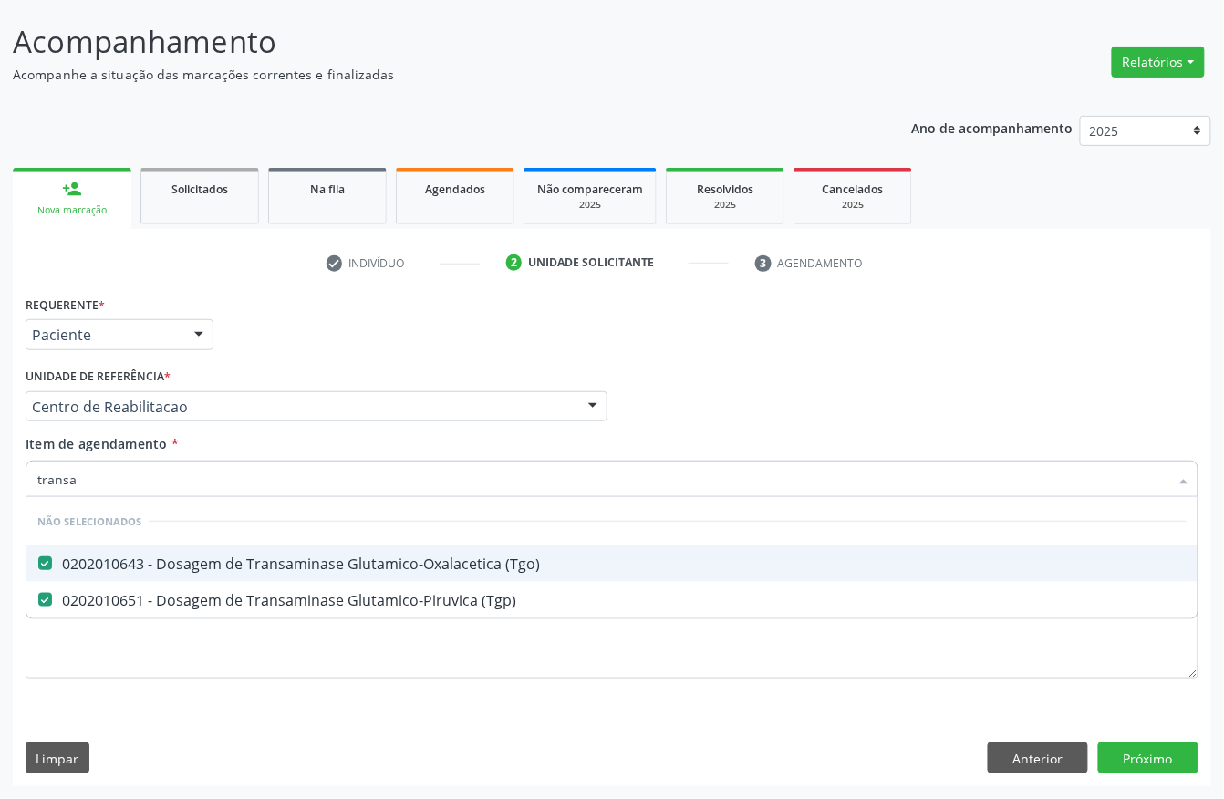
click at [107, 468] on input "transa" at bounding box center [602, 479] width 1131 height 36
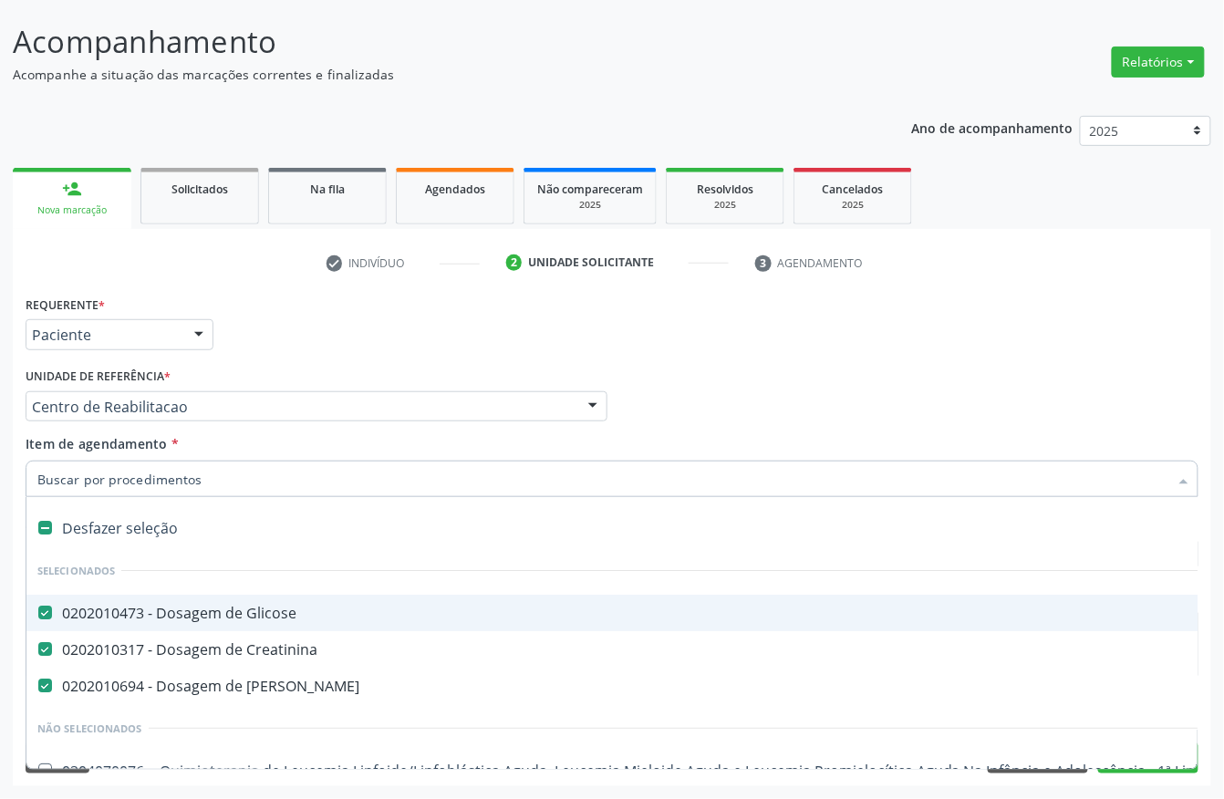
type input "t"
checkbox Ureia "false"
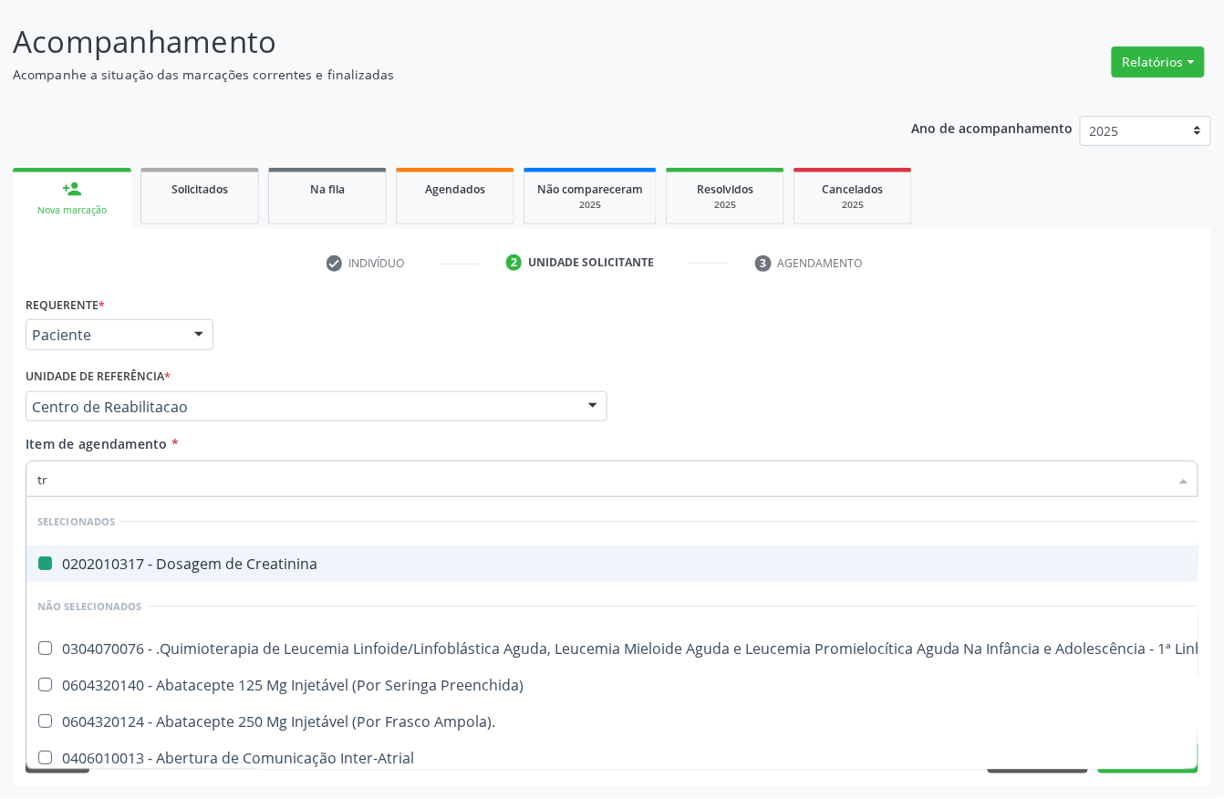
type input "tri"
checkbox Creatinina "false"
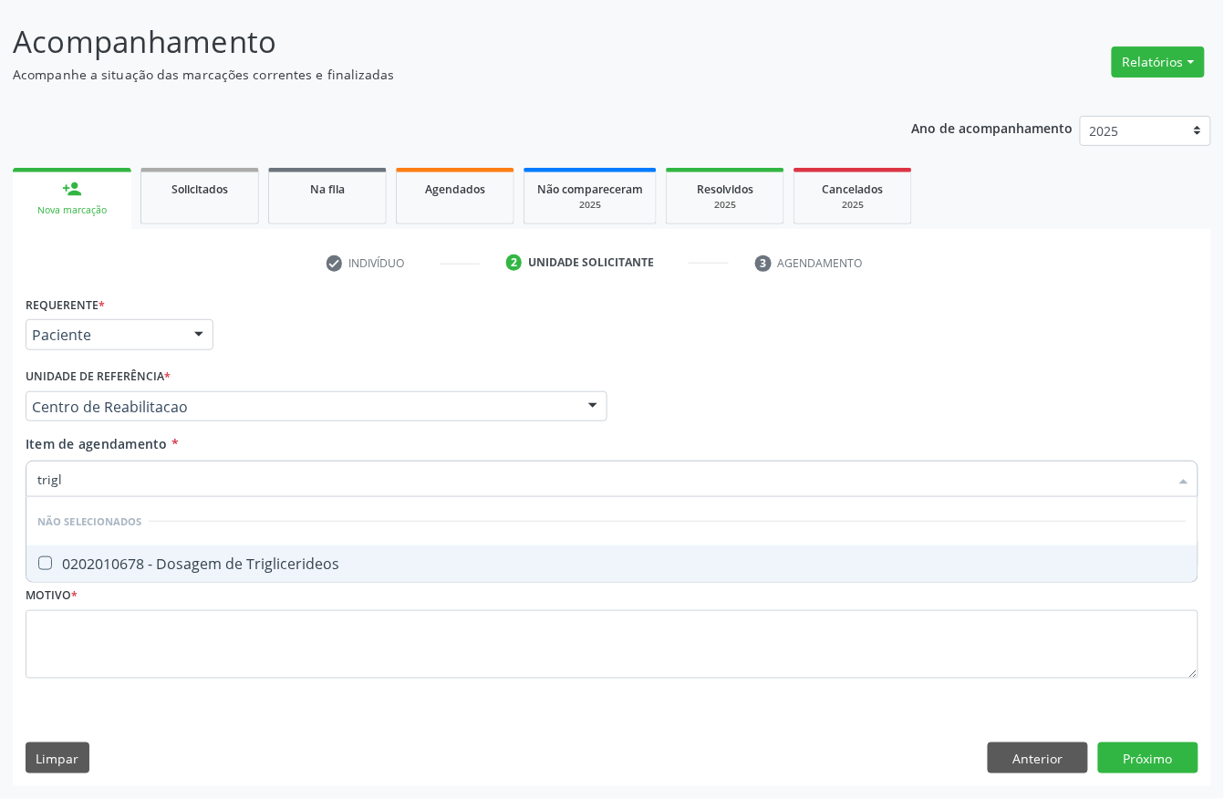
type input "trigli"
click at [100, 557] on div "0202010678 - Dosagem de Triglicerideos" at bounding box center [612, 564] width 1150 height 15
checkbox Triglicerideos "true"
click at [84, 468] on input "trigli" at bounding box center [602, 479] width 1131 height 36
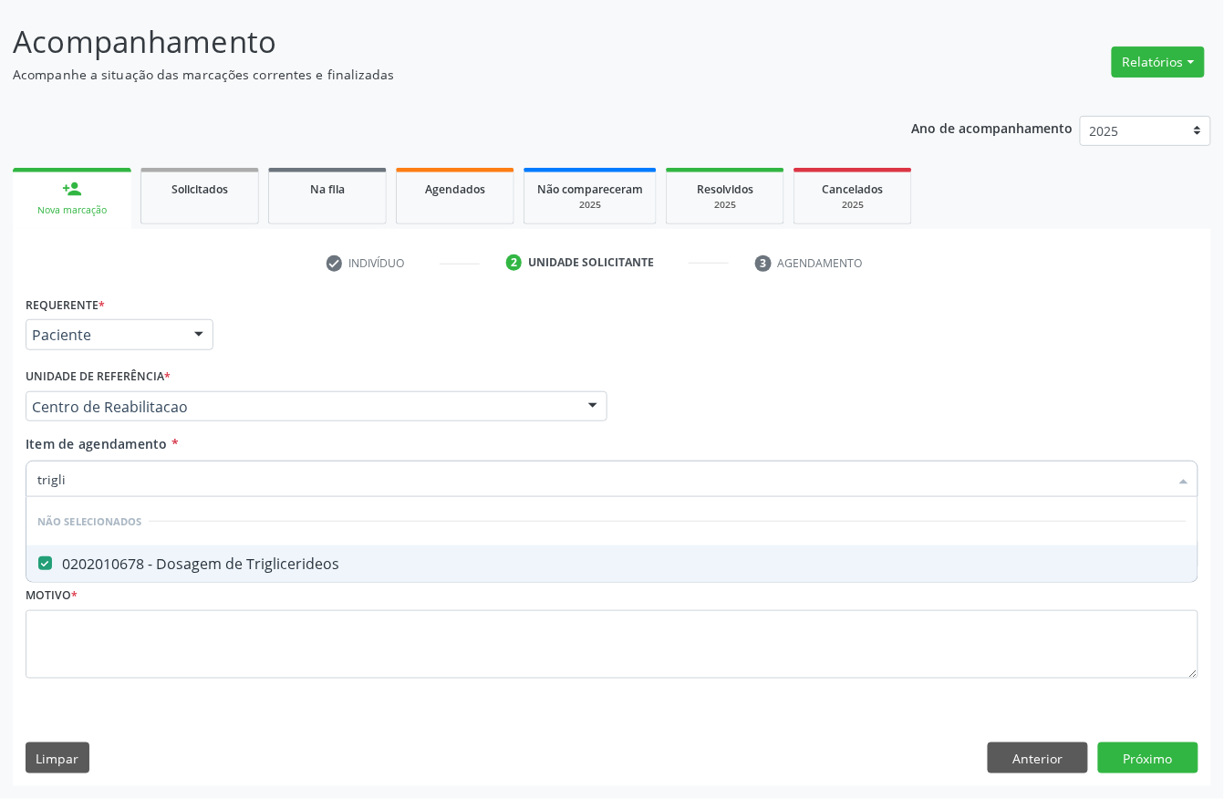
type input "c"
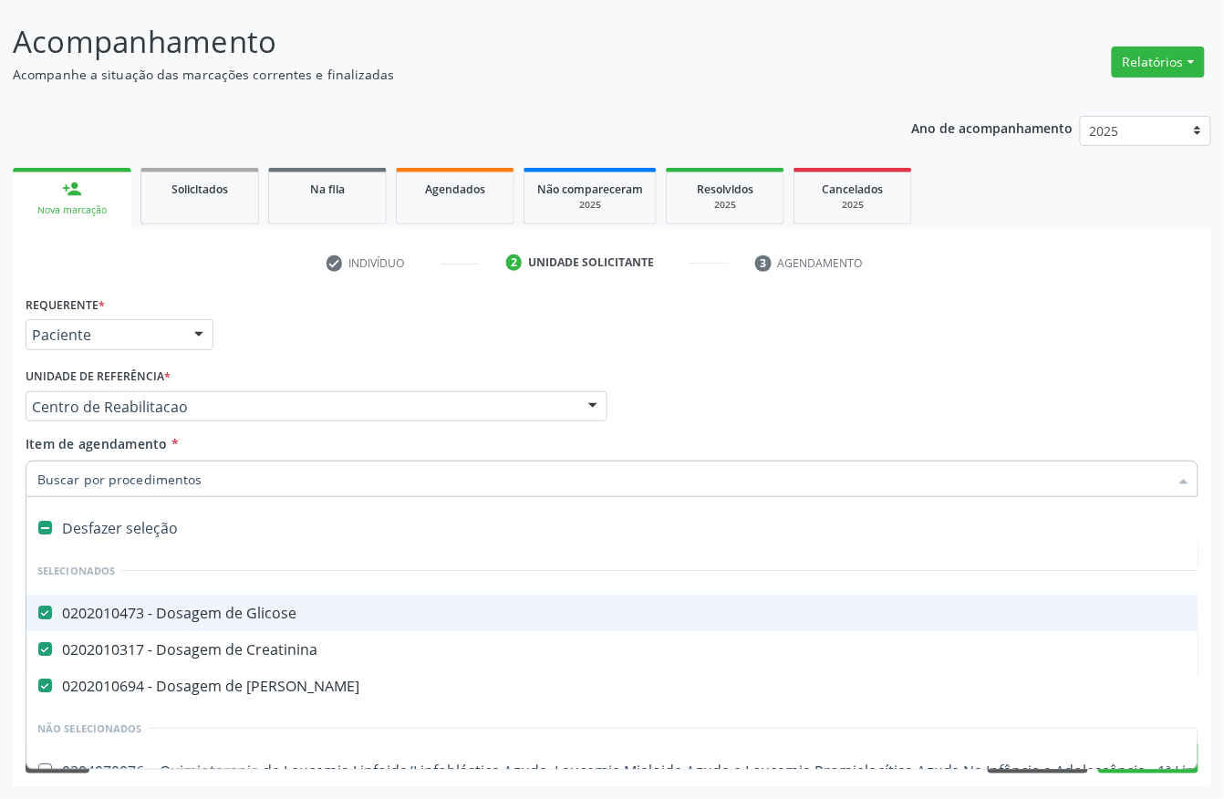
type input "g"
checkbox Linha "true"
checkbox Infusão "true"
checkbox Urostomizados "true"
checkbox Capsula\) "true"
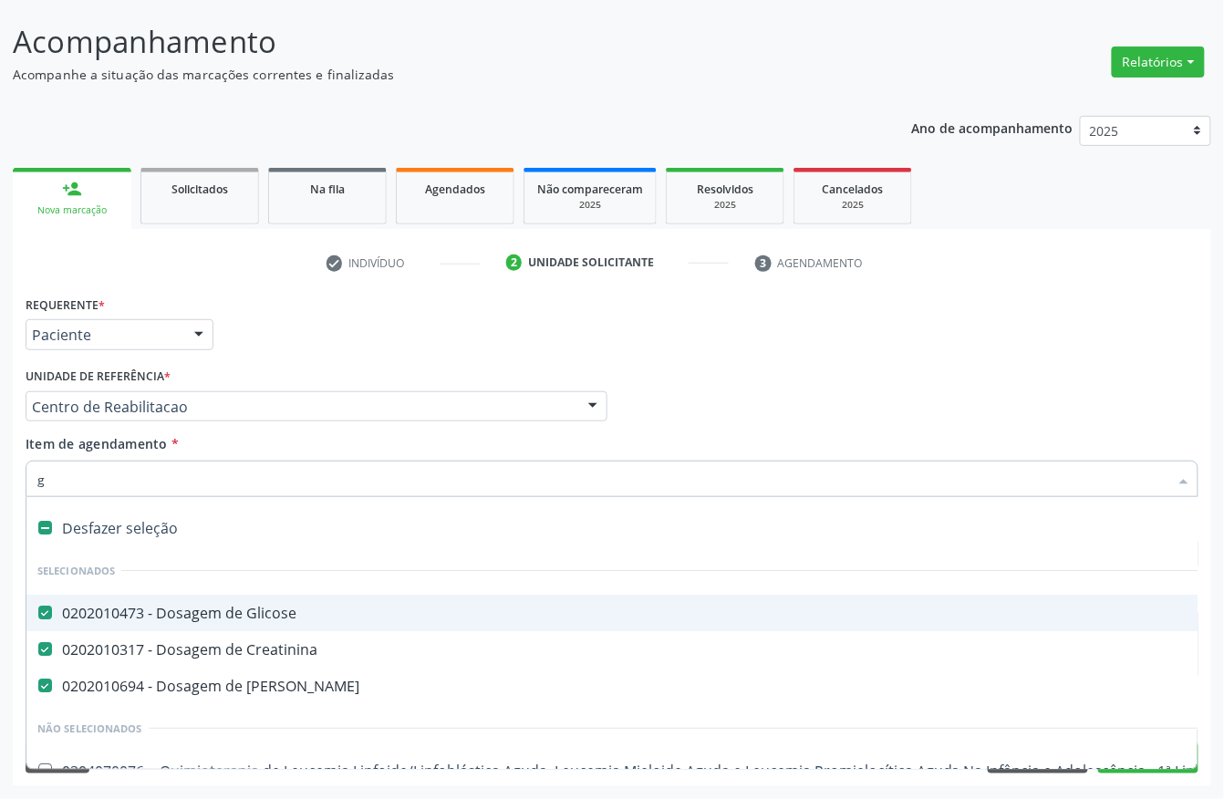
checkbox Capsula\) "true"
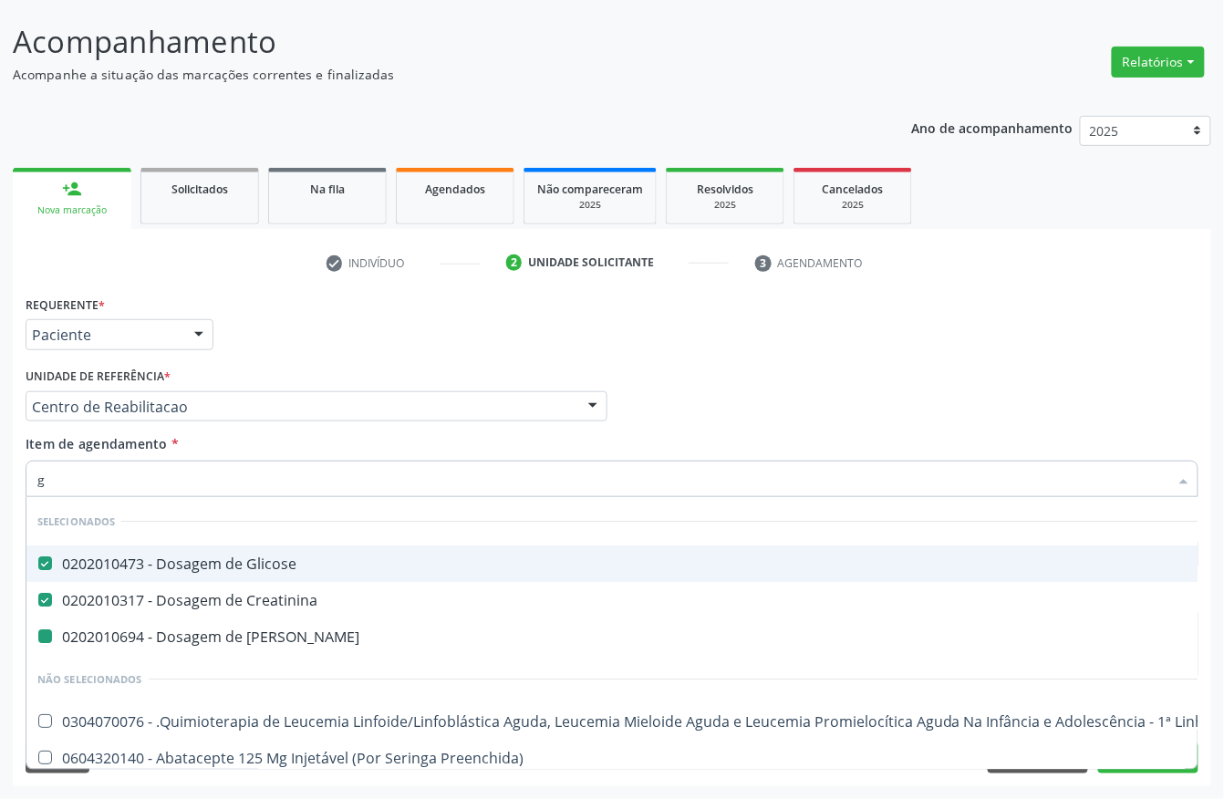
type input "gl"
checkbox Ml\) "true"
checkbox Ampola\) "true"
checkbox Ureia "false"
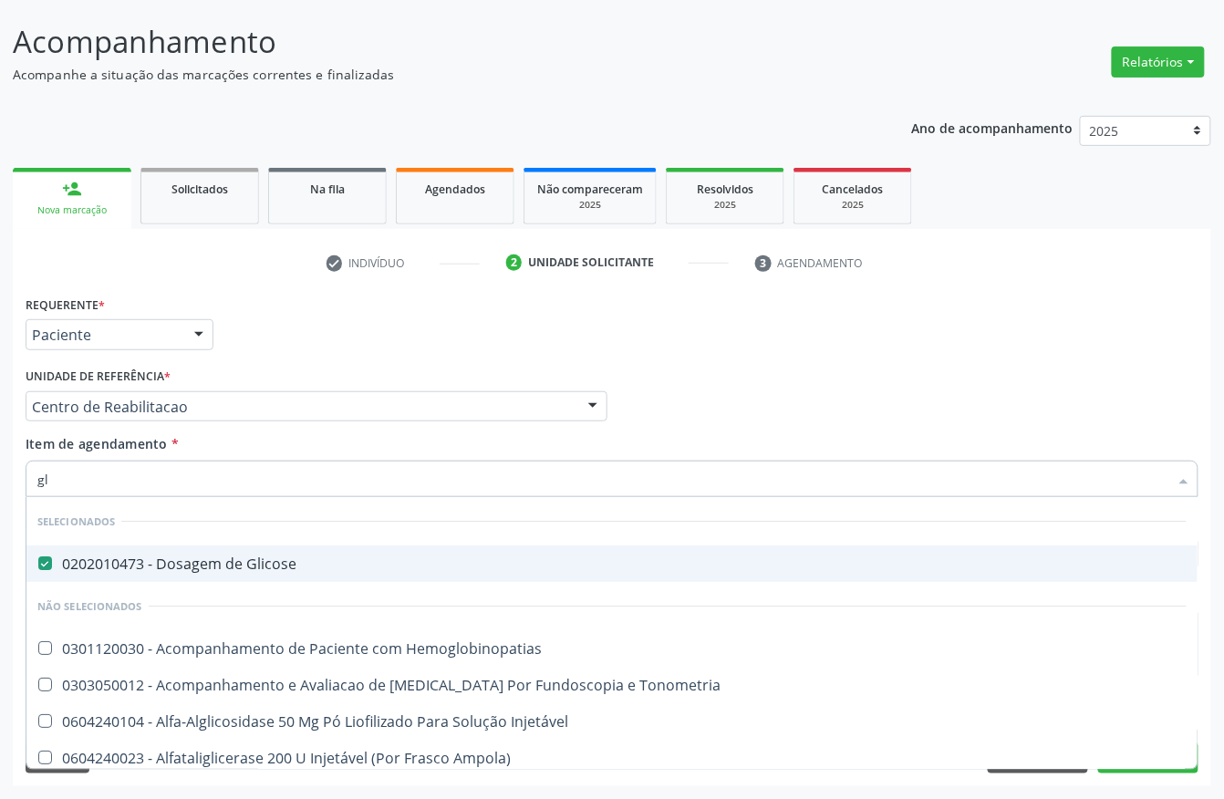
type input "gli"
checkbox Dosagens\) "true"
type input "glic"
checkbox \(Confirmatorio\) "true"
checkbox Dosagens\) "false"
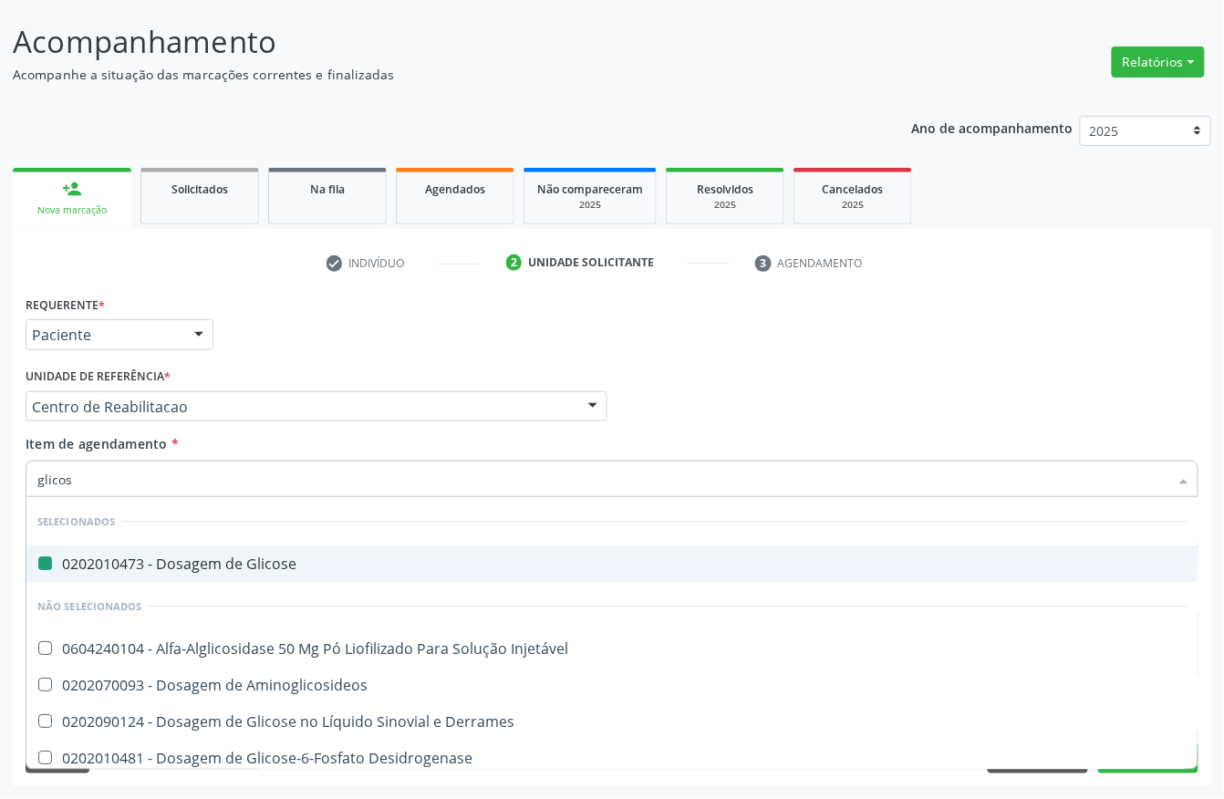
type input "glicosi"
checkbox Glicose "false"
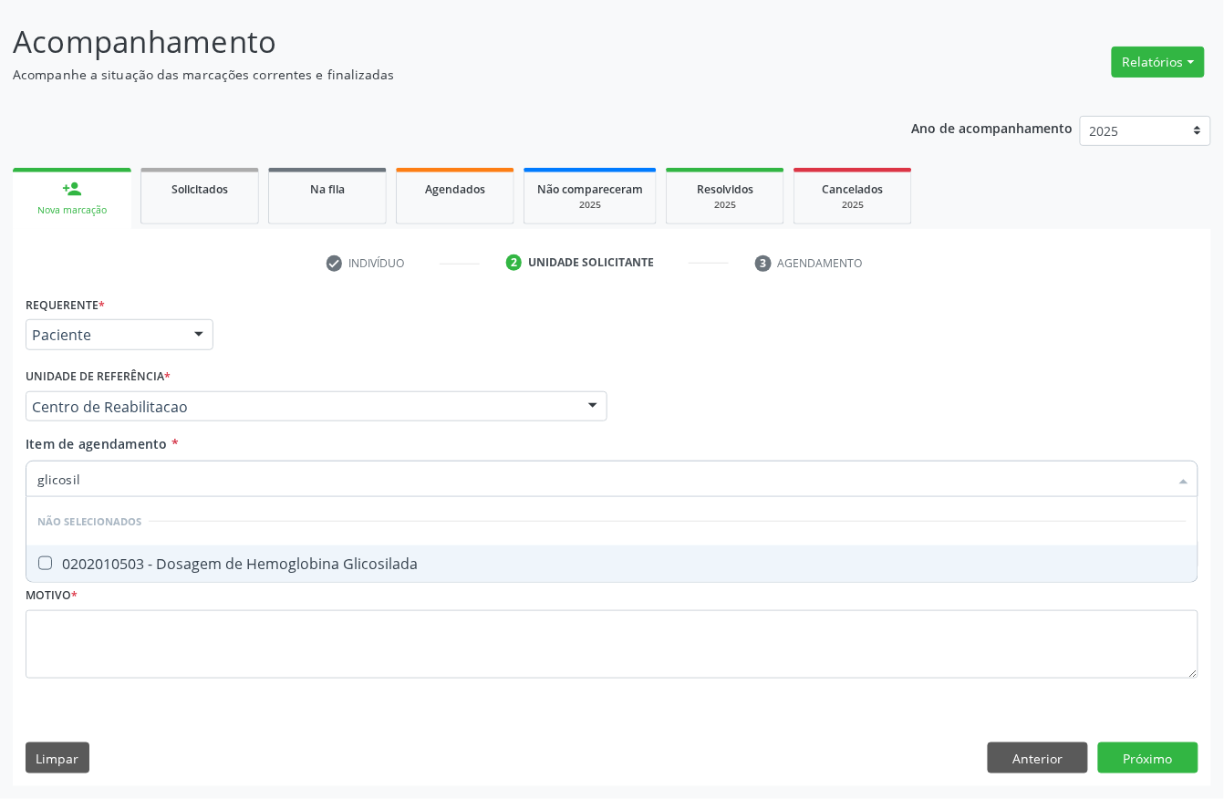
type input "glicosila"
click at [107, 571] on div "0202010503 - Dosagem de Hemoglobina Glicosilada" at bounding box center [612, 564] width 1150 height 15
checkbox Glicosilada "true"
click at [107, 474] on input "glicosila" at bounding box center [602, 479] width 1131 height 36
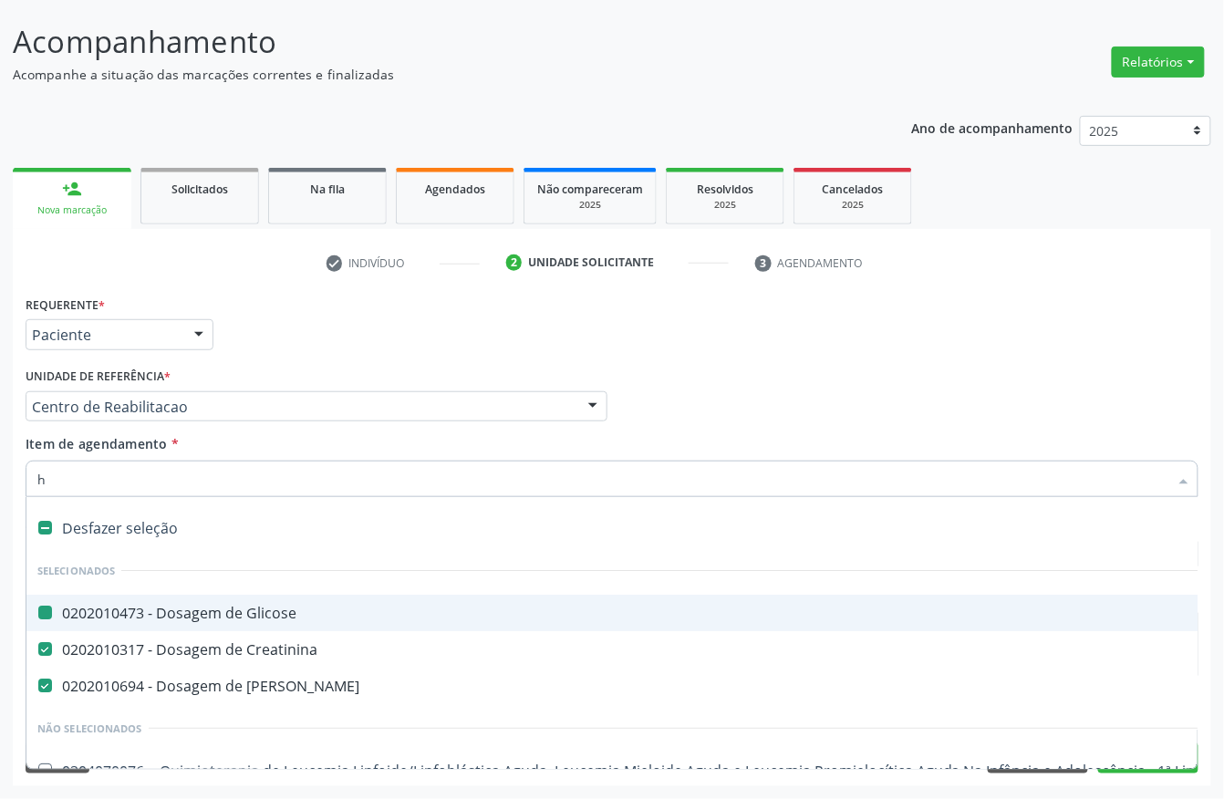
type input "he"
checkbox Glicose "false"
checkbox Creatinina "false"
checkbox Ureia "false"
checkbox Rim "true"
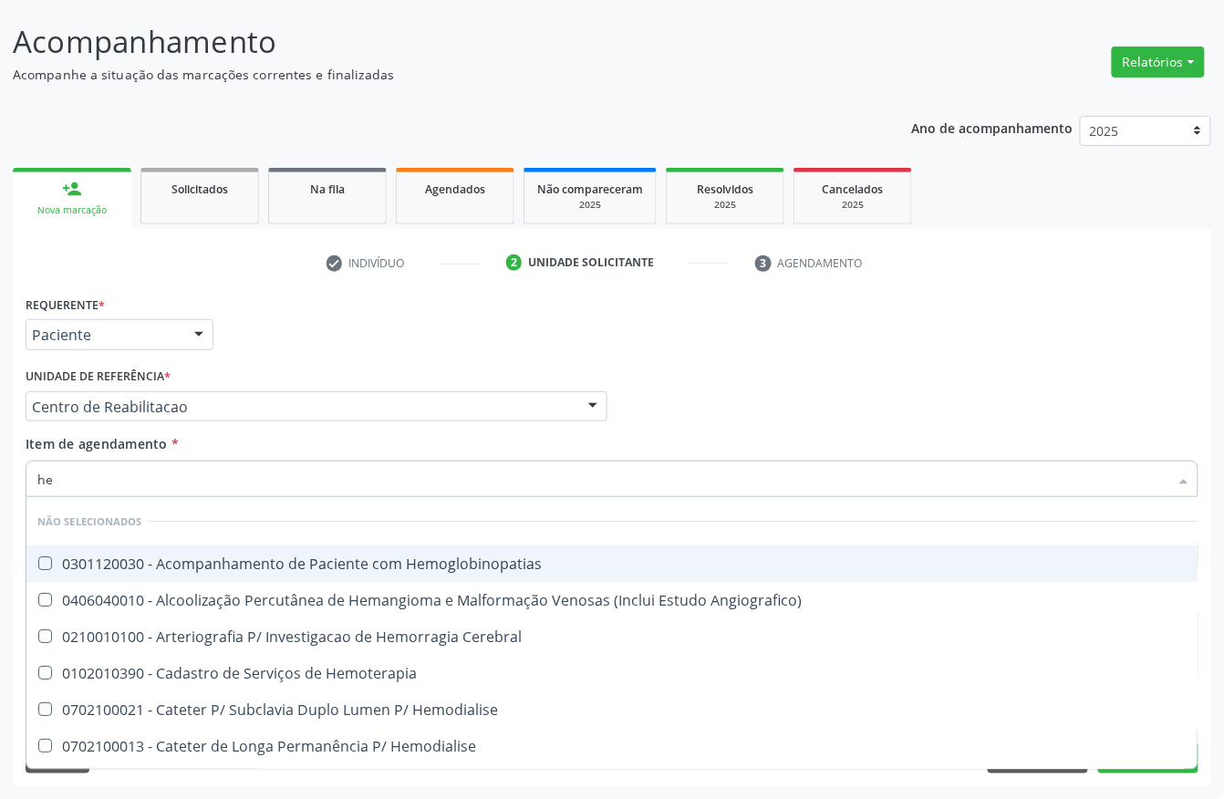
type input "hem"
checkbox Glicosilada "true"
checkbox Hematocrito "false"
type input "hemo"
checkbox Hemacias "true"
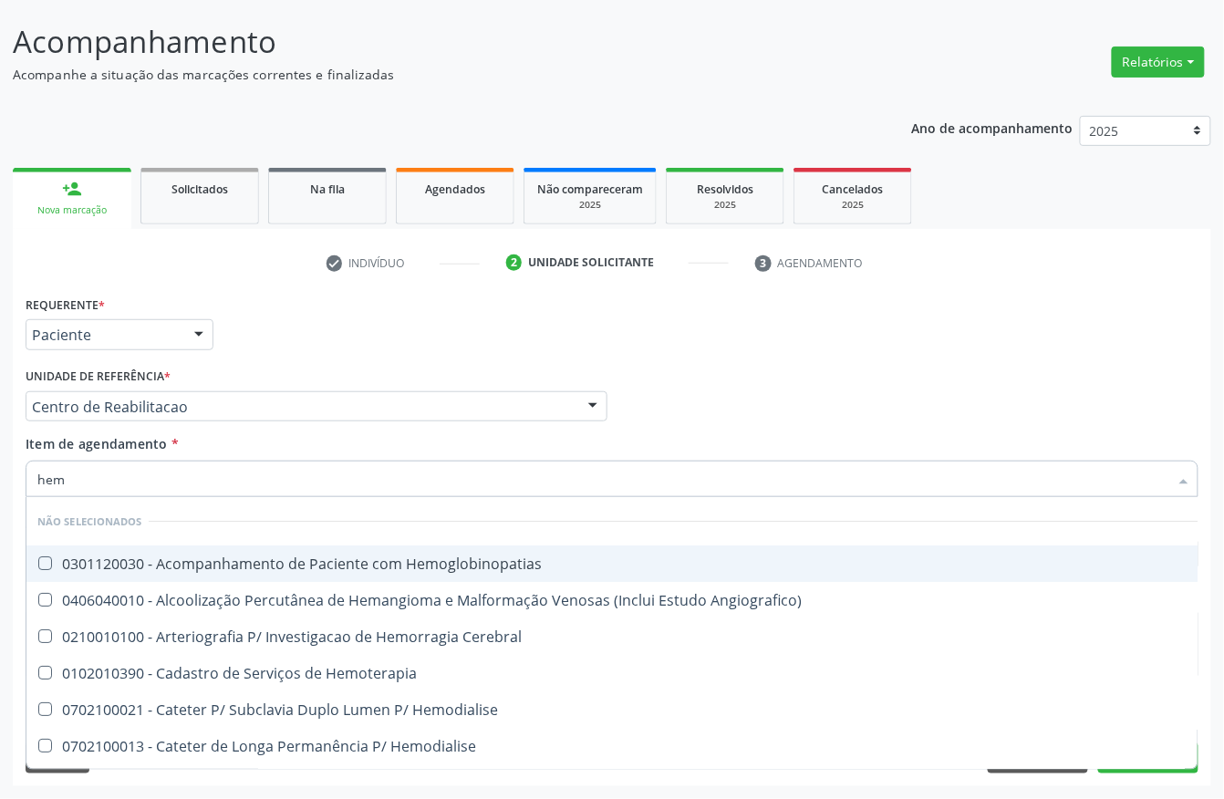
checkbox Glicosilada "false"
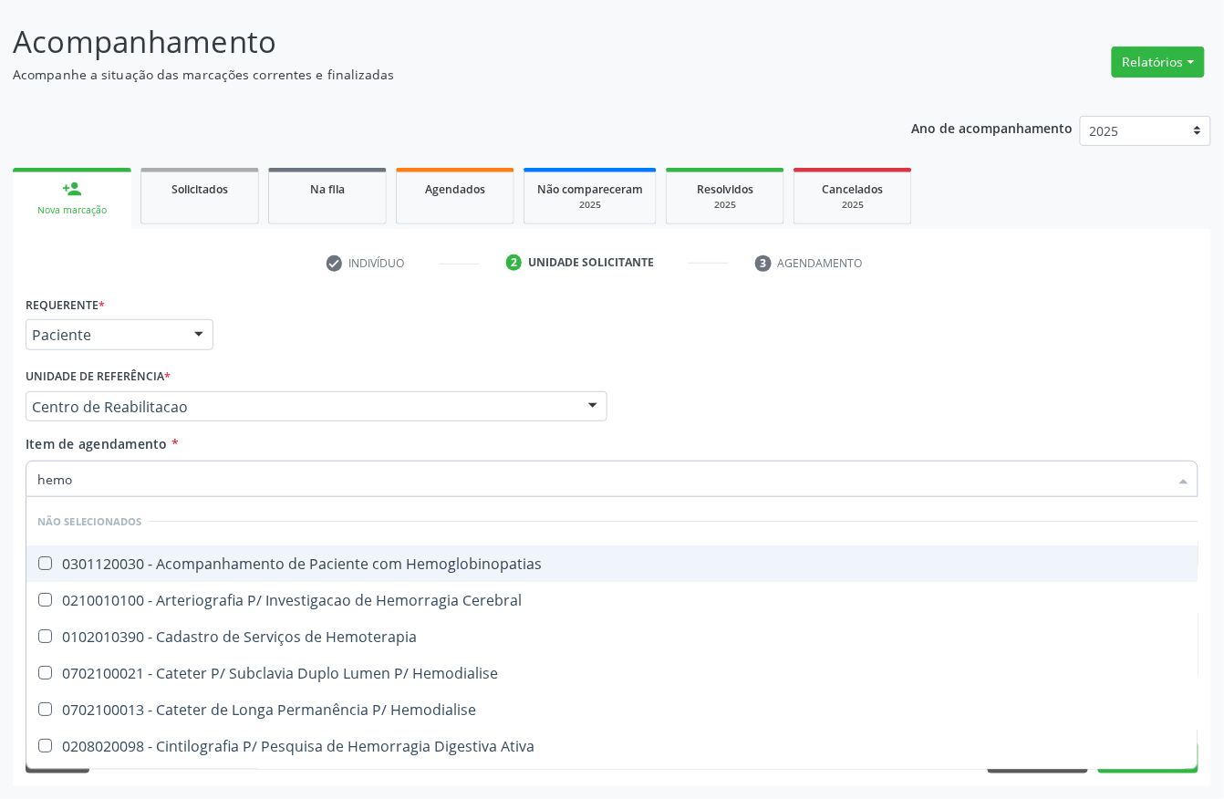
type input "hemog"
checkbox Tardio\) "true"
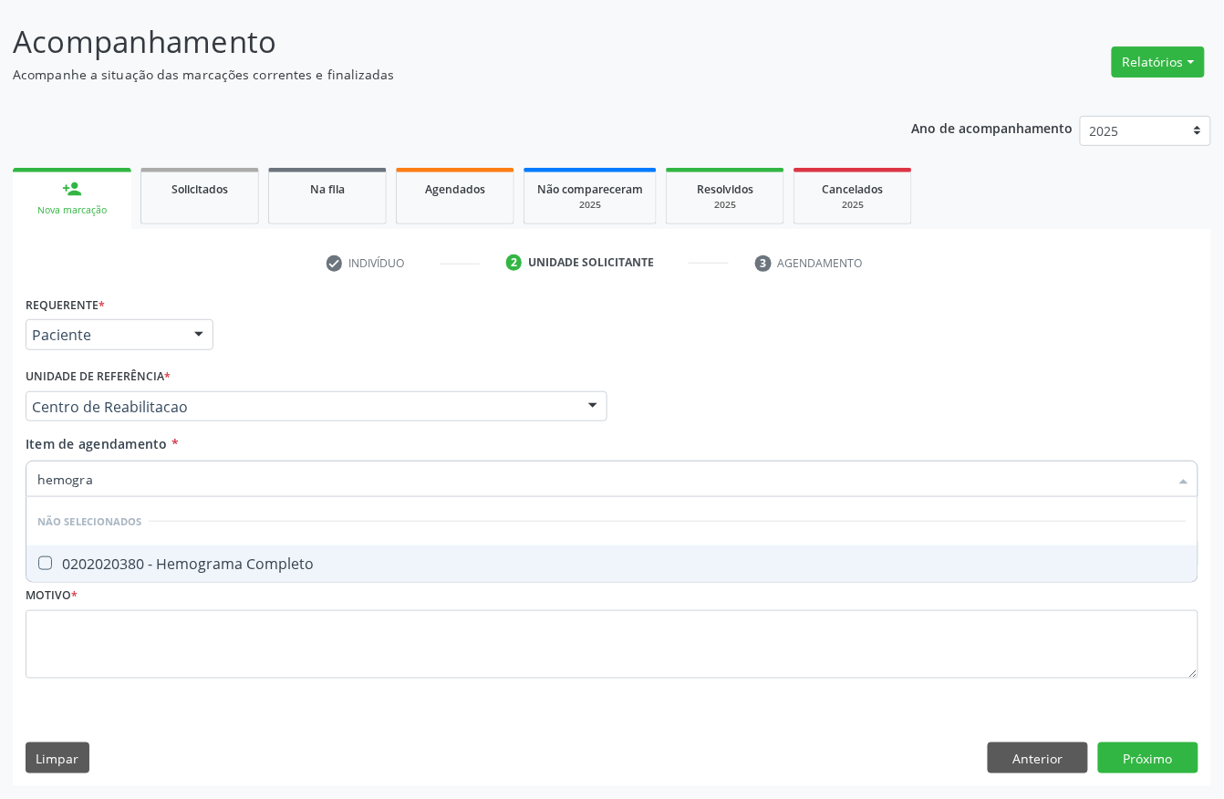
type input "hemogram"
click at [120, 549] on span "0202020380 - Hemograma Completo" at bounding box center [611, 564] width 1171 height 36
checkbox Completo "true"
click at [114, 471] on input "hemogram" at bounding box center [602, 479] width 1131 height 36
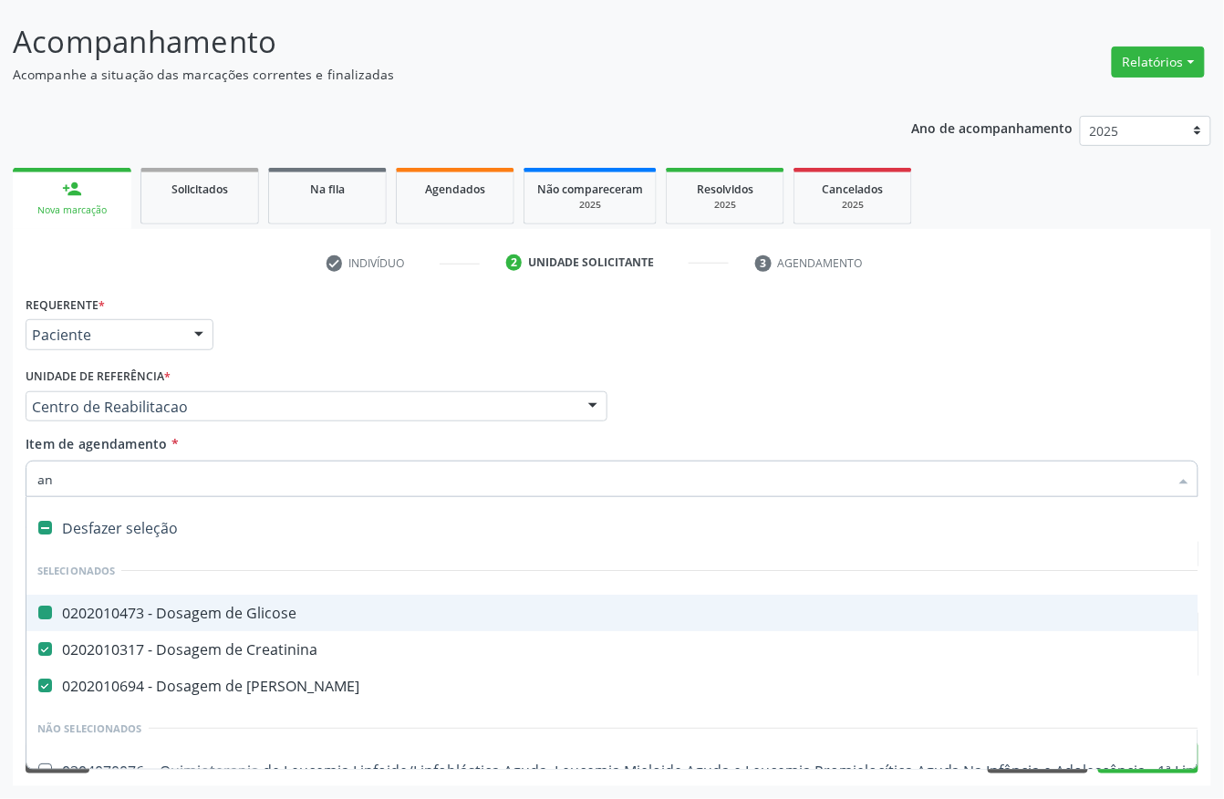
type input "ana"
checkbox Glicose "false"
checkbox Creatinina "false"
checkbox Ureia "false"
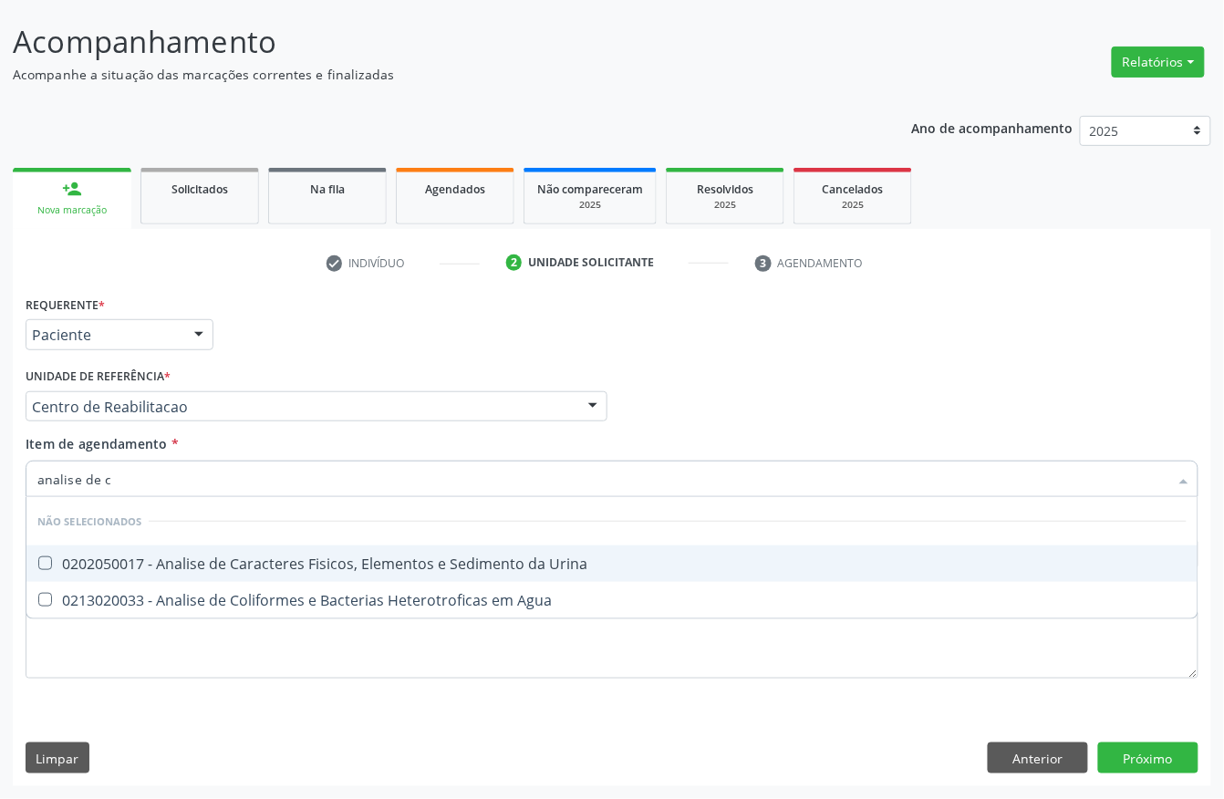
type input "analise de ca"
click at [340, 563] on div "0202050017 - Analise de Caracteres Fisicos, Elementos e Sedimento da Urina" at bounding box center [612, 564] width 1150 height 15
checkbox Urina "true"
click at [184, 473] on input "analise de ca" at bounding box center [602, 479] width 1131 height 36
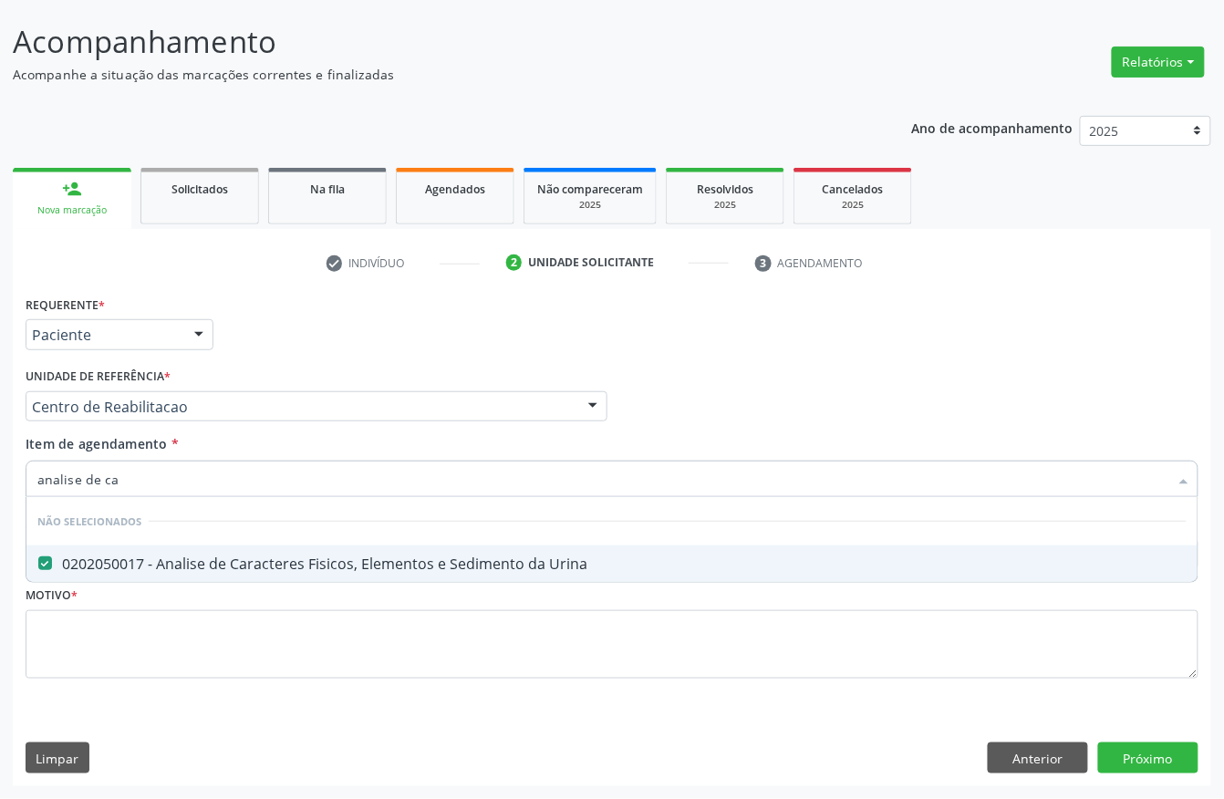
click at [184, 473] on input "analise de ca" at bounding box center [602, 479] width 1131 height 36
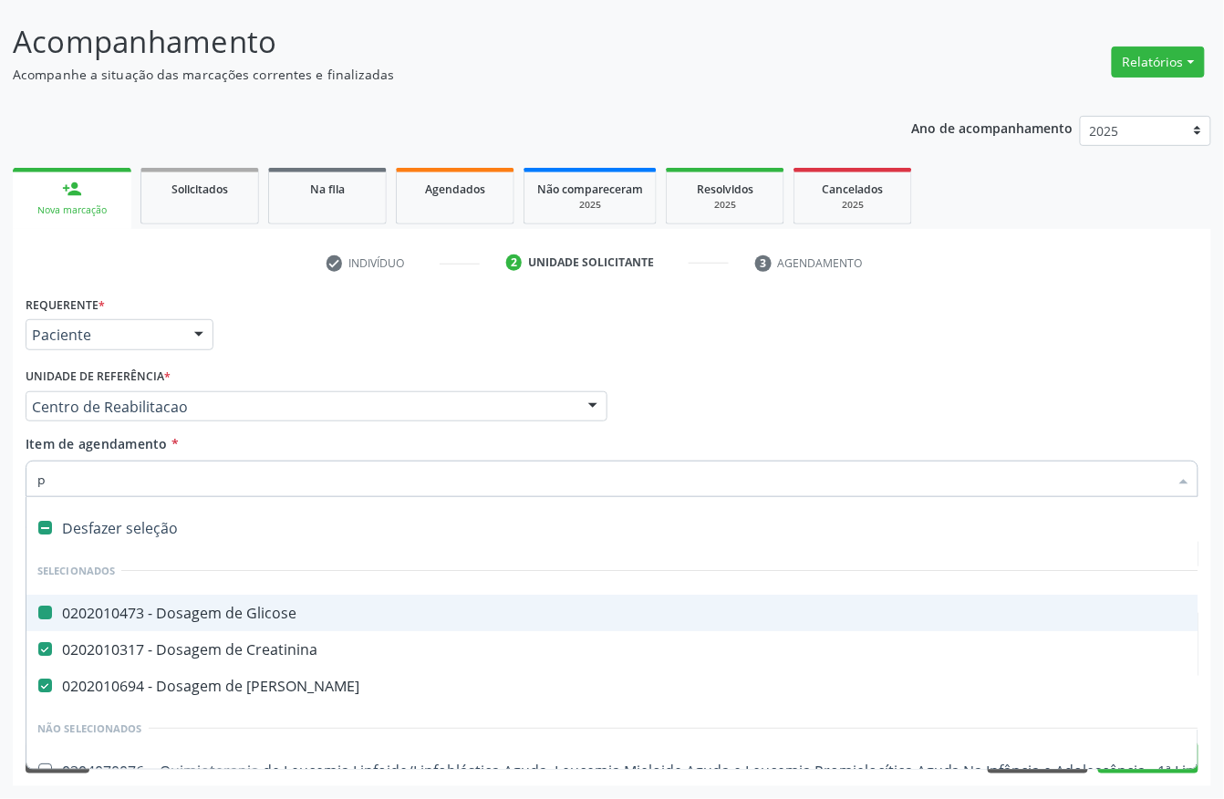
type input "pe"
checkbox Glicose "false"
checkbox Creatinina "false"
checkbox Ureia "false"
checkbox Urina "false"
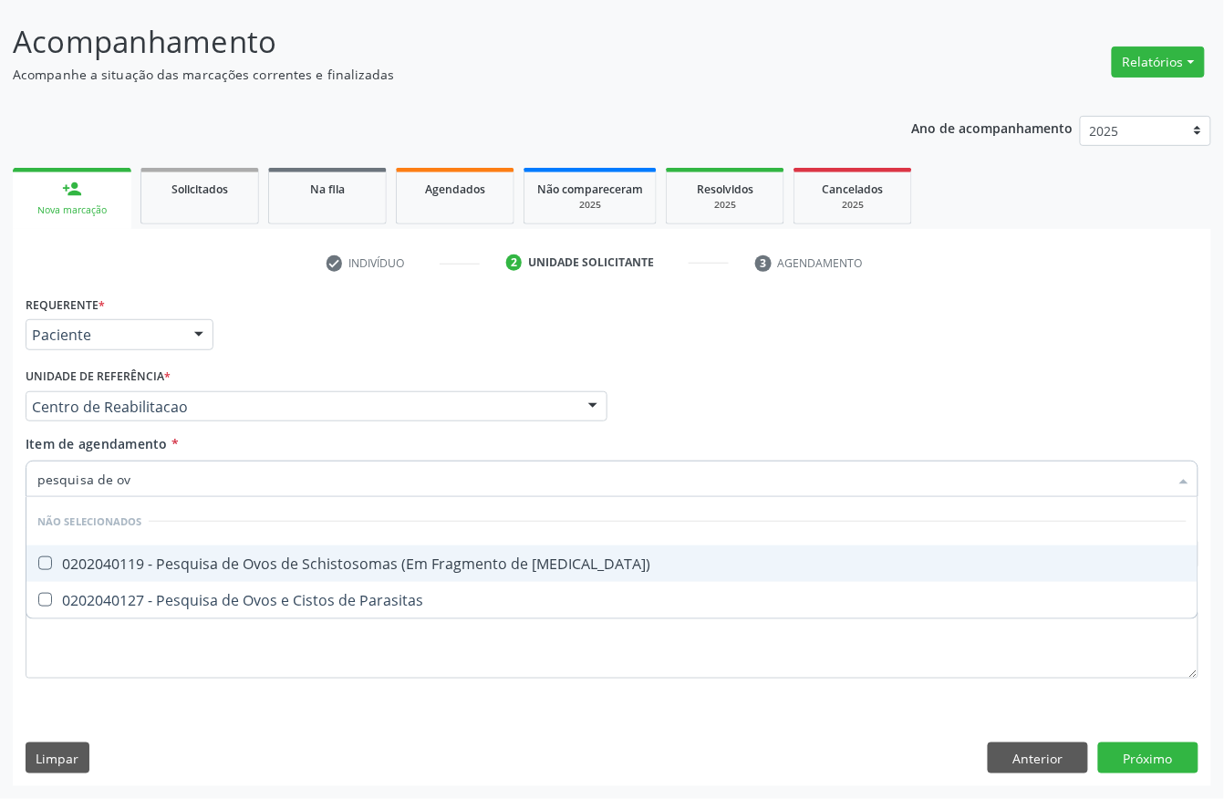
type input "pesquisa de ovo"
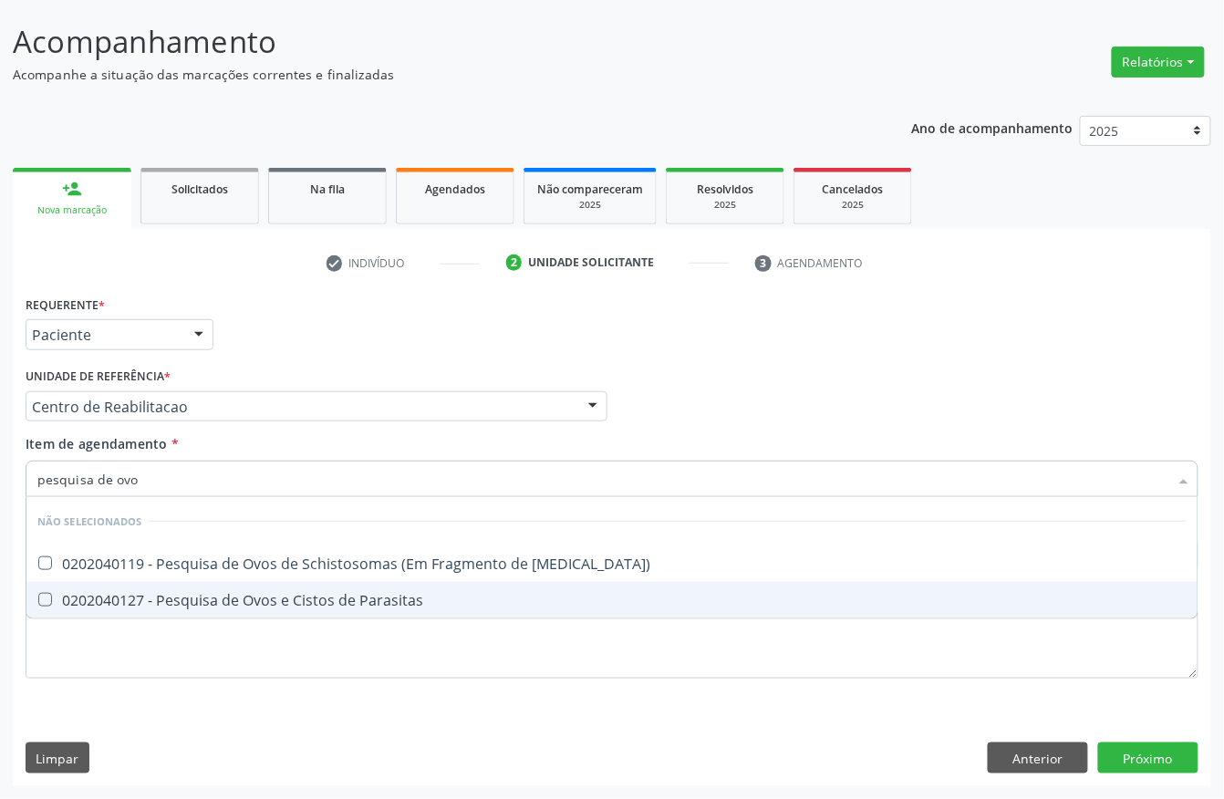
click at [70, 608] on div "0202040127 - Pesquisa de Ovos e Cistos de Parasitas" at bounding box center [612, 600] width 1150 height 15
checkbox Parasitas "true"
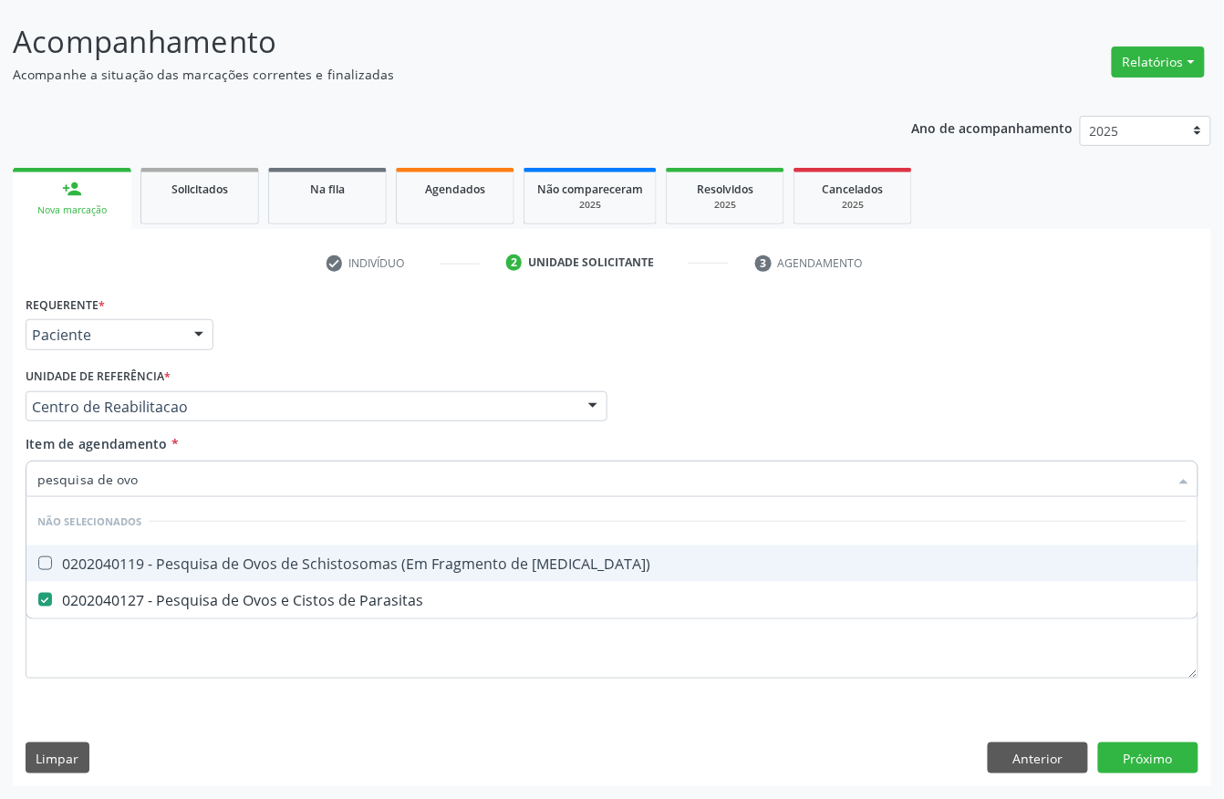
click at [165, 483] on input "pesquisa de ovo" at bounding box center [602, 479] width 1131 height 36
checkbox Mucosa\) "true"
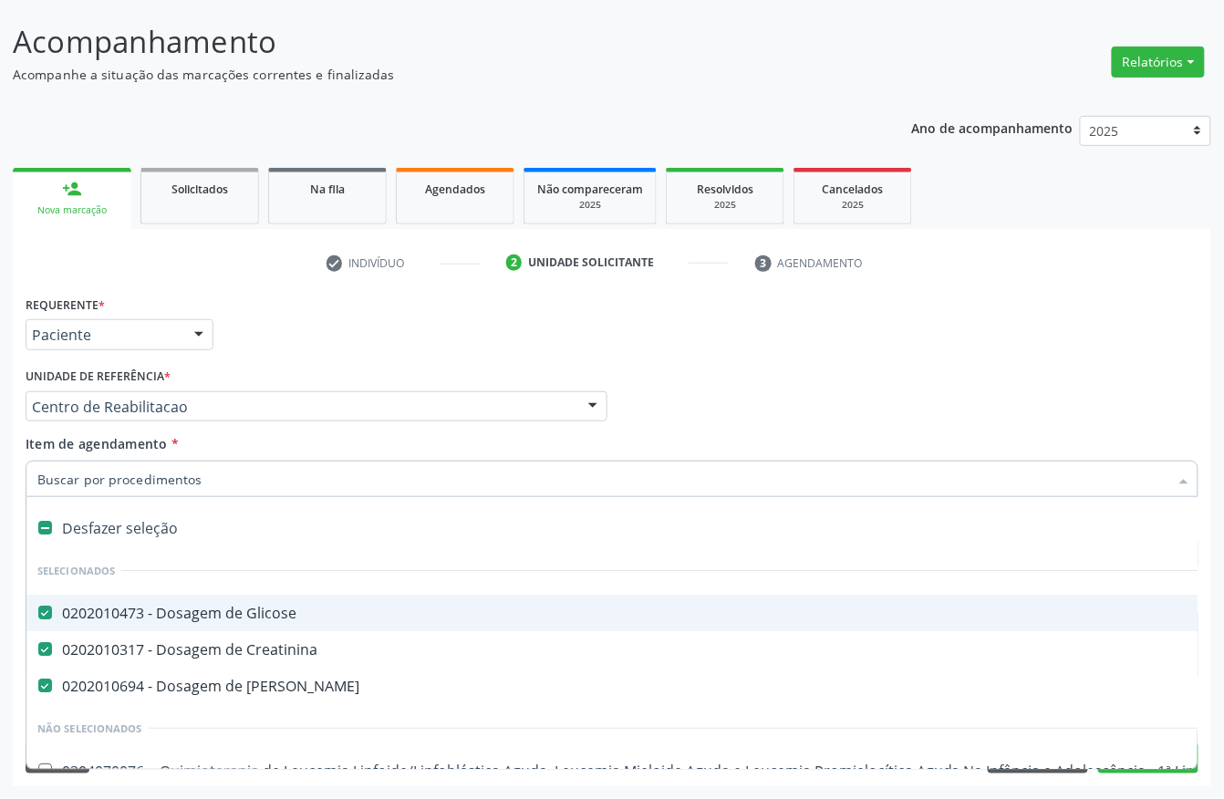
type input "t"
checkbox Ureia "false"
checkbox Oncologia "true"
checkbox Urina "false"
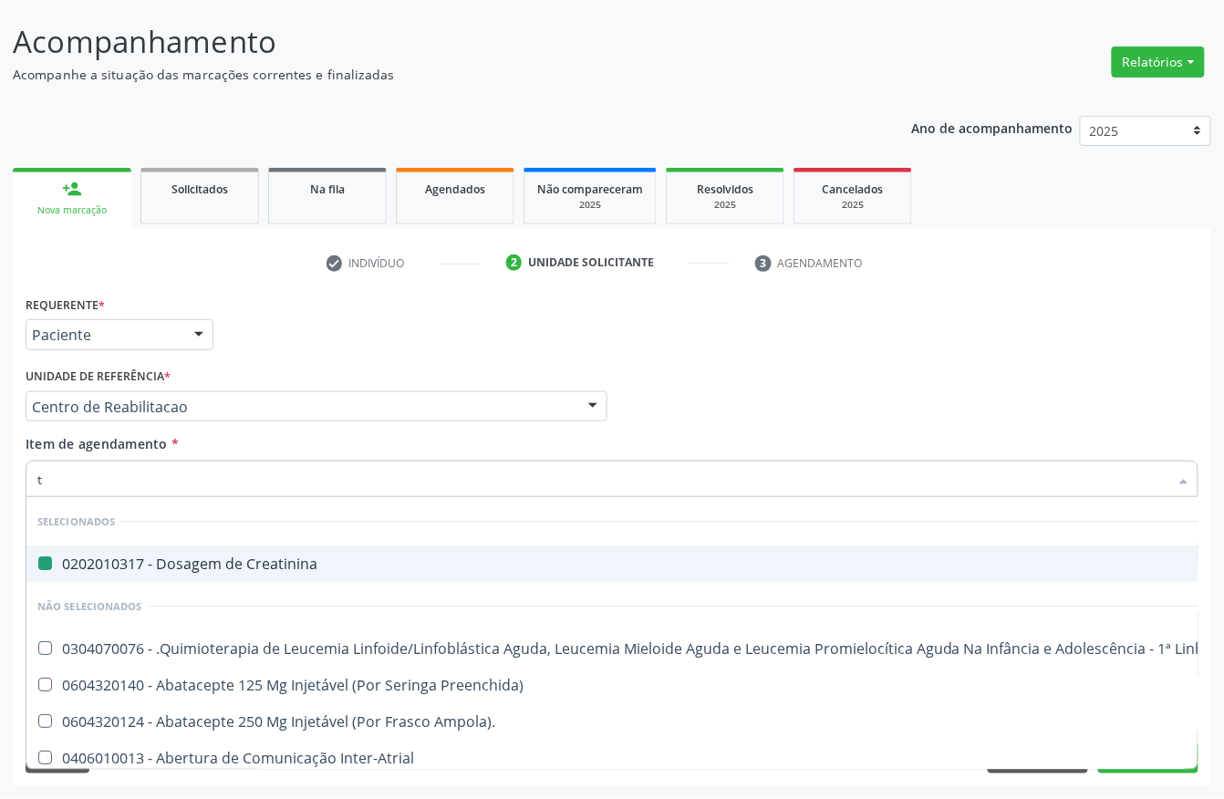
type input "t3"
checkbox Creatinina "false"
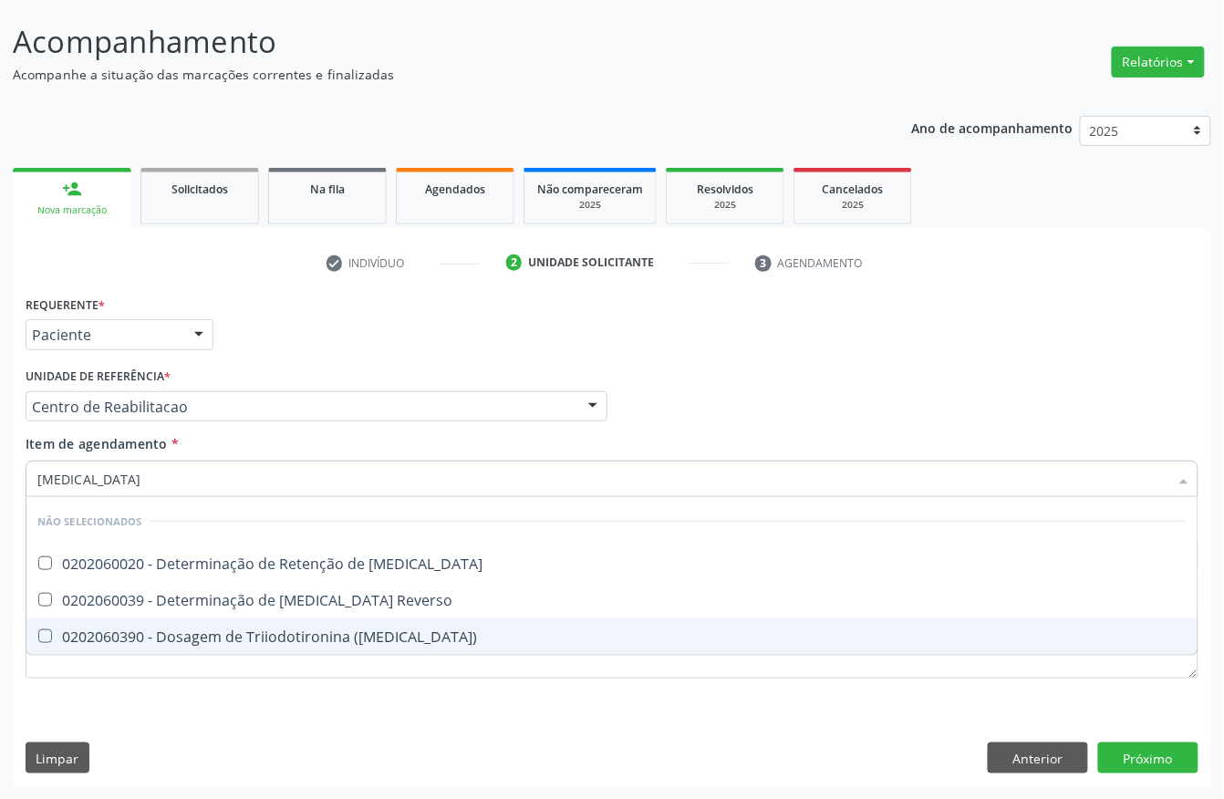
click at [184, 650] on span "0202060390 - Dosagem de Triiodotironina (T3)" at bounding box center [611, 637] width 1171 height 36
checkbox \(T3\) "true"
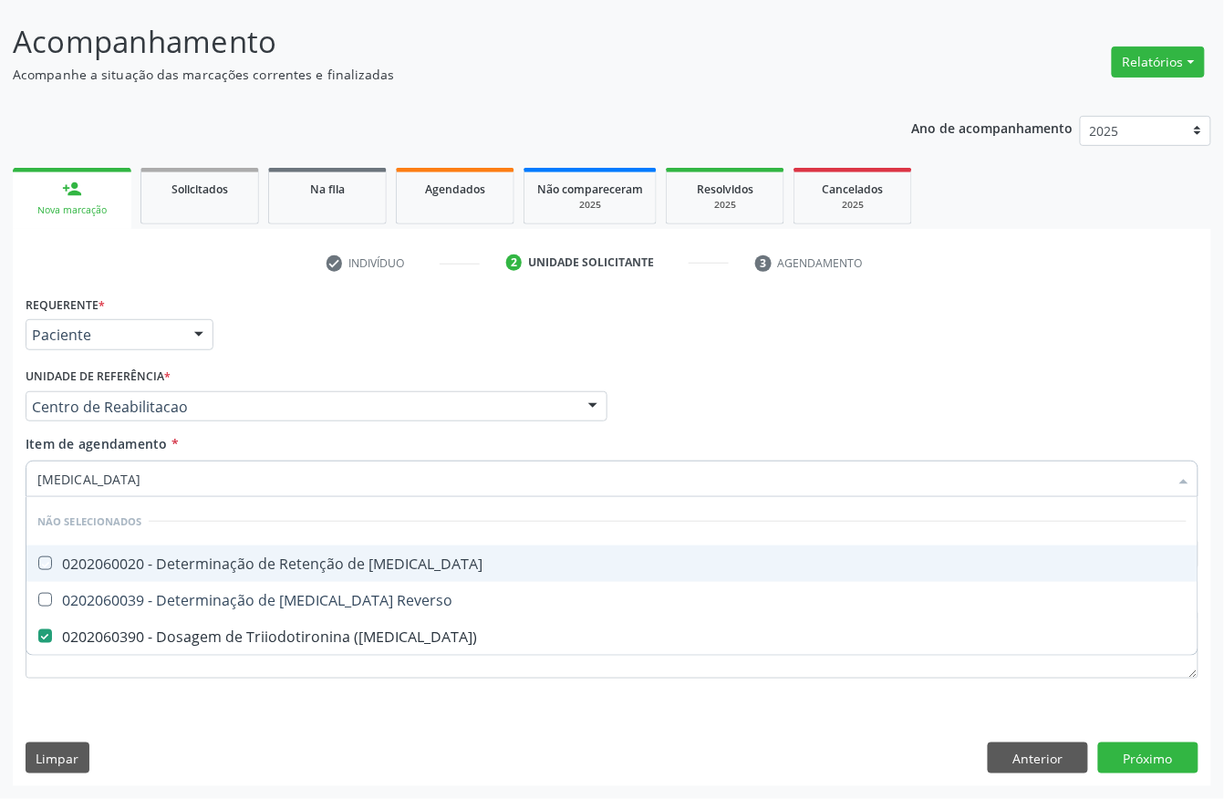
type input "t"
checkbox T3 "true"
checkbox \(T3\) "false"
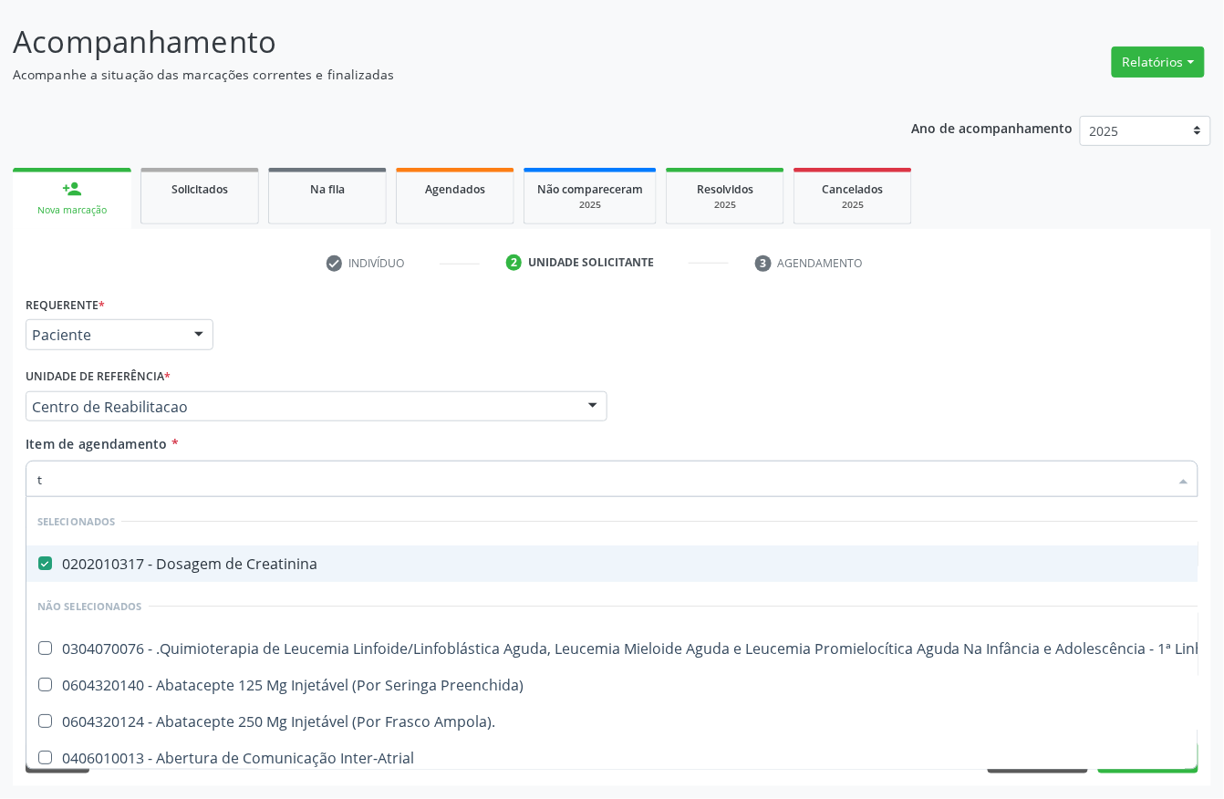
type input "t4"
checkbox Creatinina "false"
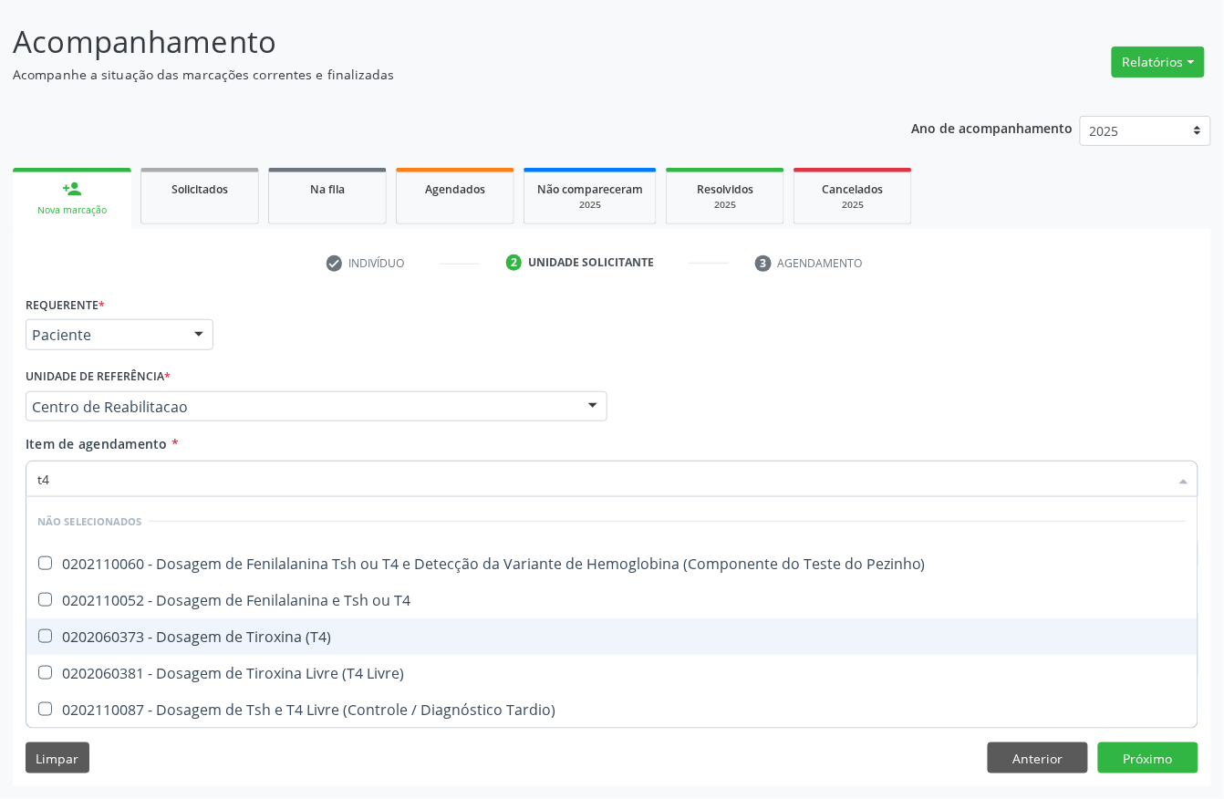
click at [157, 630] on div "0202060373 - Dosagem de Tiroxina (T4)" at bounding box center [612, 637] width 1150 height 15
checkbox \(T4\) "true"
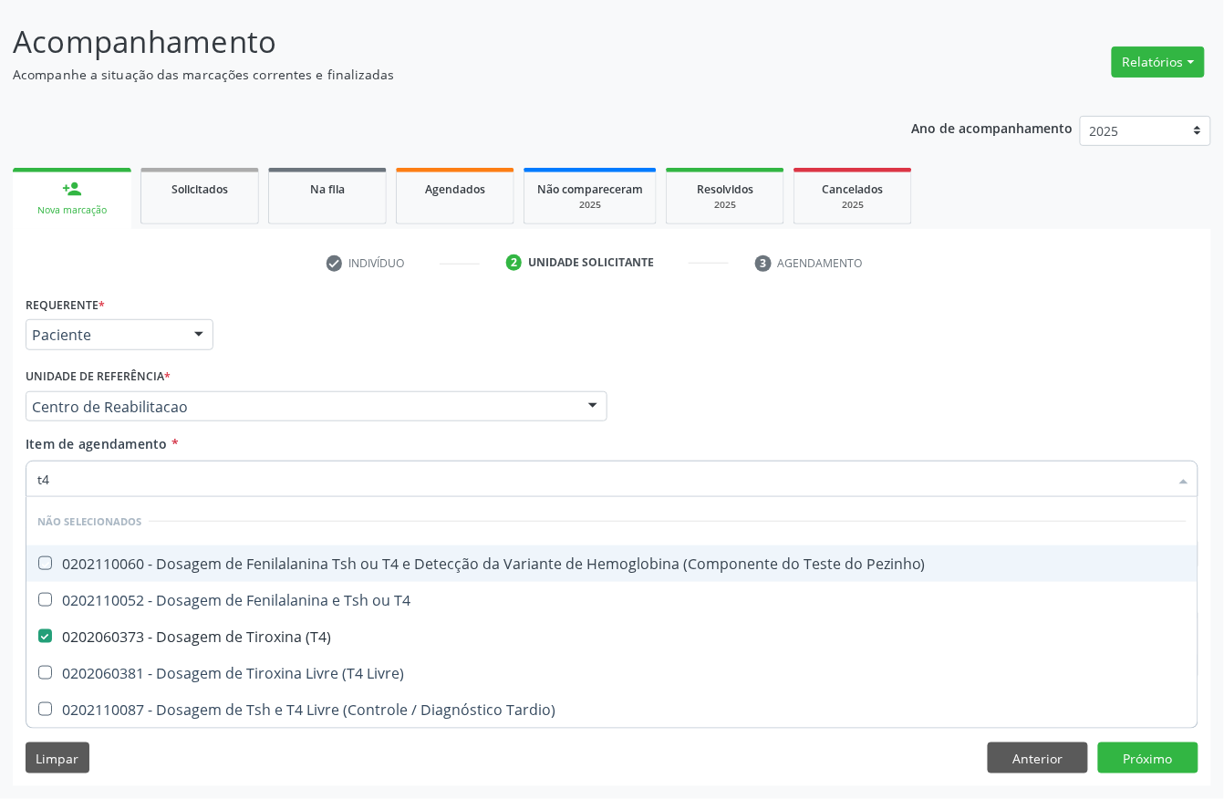
type input "t"
checkbox Pezinho\) "true"
checkbox \(T4\) "false"
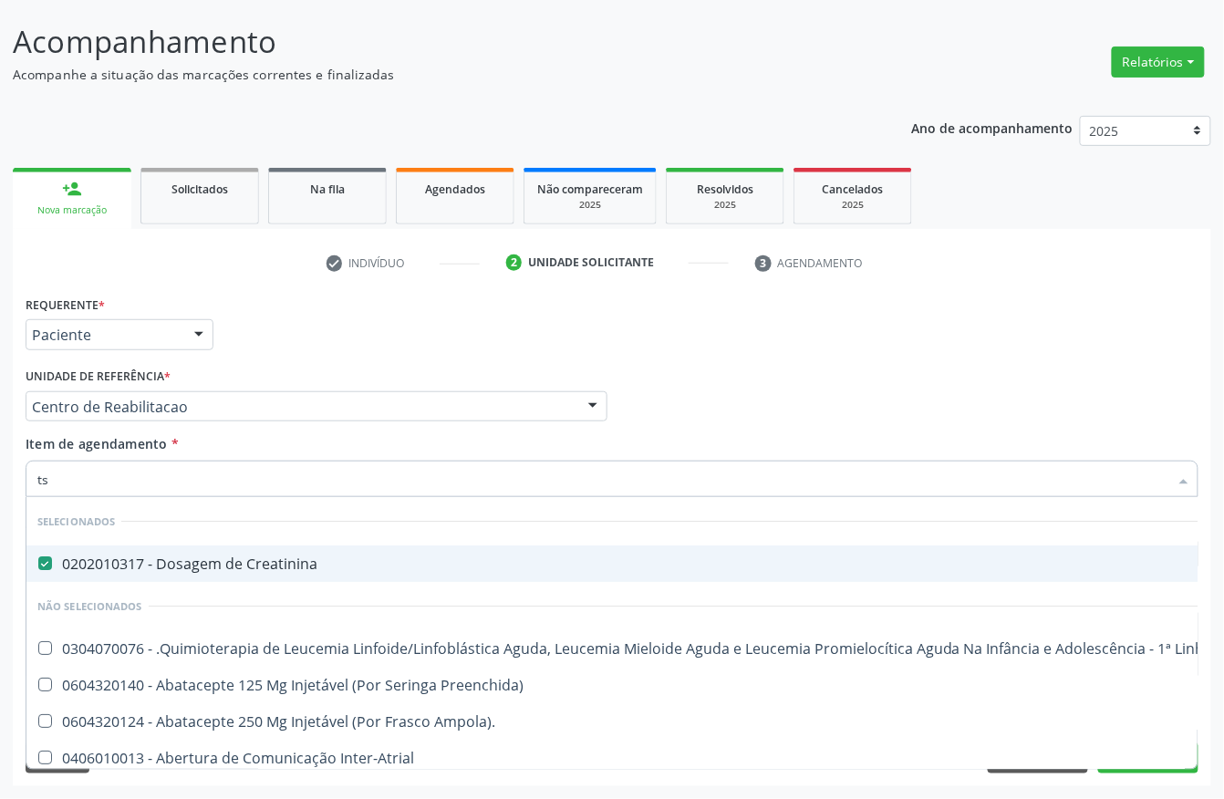
type input "tsh"
checkbox Creatinina "false"
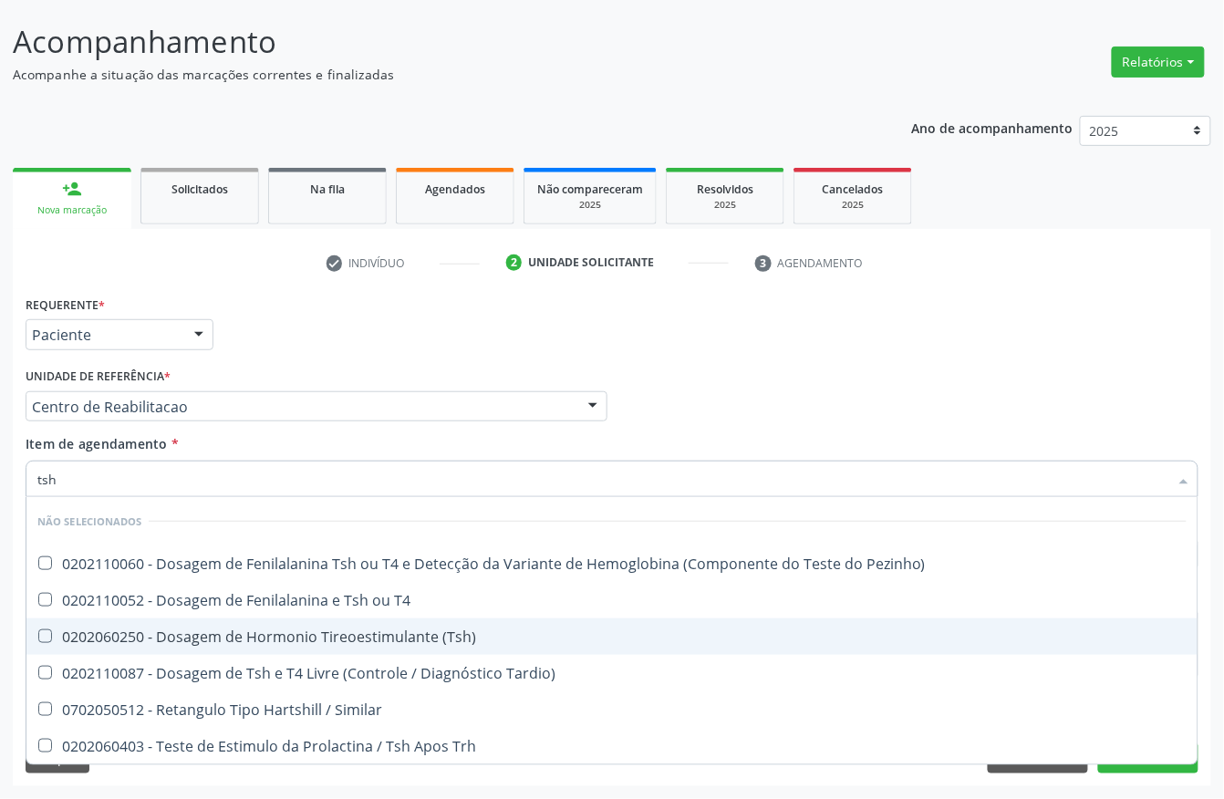
click at [115, 639] on div "0202060250 - Dosagem de Hormonio Tireoestimulante (Tsh)" at bounding box center [612, 637] width 1150 height 15
checkbox \(Tsh\) "true"
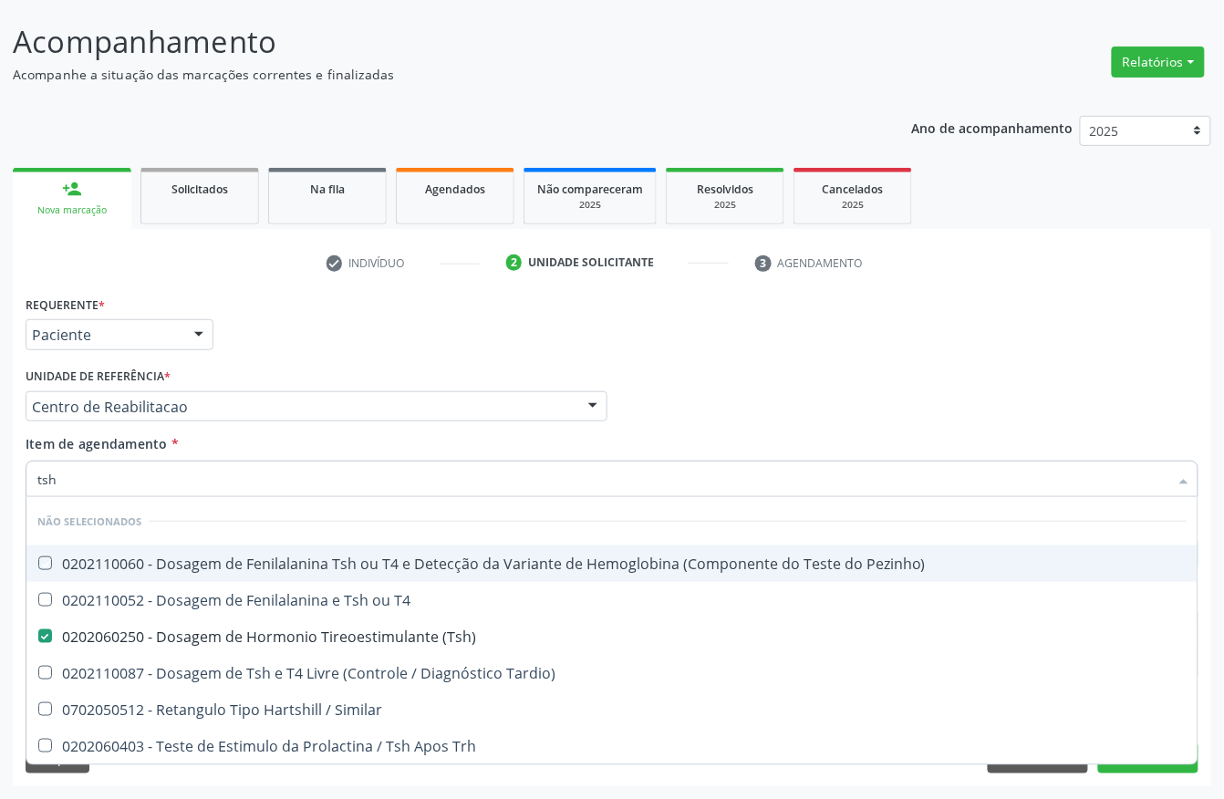
click at [267, 343] on div "Requerente * Paciente Profissional de Saúde Paciente Nenhum resultado encontrad…" at bounding box center [612, 326] width 1182 height 71
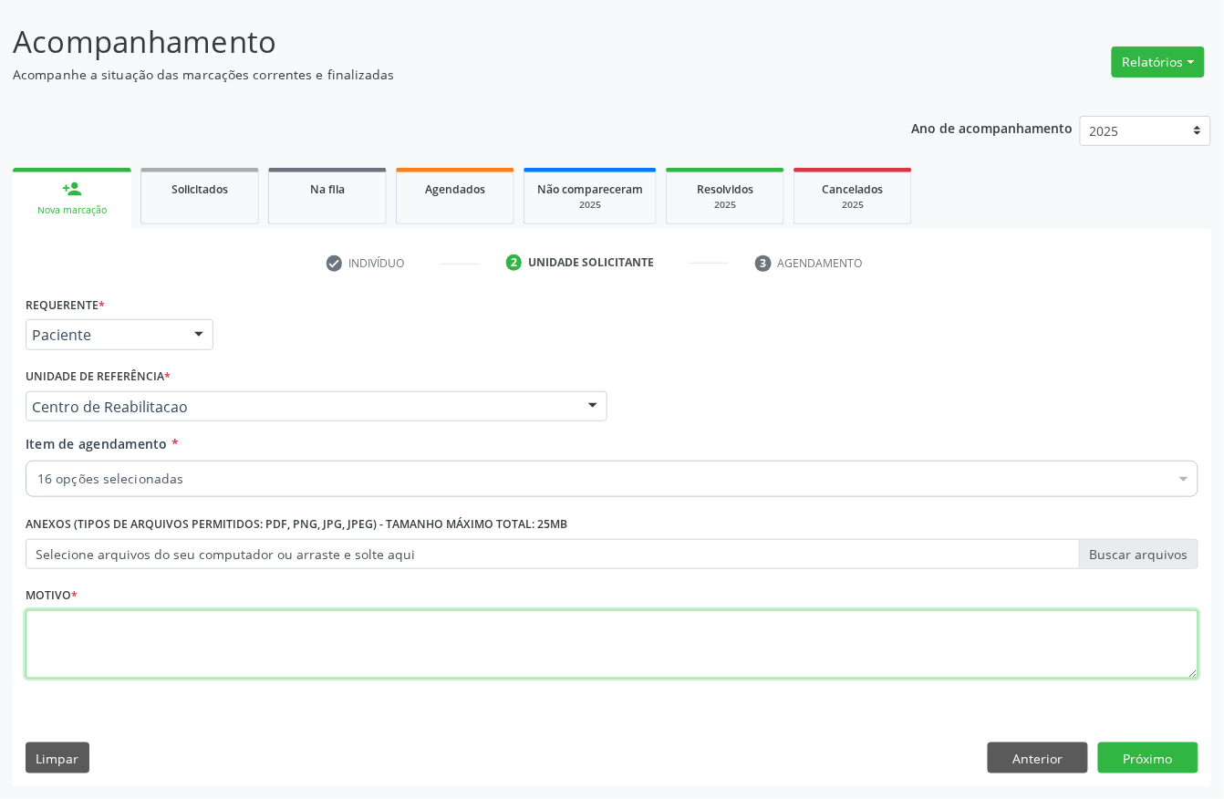
click at [121, 666] on textarea at bounding box center [612, 644] width 1173 height 69
type textarea "s"
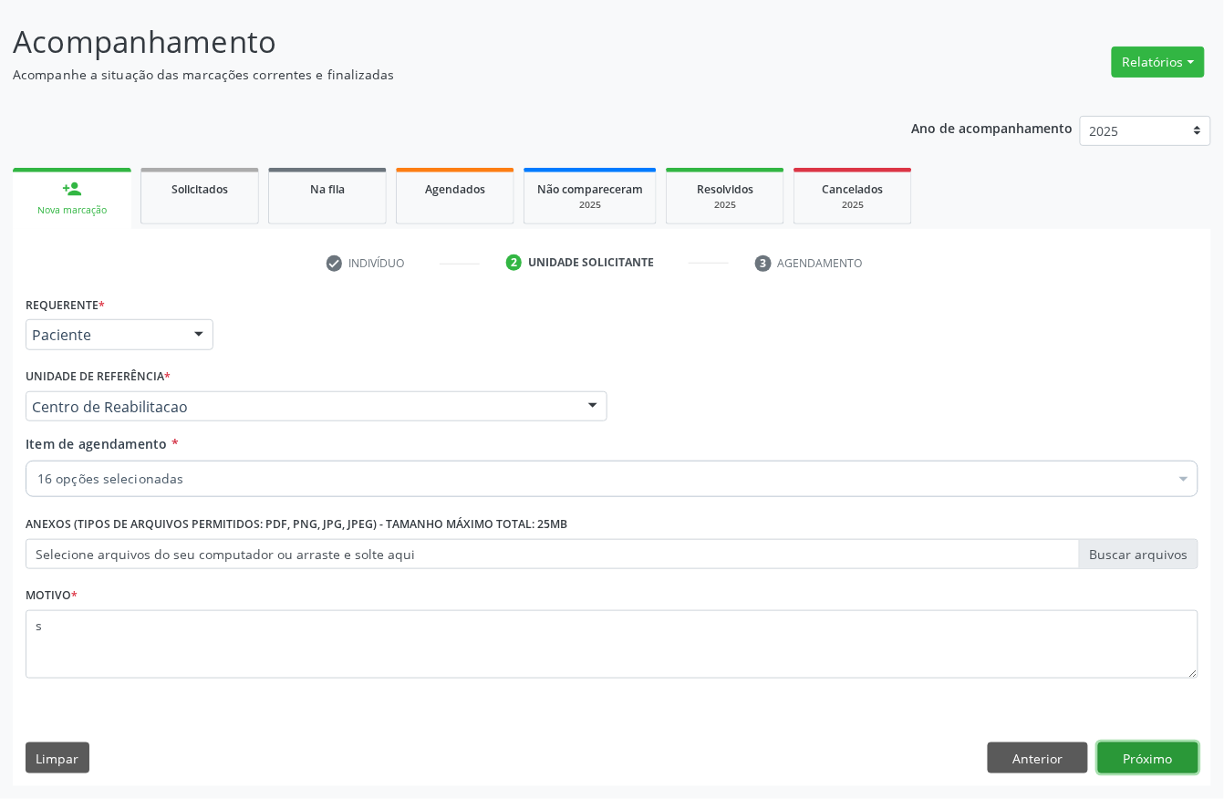
click at [1110, 752] on button "Próximo" at bounding box center [1148, 758] width 100 height 31
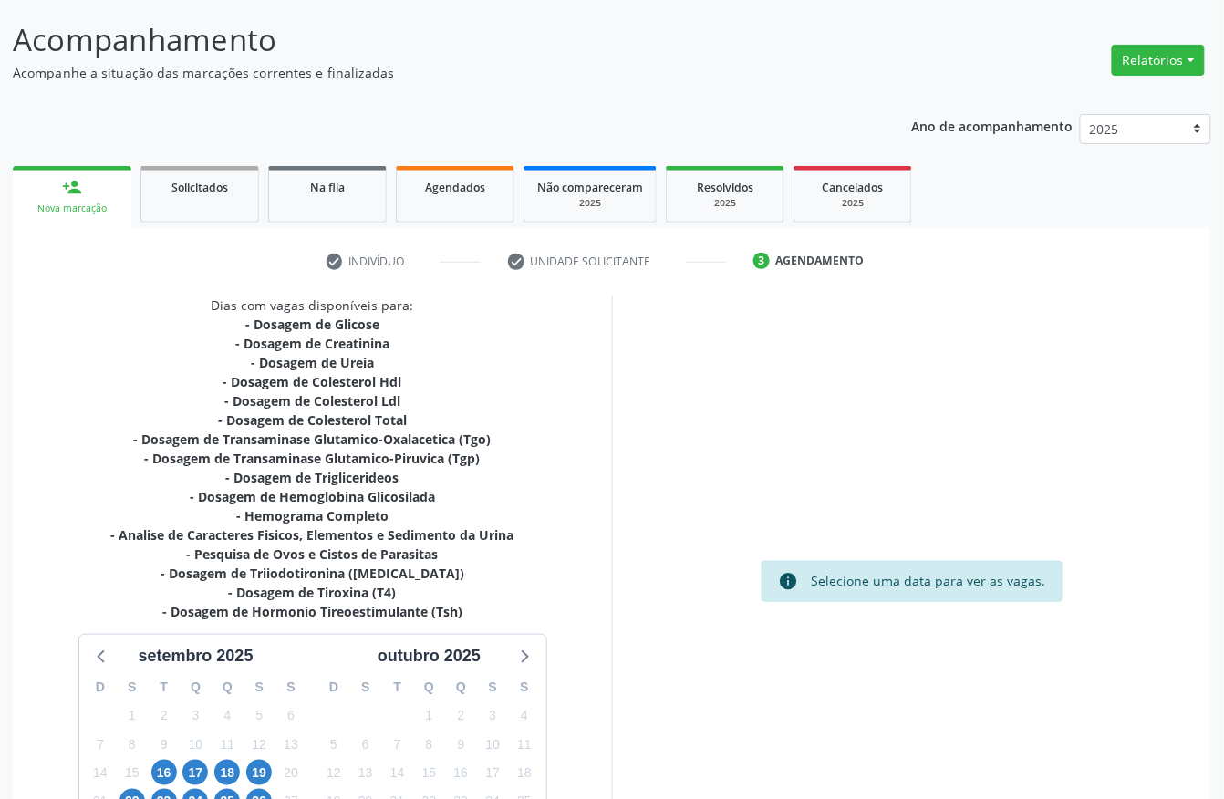
scroll to position [283, 0]
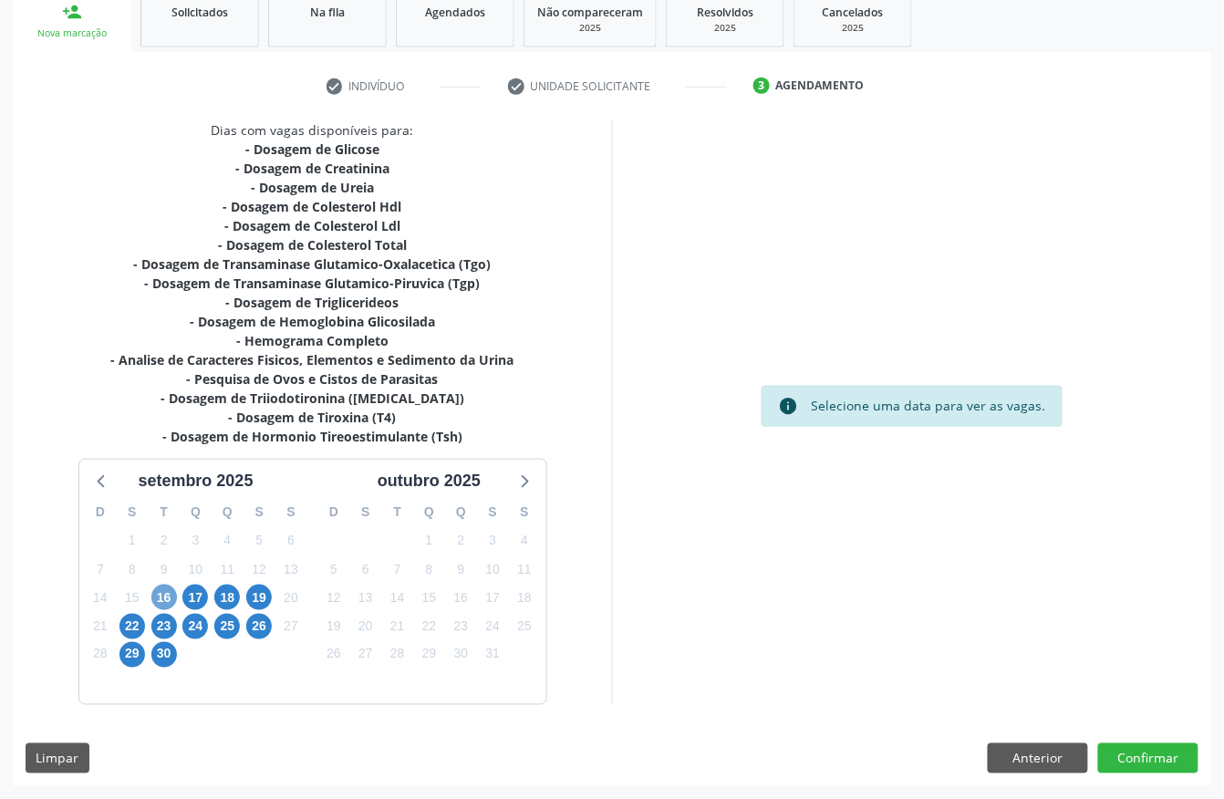
click at [165, 593] on span "16" at bounding box center [164, 598] width 26 height 26
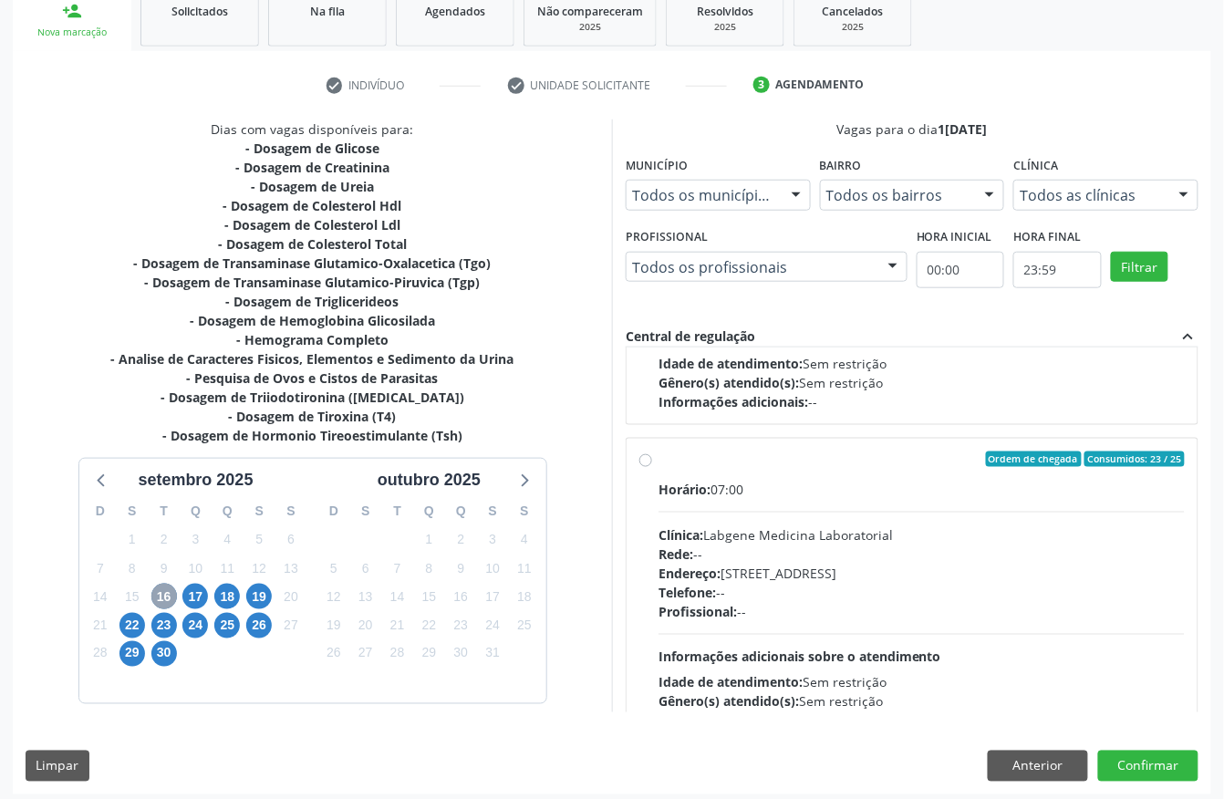
scroll to position [289, 0]
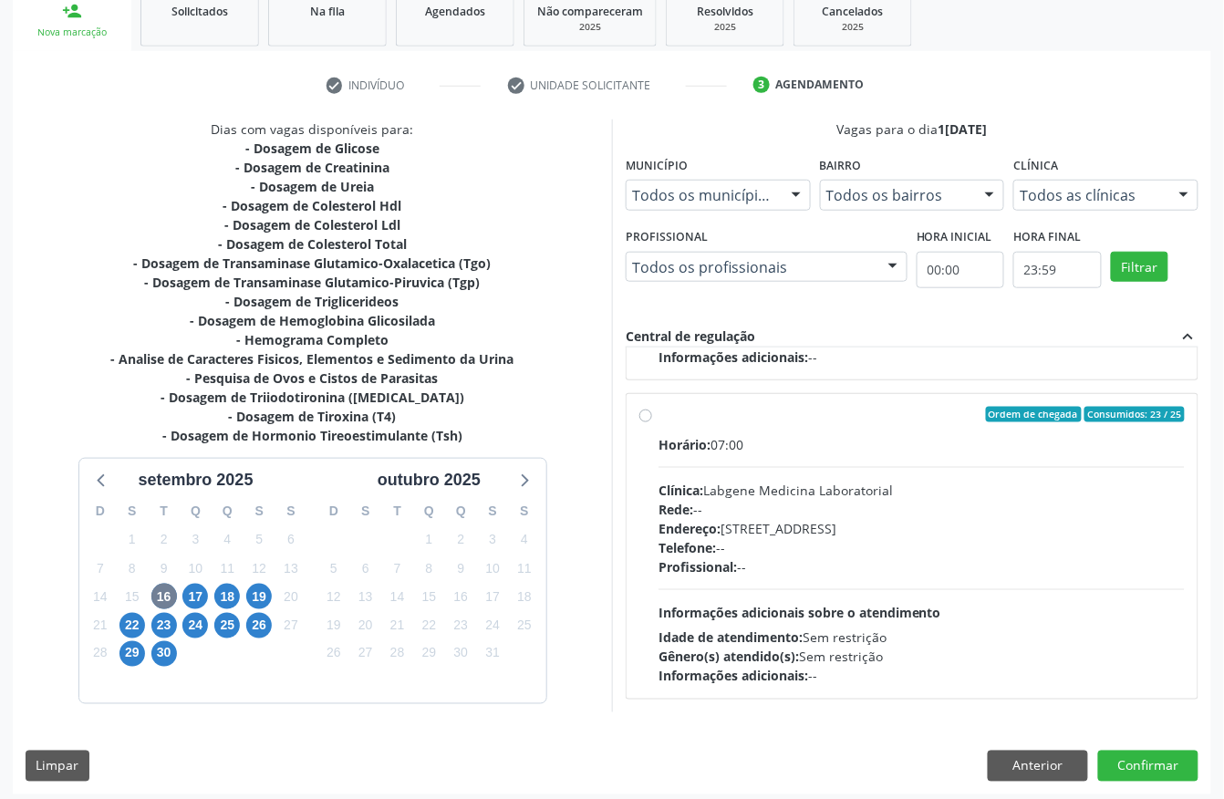
click at [833, 475] on div "Horário: 07:00 Clínica: Labgene Medicina Laboratorial Rede: -- Endereço: nº 531…" at bounding box center [922, 560] width 526 height 251
click at [652, 423] on input "Ordem de chegada Consumidos: 23 / 25 Horário: 07:00 Clínica: Labgene Medicina L…" at bounding box center [646, 415] width 13 height 16
radio input "true"
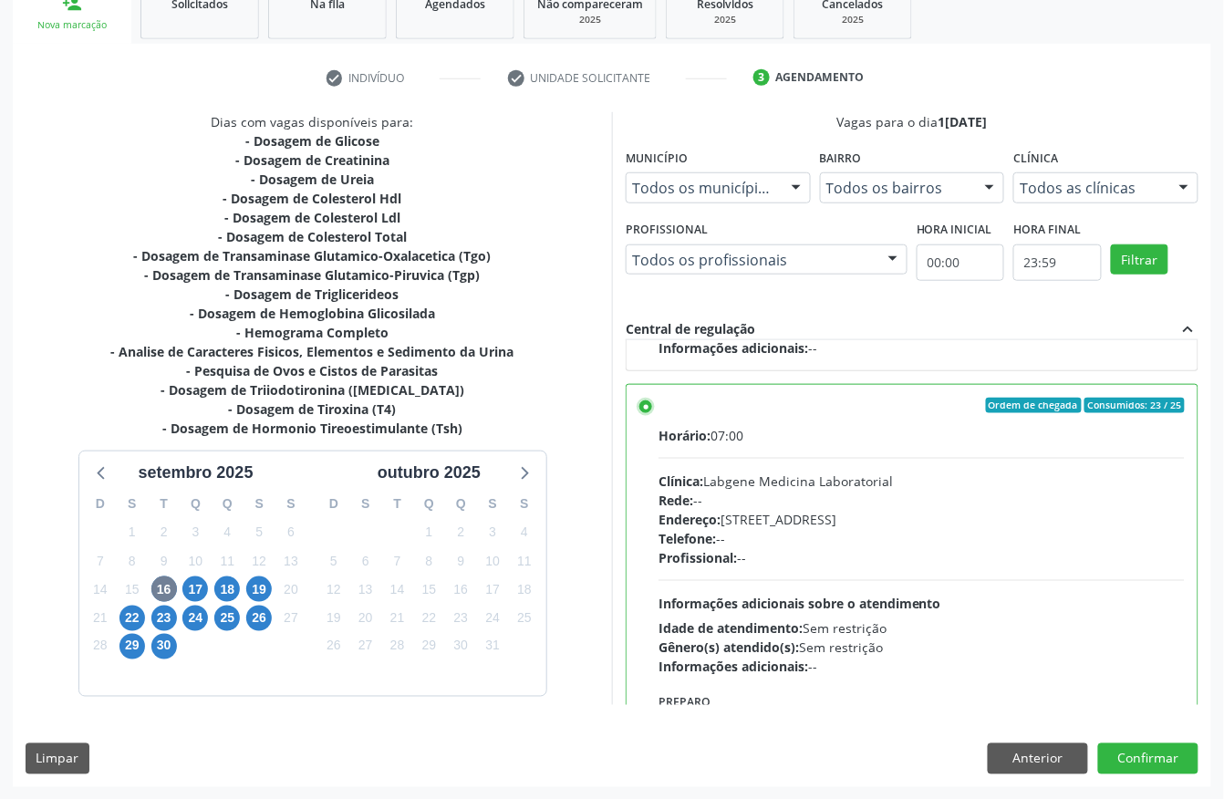
scroll to position [292, 0]
click at [1172, 754] on button "Confirmar" at bounding box center [1148, 758] width 100 height 31
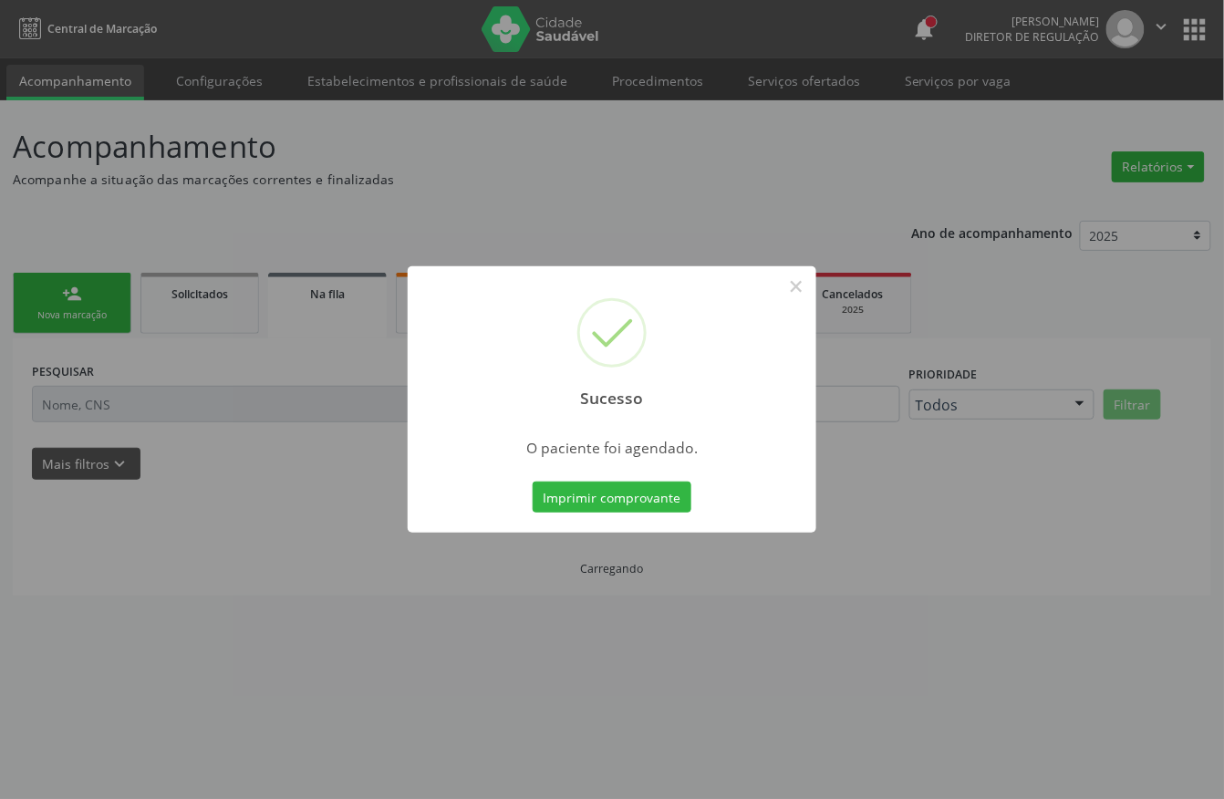
scroll to position [0, 0]
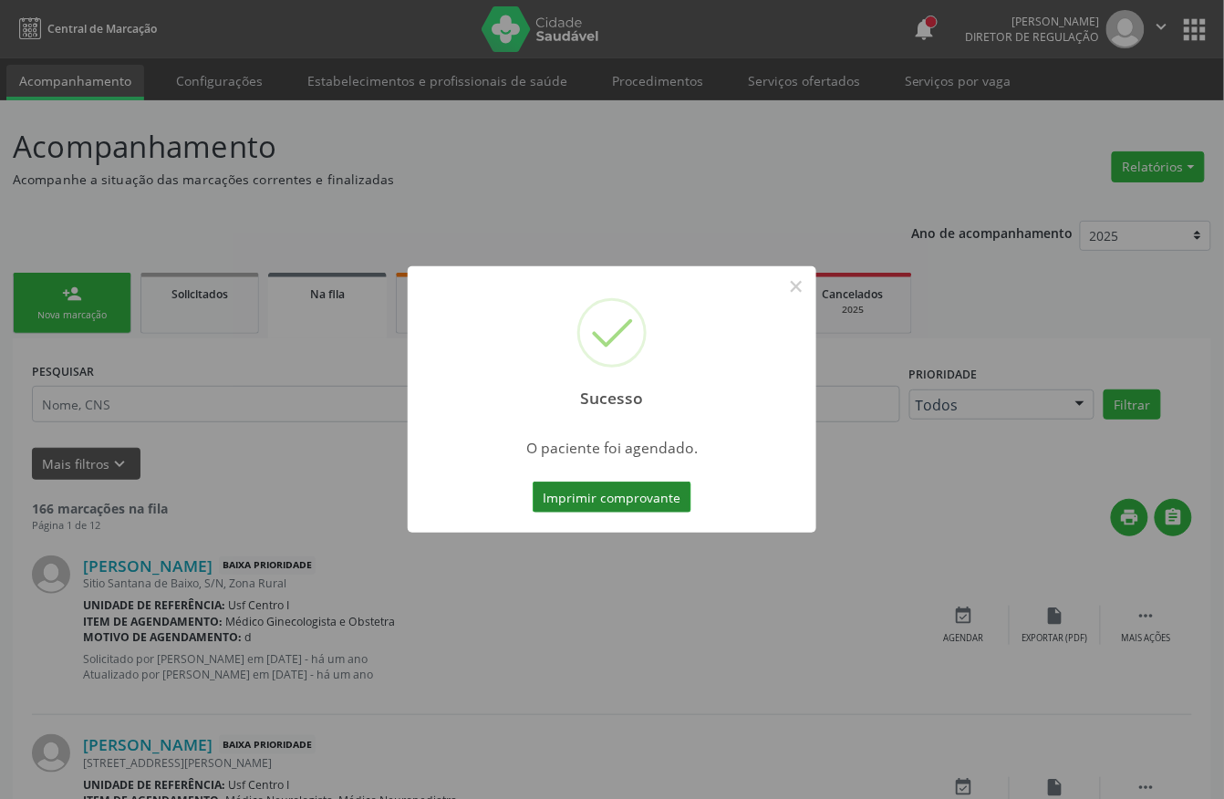
click at [658, 493] on button "Imprimir comprovante" at bounding box center [612, 497] width 159 height 31
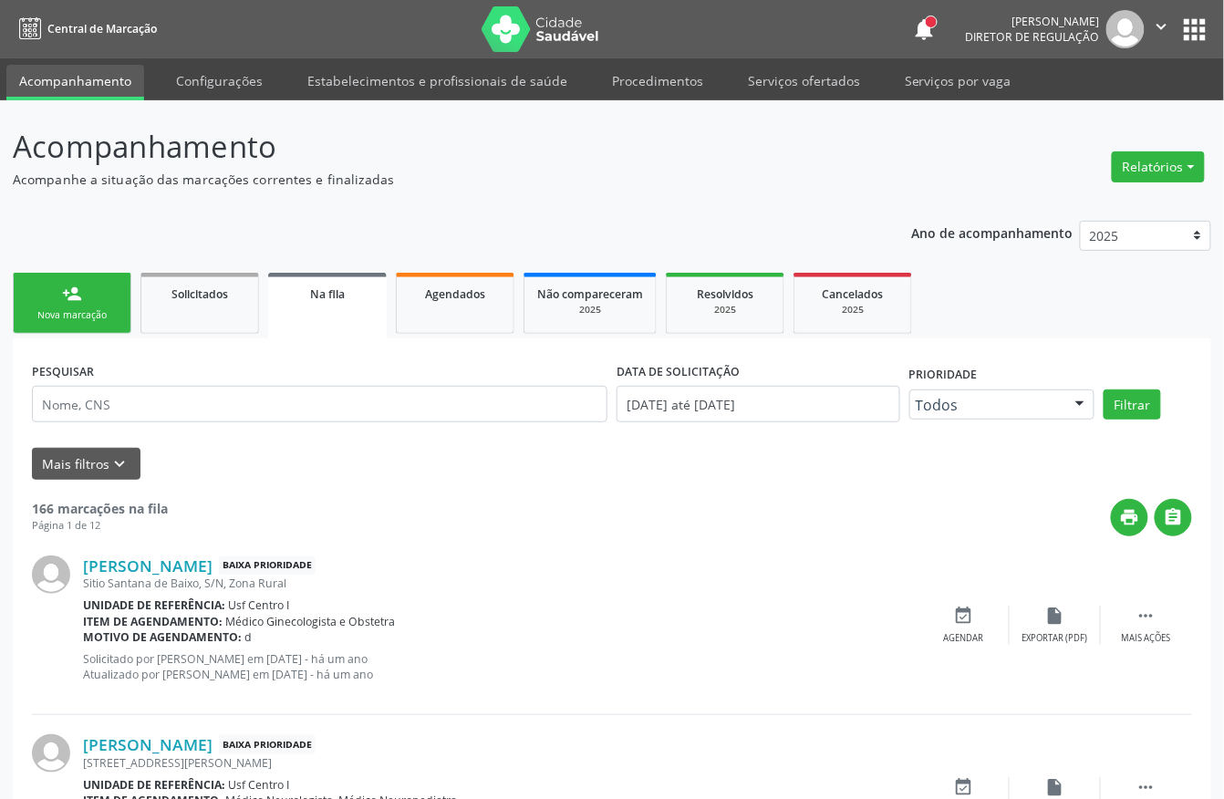
click at [88, 305] on div "Sucesso × O paciente foi agendado. Imprimir comprovante Cancel" at bounding box center [612, 399] width 1224 height 799
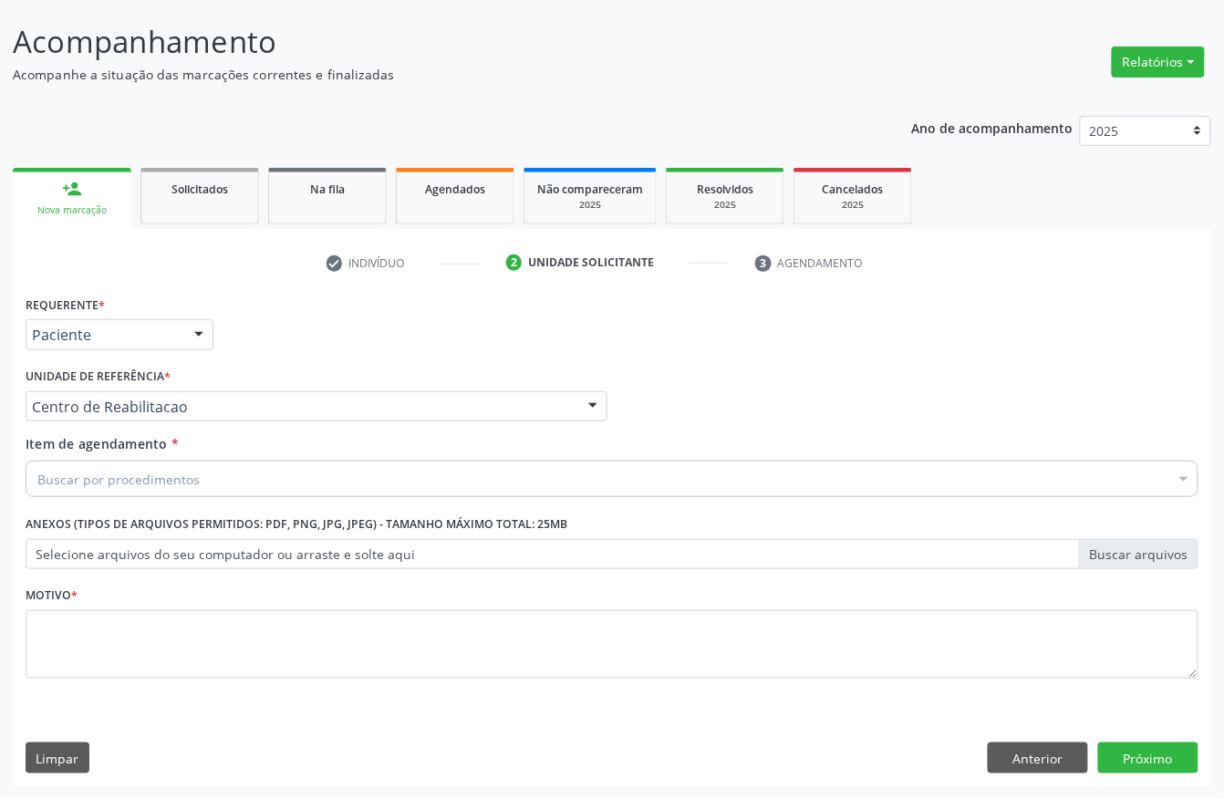
scroll to position [107, 0]
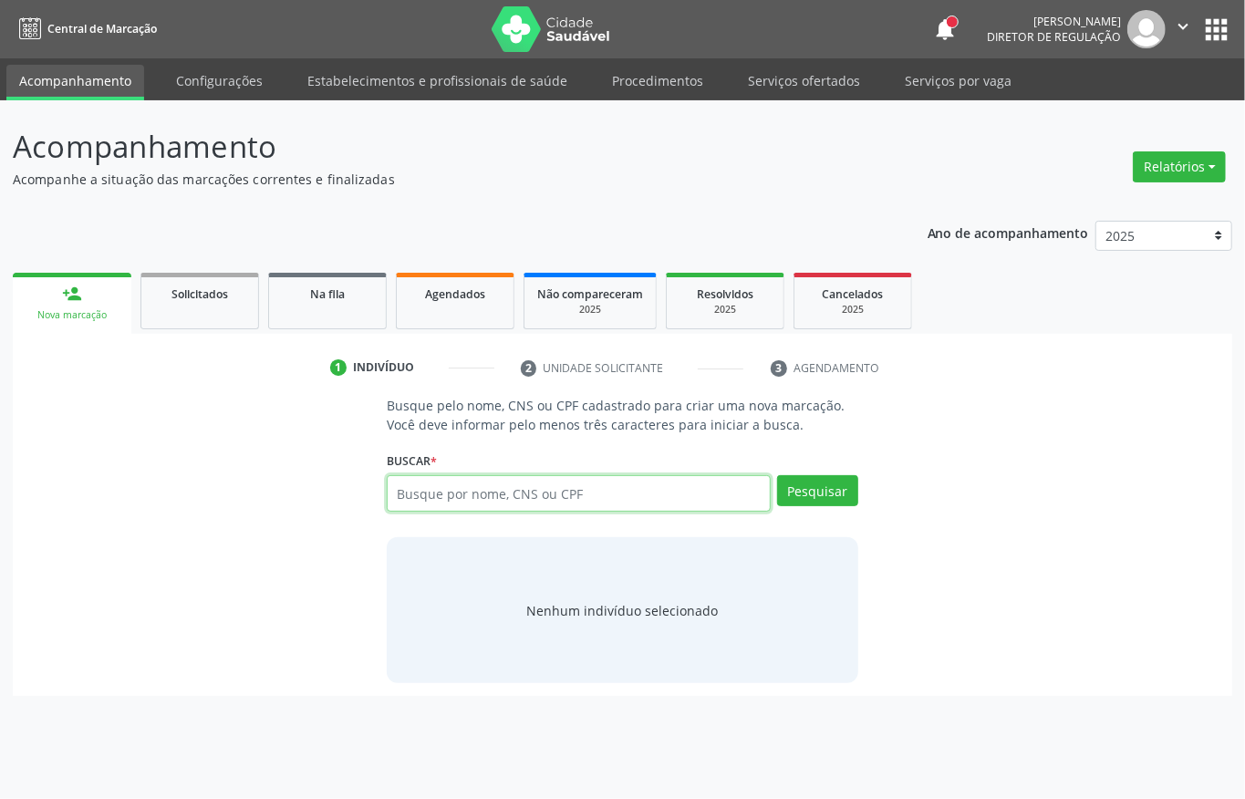
paste input "071.801.713-79"
type input "071.801.713-79"
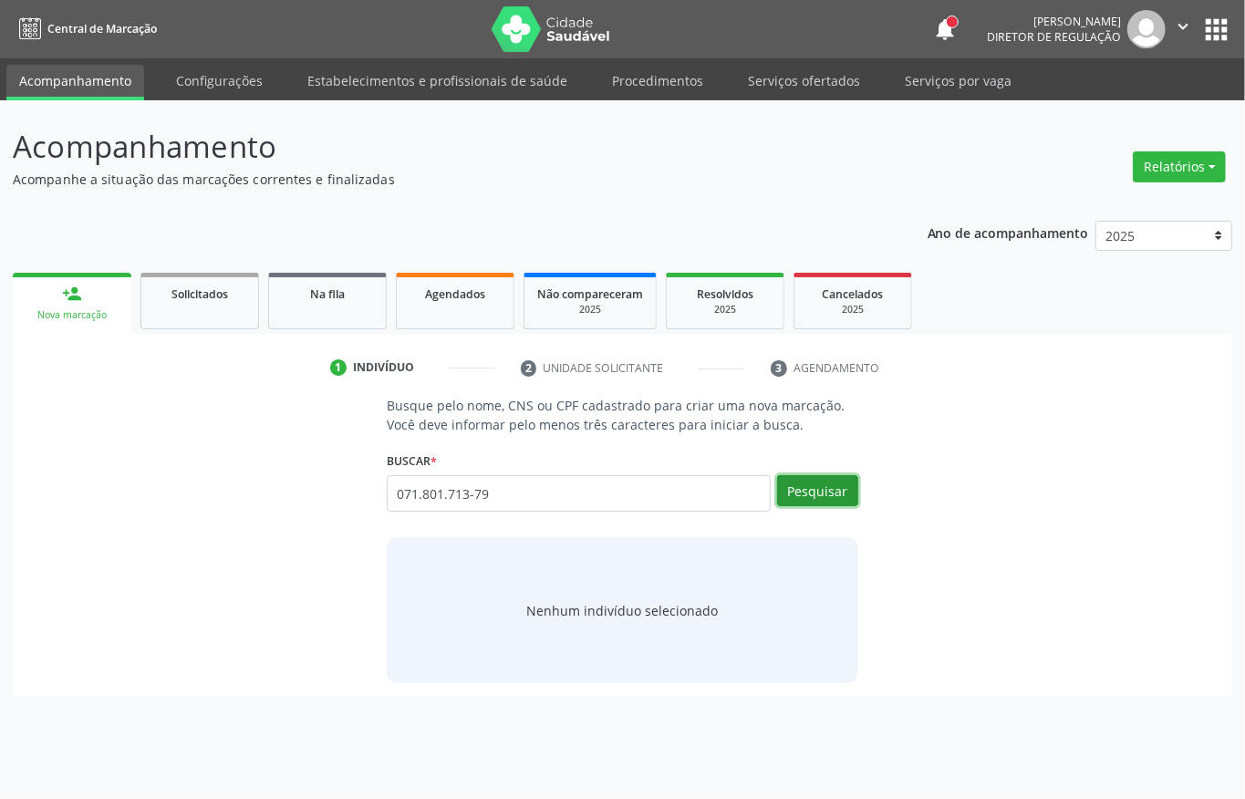
click at [819, 493] on button "Pesquisar" at bounding box center [817, 490] width 81 height 31
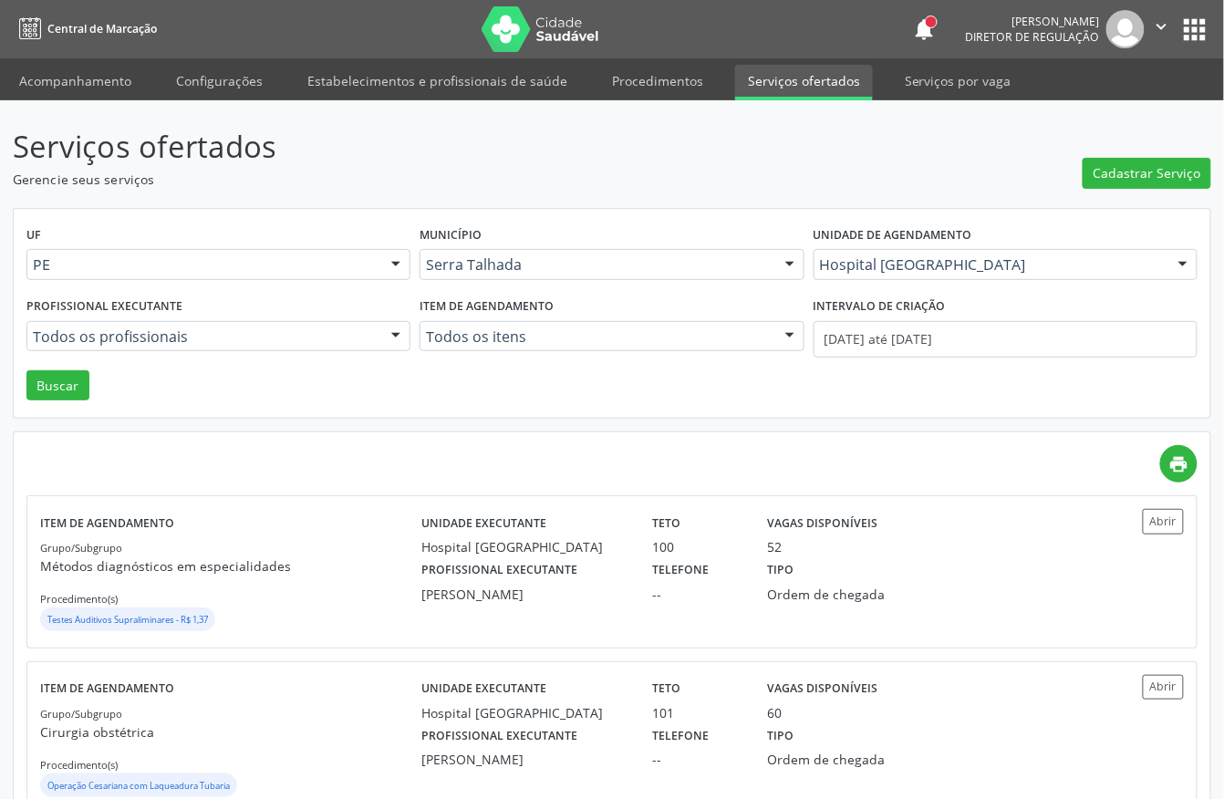
click at [1195, 26] on button "apps" at bounding box center [1196, 30] width 32 height 32
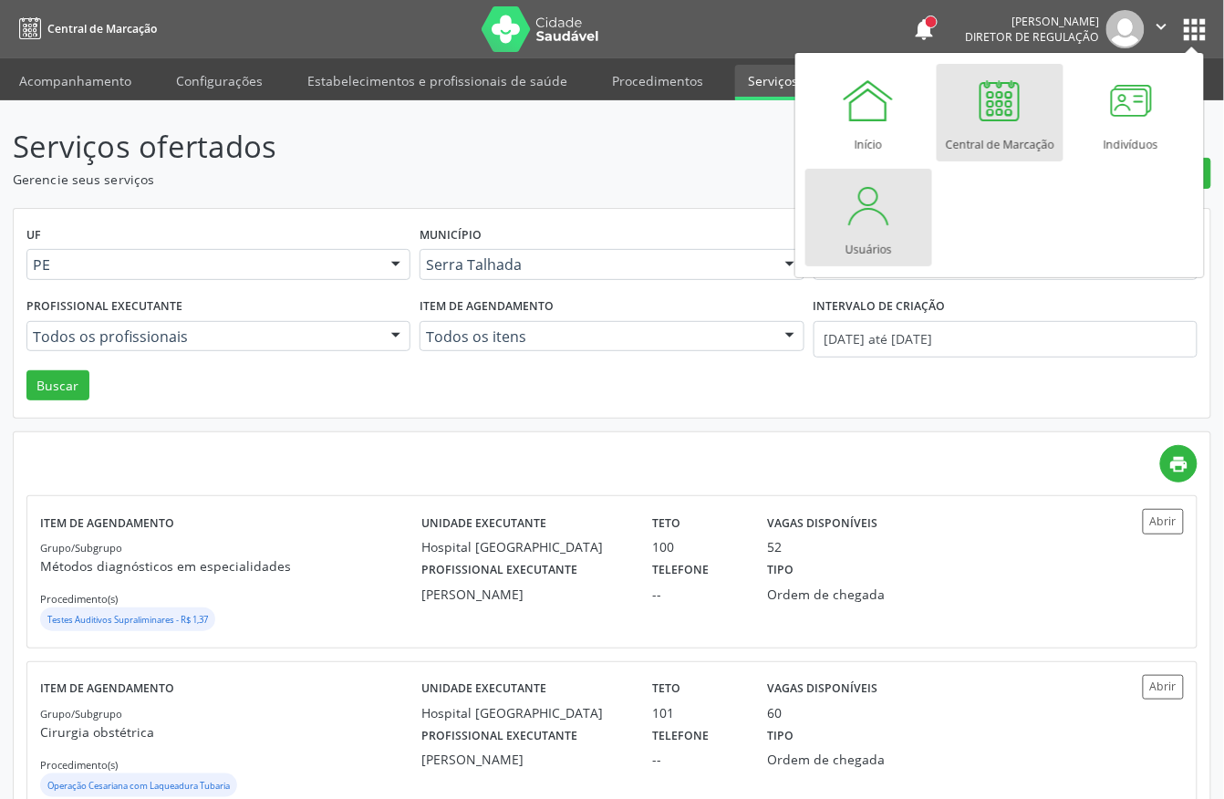
click at [829, 226] on link "Usuários" at bounding box center [869, 218] width 127 height 98
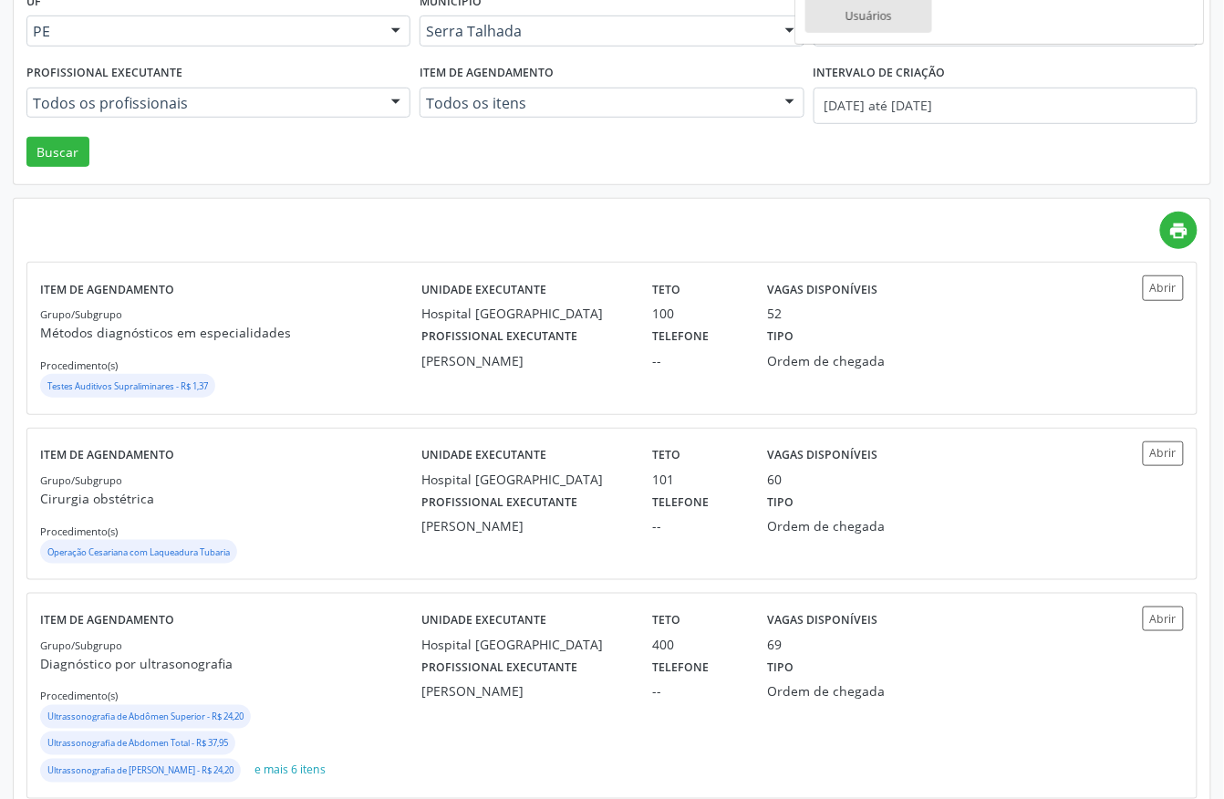
scroll to position [243, 0]
